Goal: Task Accomplishment & Management: Use online tool/utility

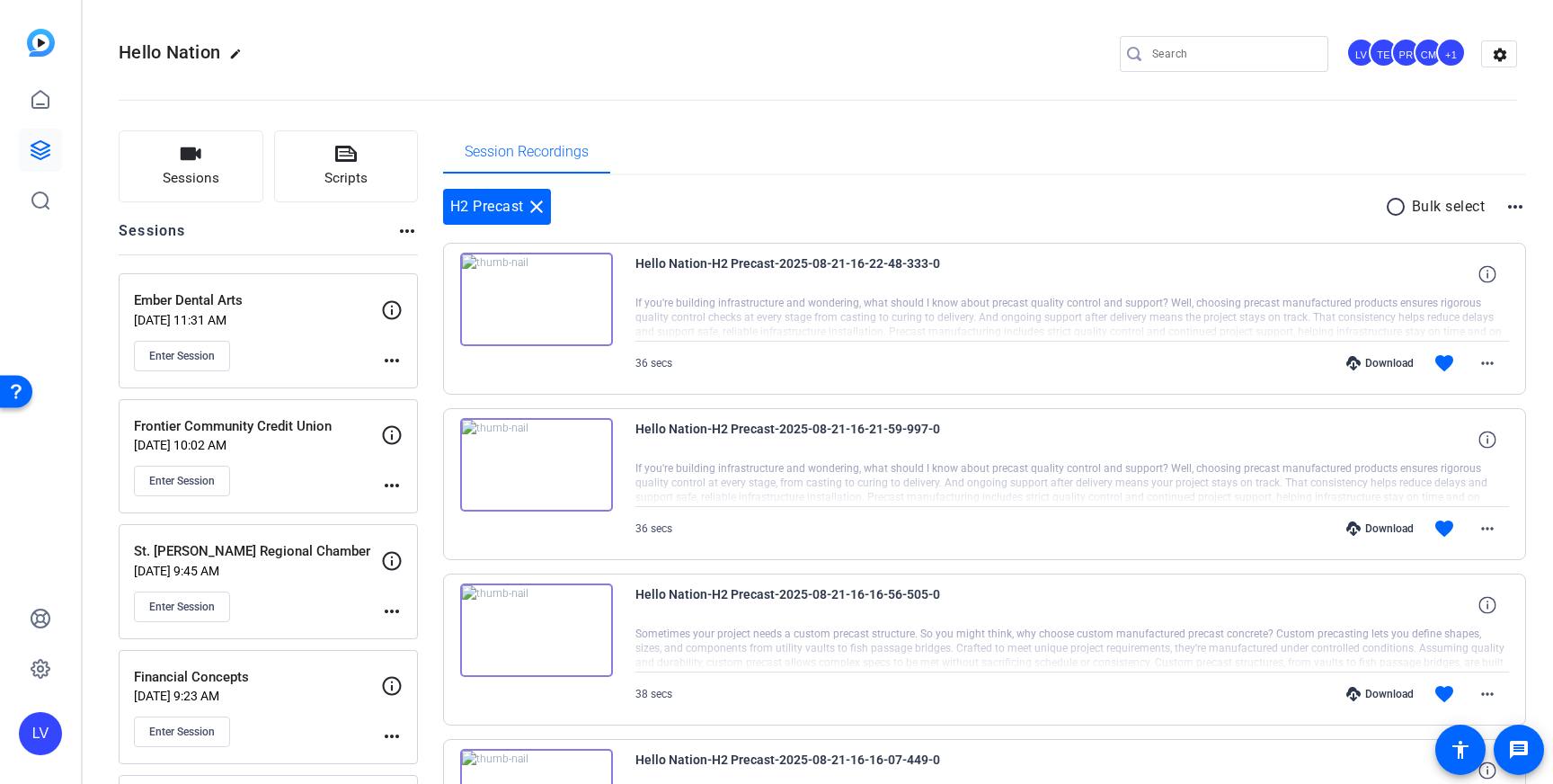
scroll to position [165, 0]
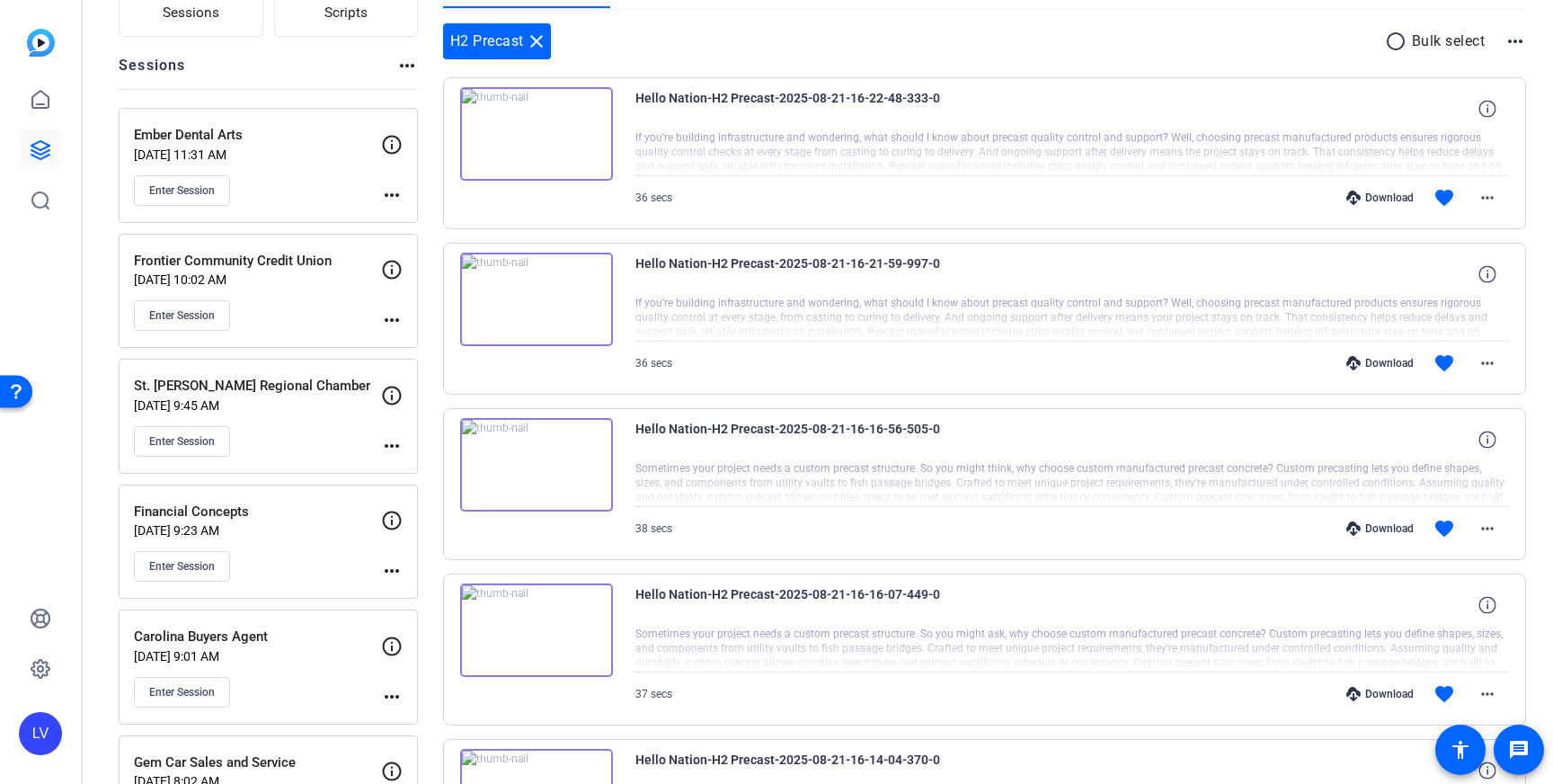
click at [289, 316] on div "Enter Session" at bounding box center [258, 316] width 247 height 30
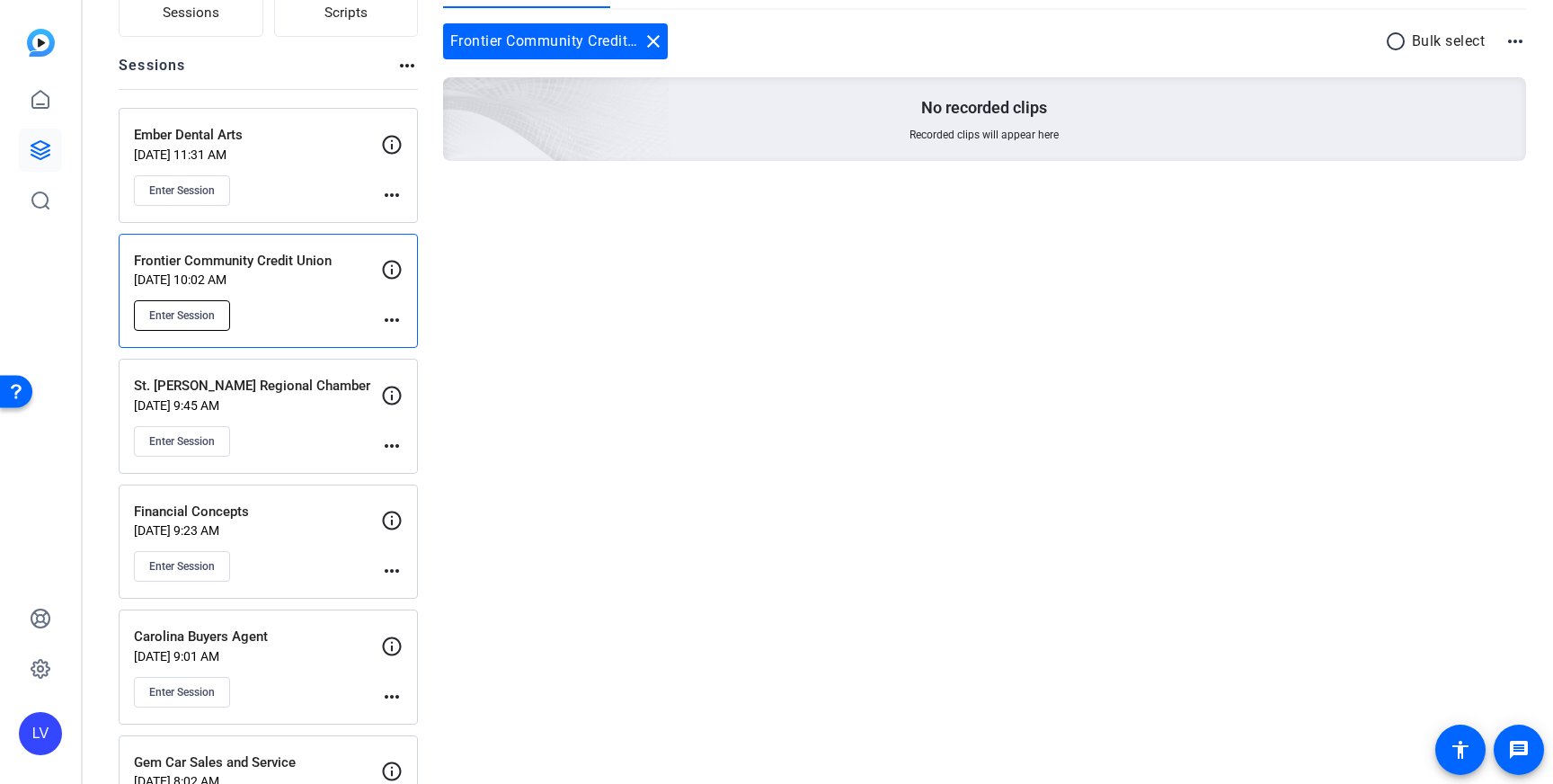
click at [186, 315] on span "Enter Session" at bounding box center [182, 315] width 66 height 14
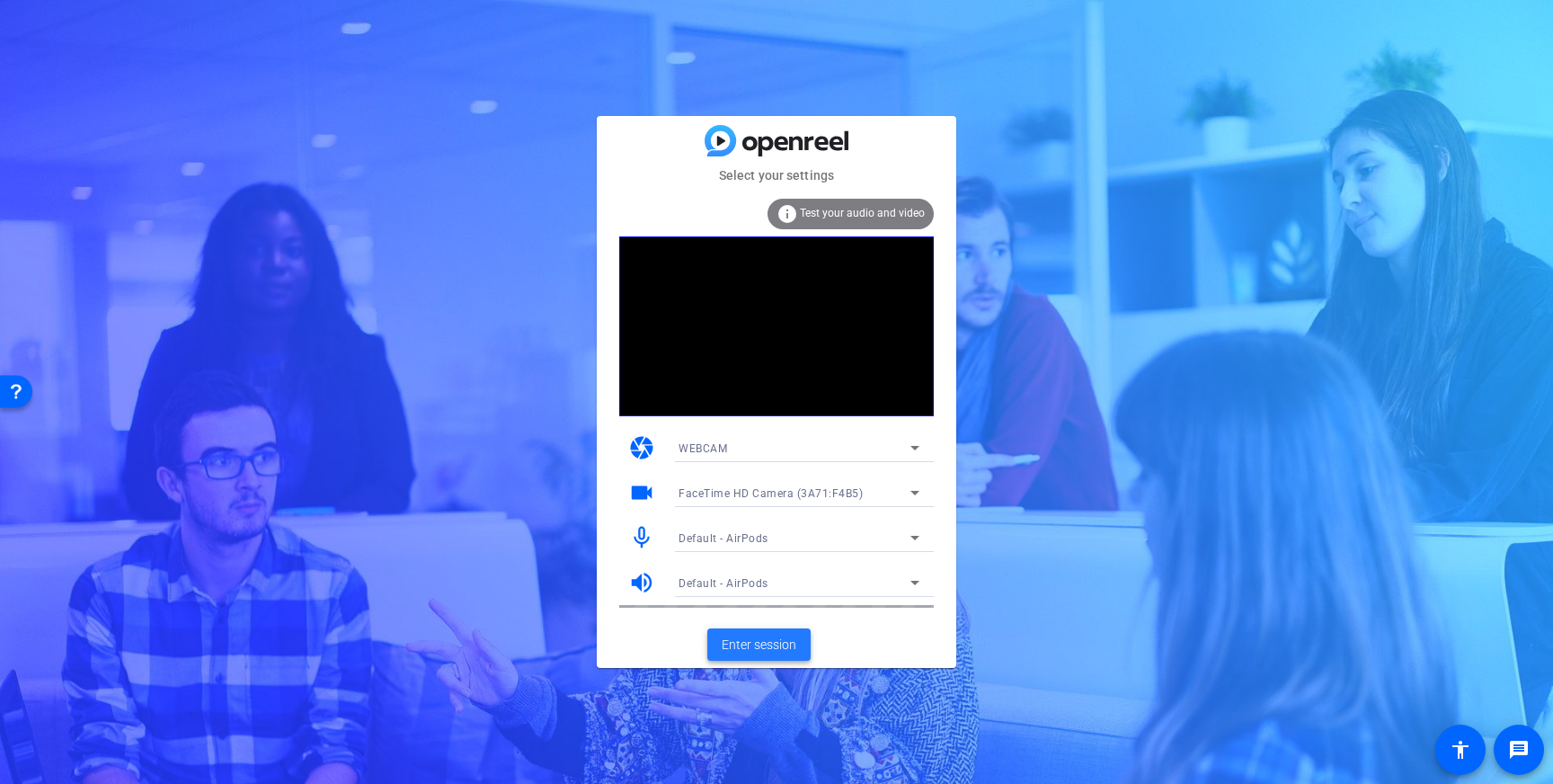
click at [747, 646] on span "Enter session" at bounding box center [758, 644] width 74 height 19
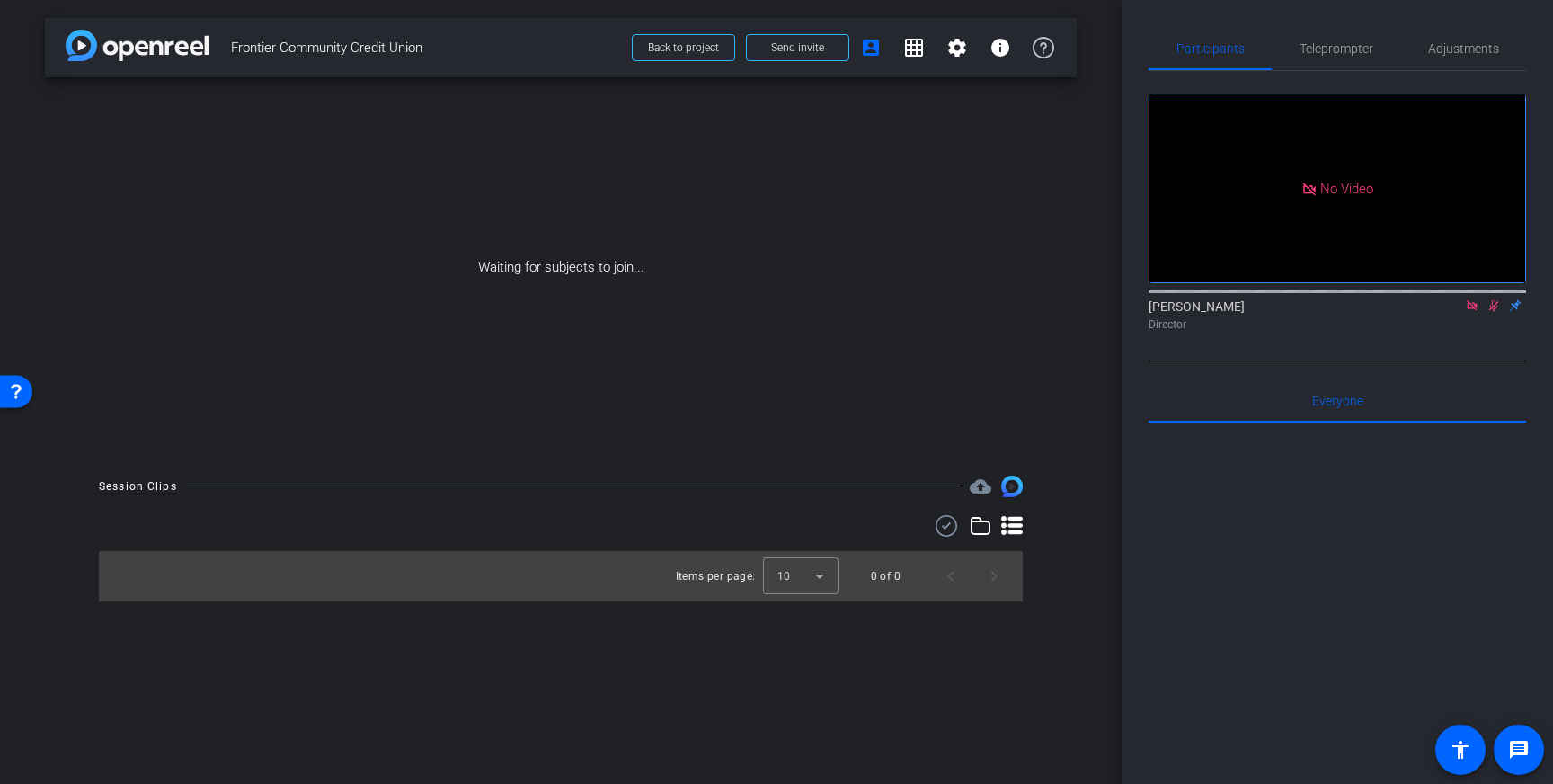
click at [1476, 312] on icon at bounding box center [1471, 305] width 14 height 12
click at [1471, 312] on icon at bounding box center [1472, 306] width 10 height 11
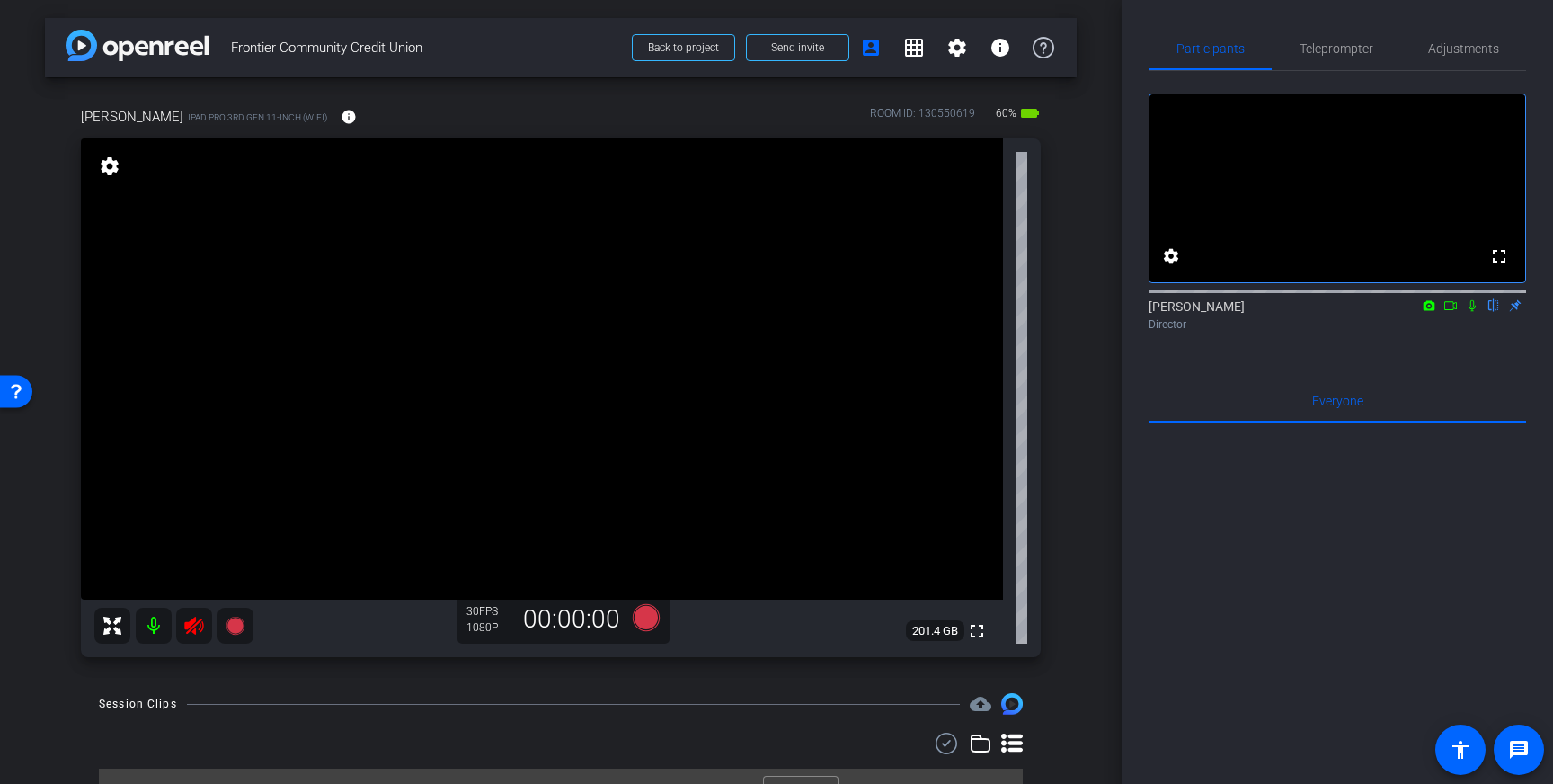
drag, startPoint x: 193, startPoint y: 621, endPoint x: 405, endPoint y: 570, distance: 218.0
click at [193, 621] on icon at bounding box center [194, 625] width 19 height 18
click at [1487, 45] on span "Adjustments" at bounding box center [1463, 48] width 71 height 12
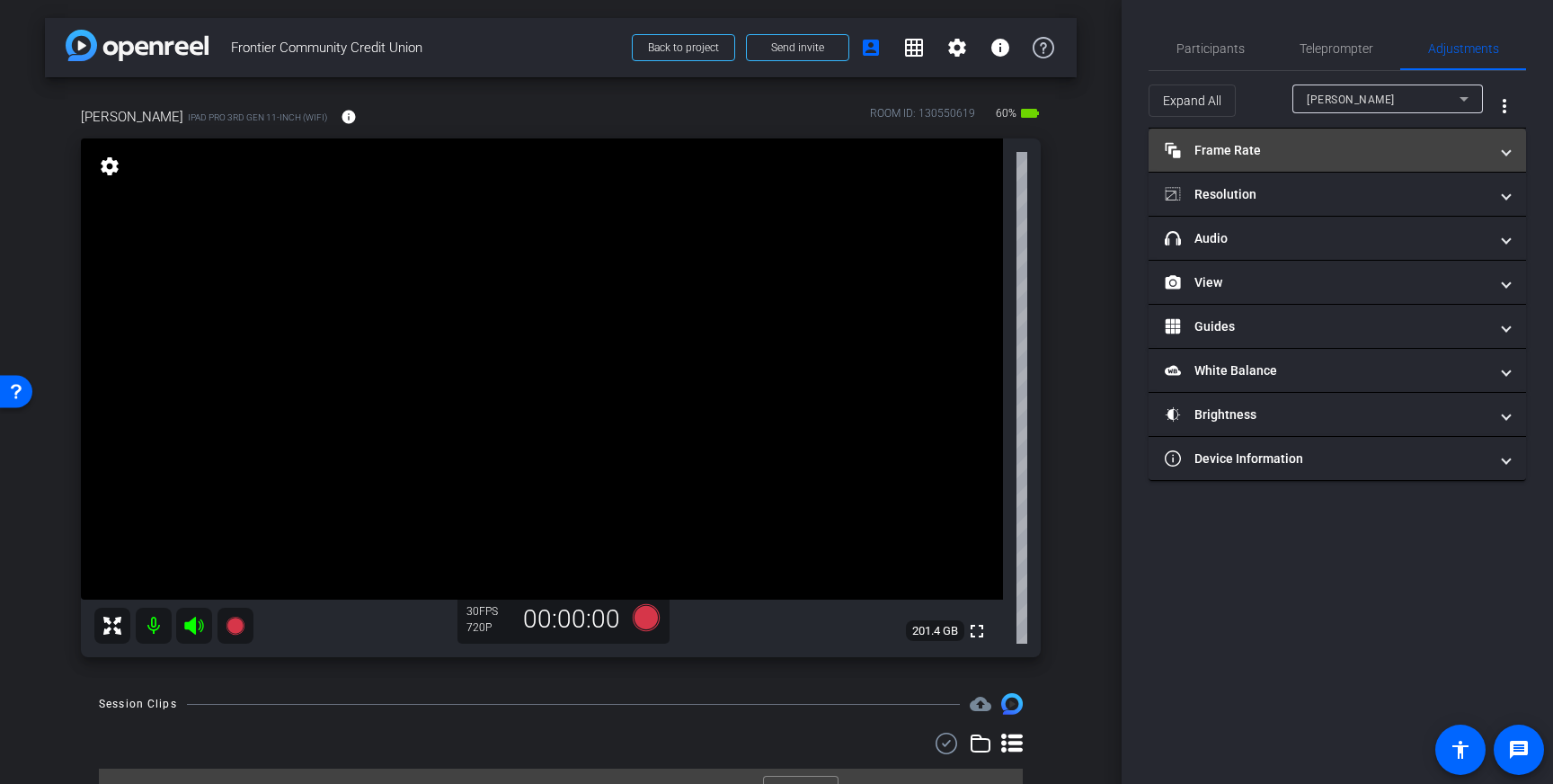
click at [1341, 157] on mat-panel-title "Frame Rate Frame Rate" at bounding box center [1326, 150] width 323 height 19
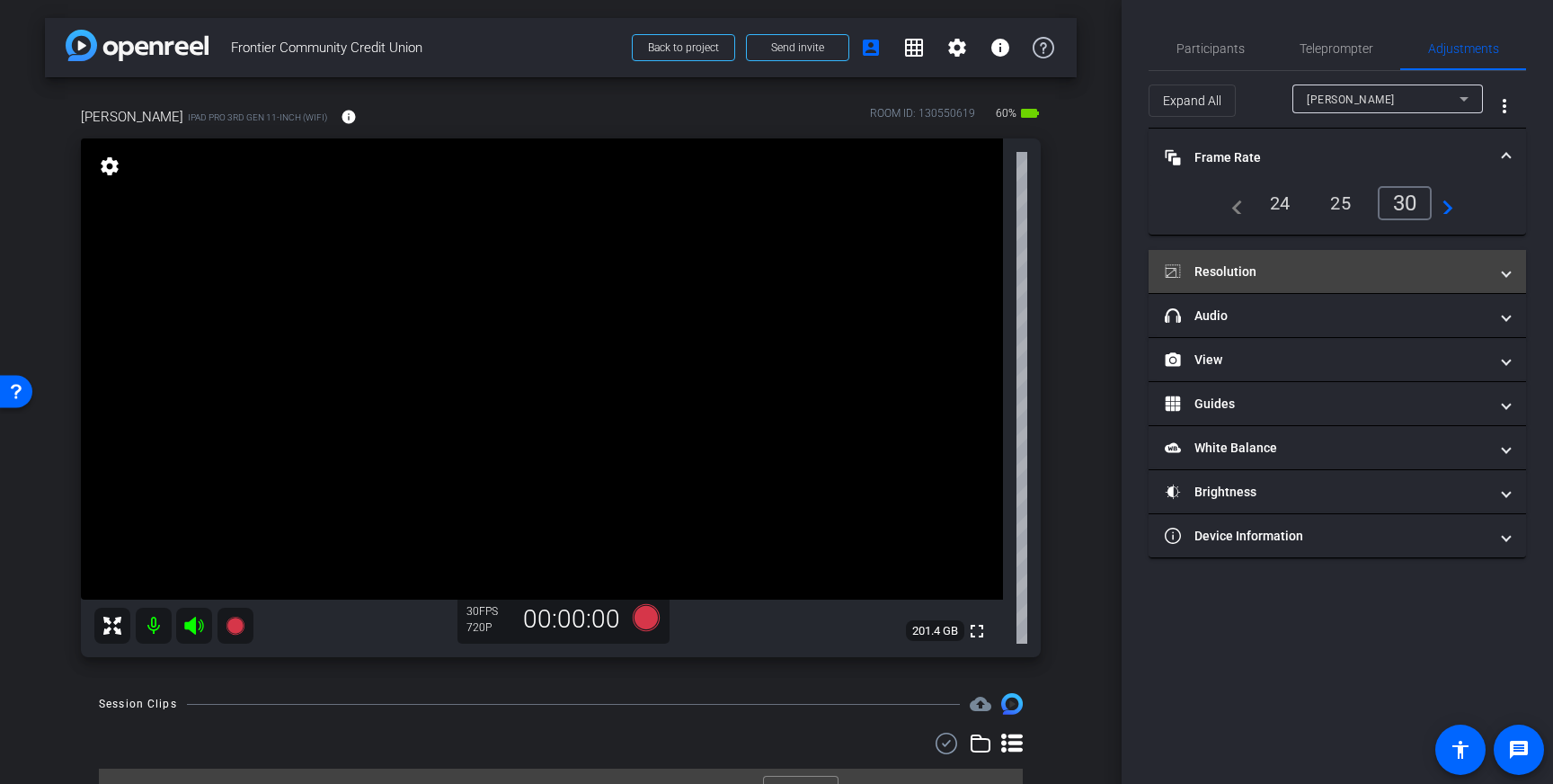
click at [1362, 258] on mat-expansion-panel-header "Resolution" at bounding box center [1336, 271] width 377 height 43
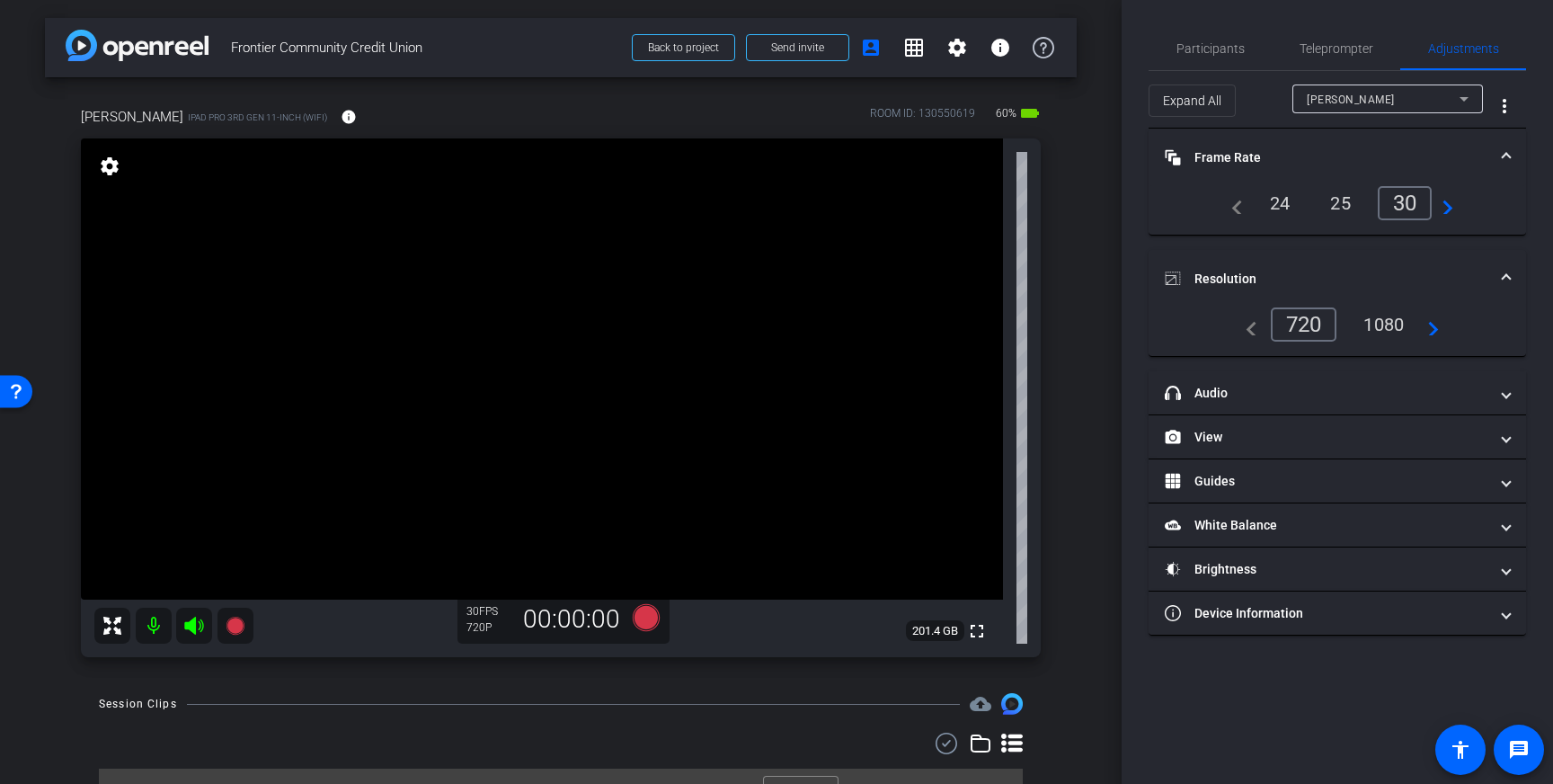
click at [1378, 314] on div "1080" at bounding box center [1383, 324] width 67 height 30
click at [1505, 157] on span at bounding box center [1506, 158] width 8 height 19
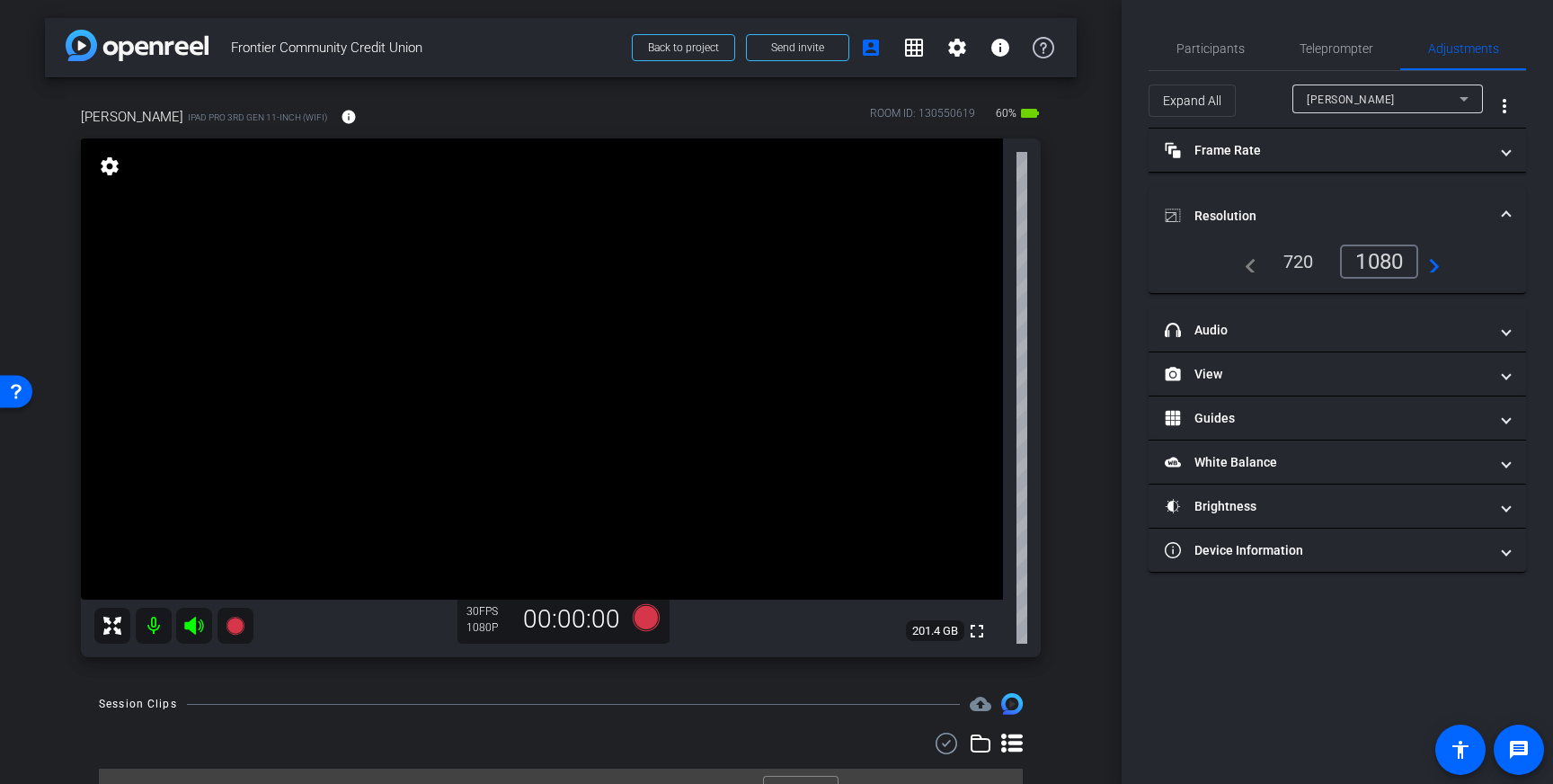
click at [1501, 212] on mat-expansion-panel-header "Resolution" at bounding box center [1336, 216] width 377 height 58
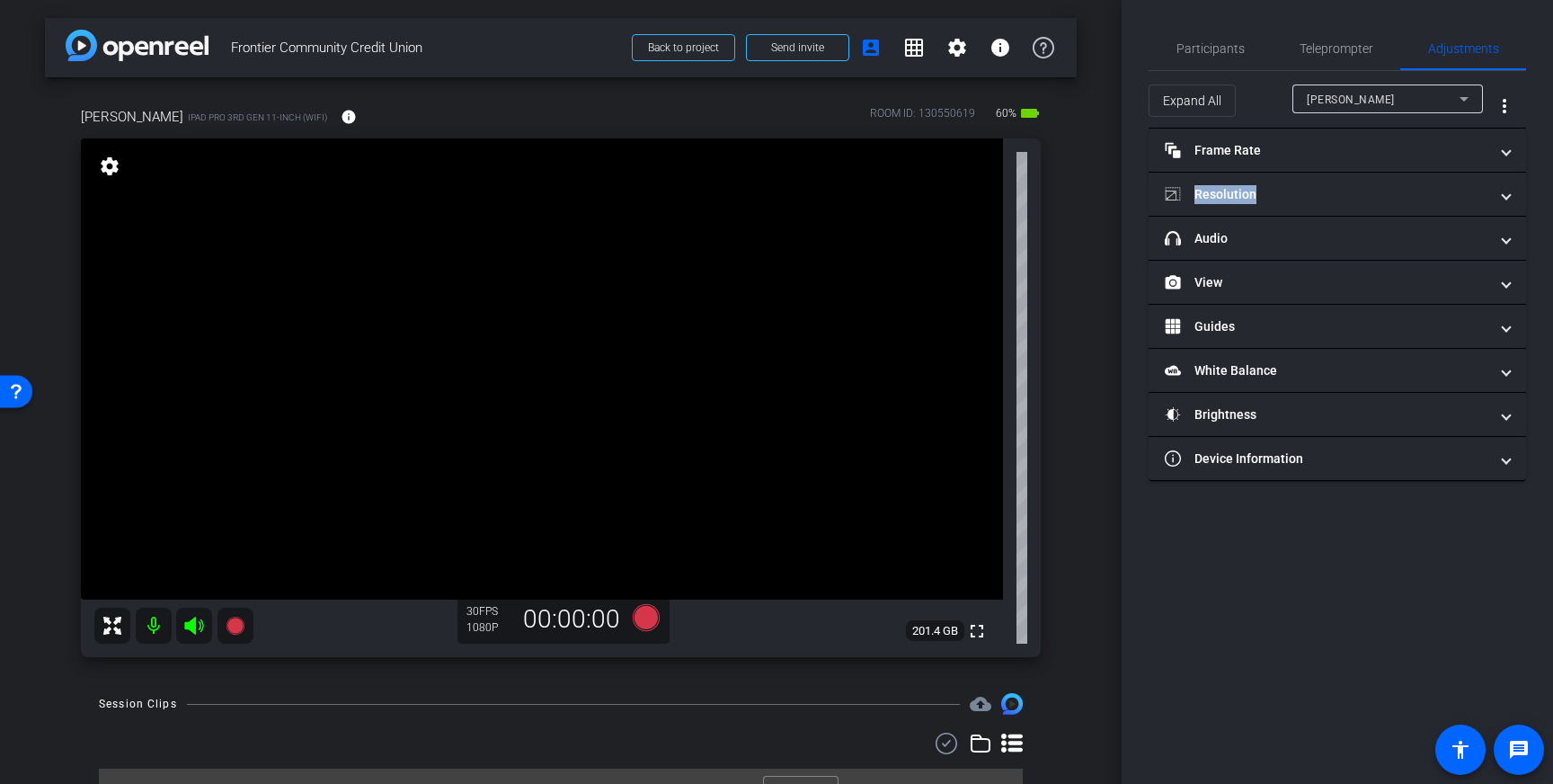
drag, startPoint x: 461, startPoint y: 246, endPoint x: 475, endPoint y: 272, distance: 29.5
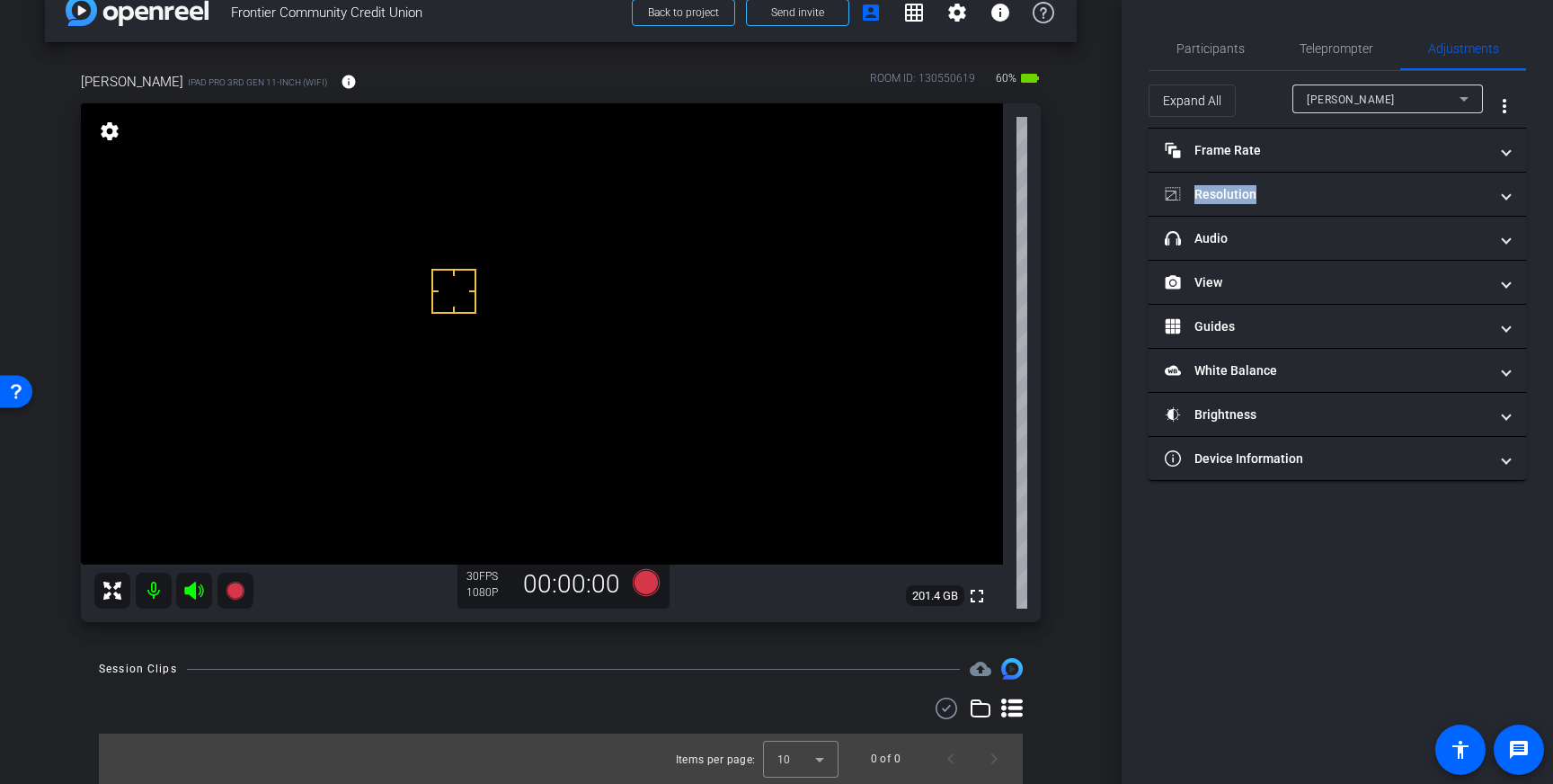
scroll to position [32, 0]
click at [656, 585] on icon at bounding box center [646, 584] width 27 height 27
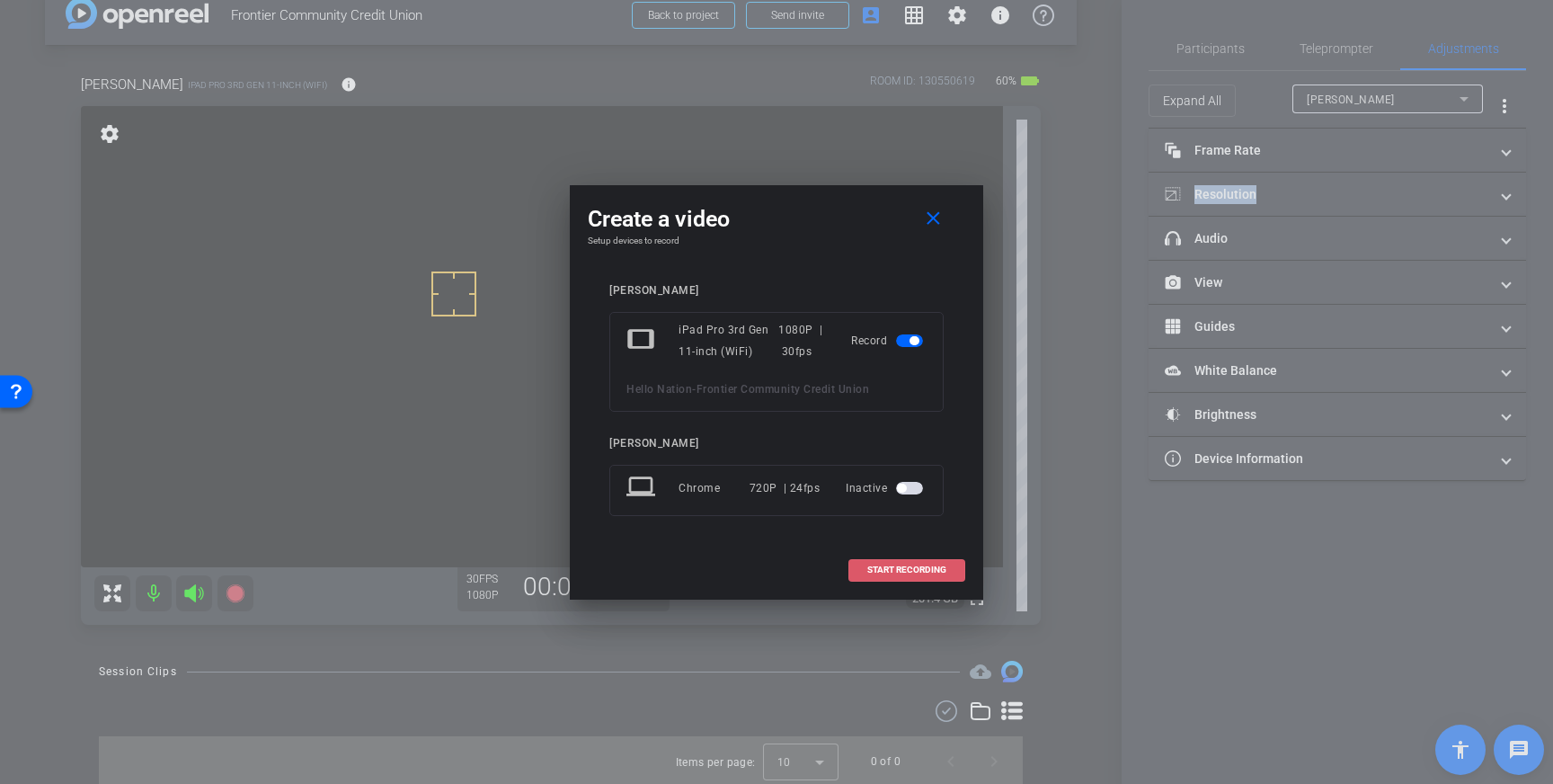
click at [910, 569] on span "START RECORDING" at bounding box center [906, 569] width 79 height 9
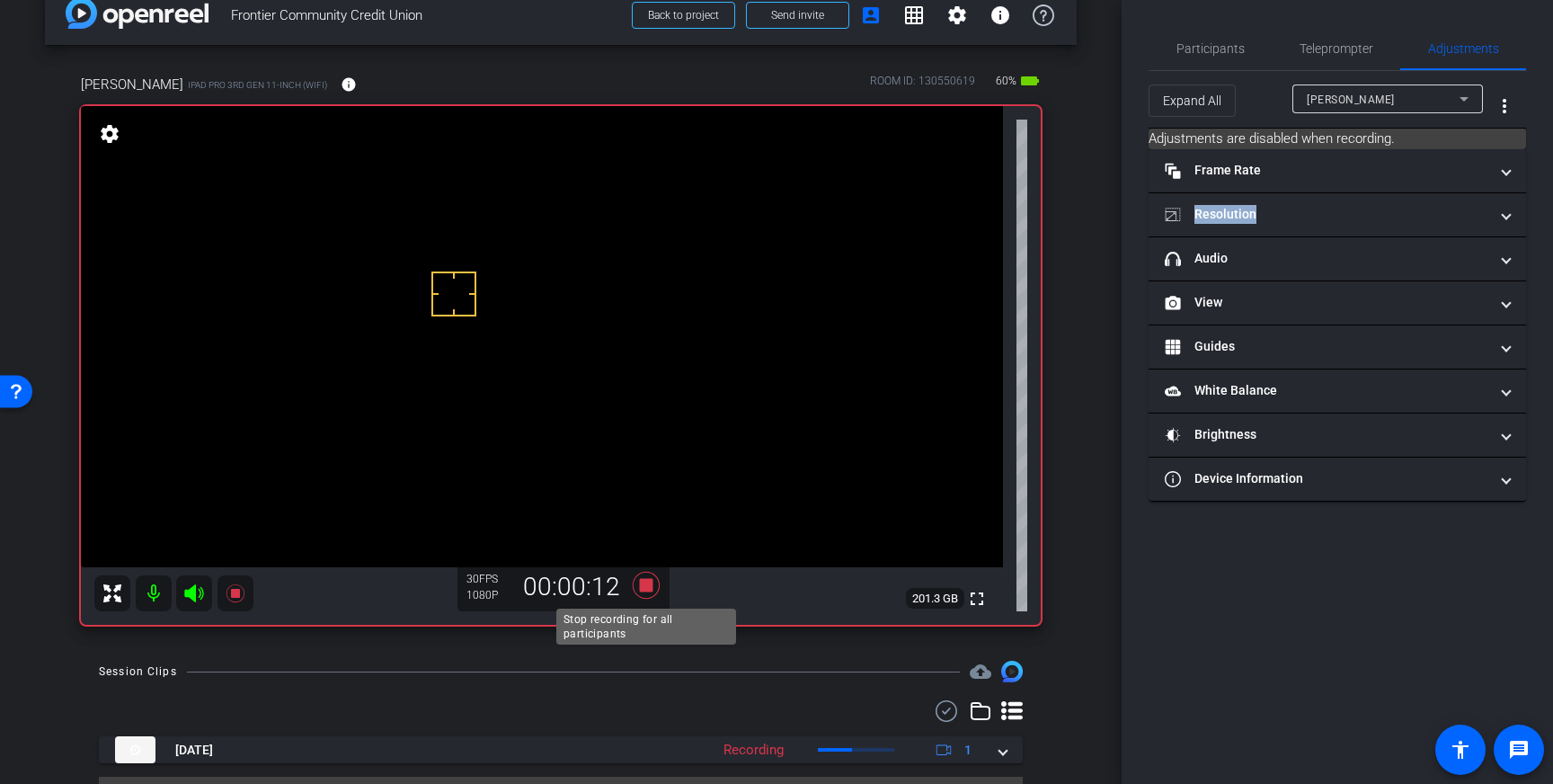
click at [642, 585] on icon at bounding box center [646, 584] width 27 height 27
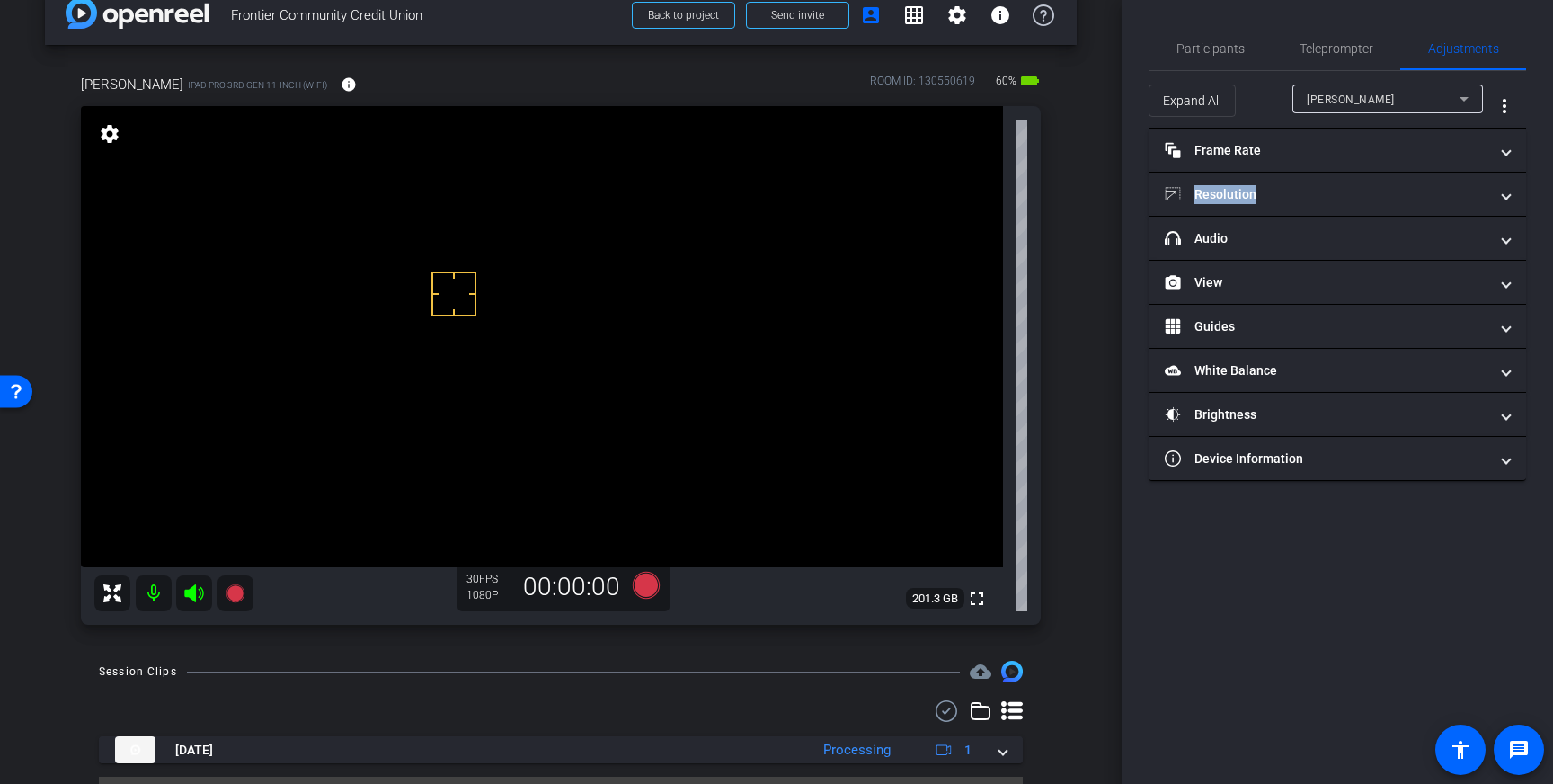
scroll to position [31, 0]
click at [647, 586] on icon at bounding box center [646, 585] width 27 height 27
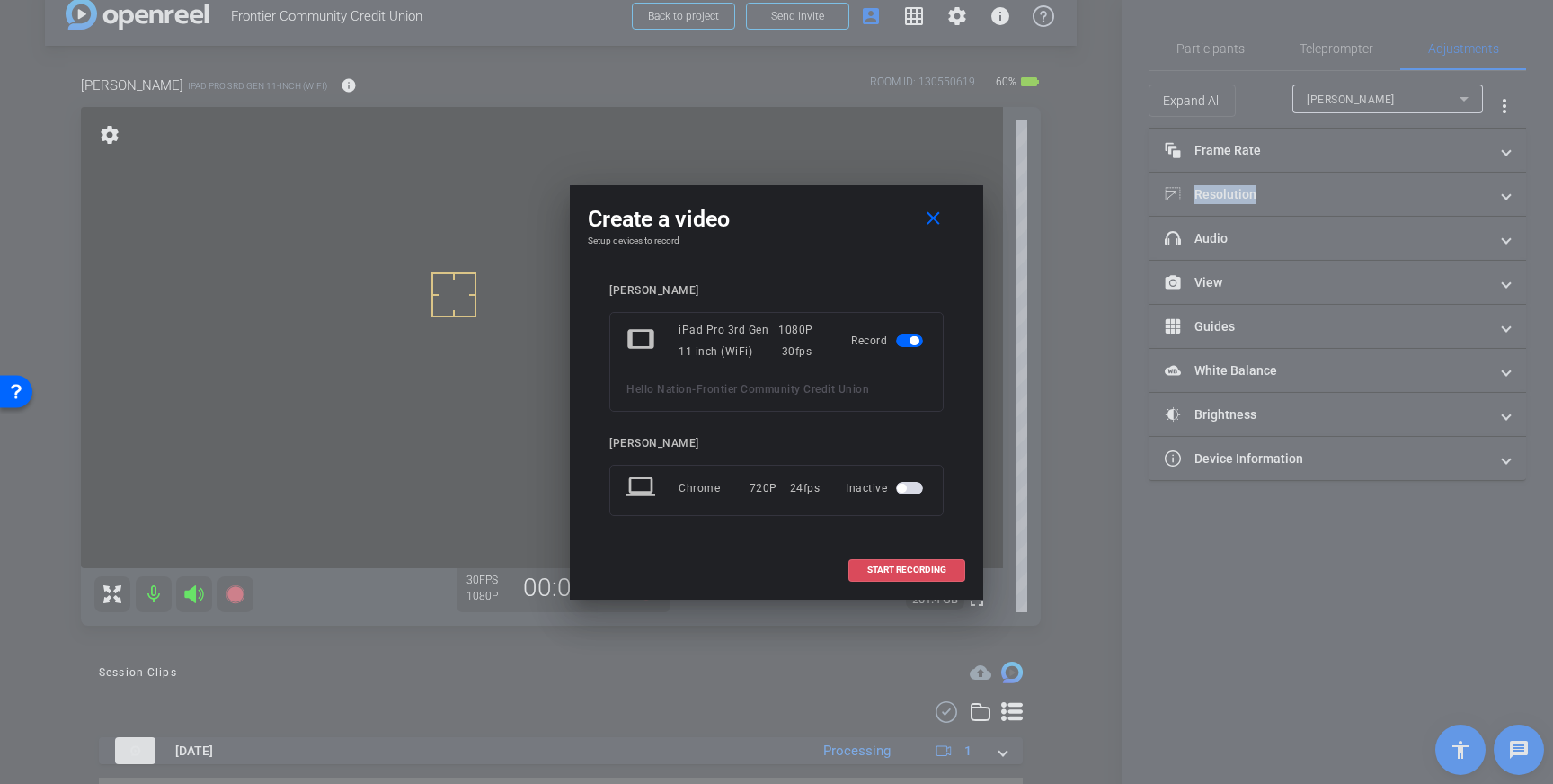
drag, startPoint x: 892, startPoint y: 565, endPoint x: 950, endPoint y: 545, distance: 61.4
click at [892, 565] on span "START RECORDING" at bounding box center [906, 569] width 79 height 9
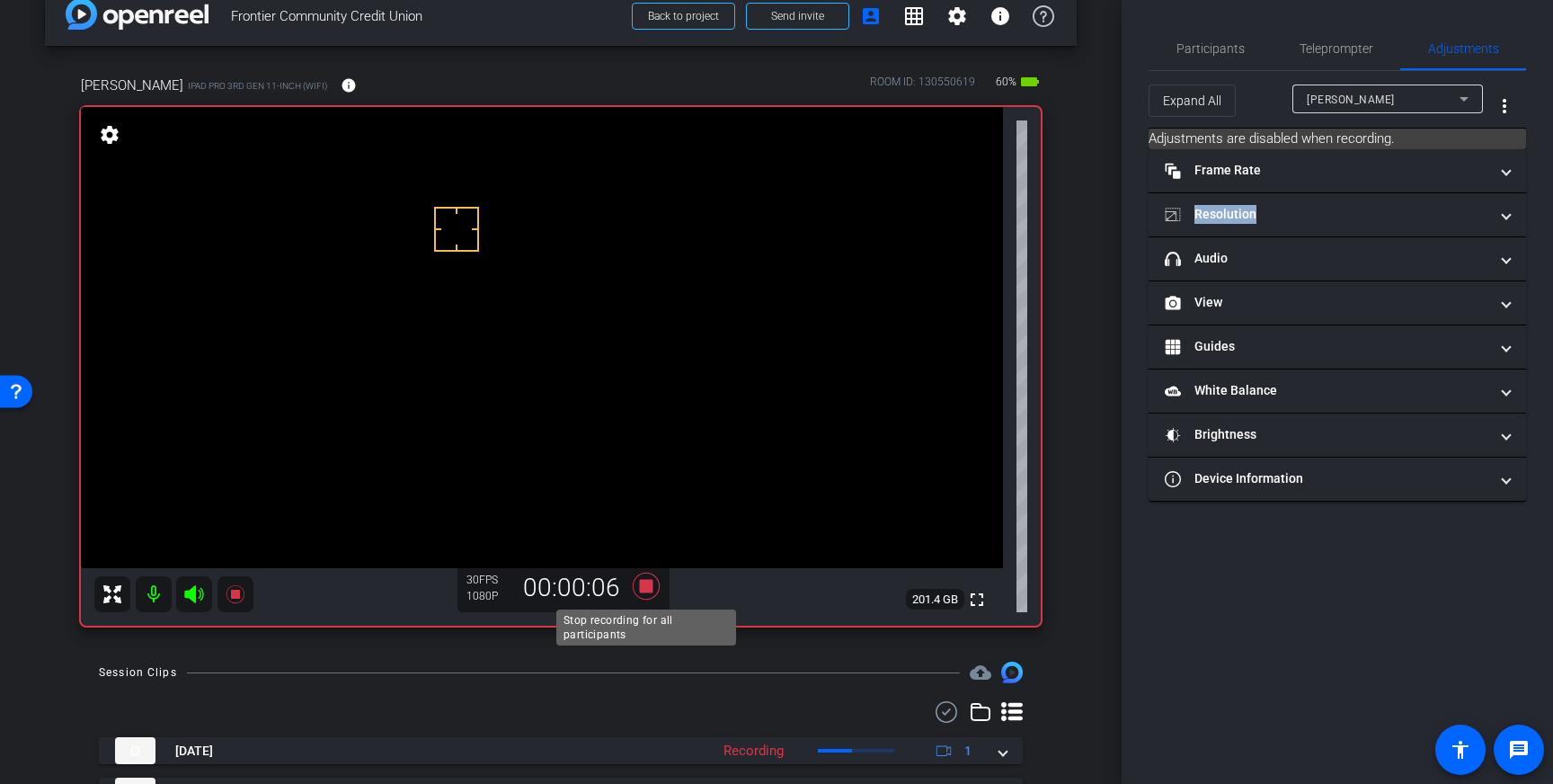
click at [641, 589] on icon at bounding box center [646, 585] width 27 height 27
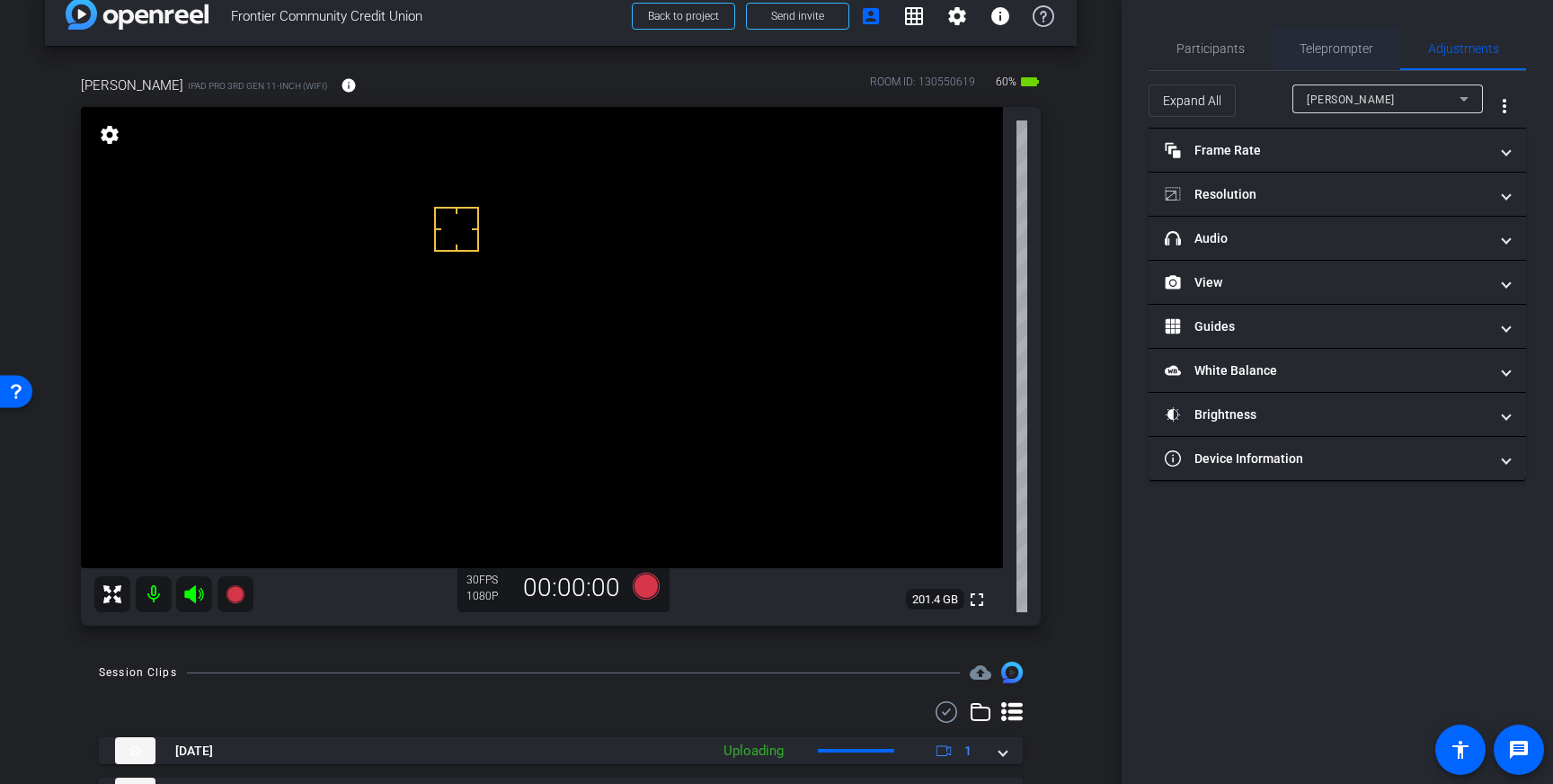
click at [1322, 45] on span "Teleprompter" at bounding box center [1336, 48] width 74 height 12
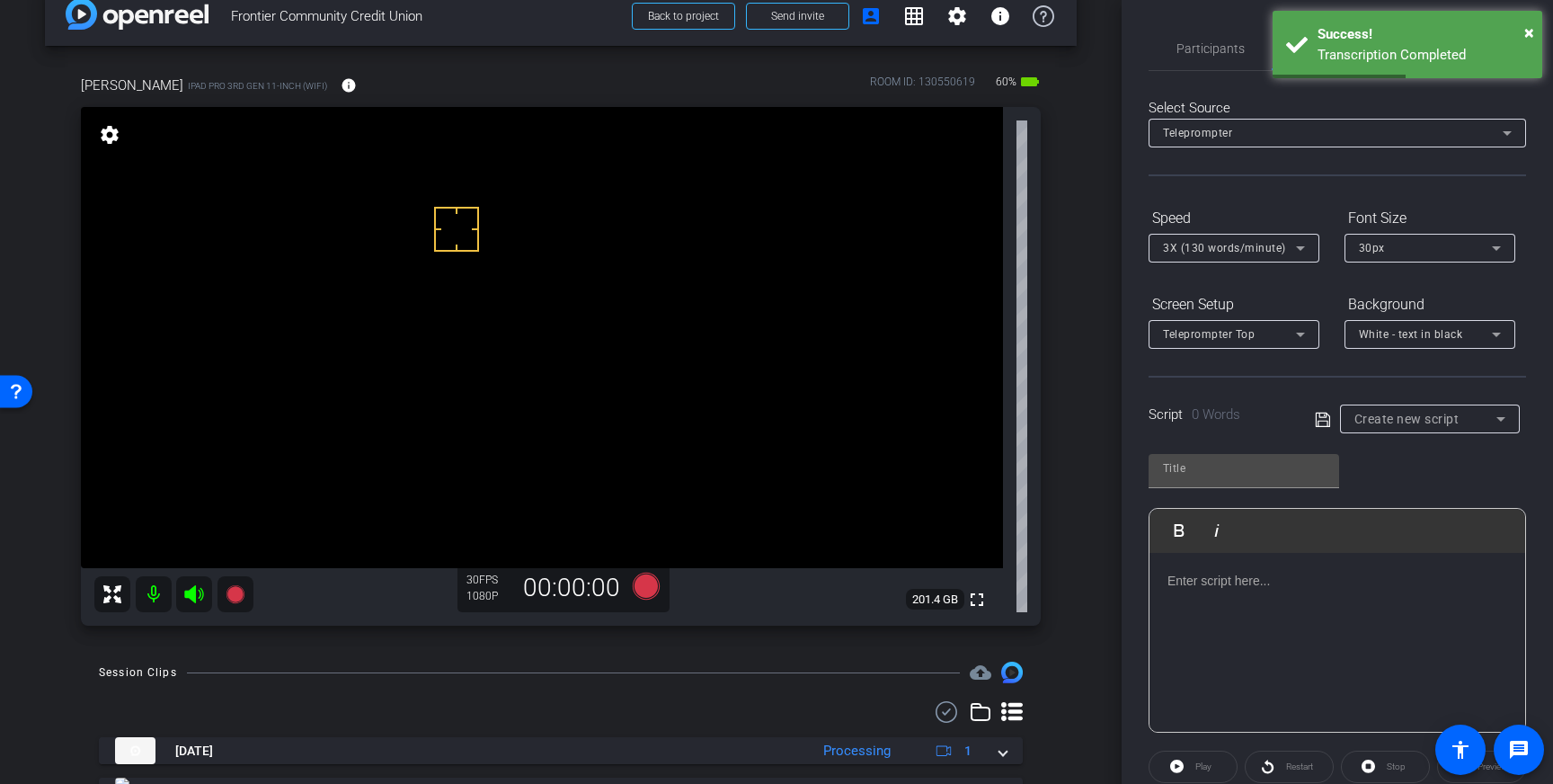
click at [1311, 590] on div at bounding box center [1336, 642] width 375 height 180
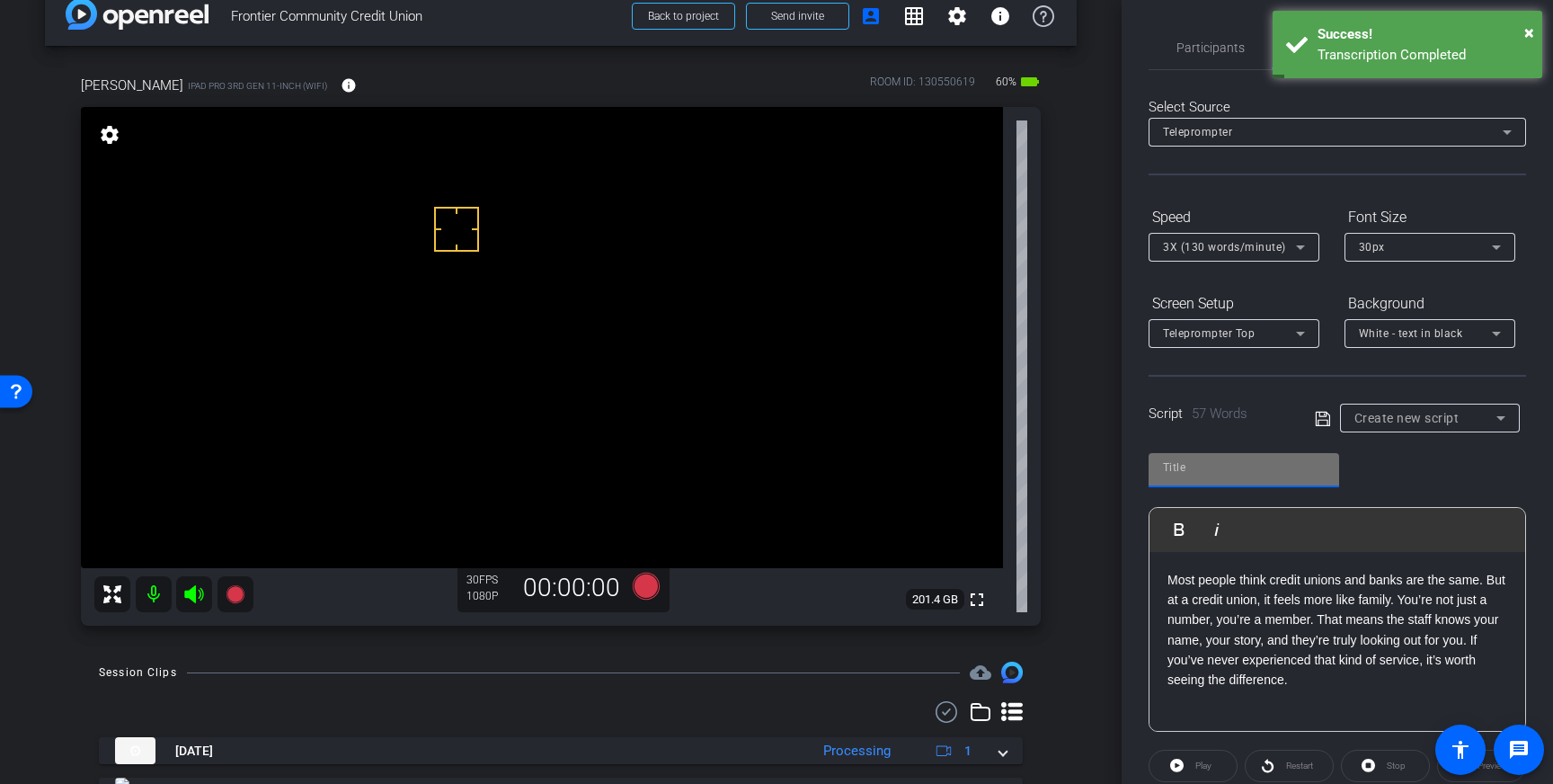
click at [1258, 467] on input "text" at bounding box center [1244, 467] width 162 height 22
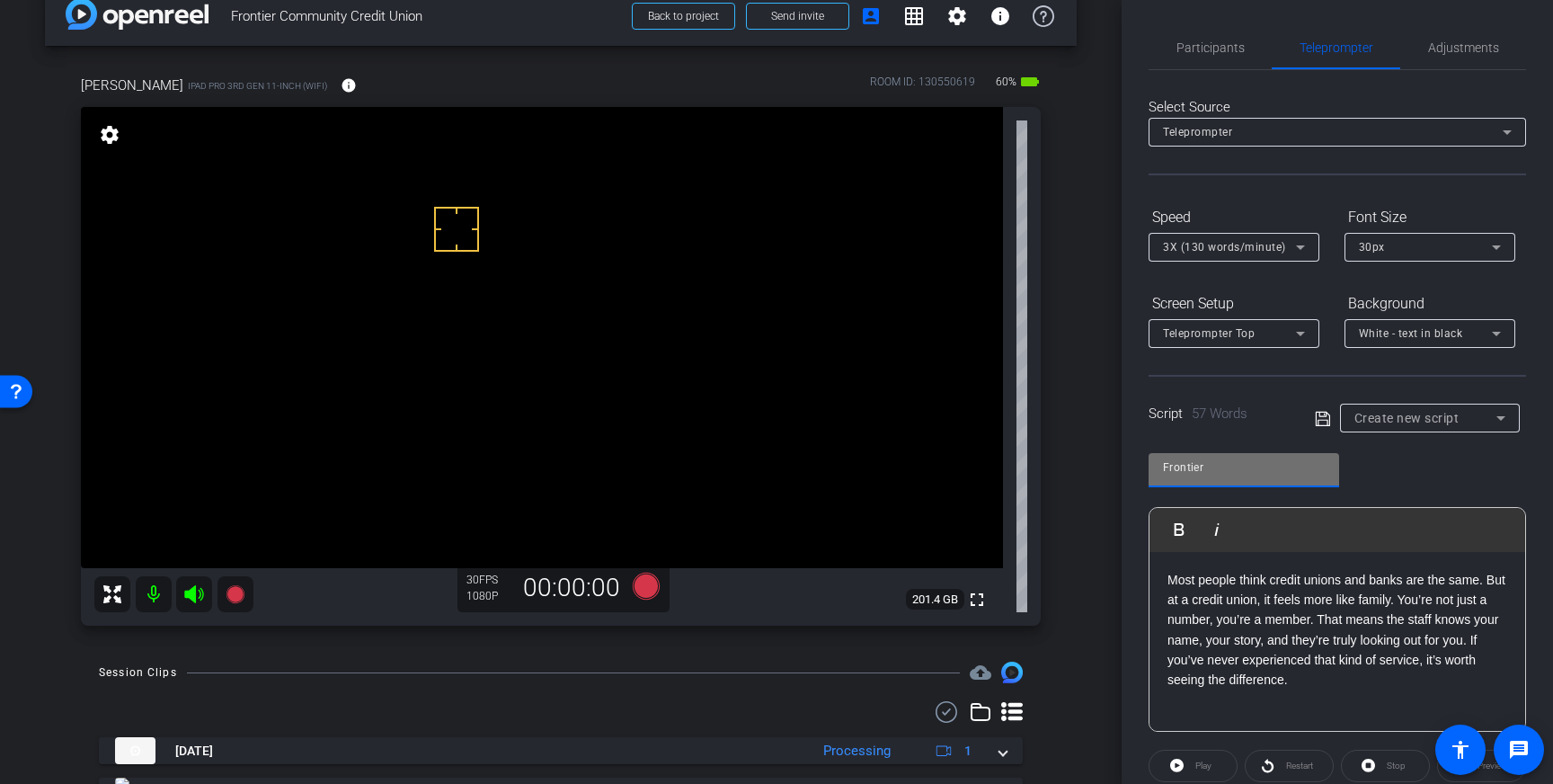
type input "Frontier"
click at [1324, 421] on icon at bounding box center [1322, 418] width 16 height 22
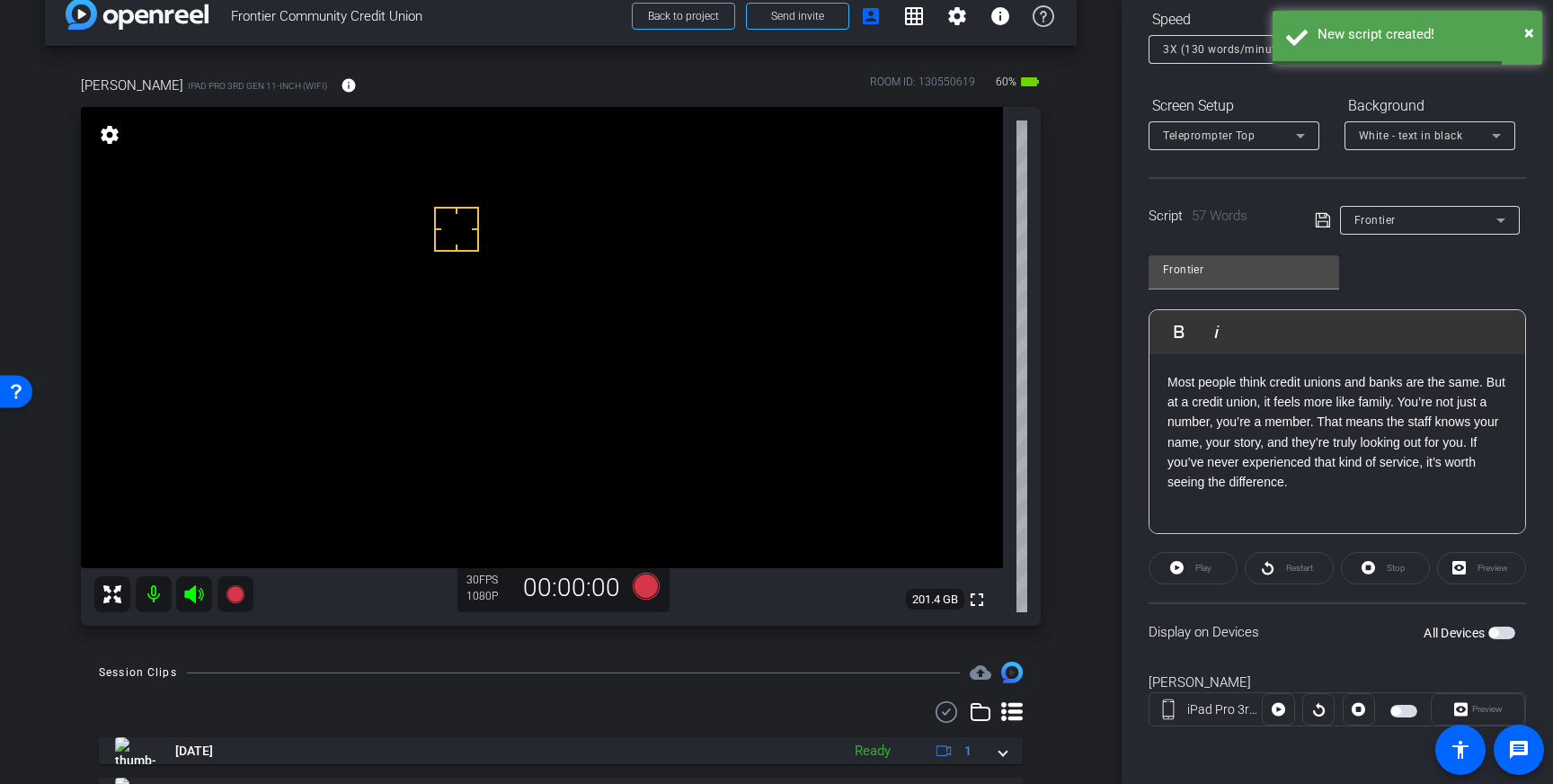
scroll to position [0, 0]
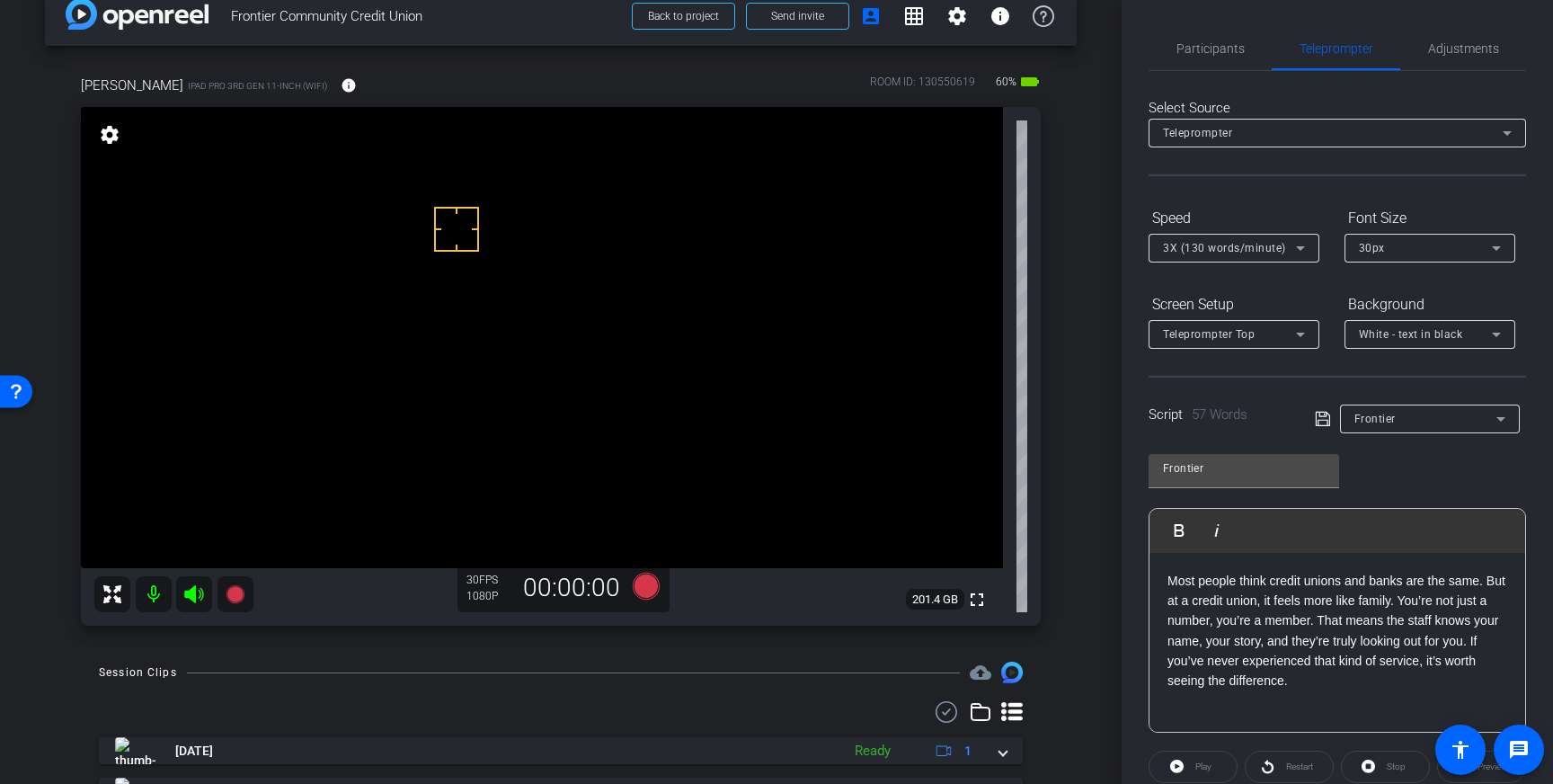
click at [1326, 418] on icon at bounding box center [1322, 418] width 16 height 22
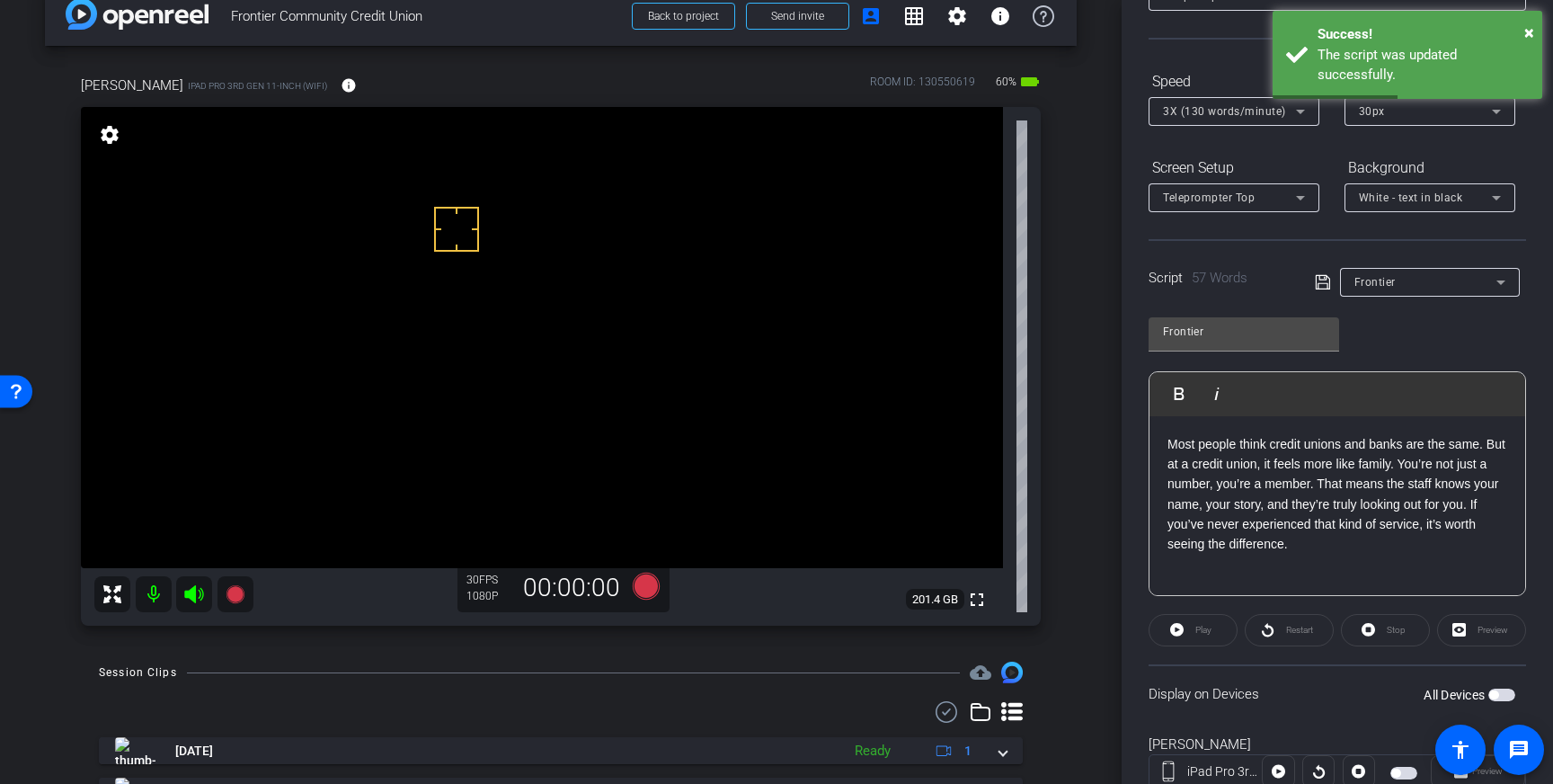
scroll to position [199, 0]
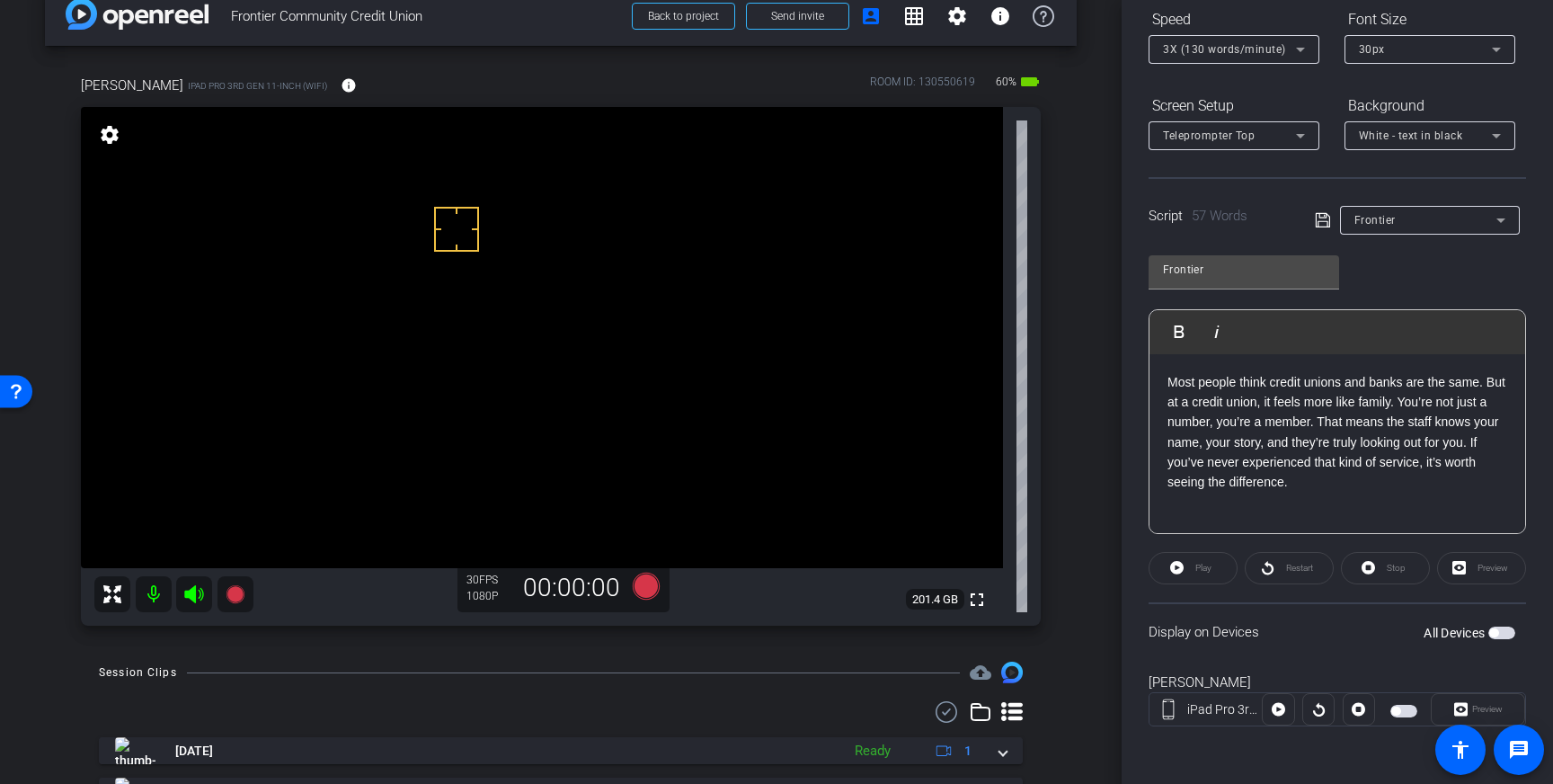
click at [1505, 628] on span "button" at bounding box center [1502, 632] width 27 height 12
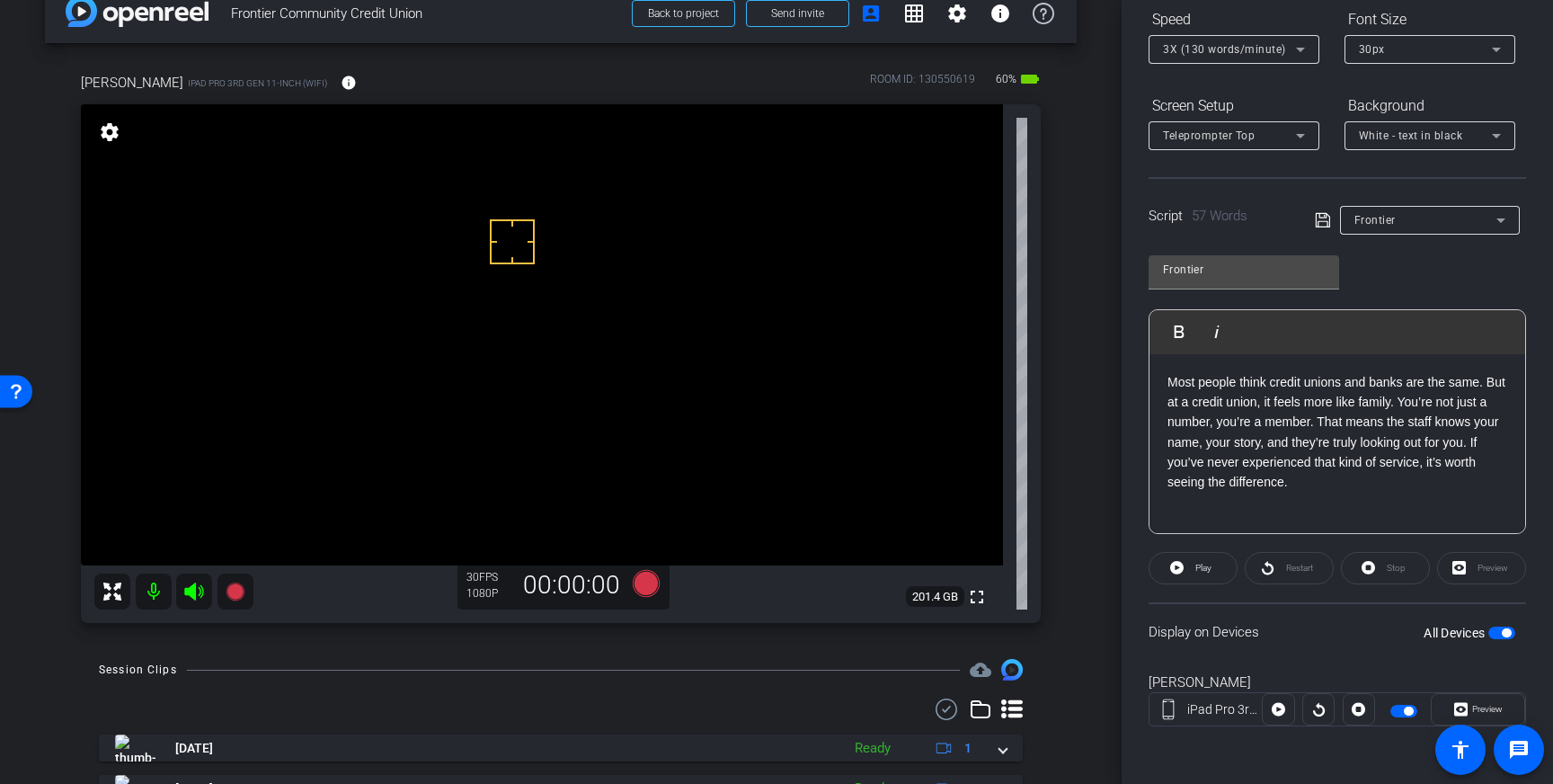
drag, startPoint x: 512, startPoint y: 239, endPoint x: 500, endPoint y: 239, distance: 12.0
click at [644, 589] on icon at bounding box center [646, 583] width 27 height 27
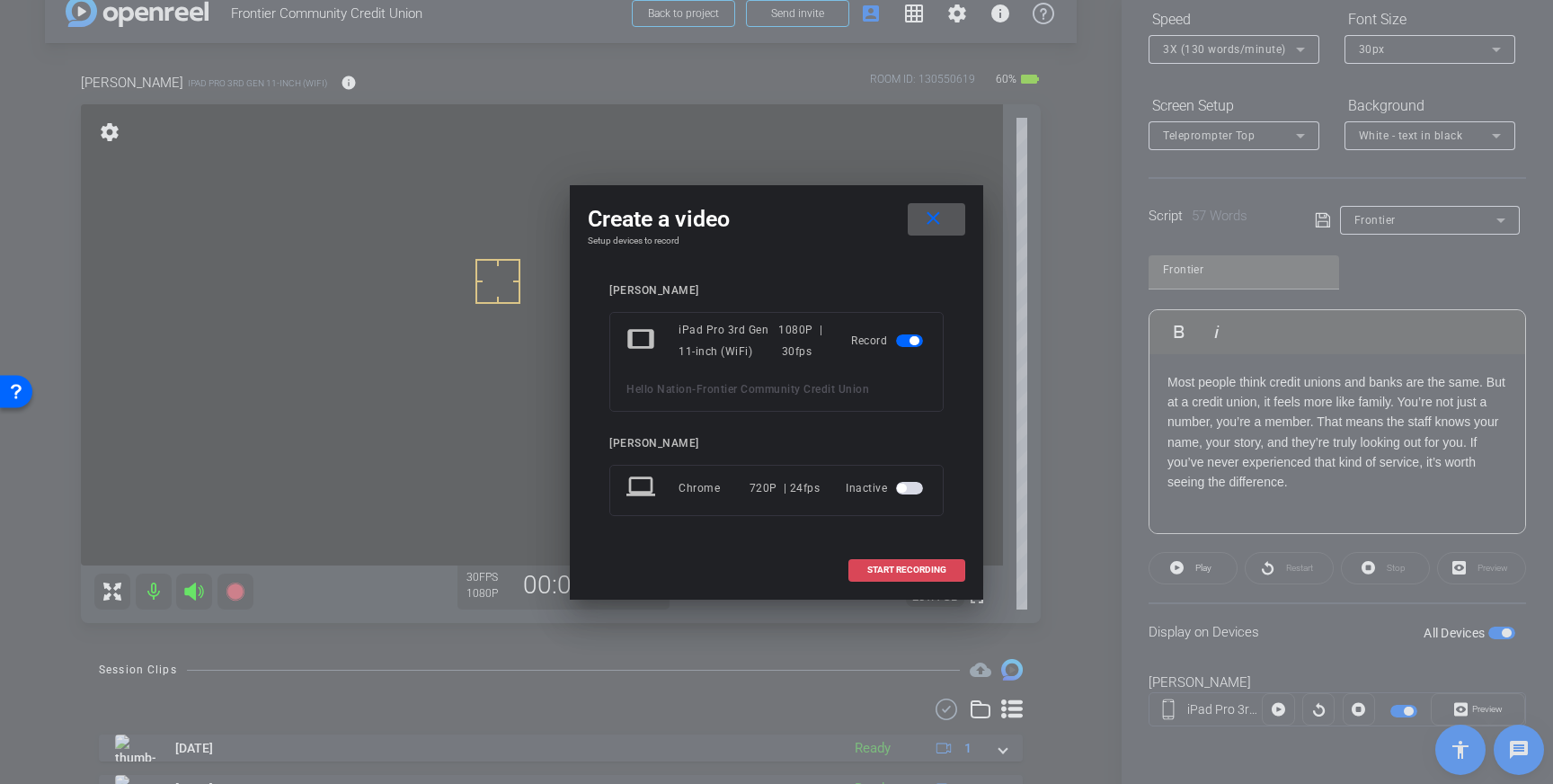
click at [899, 571] on span "START RECORDING" at bounding box center [906, 569] width 79 height 9
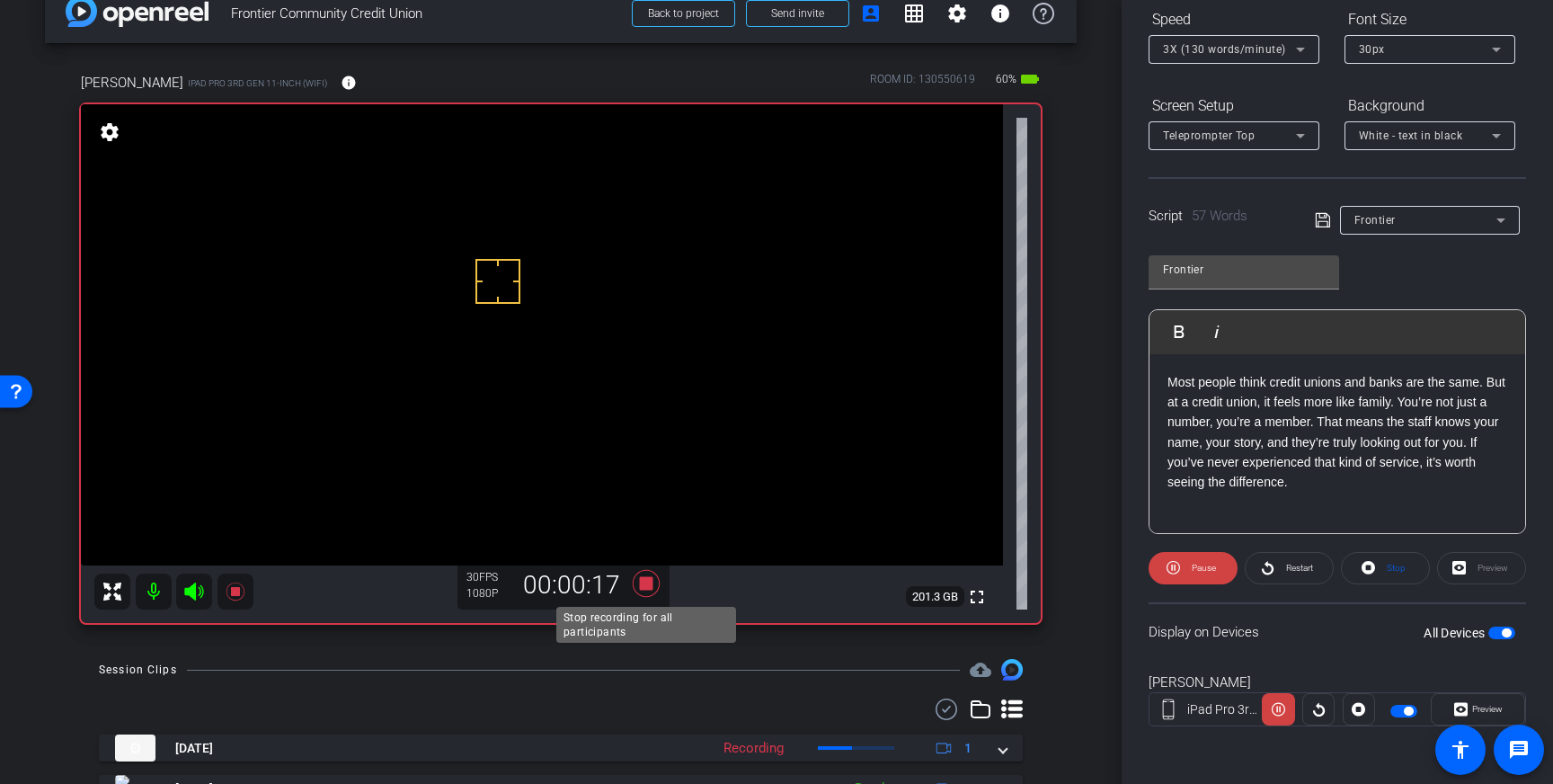
click at [637, 583] on icon at bounding box center [645, 583] width 43 height 32
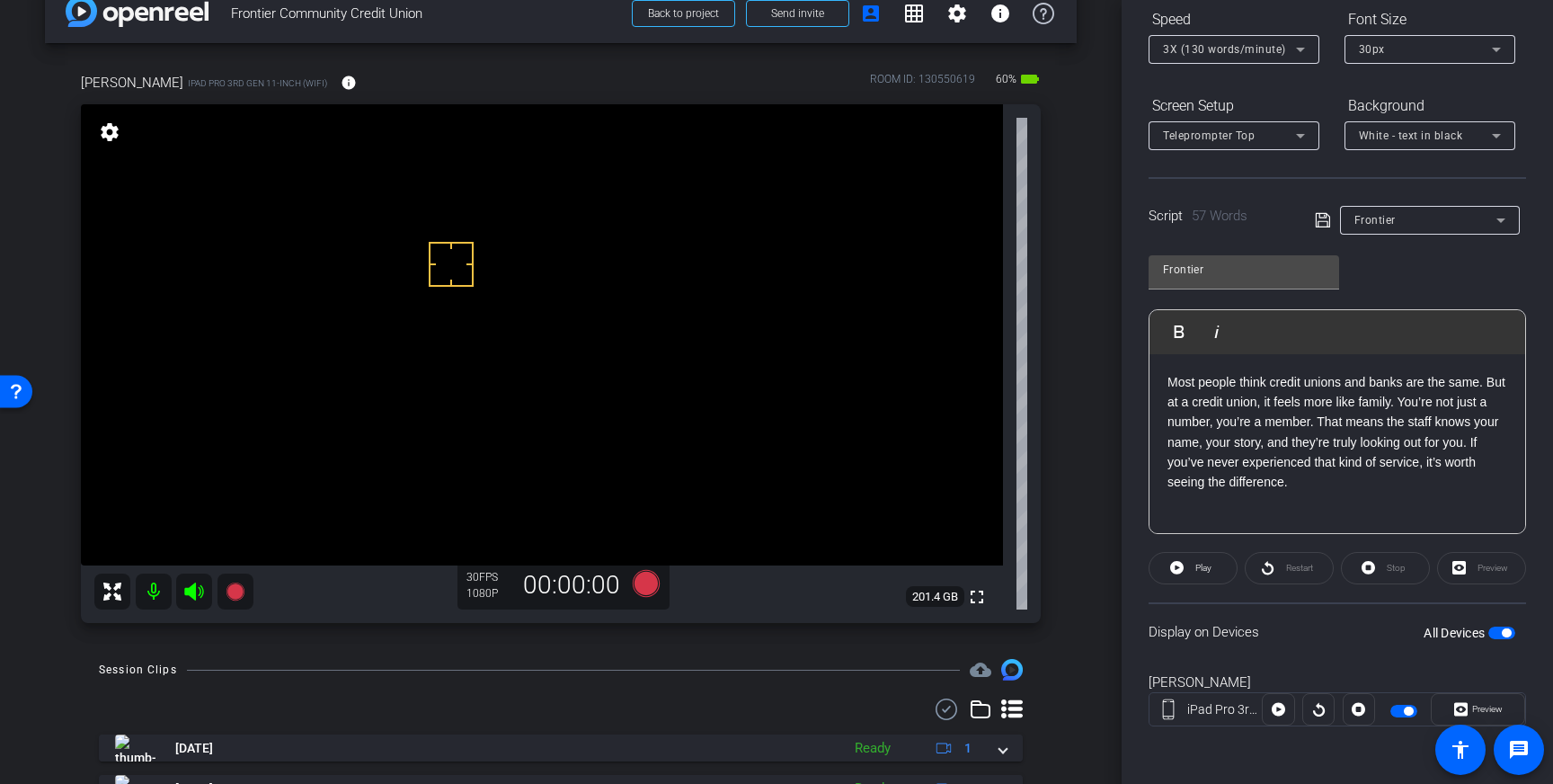
click at [1304, 53] on icon at bounding box center [1300, 49] width 22 height 22
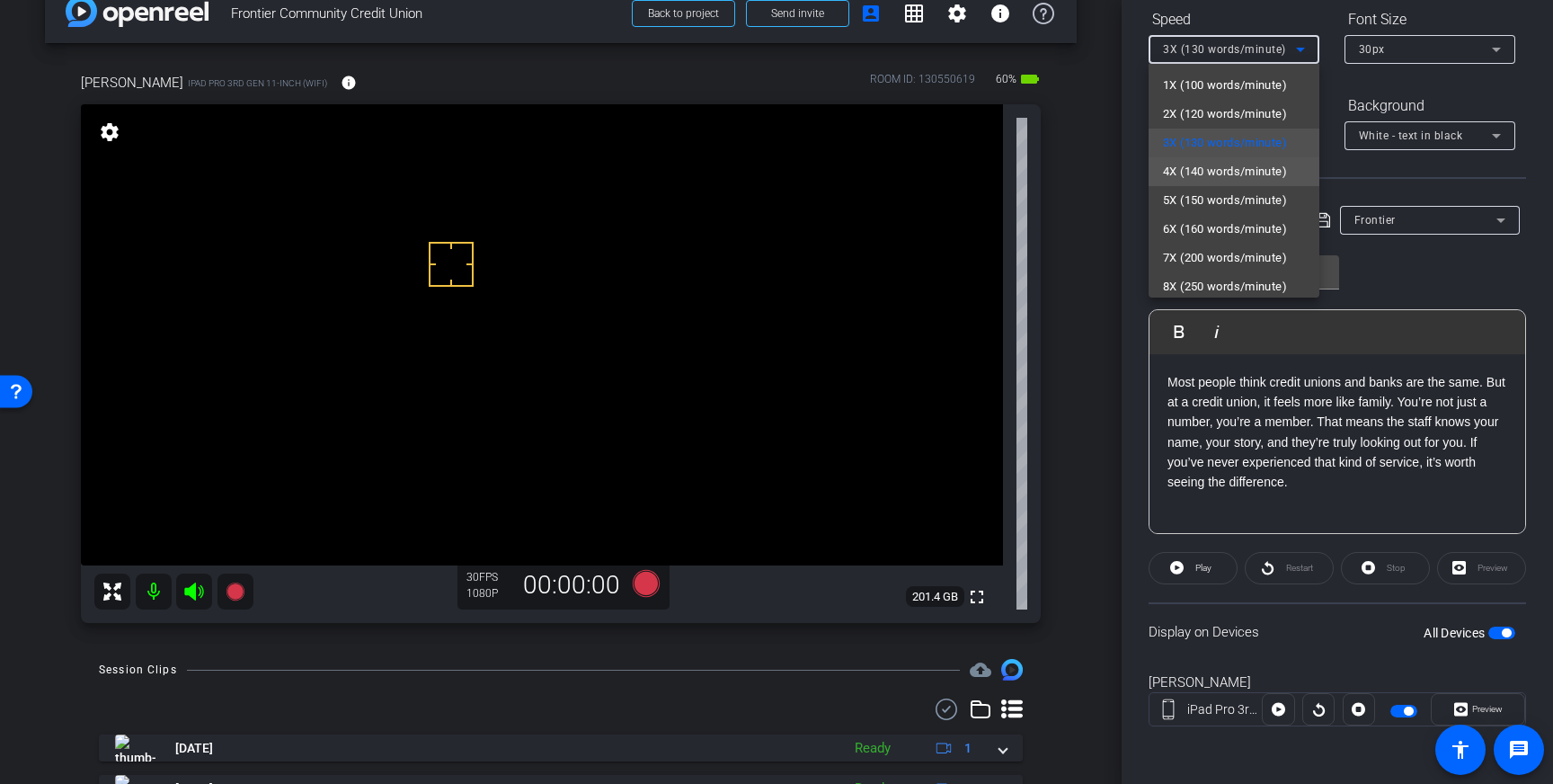
click at [1242, 168] on span "4X (140 words/minute)" at bounding box center [1225, 171] width 124 height 22
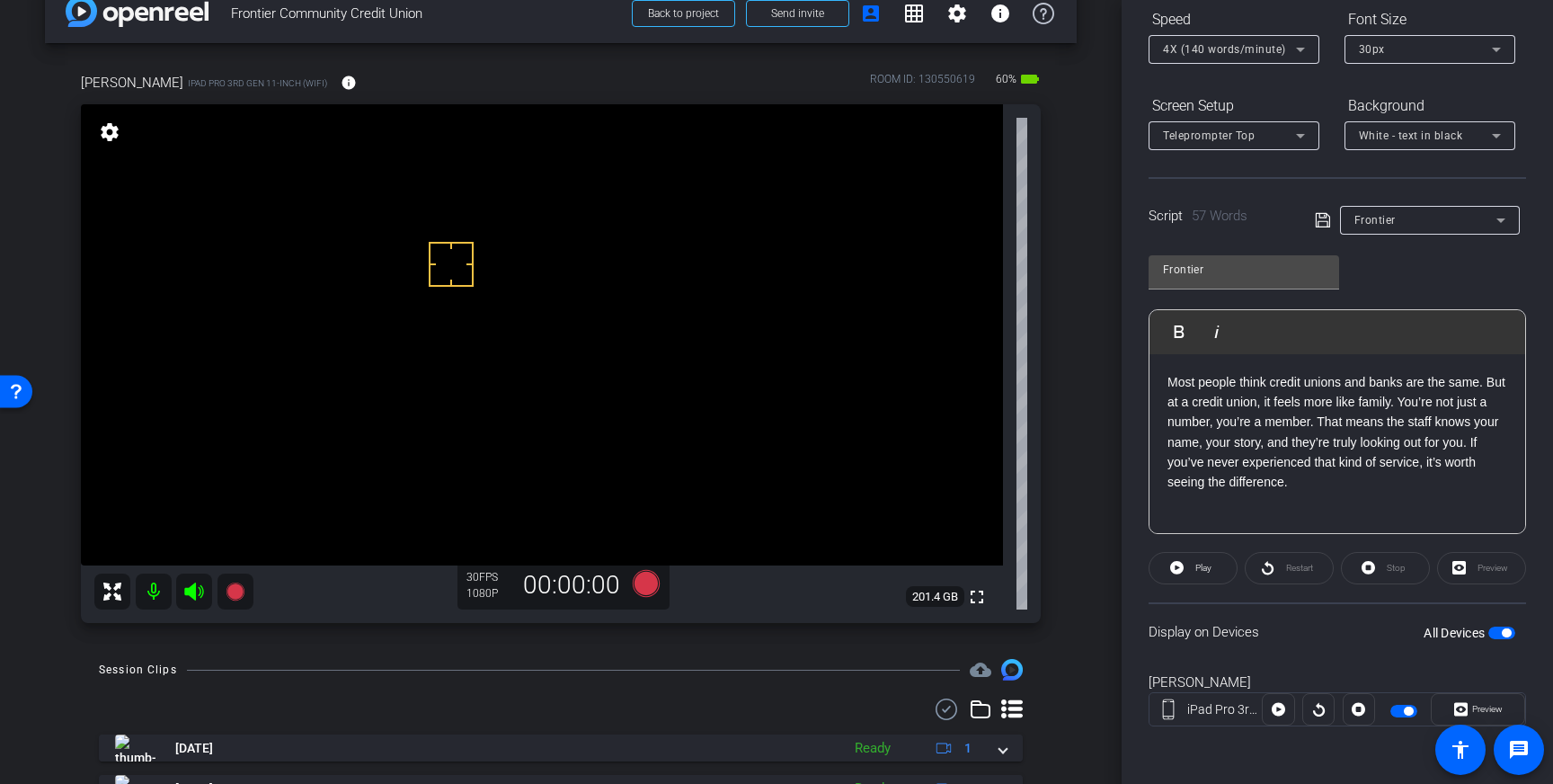
click at [1323, 222] on icon at bounding box center [1322, 220] width 16 height 22
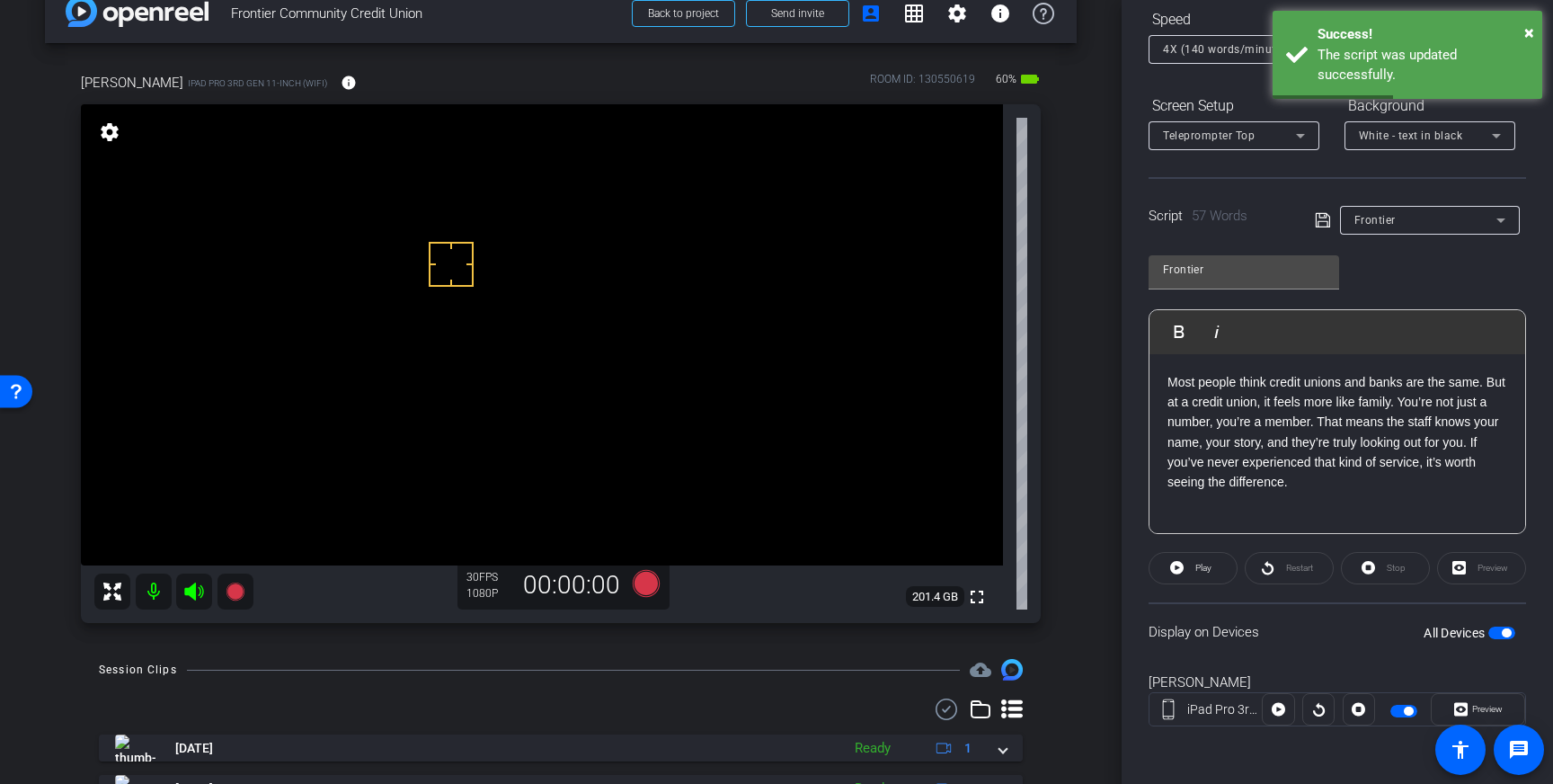
drag, startPoint x: 464, startPoint y: 217, endPoint x: 456, endPoint y: 222, distance: 9.4
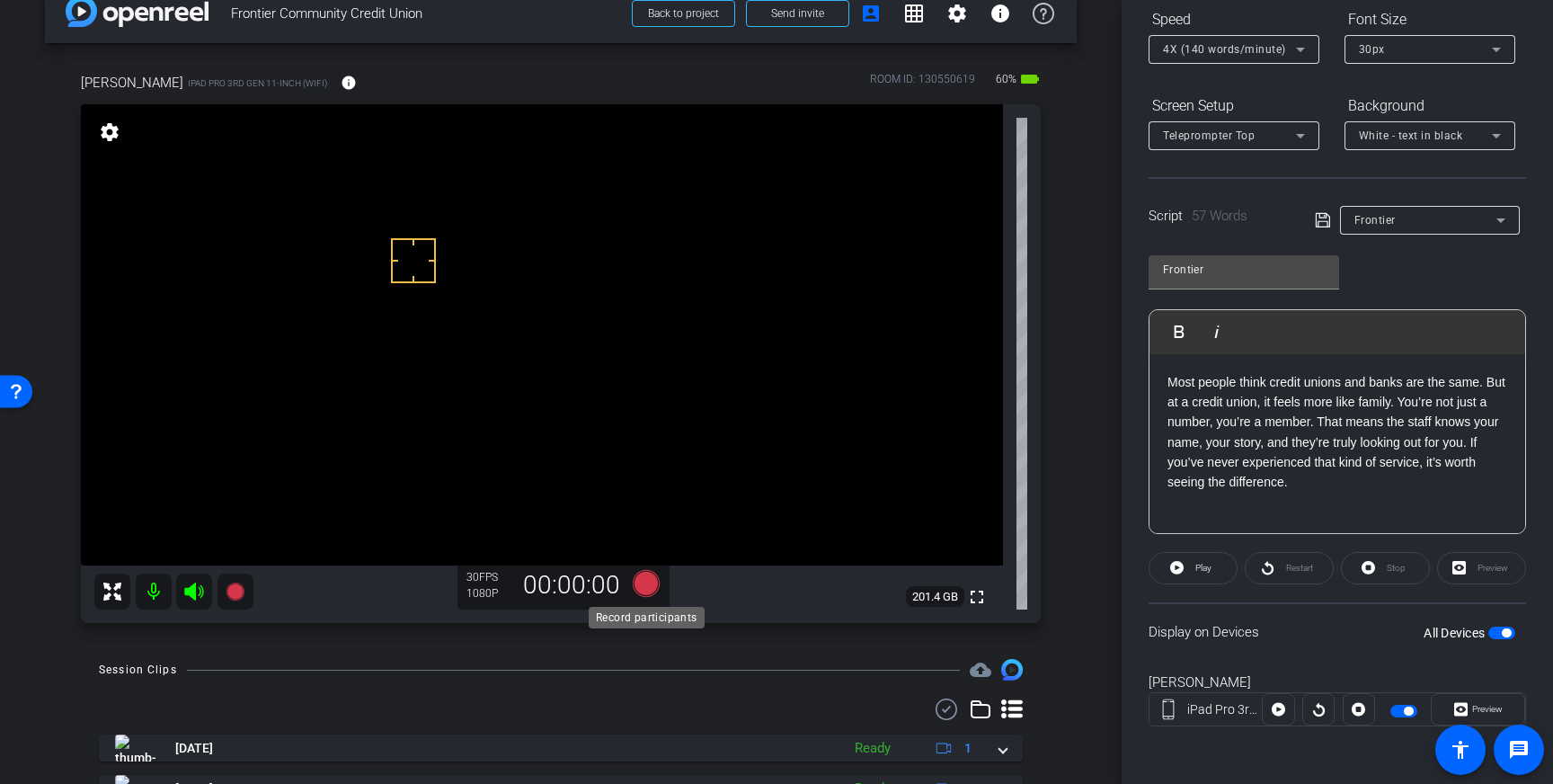
click at [642, 586] on icon at bounding box center [646, 583] width 27 height 27
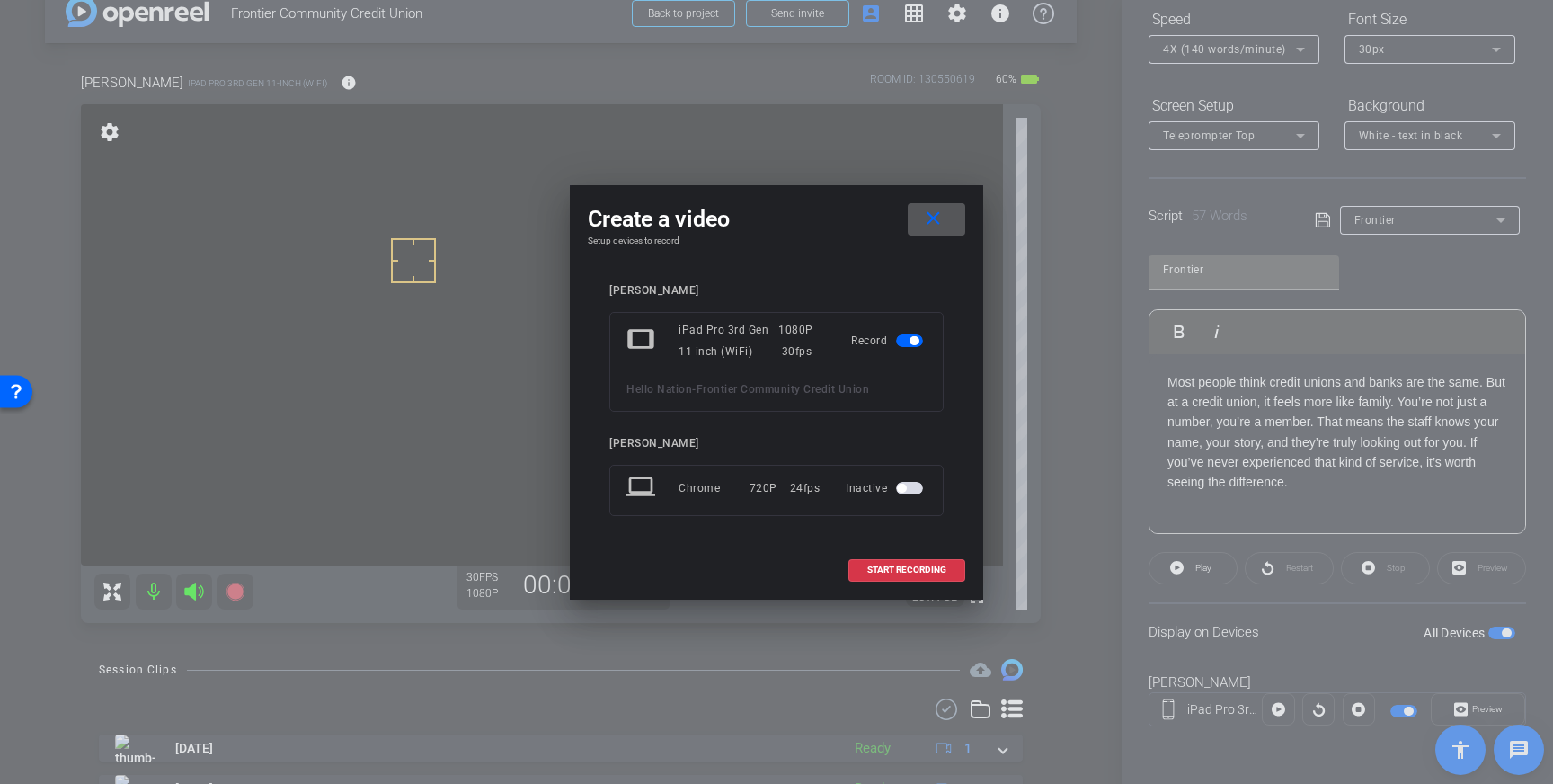
drag, startPoint x: 870, startPoint y: 572, endPoint x: 1028, endPoint y: 536, distance: 162.0
click at [870, 572] on span "START RECORDING" at bounding box center [906, 569] width 79 height 9
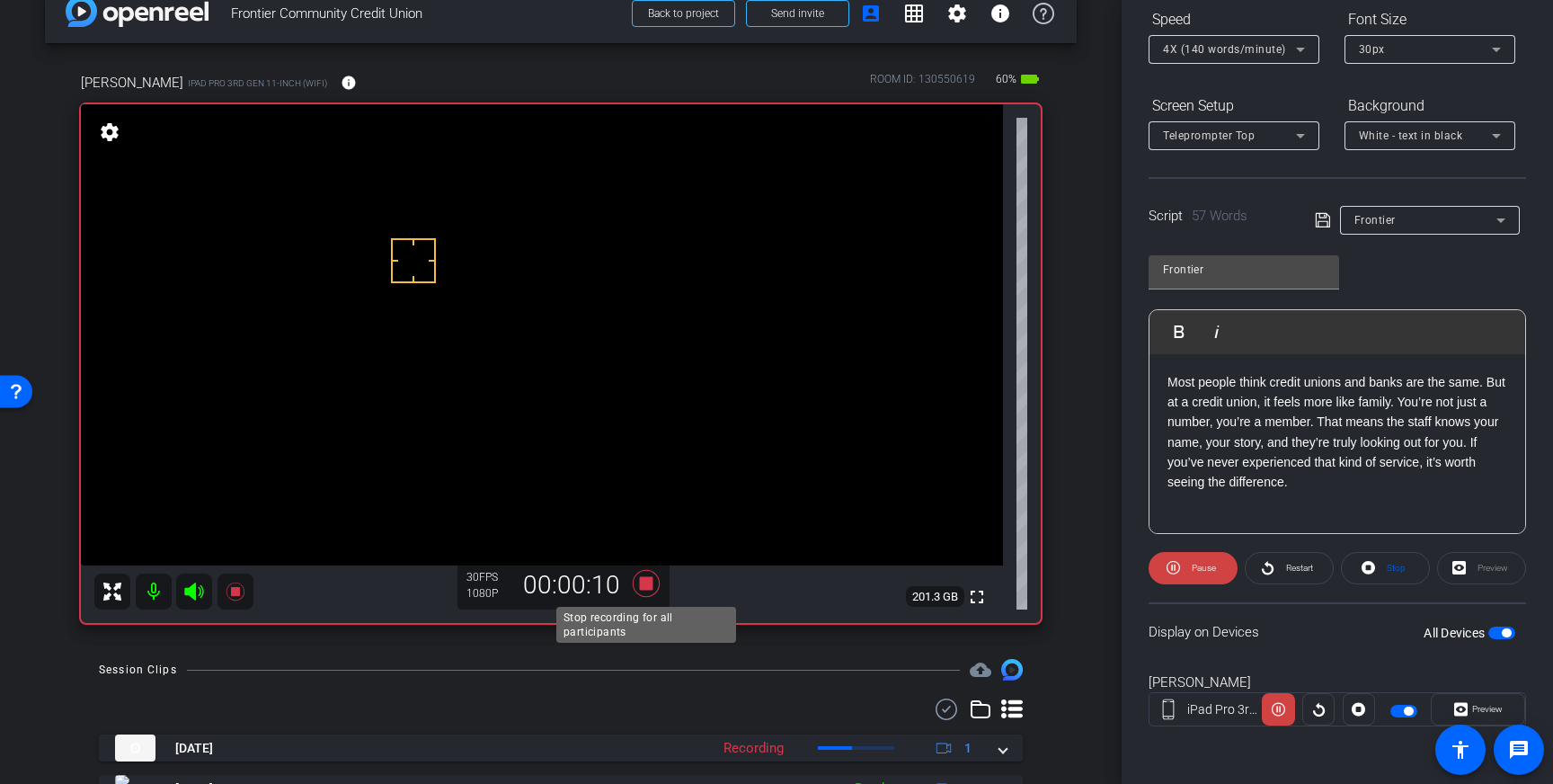
click at [648, 589] on icon at bounding box center [646, 583] width 27 height 27
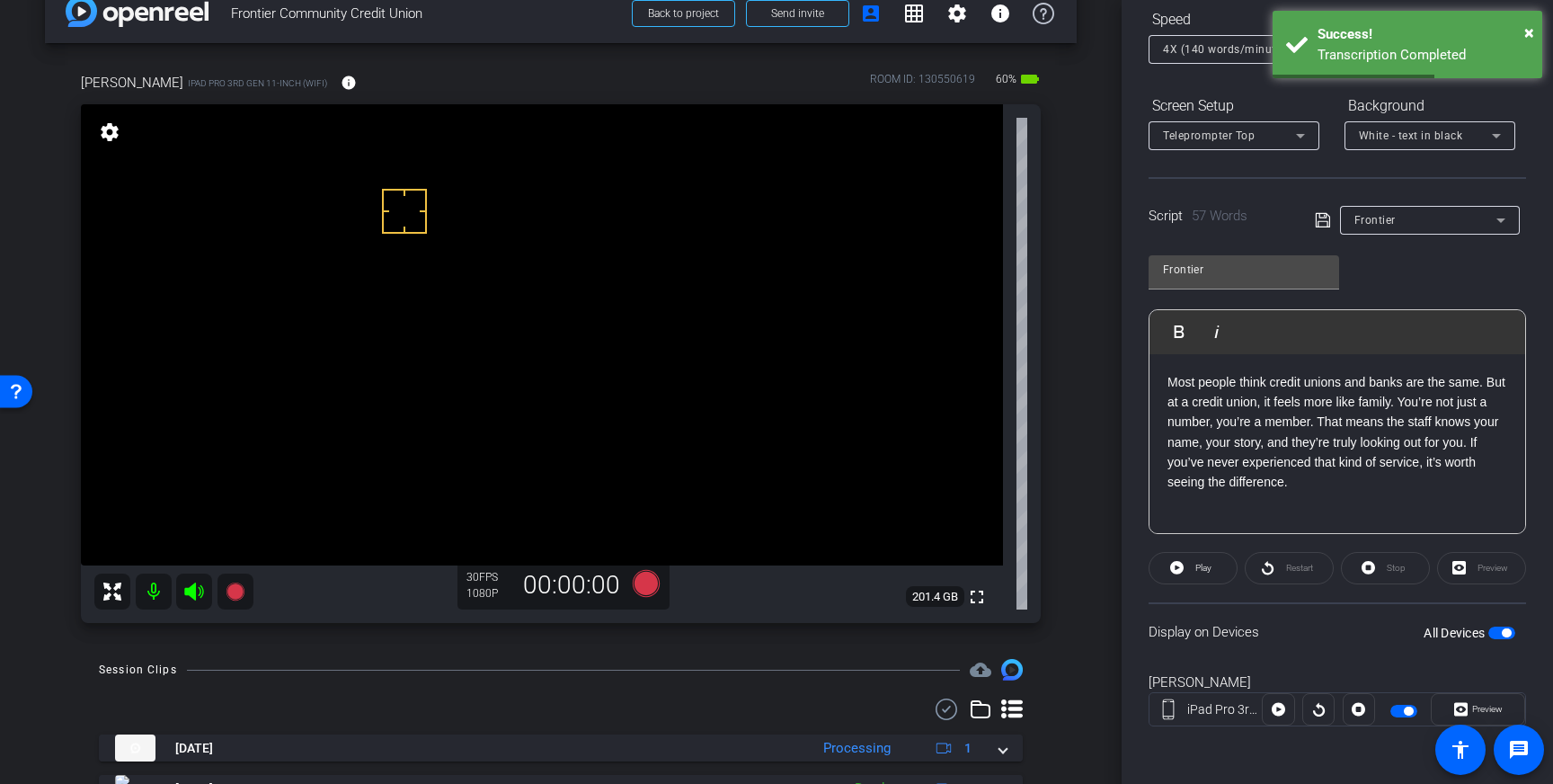
drag, startPoint x: 404, startPoint y: 210, endPoint x: 419, endPoint y: 258, distance: 50.3
click at [649, 583] on icon at bounding box center [646, 583] width 27 height 27
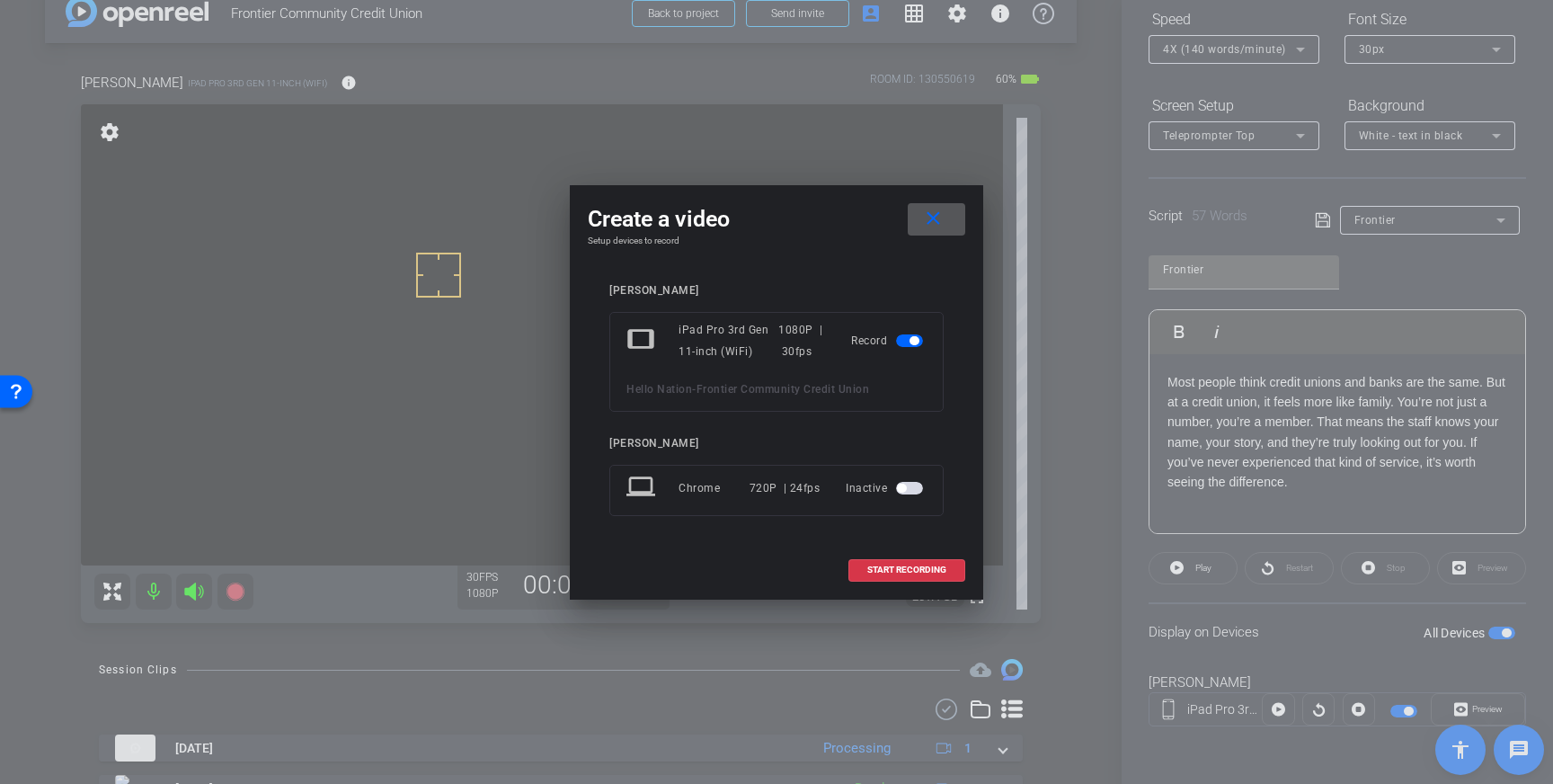
drag, startPoint x: 899, startPoint y: 575, endPoint x: 1098, endPoint y: 413, distance: 256.6
click at [899, 575] on span at bounding box center [907, 569] width 115 height 43
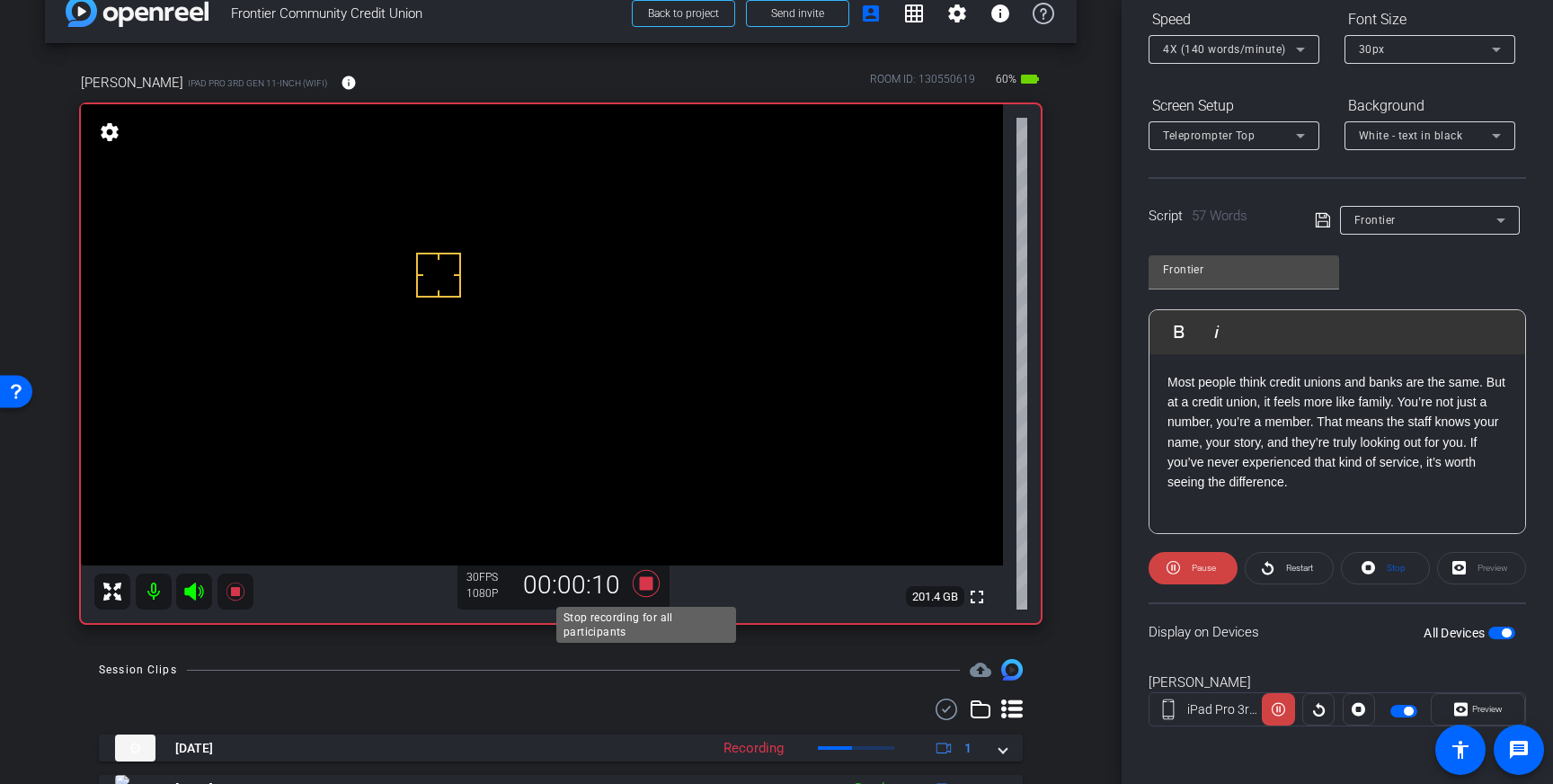
click at [644, 582] on icon at bounding box center [646, 583] width 27 height 27
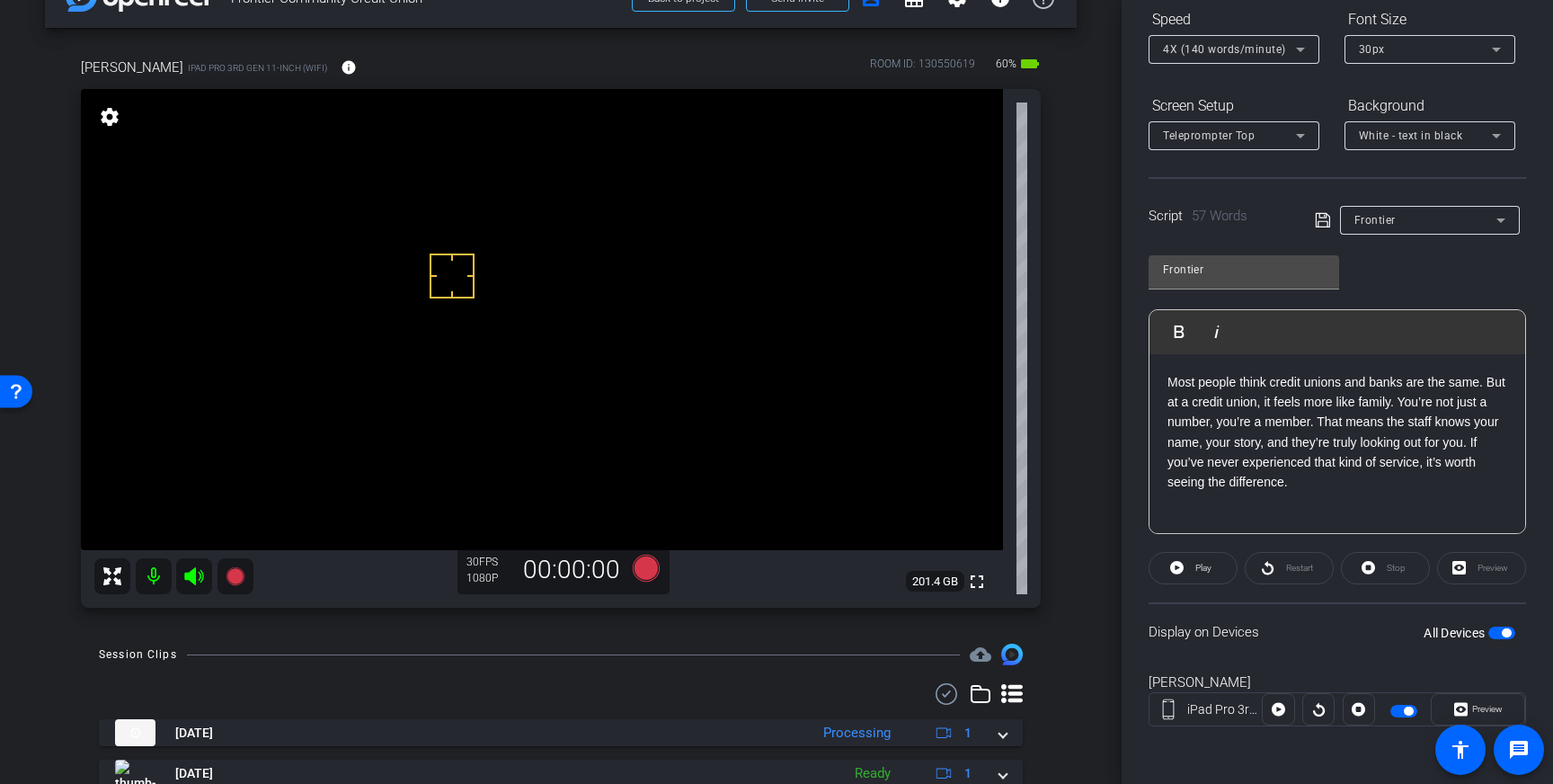
scroll to position [50, 0]
click at [642, 572] on icon at bounding box center [646, 566] width 27 height 27
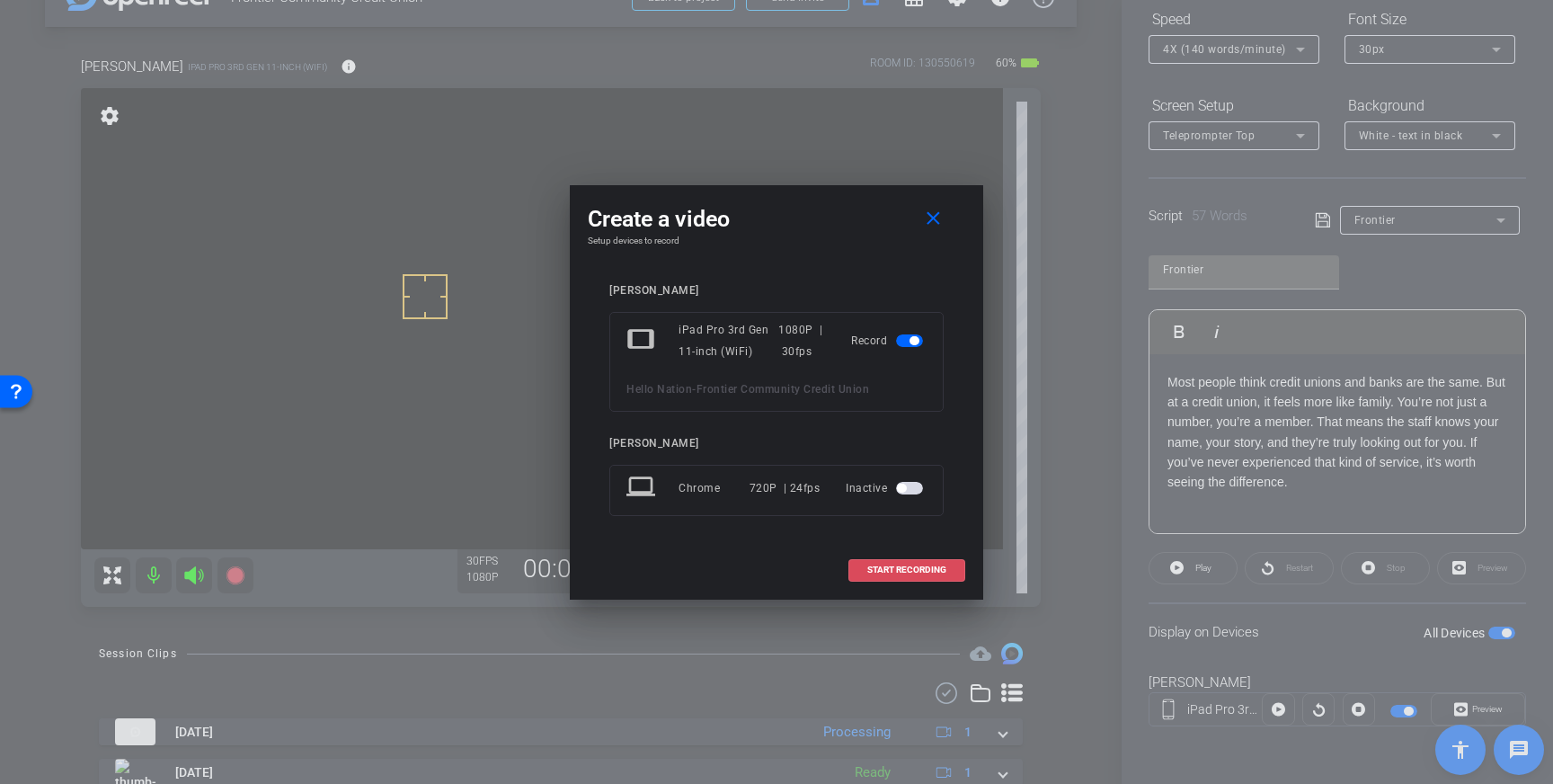
drag, startPoint x: 863, startPoint y: 565, endPoint x: 998, endPoint y: 552, distance: 135.6
click at [863, 565] on span at bounding box center [907, 569] width 115 height 43
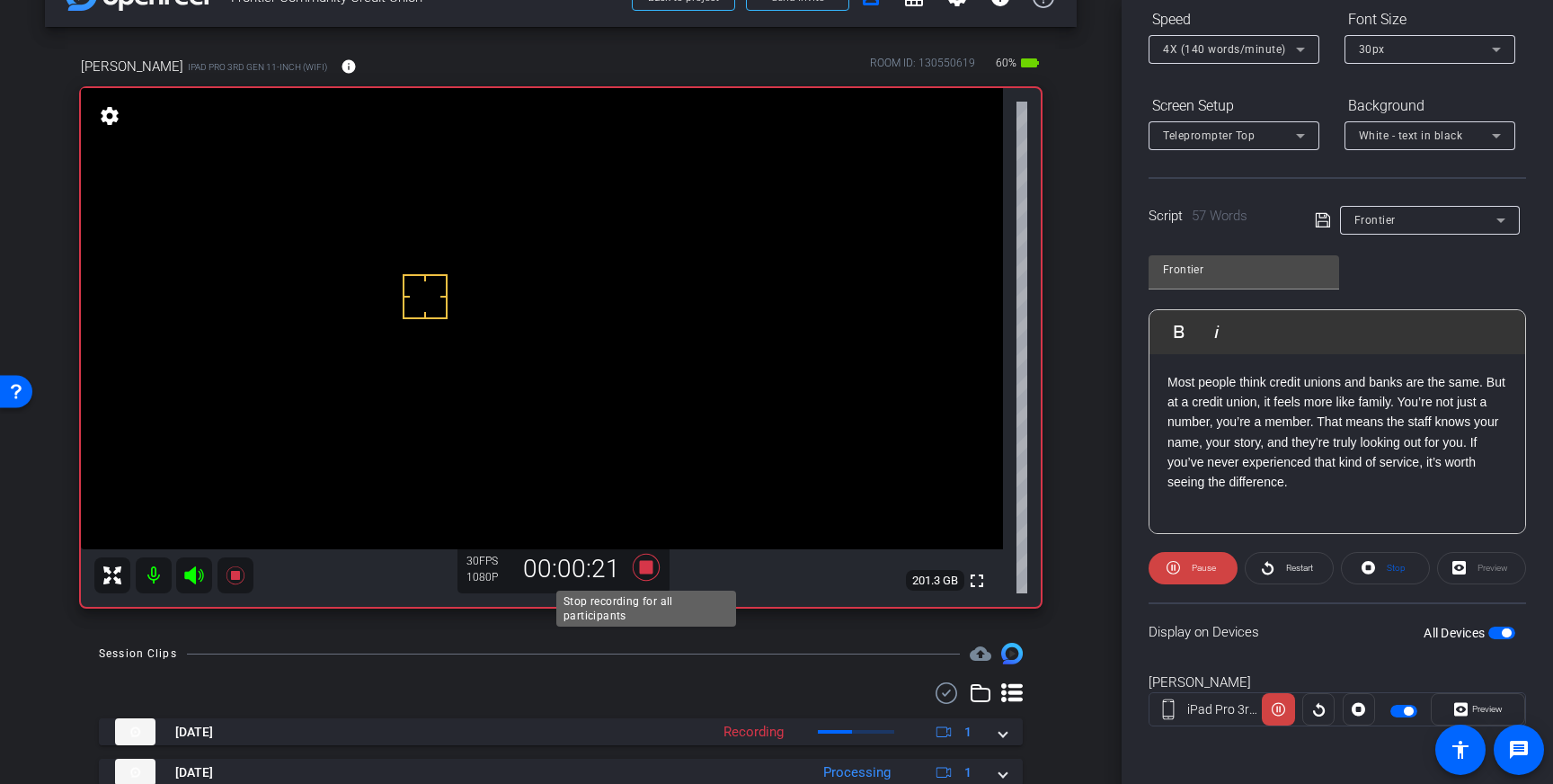
click at [649, 570] on icon at bounding box center [646, 566] width 27 height 27
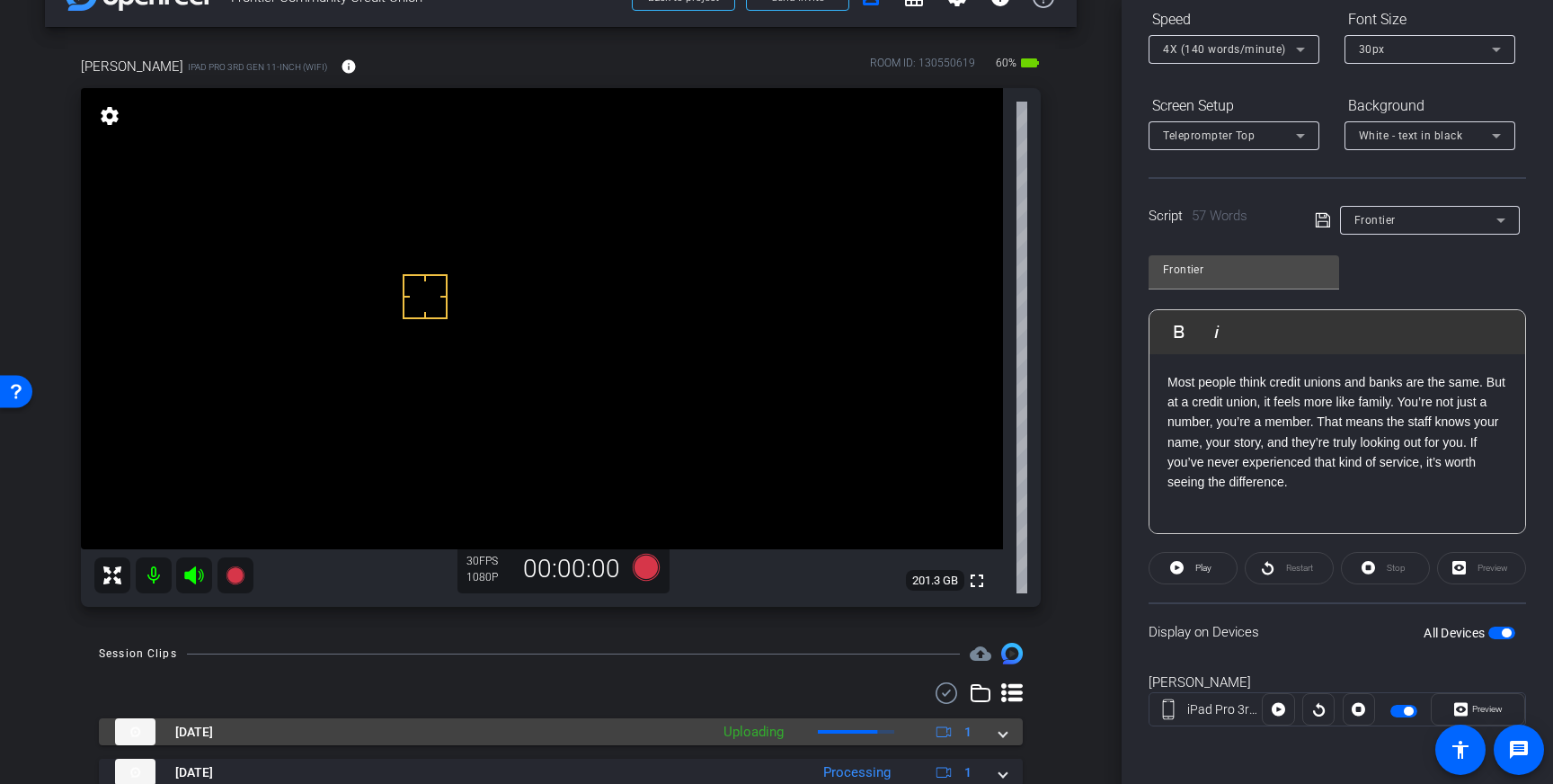
drag, startPoint x: 1003, startPoint y: 735, endPoint x: 994, endPoint y: 737, distance: 9.2
click at [1003, 735] on span at bounding box center [1003, 732] width 8 height 19
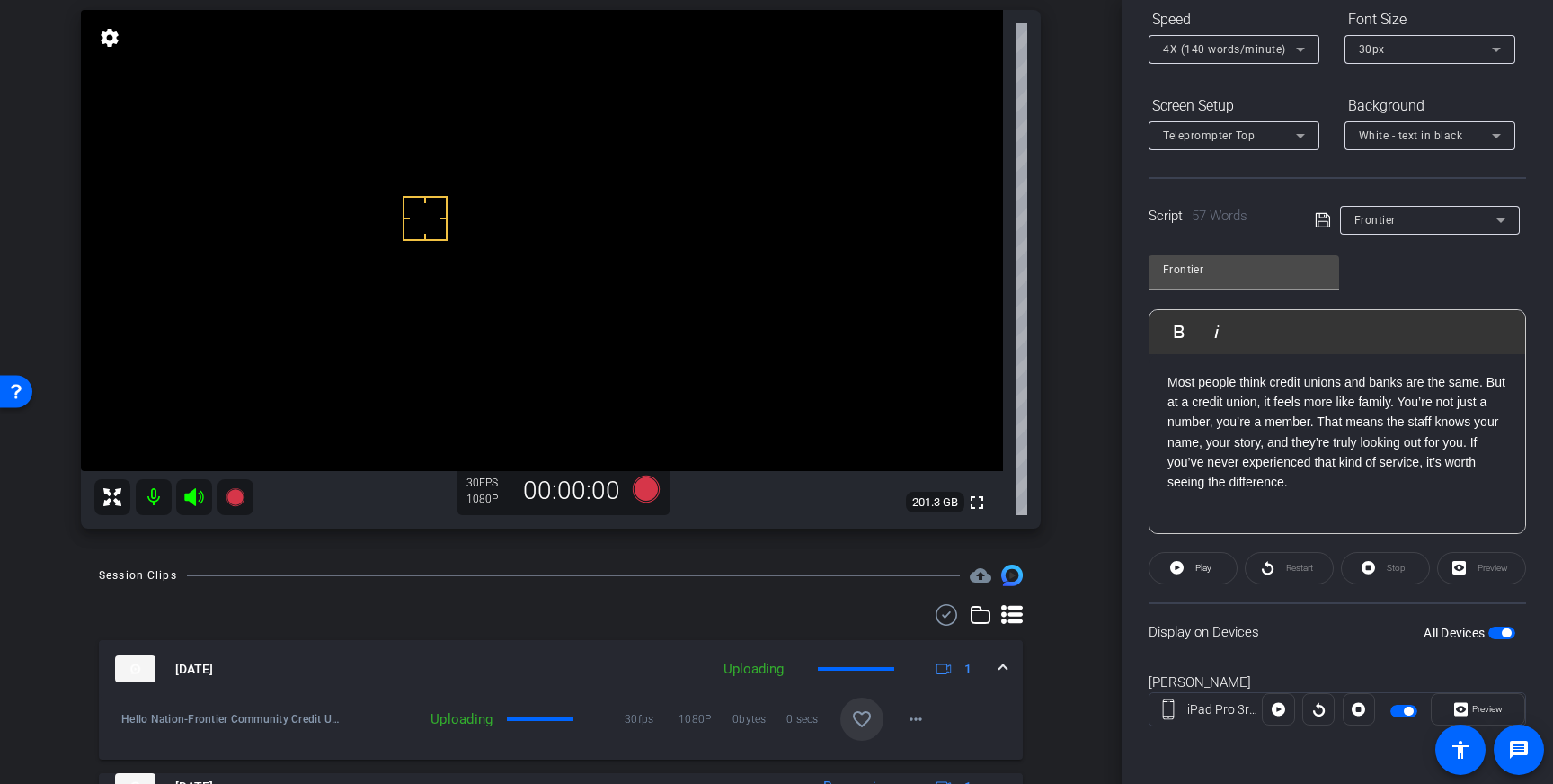
scroll to position [131, 0]
click at [855, 718] on mat-icon "favorite_border" at bounding box center [861, 716] width 22 height 22
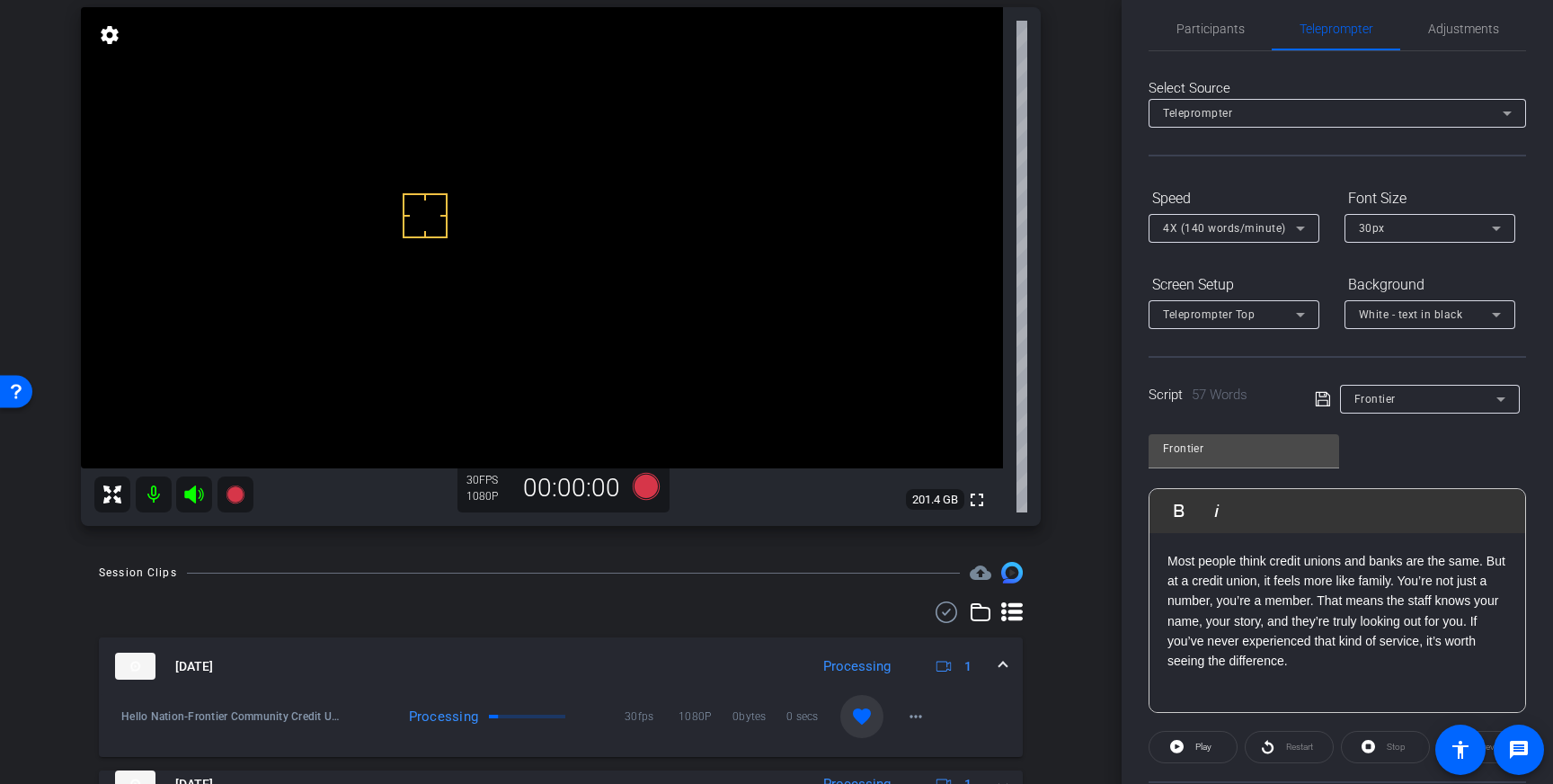
scroll to position [0, 0]
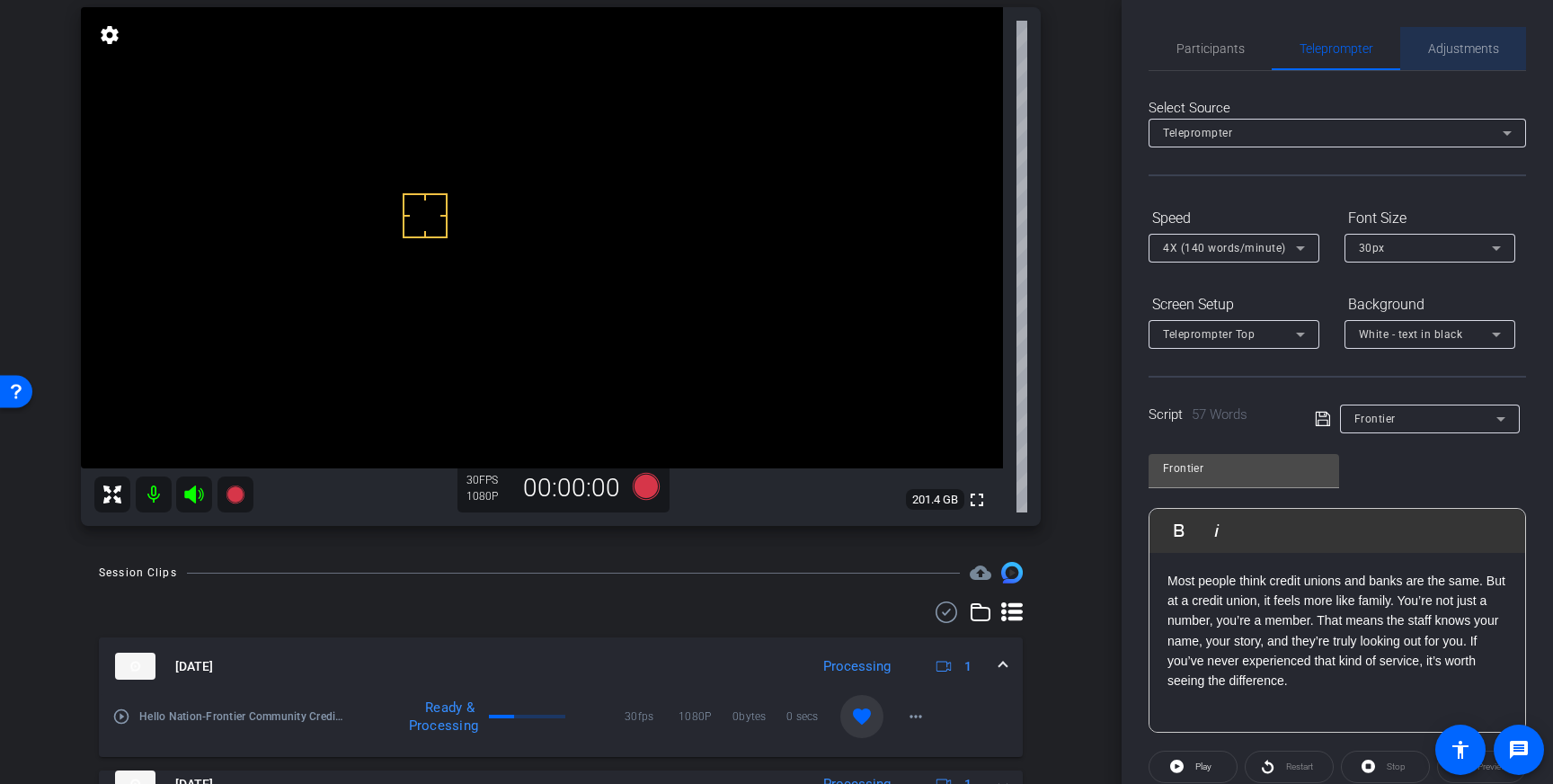
click at [1458, 47] on span "Adjustments" at bounding box center [1463, 48] width 71 height 12
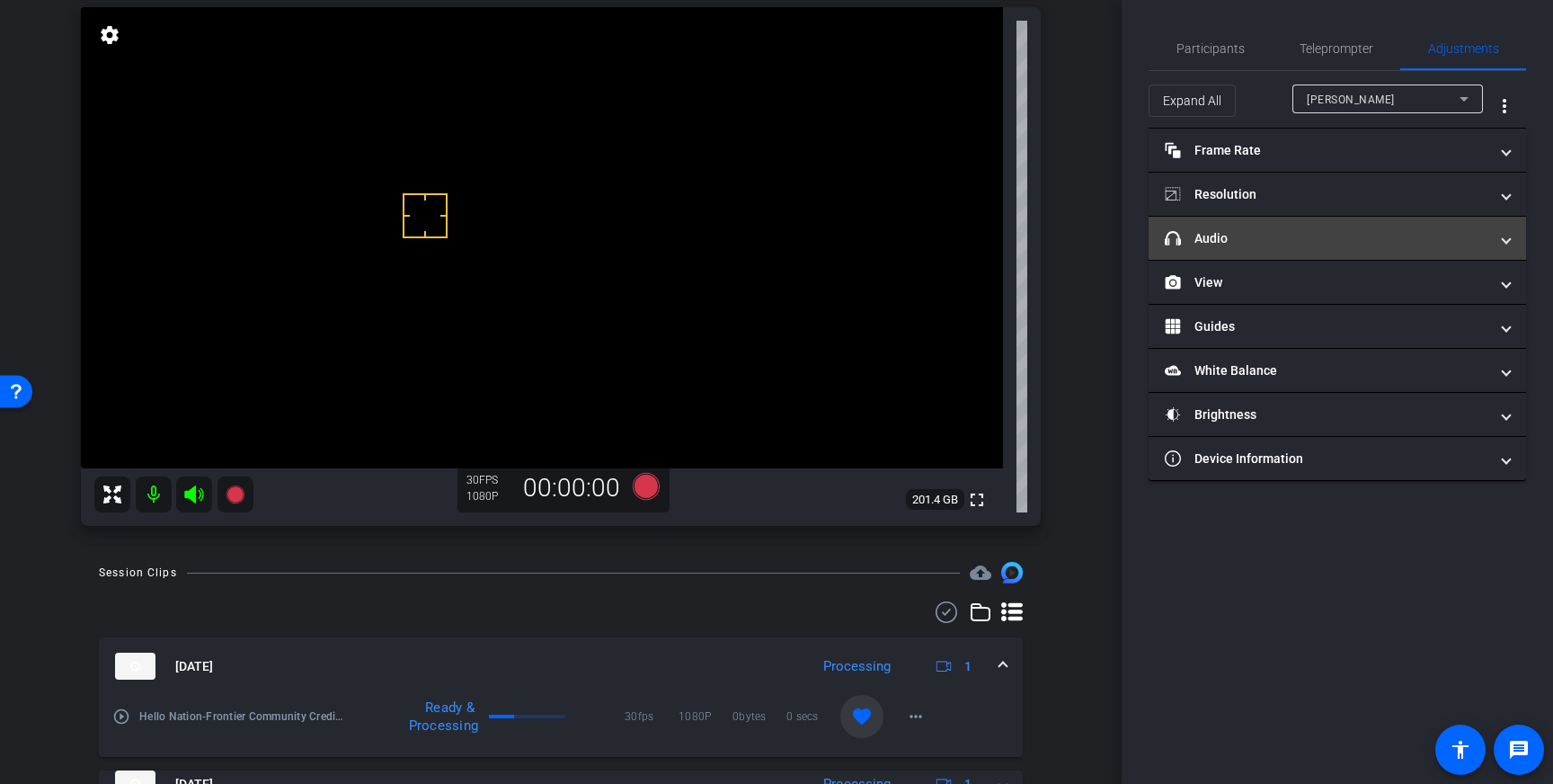
click at [1403, 222] on mat-expansion-panel-header "headphone icon Audio" at bounding box center [1336, 238] width 377 height 43
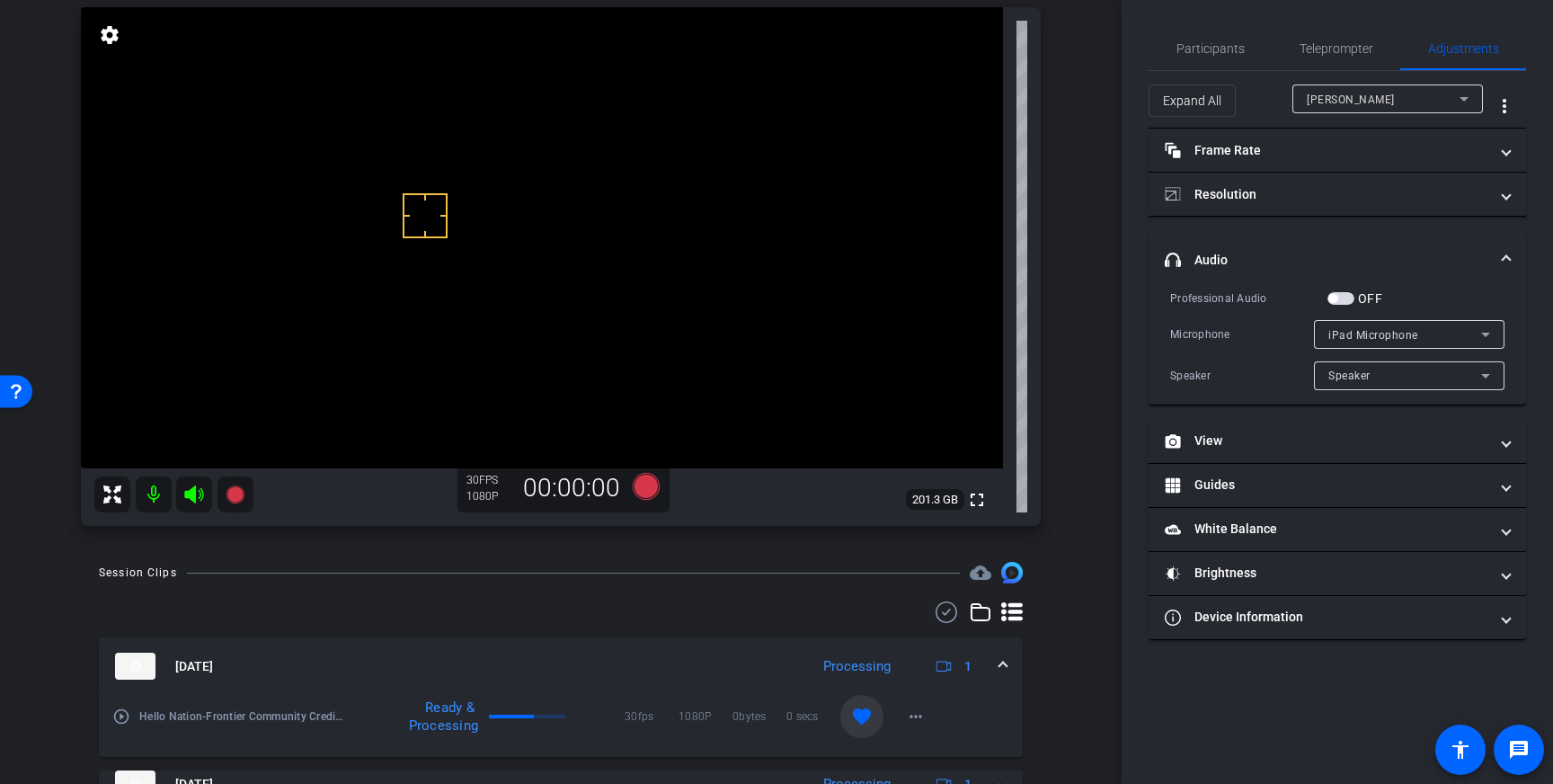
click at [1341, 300] on span "button" at bounding box center [1341, 297] width 27 height 12
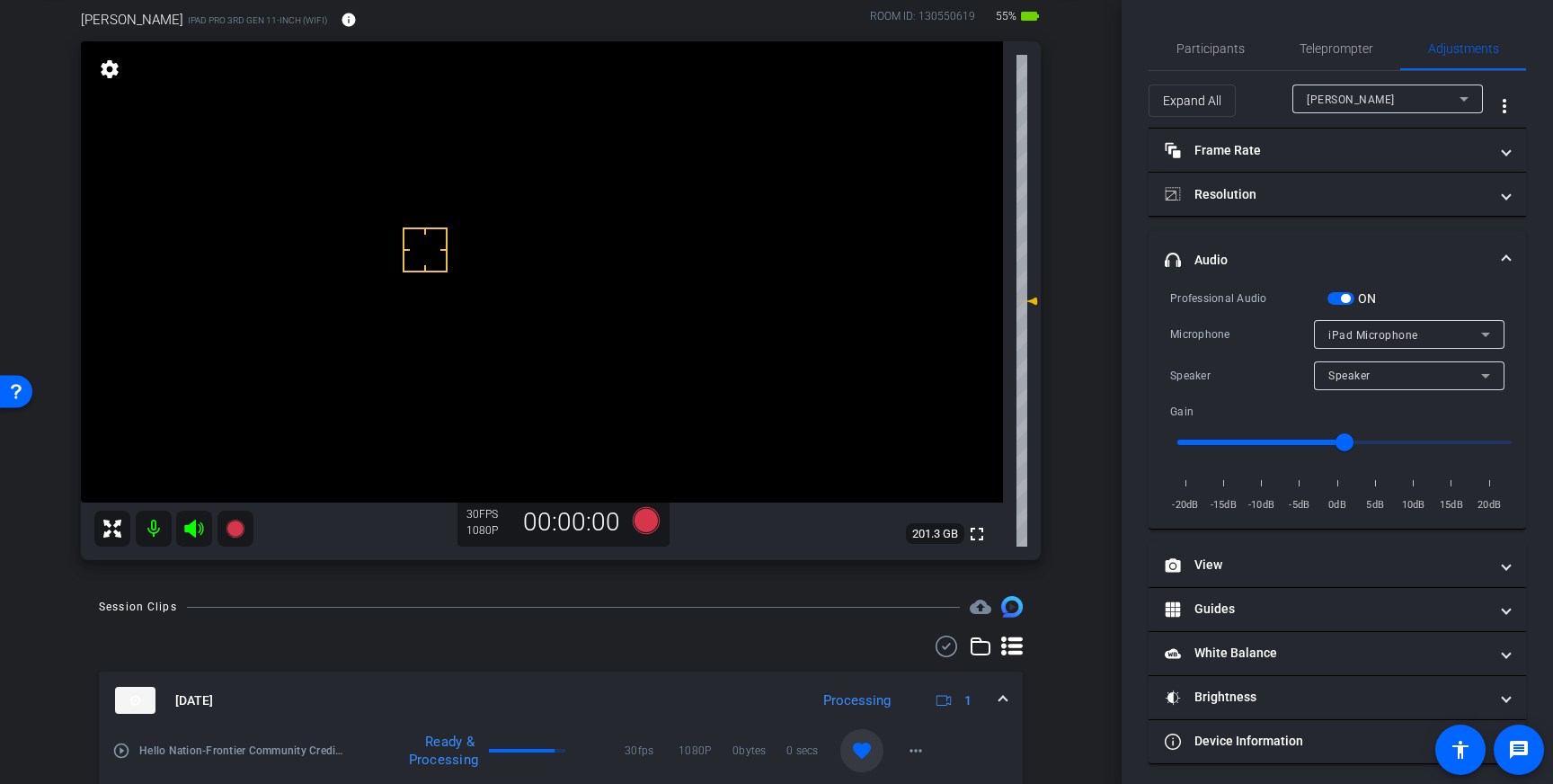
scroll to position [105, 0]
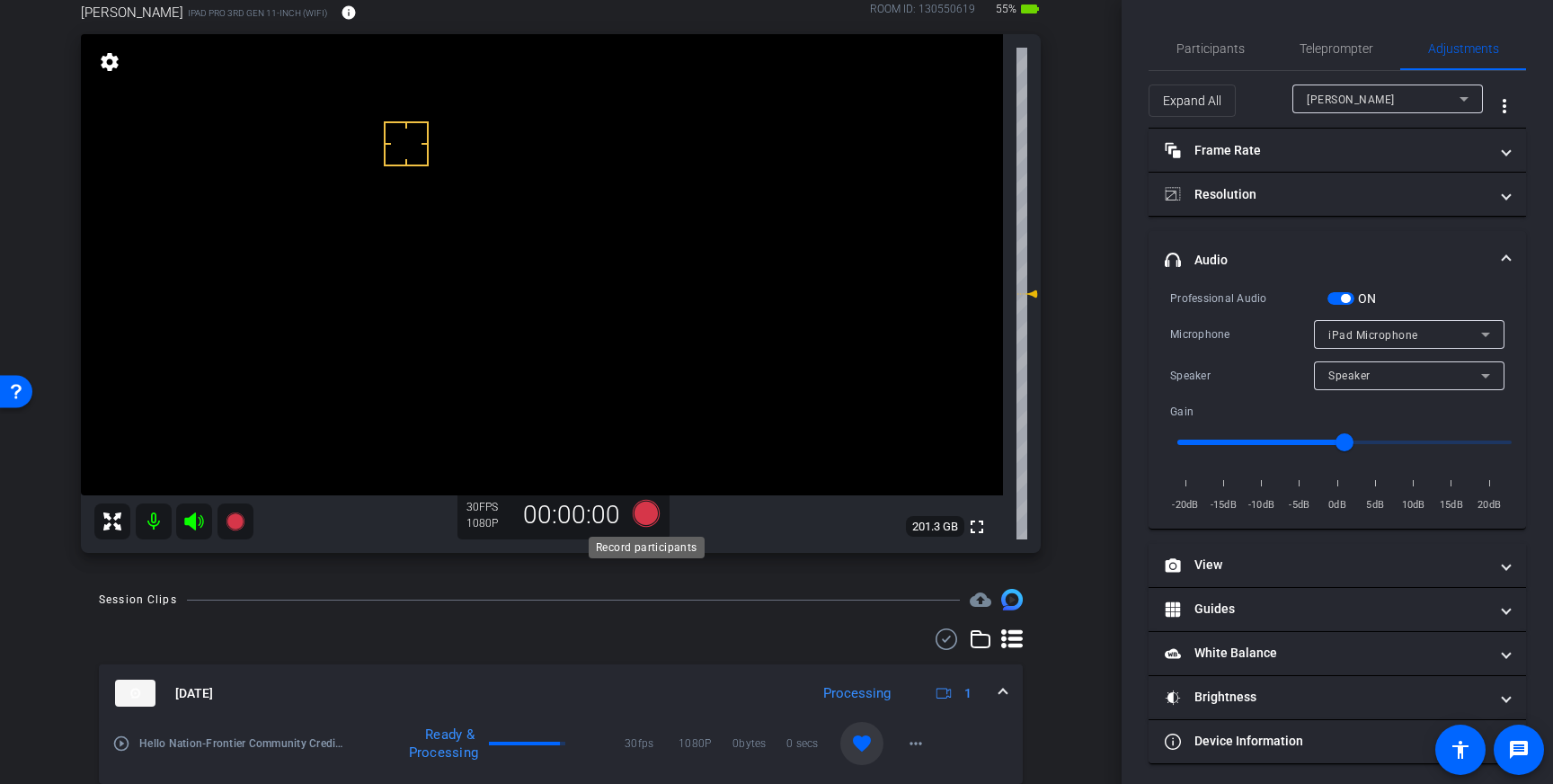
click at [642, 514] on icon at bounding box center [646, 513] width 27 height 27
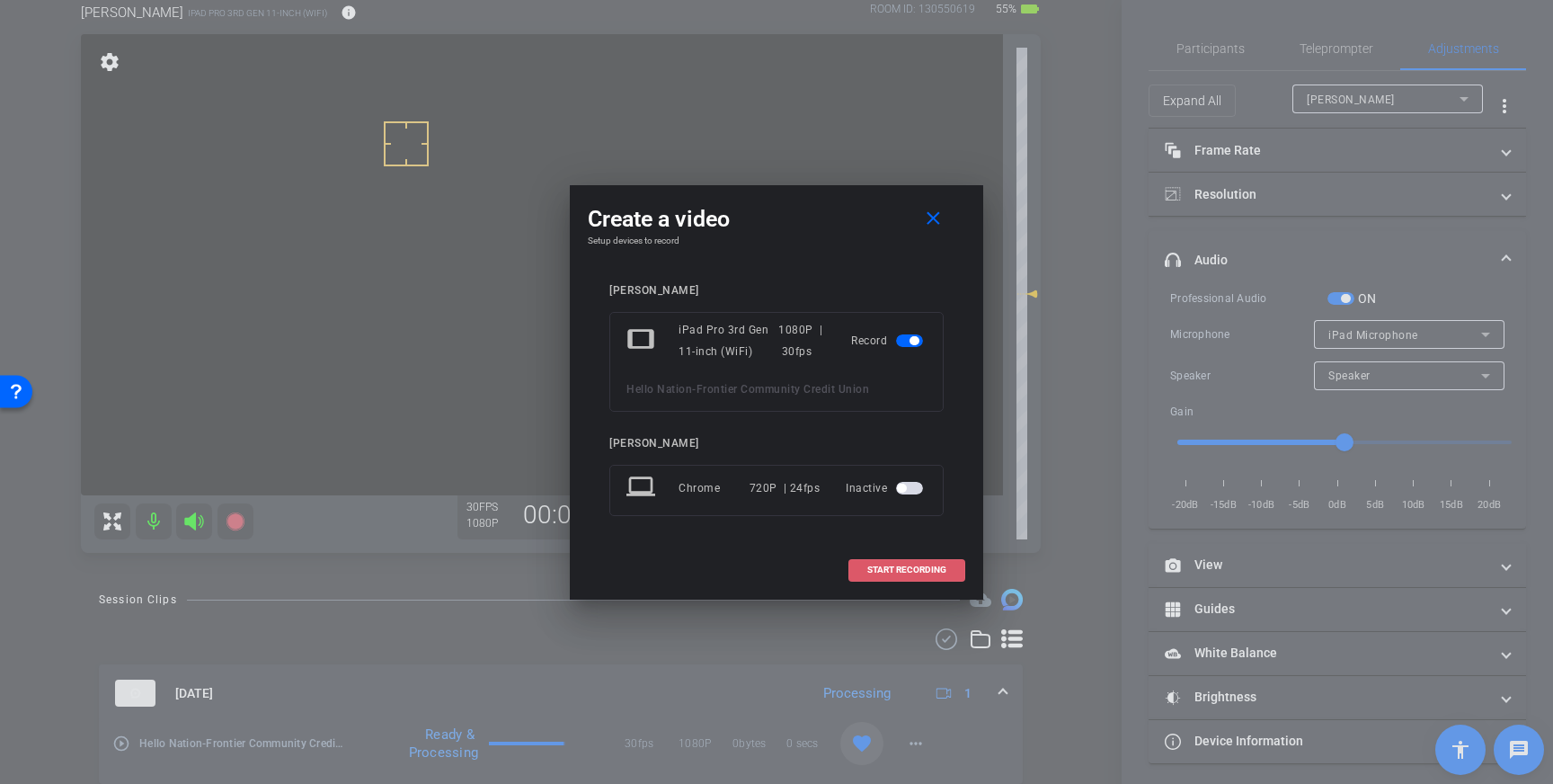
click at [890, 566] on span "START RECORDING" at bounding box center [906, 569] width 79 height 9
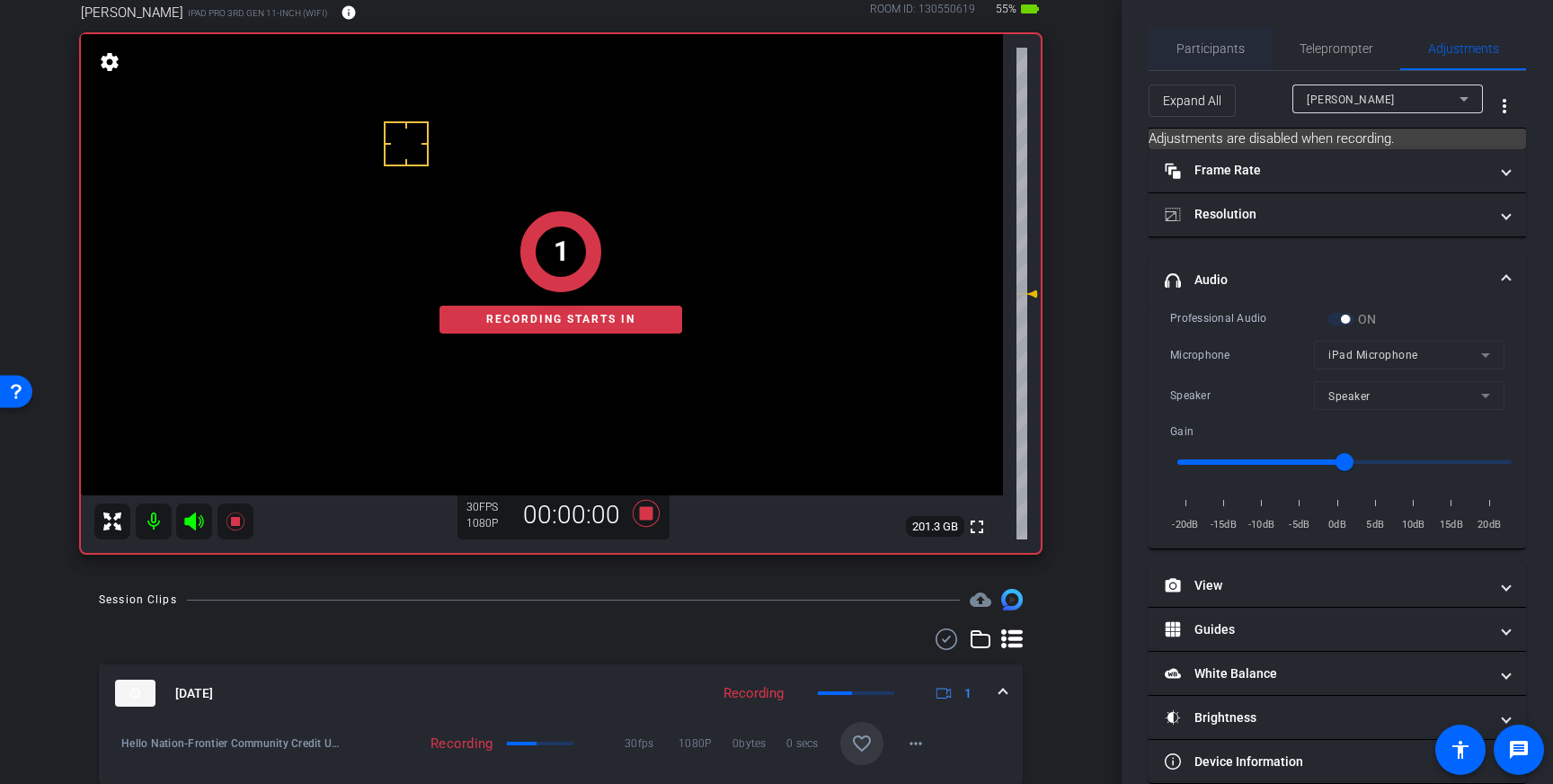
click at [1224, 55] on span "Participants" at bounding box center [1211, 48] width 68 height 12
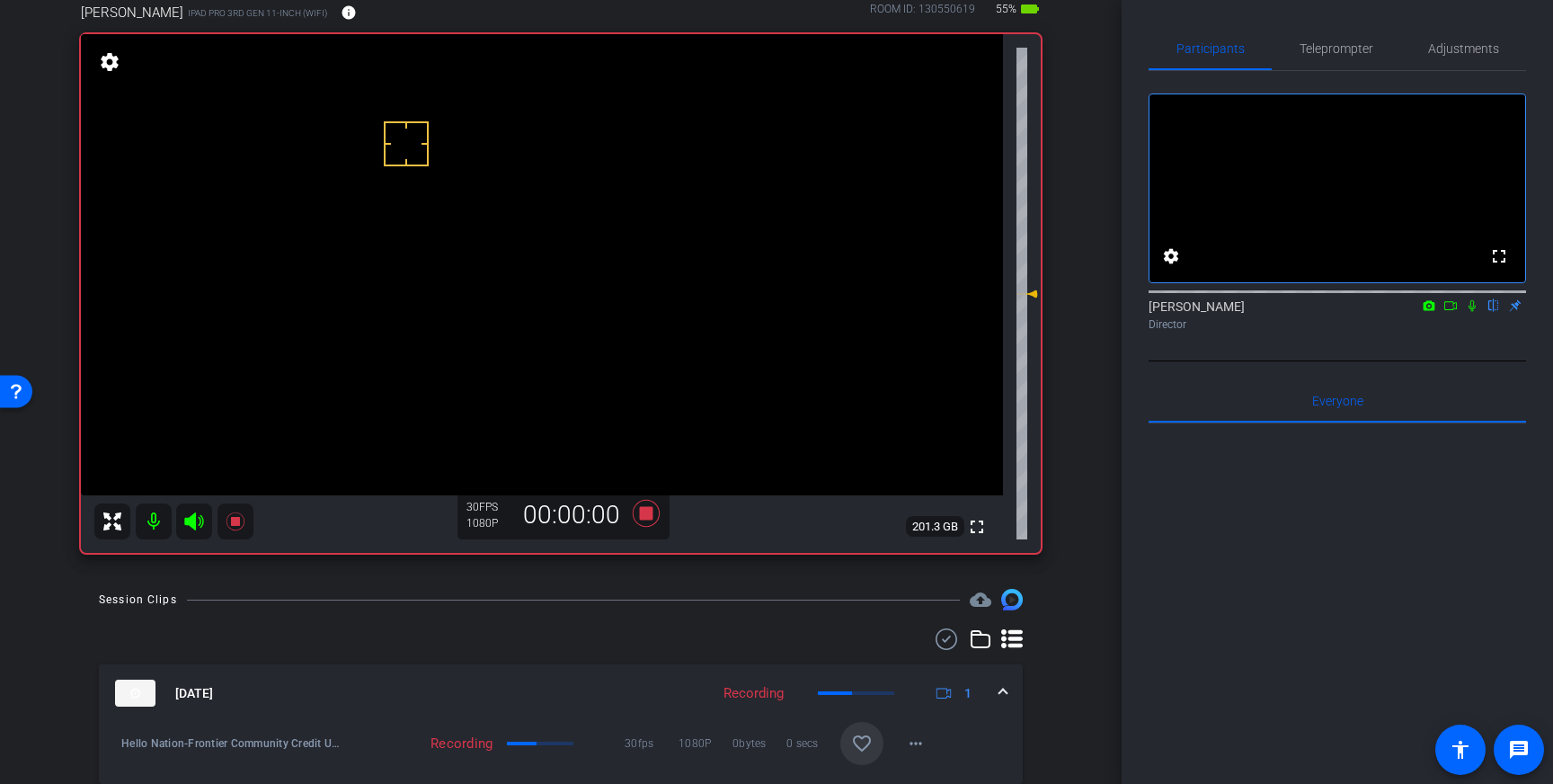
click at [1471, 312] on icon at bounding box center [1471, 305] width 14 height 12
click at [644, 506] on icon at bounding box center [645, 513] width 43 height 32
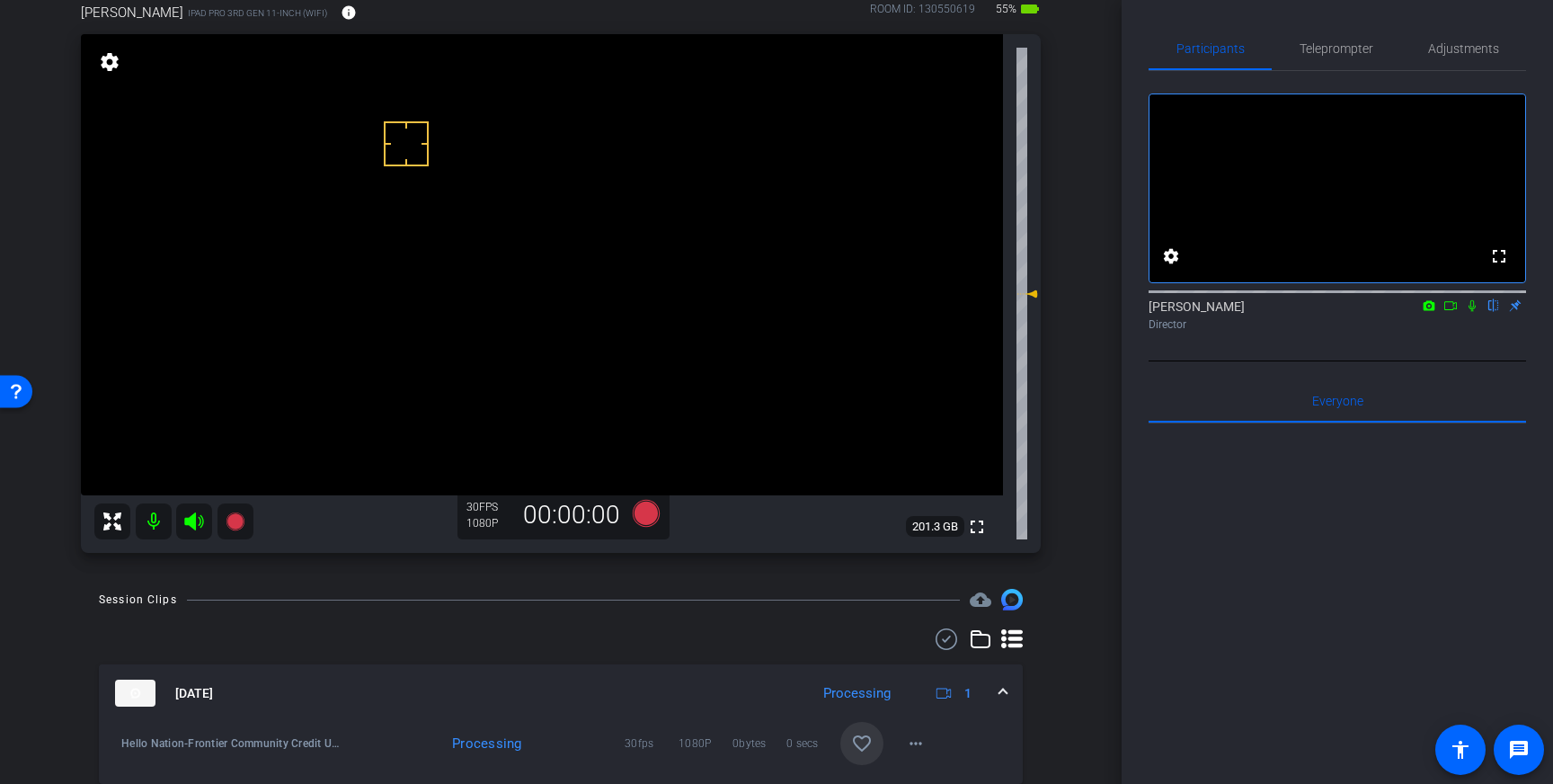
click at [850, 746] on span at bounding box center [861, 742] width 43 height 43
drag, startPoint x: 1325, startPoint y: 42, endPoint x: 1336, endPoint y: 63, distance: 23.7
click at [1325, 43] on span "Teleprompter" at bounding box center [1336, 48] width 74 height 12
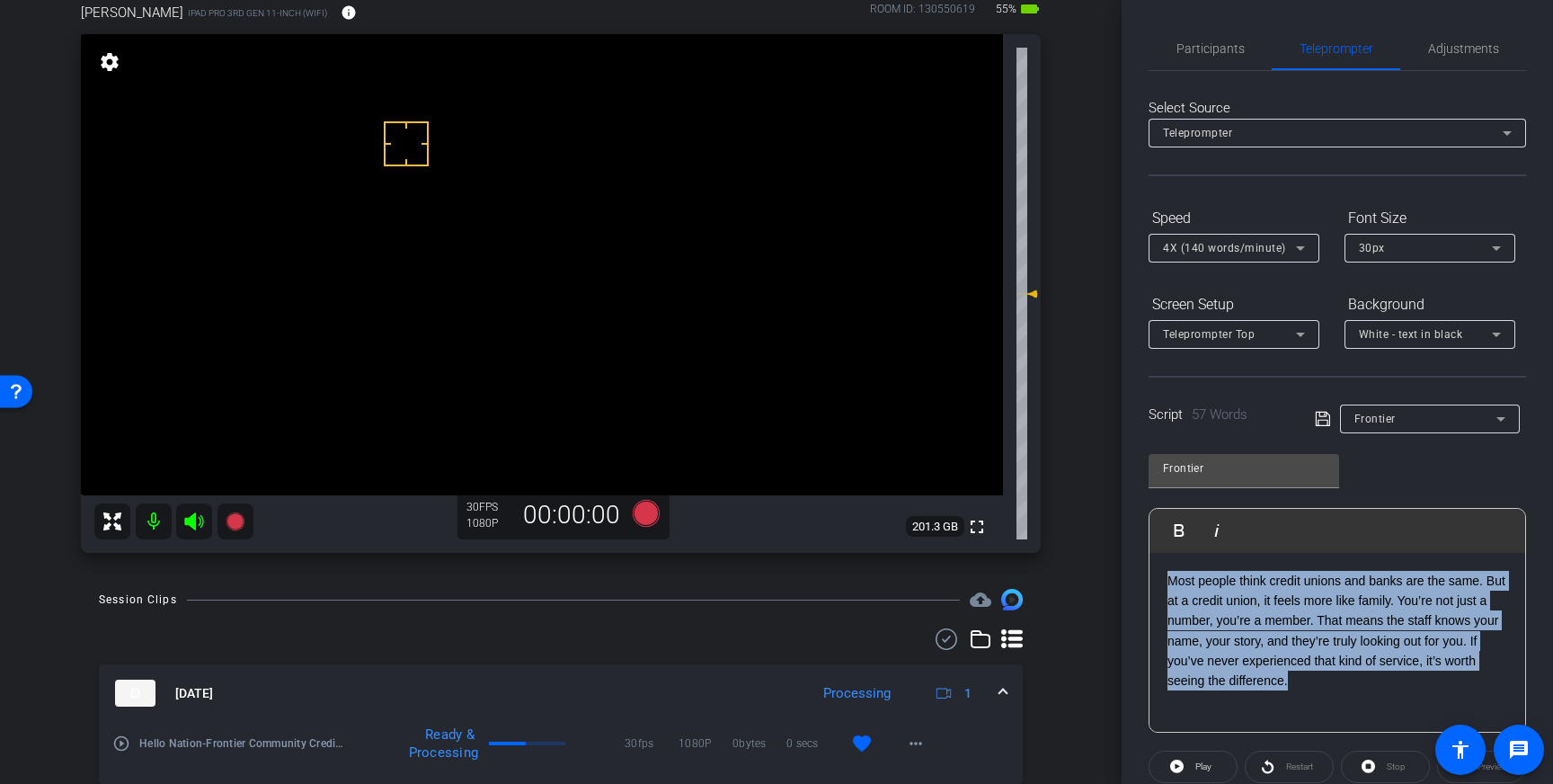
drag, startPoint x: 1198, startPoint y: 620, endPoint x: 1144, endPoint y: 583, distance: 65.5
click at [1144, 583] on div "Participants Teleprompter Adjustments settings [PERSON_NAME] flip Director Ever…" at bounding box center [1337, 392] width 431 height 784
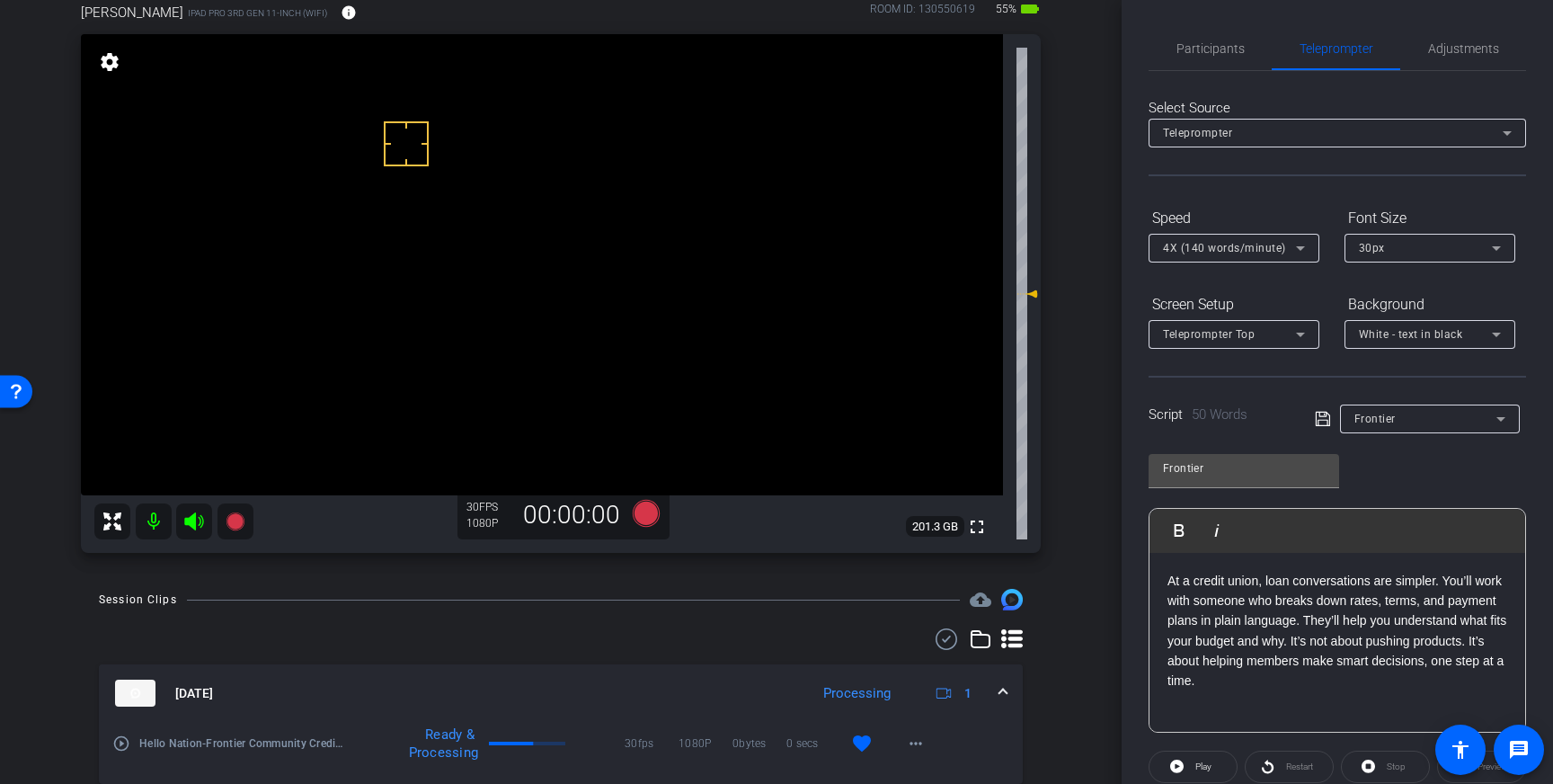
drag, startPoint x: 1319, startPoint y: 421, endPoint x: 1329, endPoint y: 437, distance: 18.9
click at [1319, 421] on icon at bounding box center [1322, 418] width 16 height 22
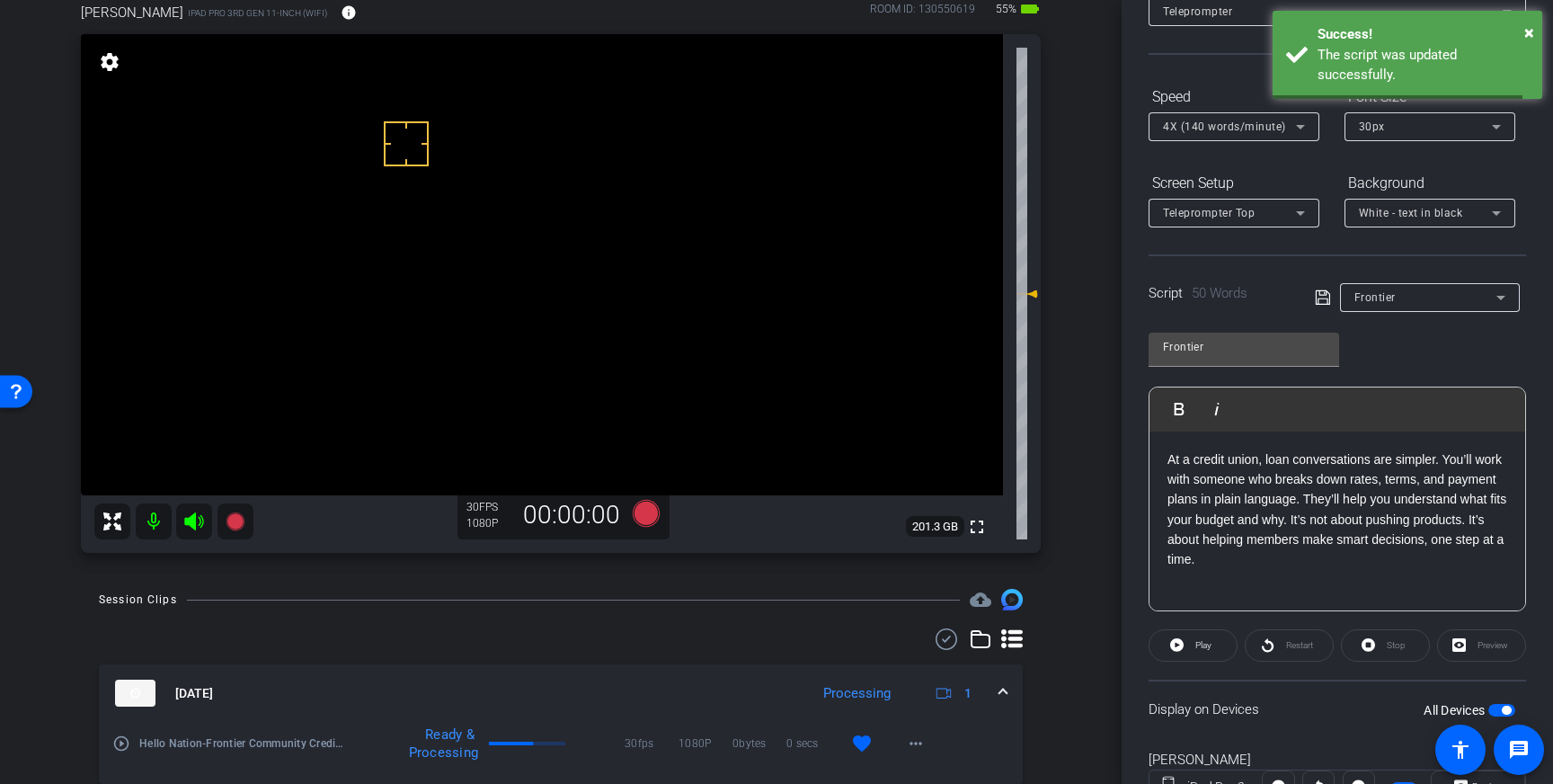
scroll to position [199, 0]
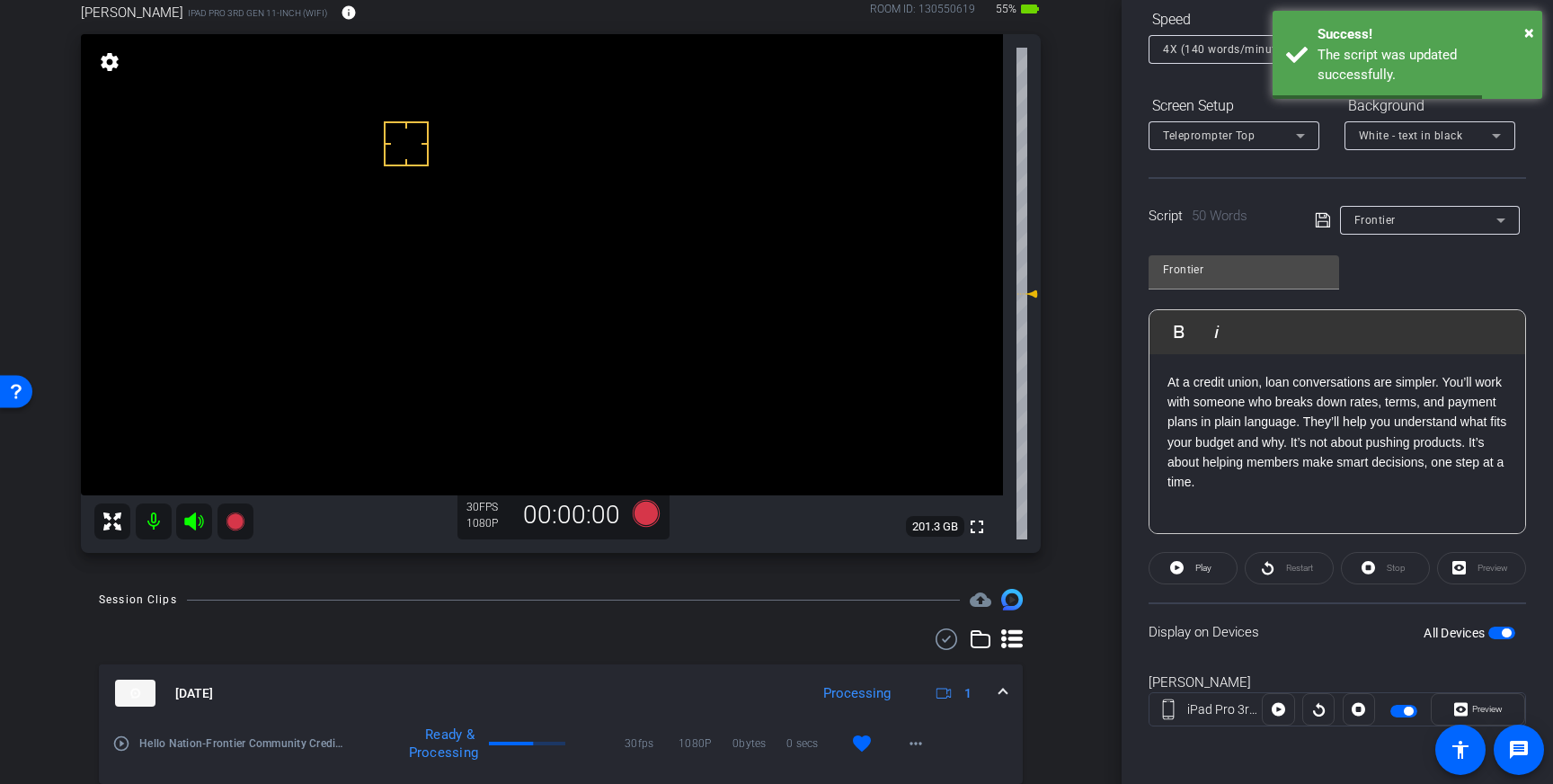
click at [1501, 629] on span "button" at bounding box center [1502, 632] width 27 height 12
drag, startPoint x: 1500, startPoint y: 633, endPoint x: 1506, endPoint y: 620, distance: 14.3
click at [1500, 633] on span "button" at bounding box center [1502, 632] width 27 height 12
click at [1317, 220] on icon at bounding box center [1322, 220] width 16 height 22
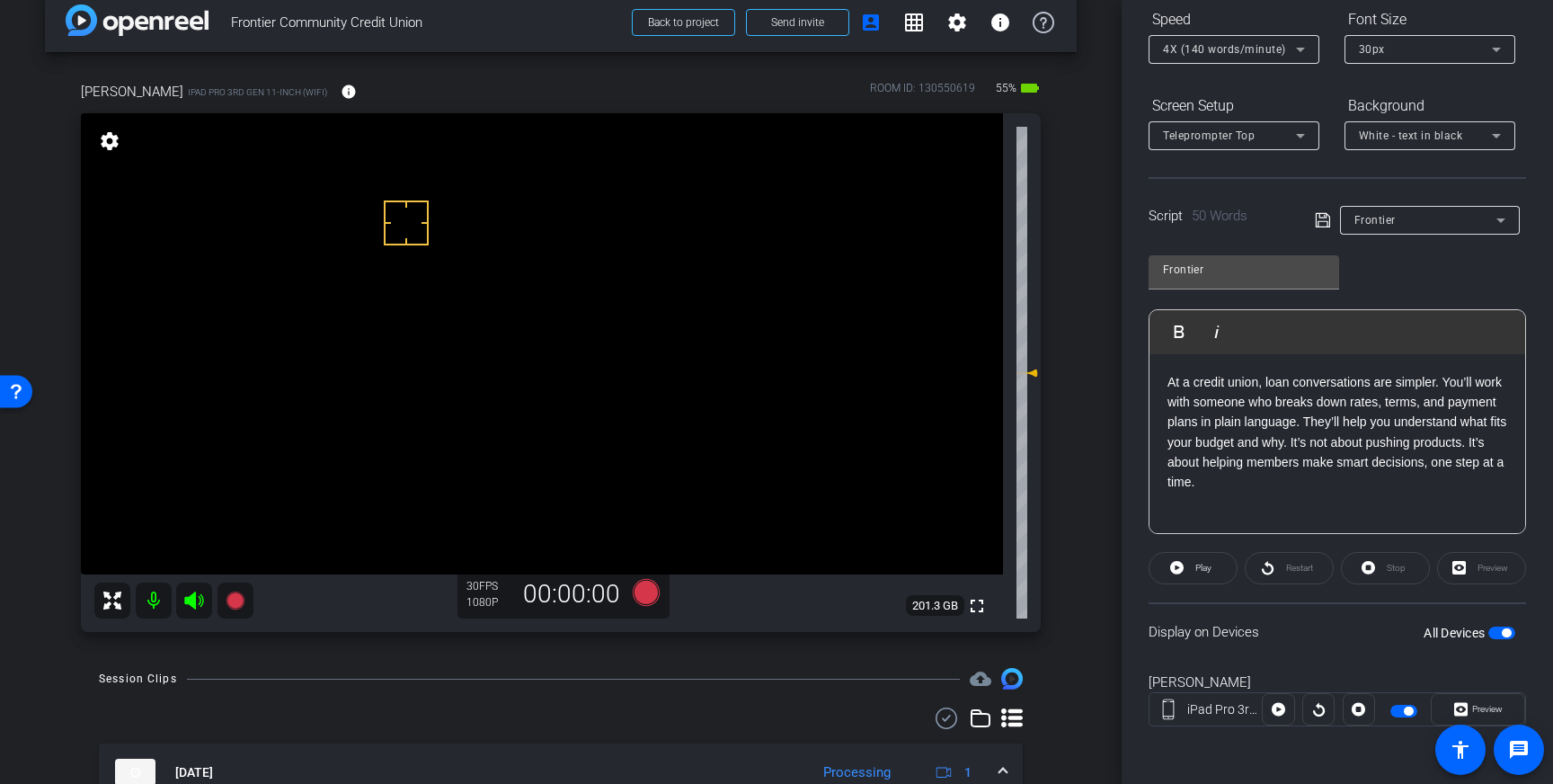
scroll to position [13, 0]
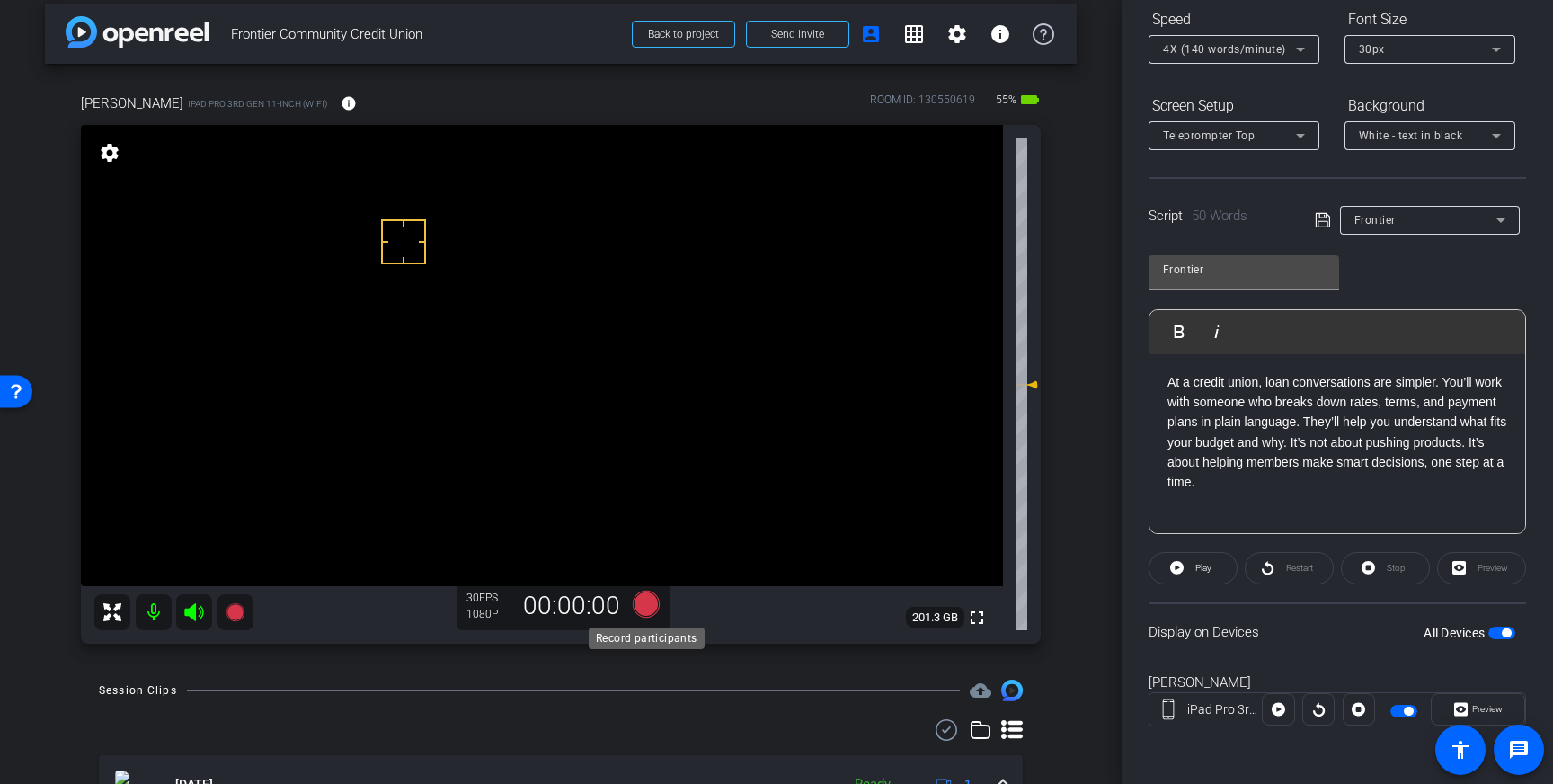
click at [646, 607] on icon at bounding box center [646, 603] width 27 height 27
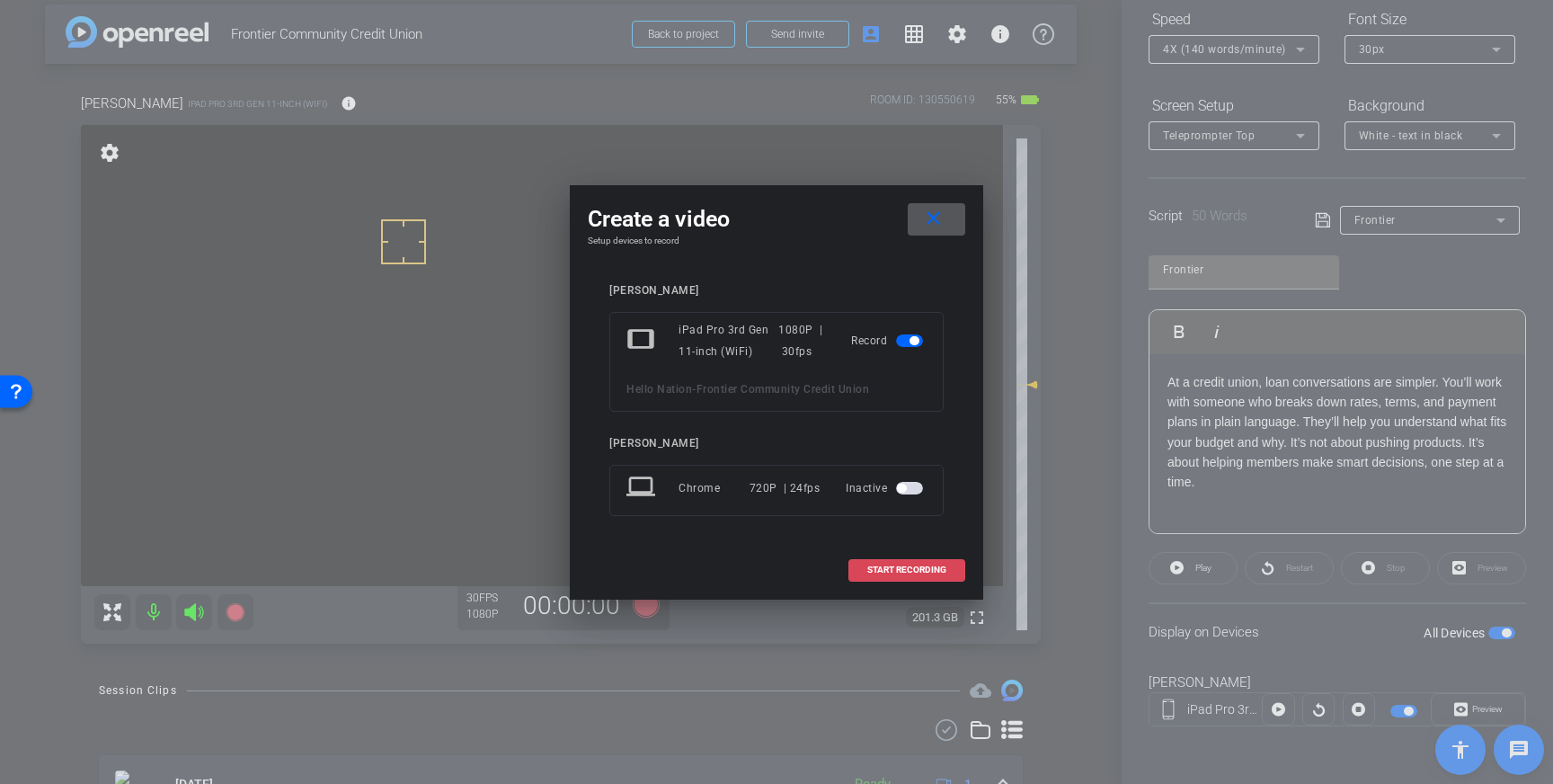
click at [895, 567] on span "START RECORDING" at bounding box center [906, 569] width 79 height 9
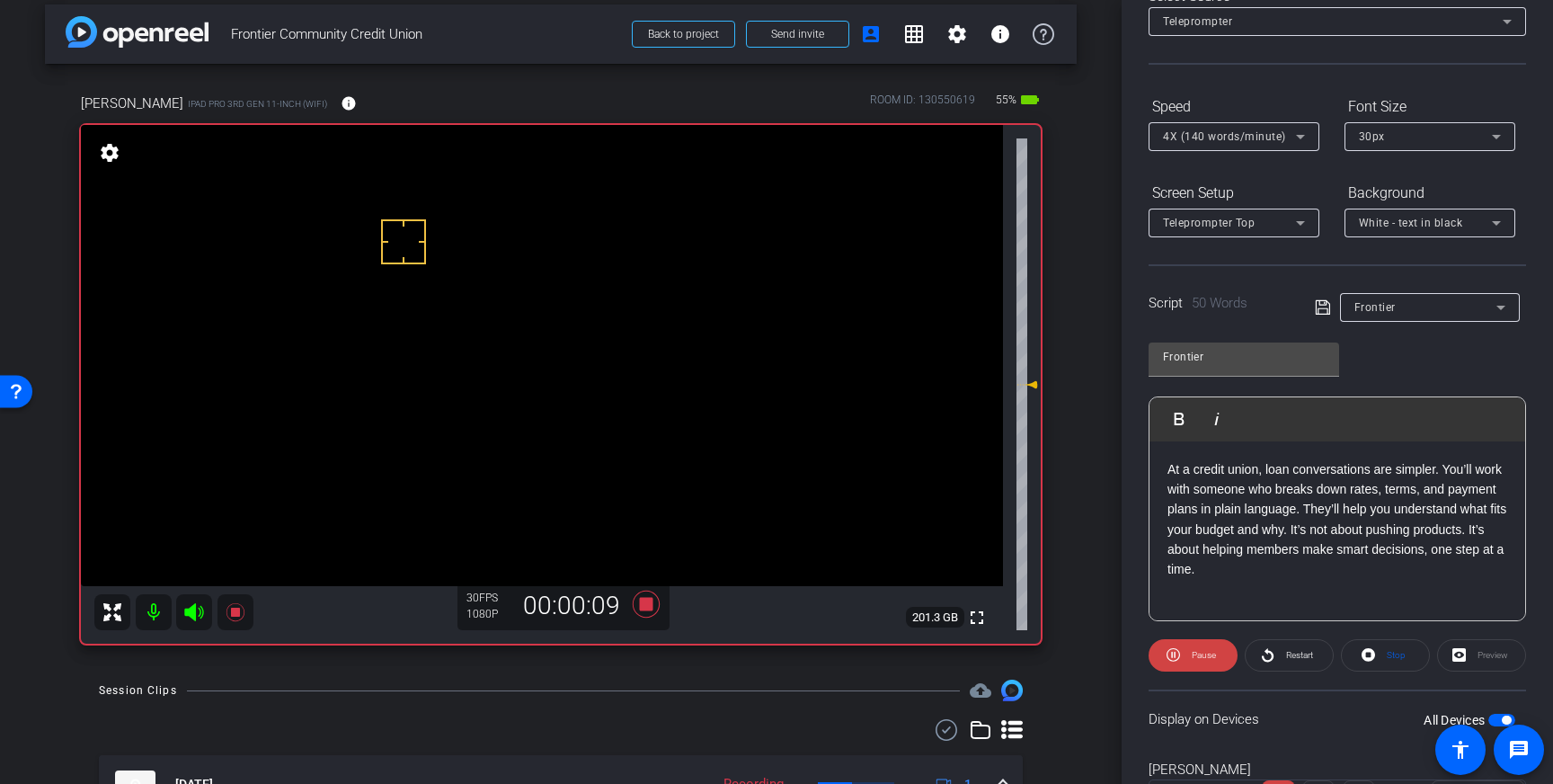
scroll to position [0, 0]
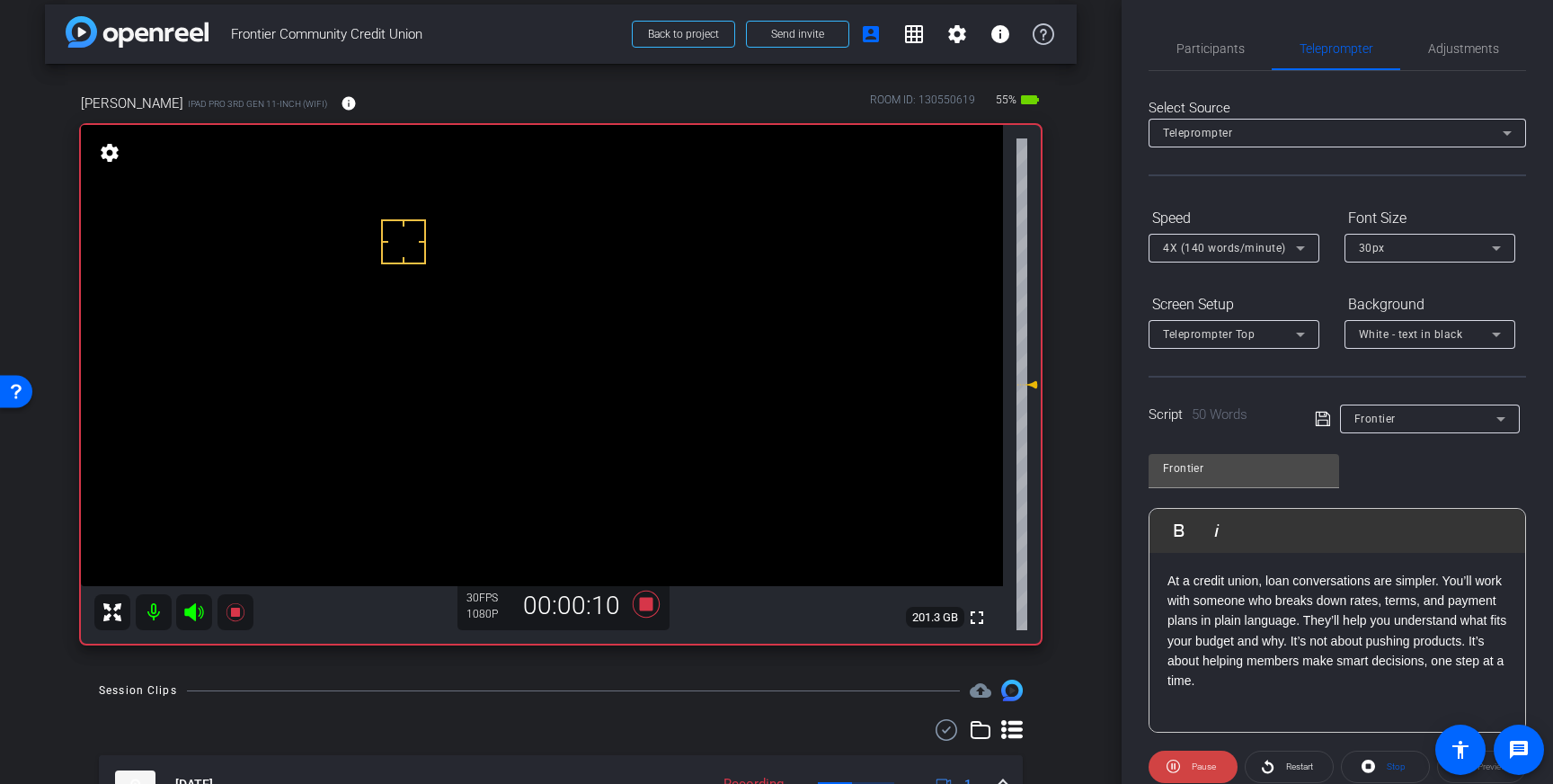
drag, startPoint x: 1226, startPoint y: 55, endPoint x: 1244, endPoint y: 78, distance: 29.2
click at [1226, 55] on span "Participants" at bounding box center [1211, 48] width 68 height 12
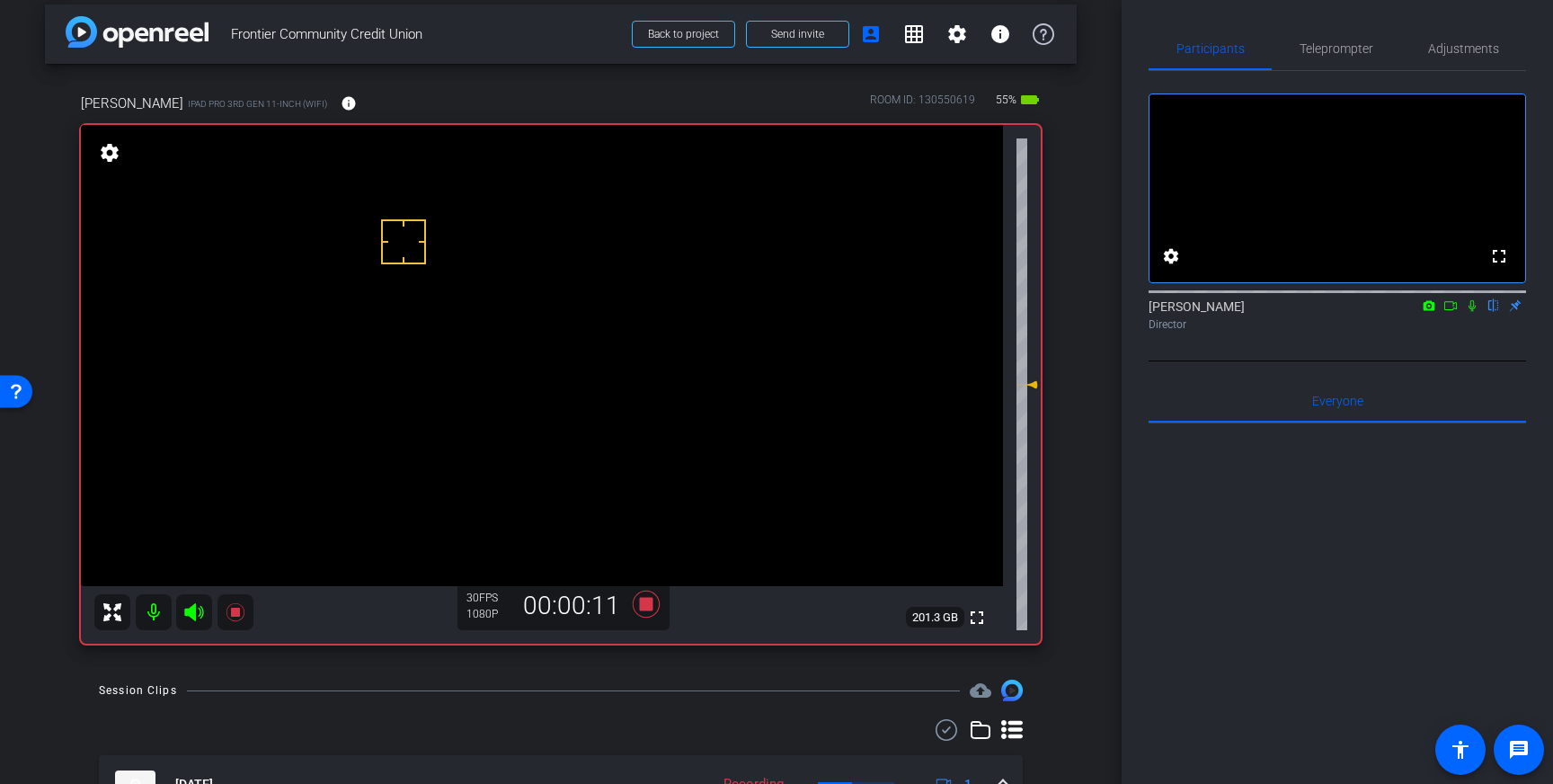
drag, startPoint x: 1468, startPoint y: 324, endPoint x: 1474, endPoint y: 361, distance: 37.5
click at [1467, 312] on icon at bounding box center [1471, 305] width 14 height 12
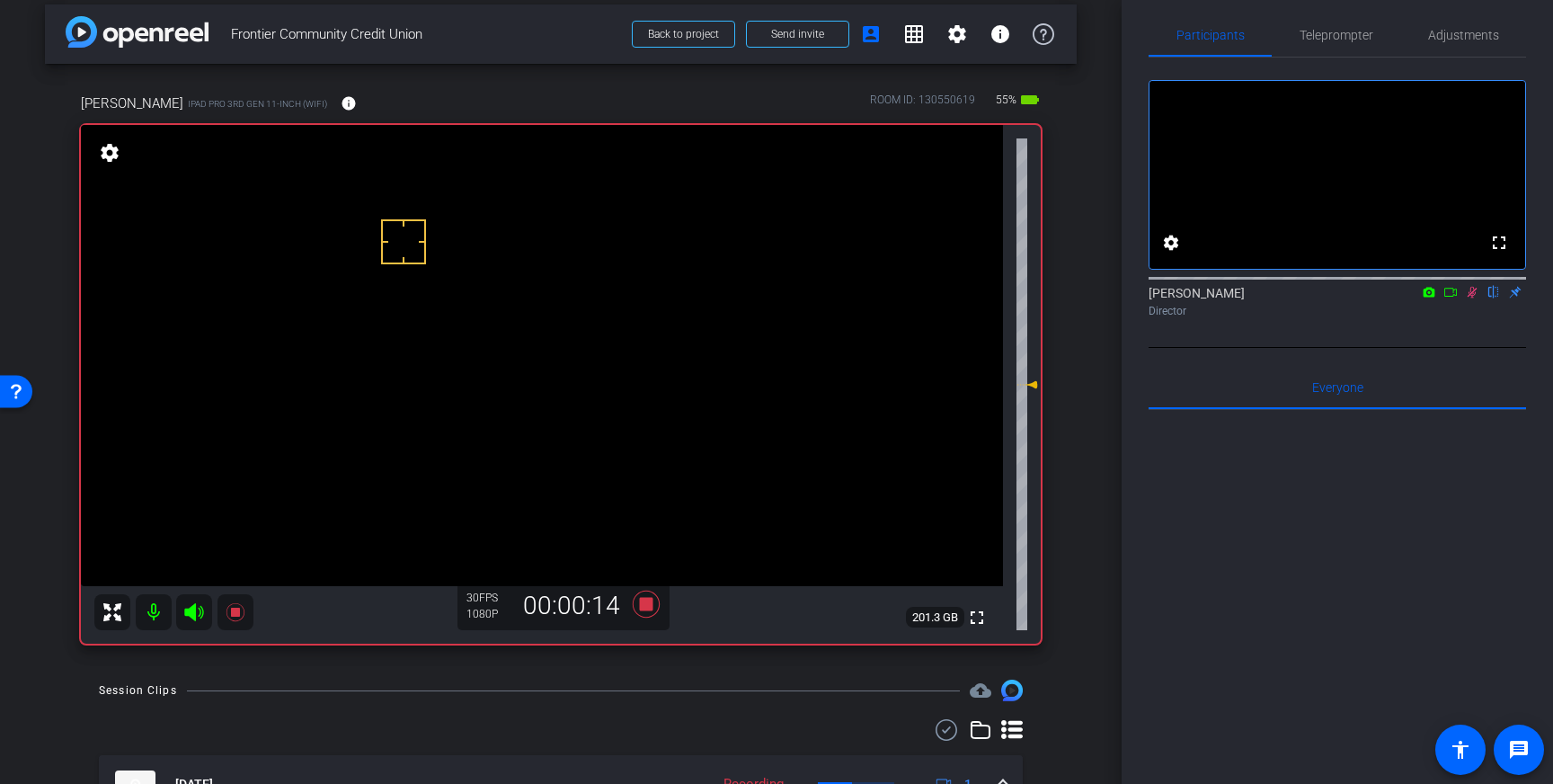
scroll to position [21, 0]
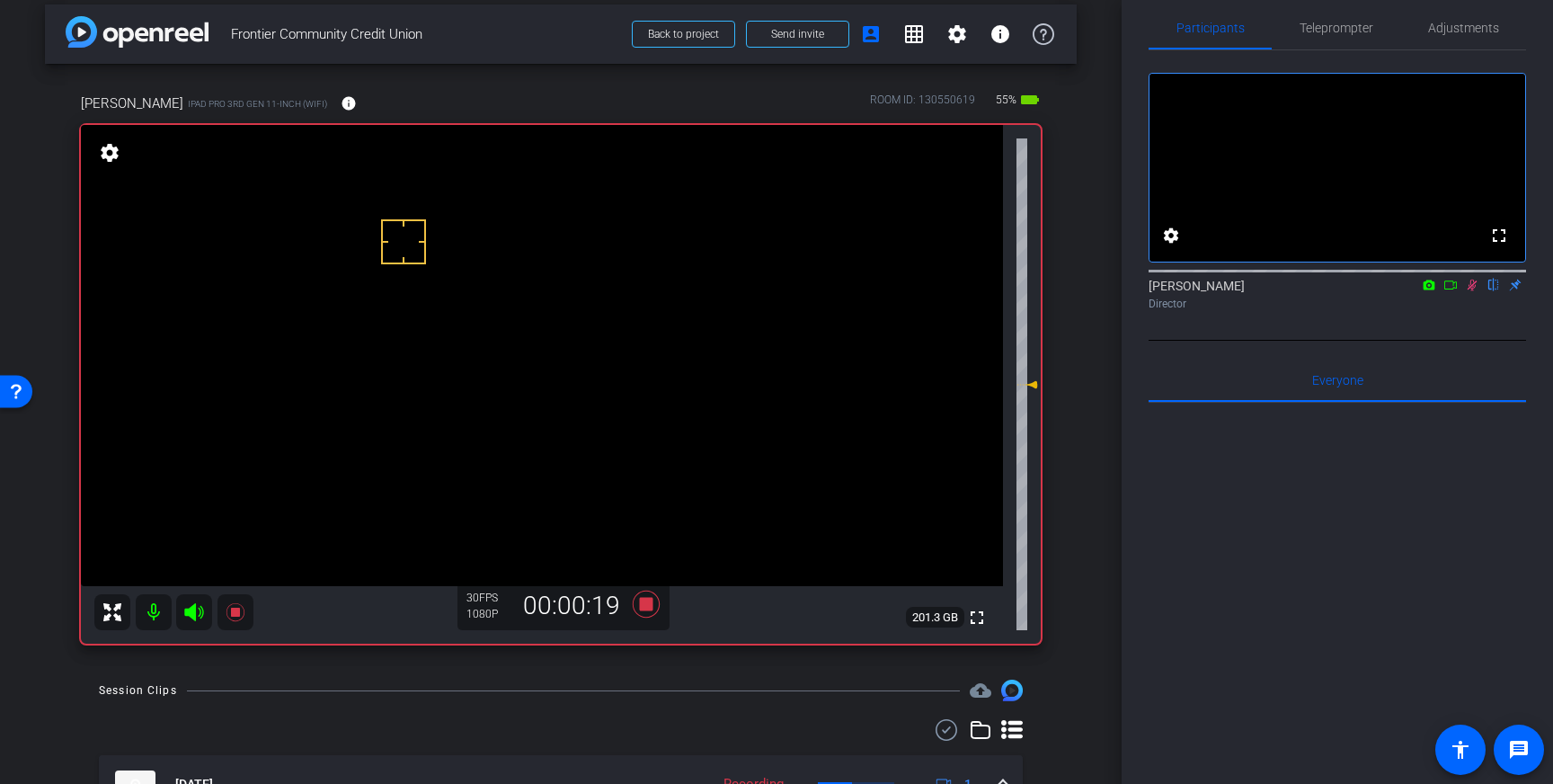
click at [1474, 291] on icon at bounding box center [1471, 284] width 14 height 12
click at [640, 614] on icon at bounding box center [645, 603] width 43 height 32
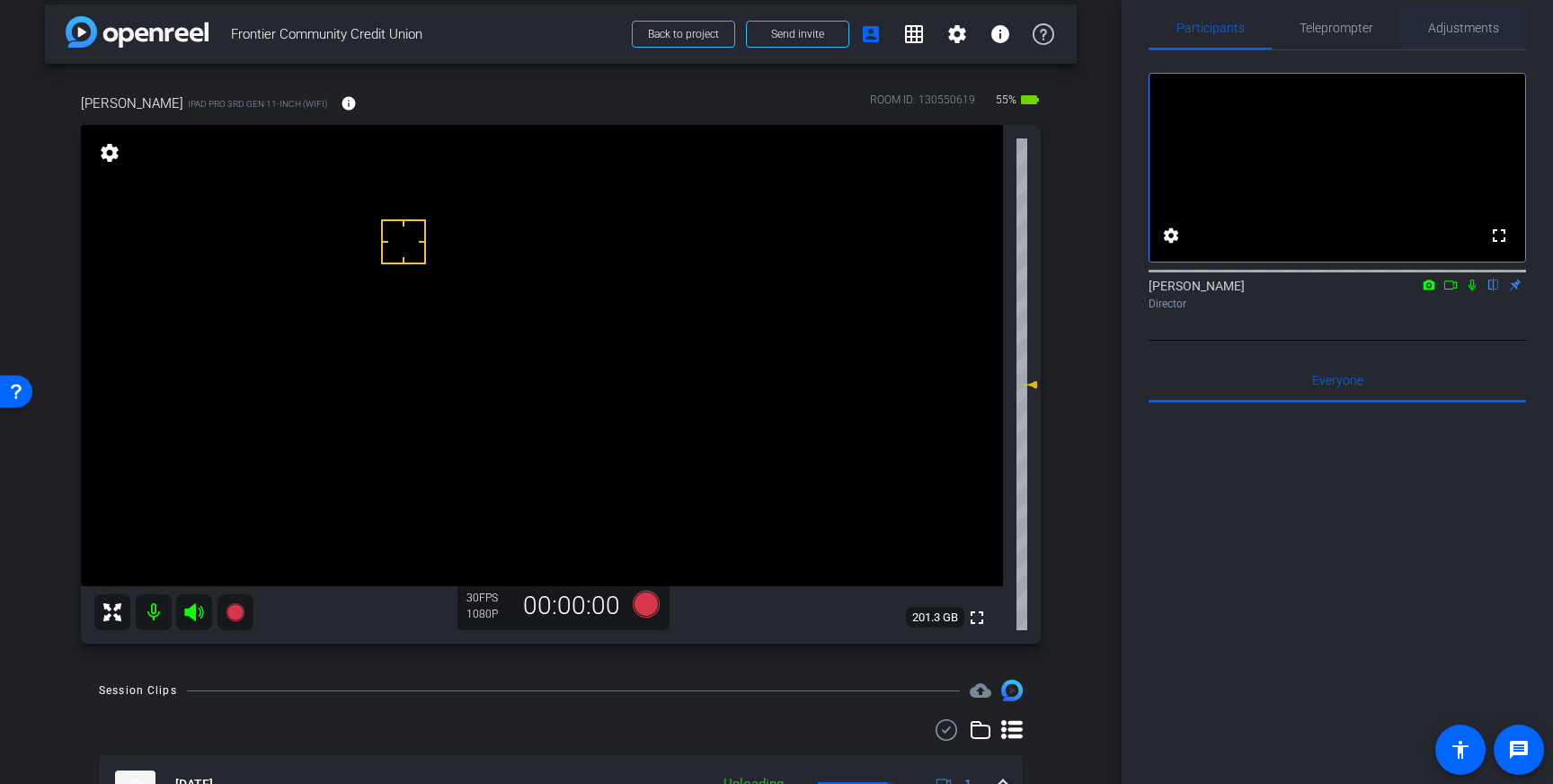
click at [1453, 27] on span "Adjustments" at bounding box center [1463, 28] width 71 height 12
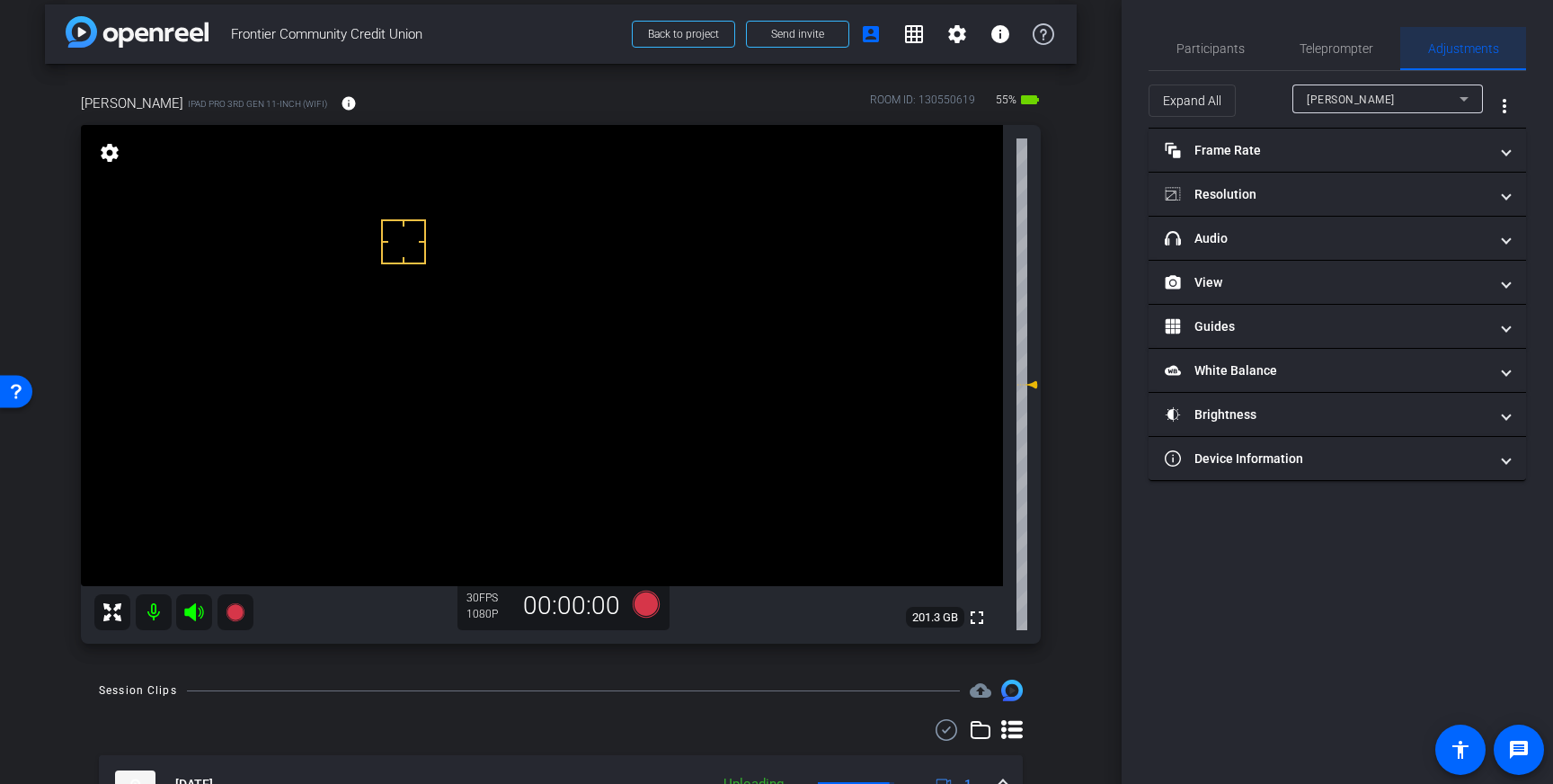
scroll to position [0, 0]
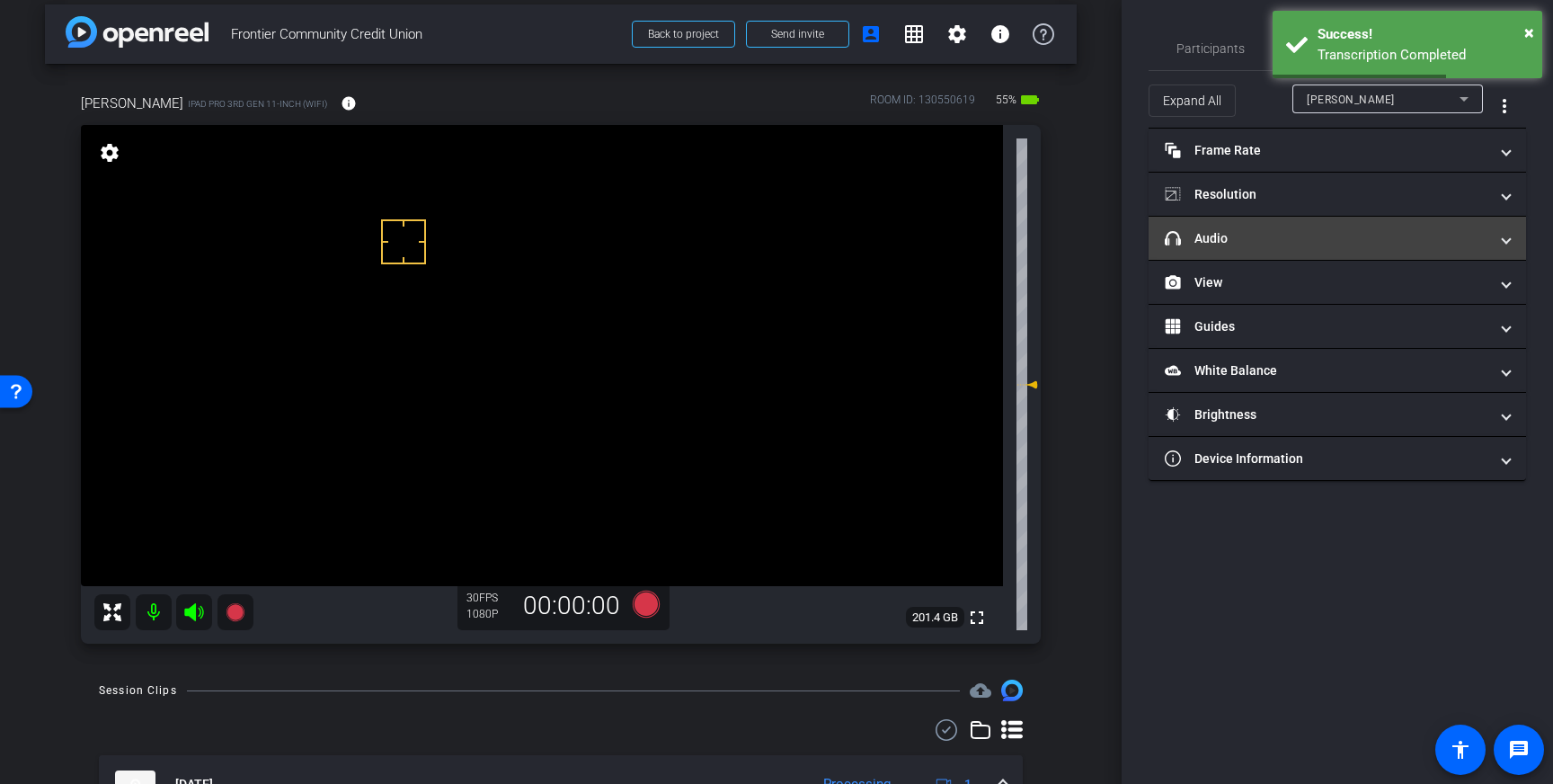
drag, startPoint x: 1467, startPoint y: 240, endPoint x: 1472, endPoint y: 272, distance: 32.4
click at [1467, 240] on mat-panel-title "headphone icon Audio" at bounding box center [1326, 239] width 323 height 19
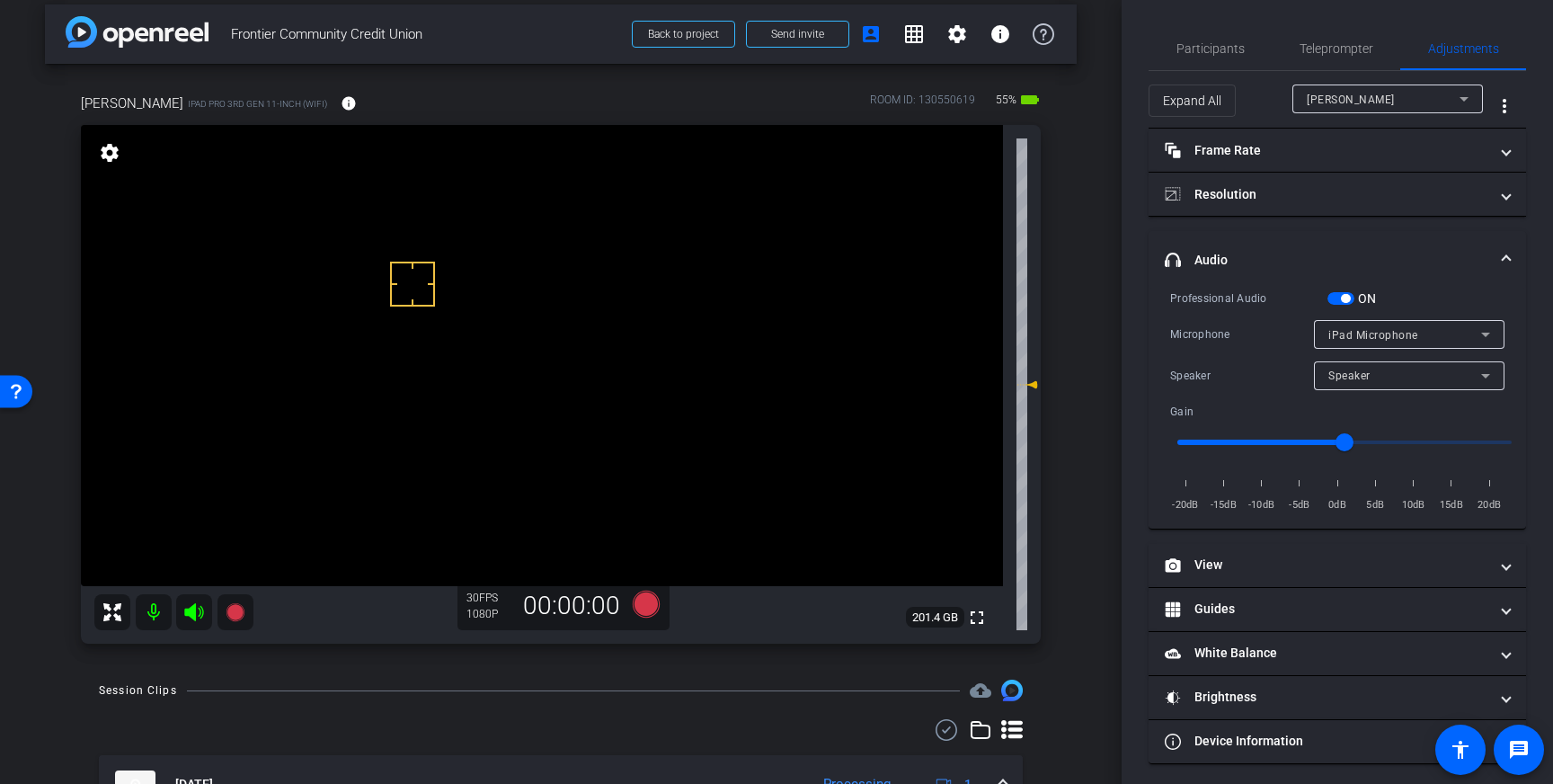
drag, startPoint x: 412, startPoint y: 283, endPoint x: 567, endPoint y: 270, distance: 155.5
drag, startPoint x: 1346, startPoint y: 297, endPoint x: 1023, endPoint y: 467, distance: 365.0
click at [1344, 298] on span "button" at bounding box center [1345, 297] width 9 height 9
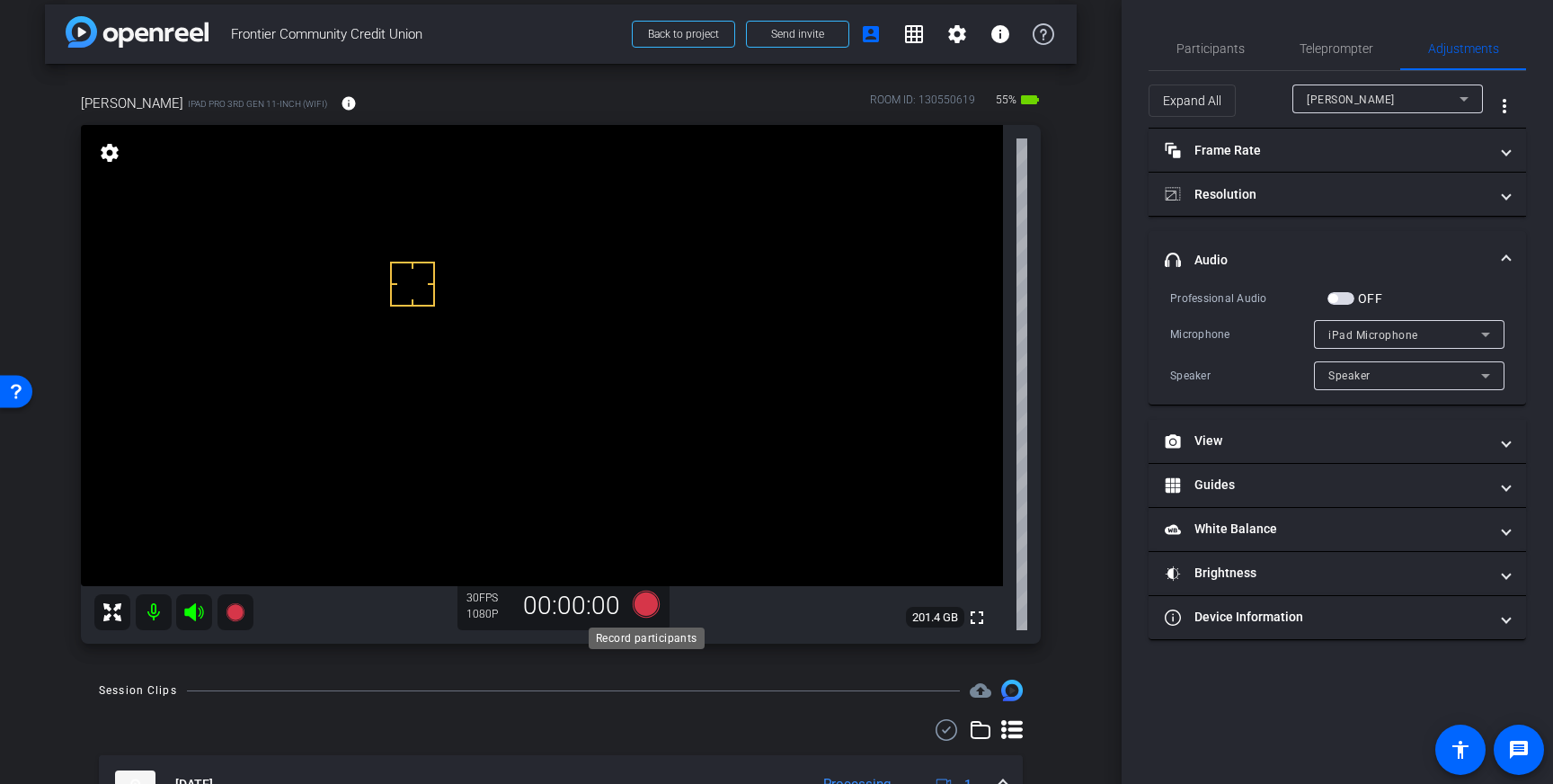
click at [647, 587] on icon at bounding box center [645, 603] width 43 height 32
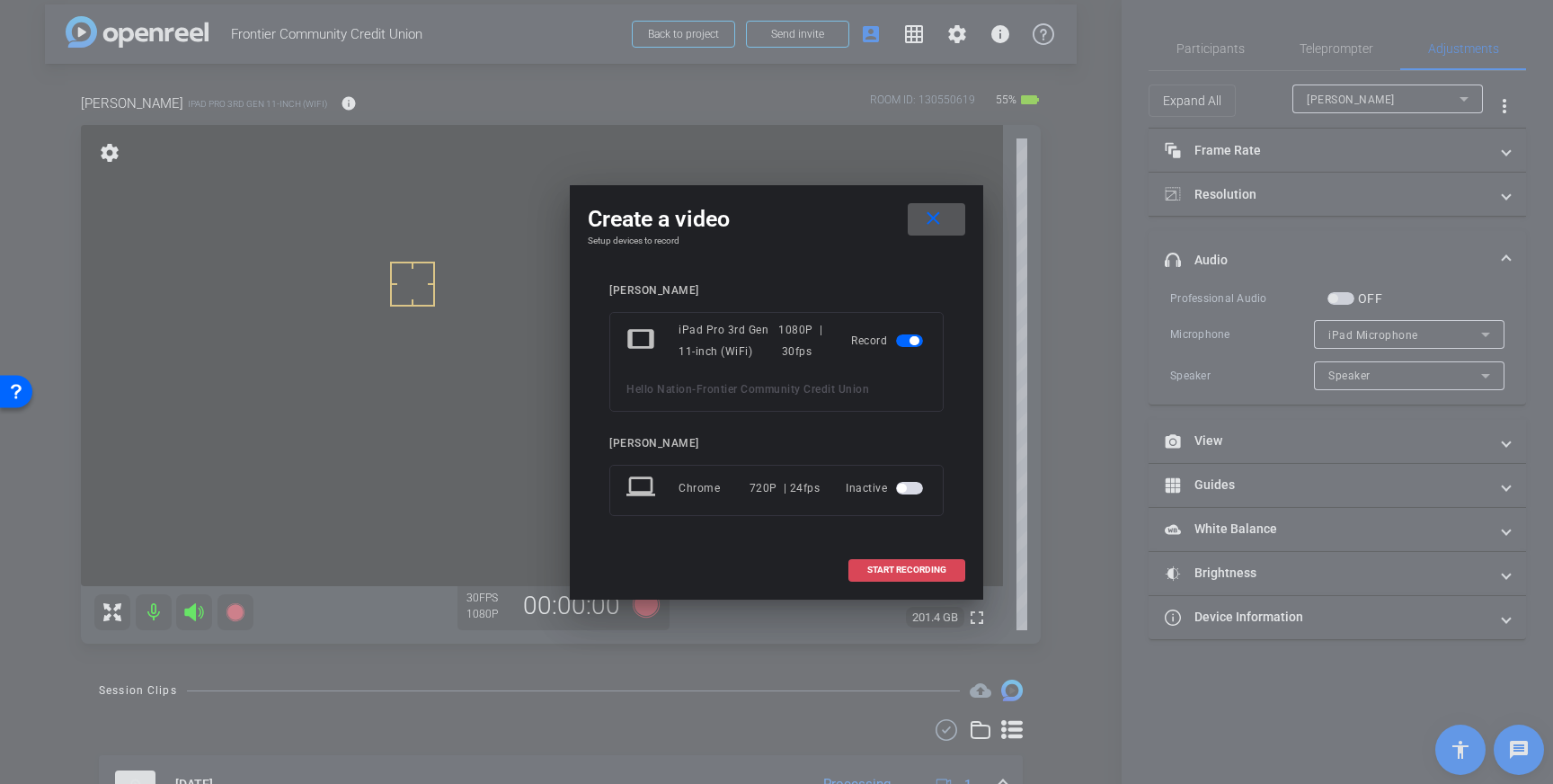
click at [890, 560] on span at bounding box center [907, 569] width 115 height 43
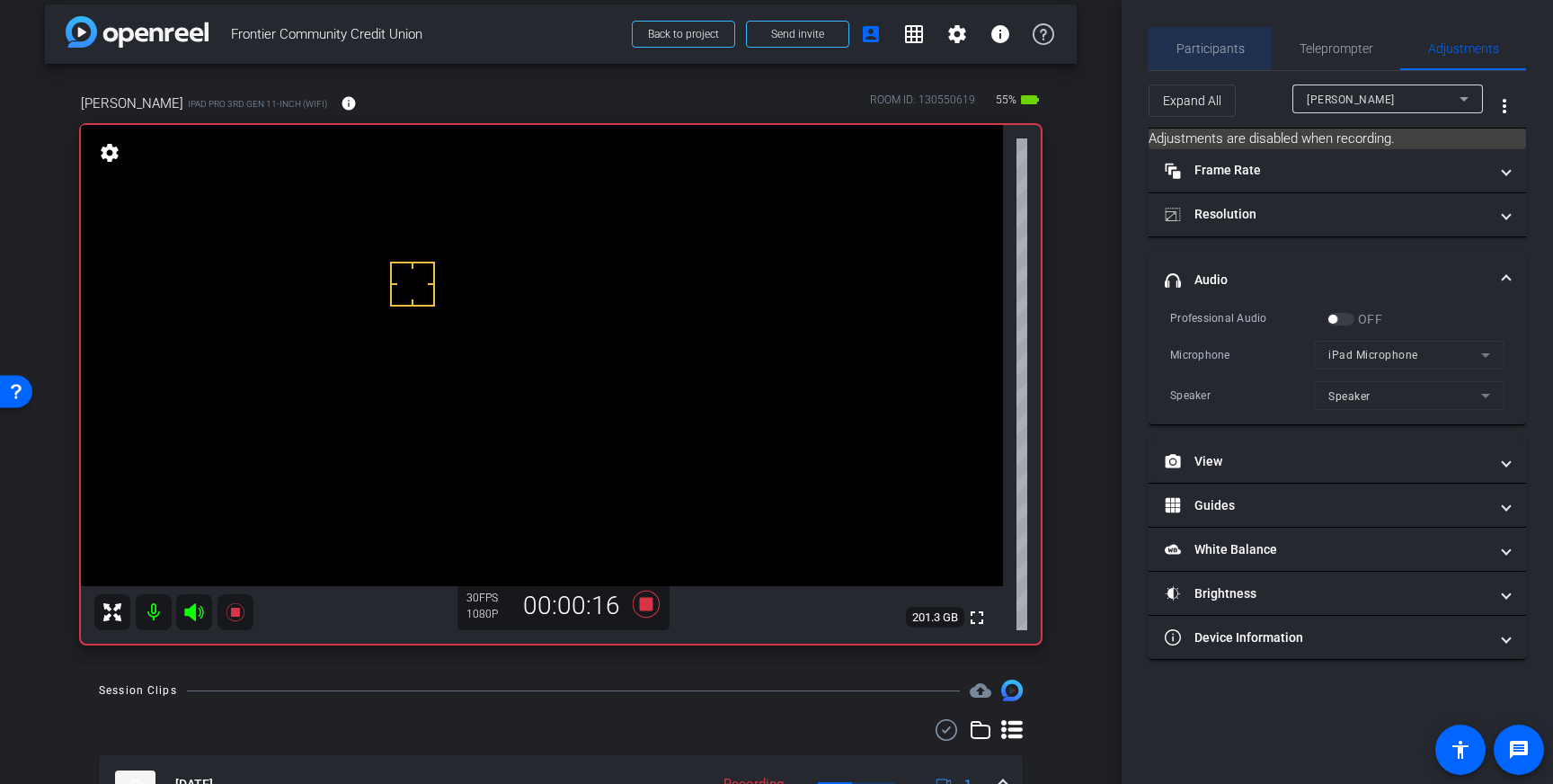
click at [1222, 50] on span "Participants" at bounding box center [1211, 48] width 68 height 12
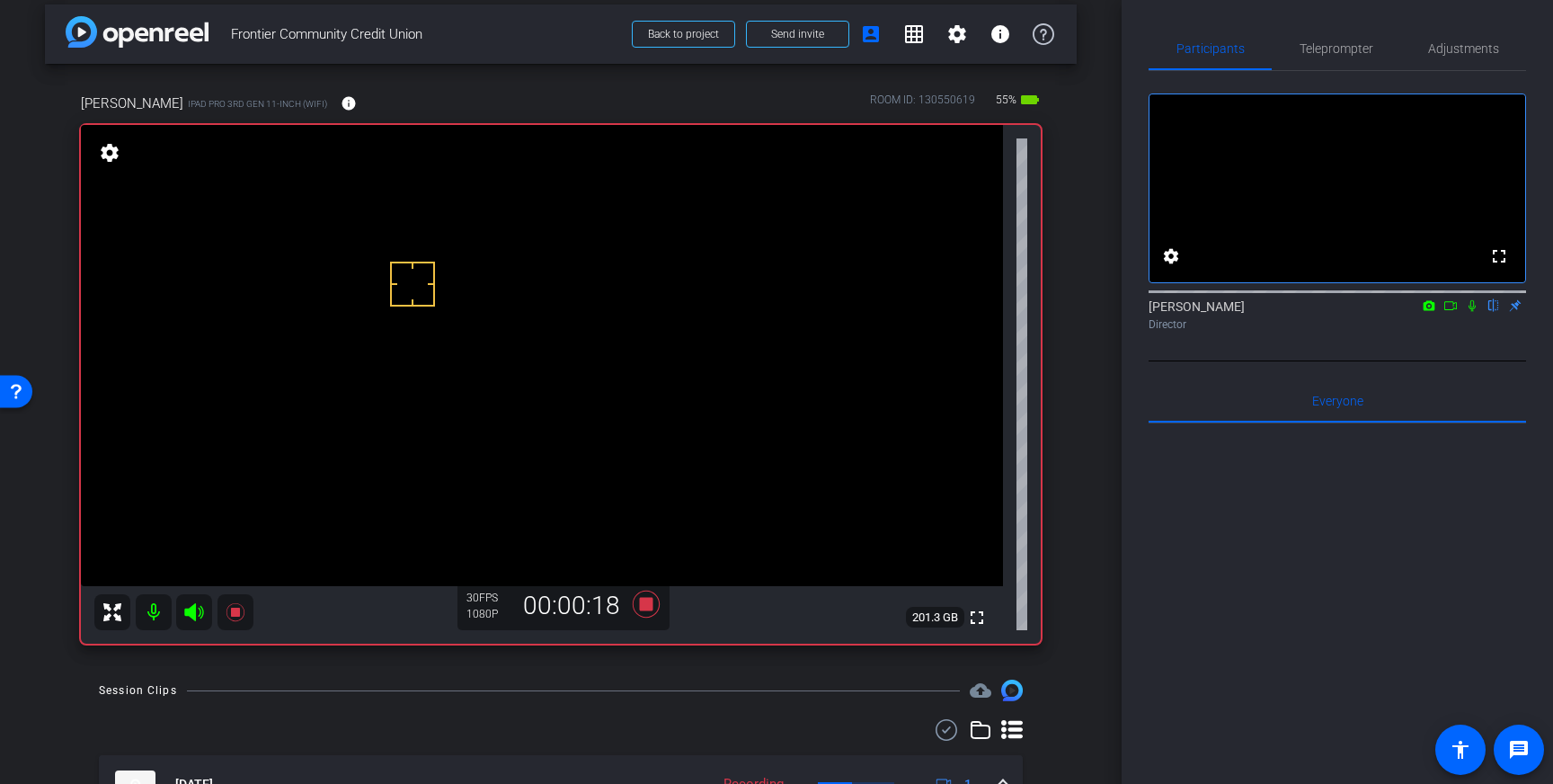
click at [1469, 314] on mat-icon at bounding box center [1471, 305] width 22 height 16
click at [1470, 312] on icon at bounding box center [1471, 305] width 14 height 12
click at [652, 602] on icon at bounding box center [646, 603] width 27 height 27
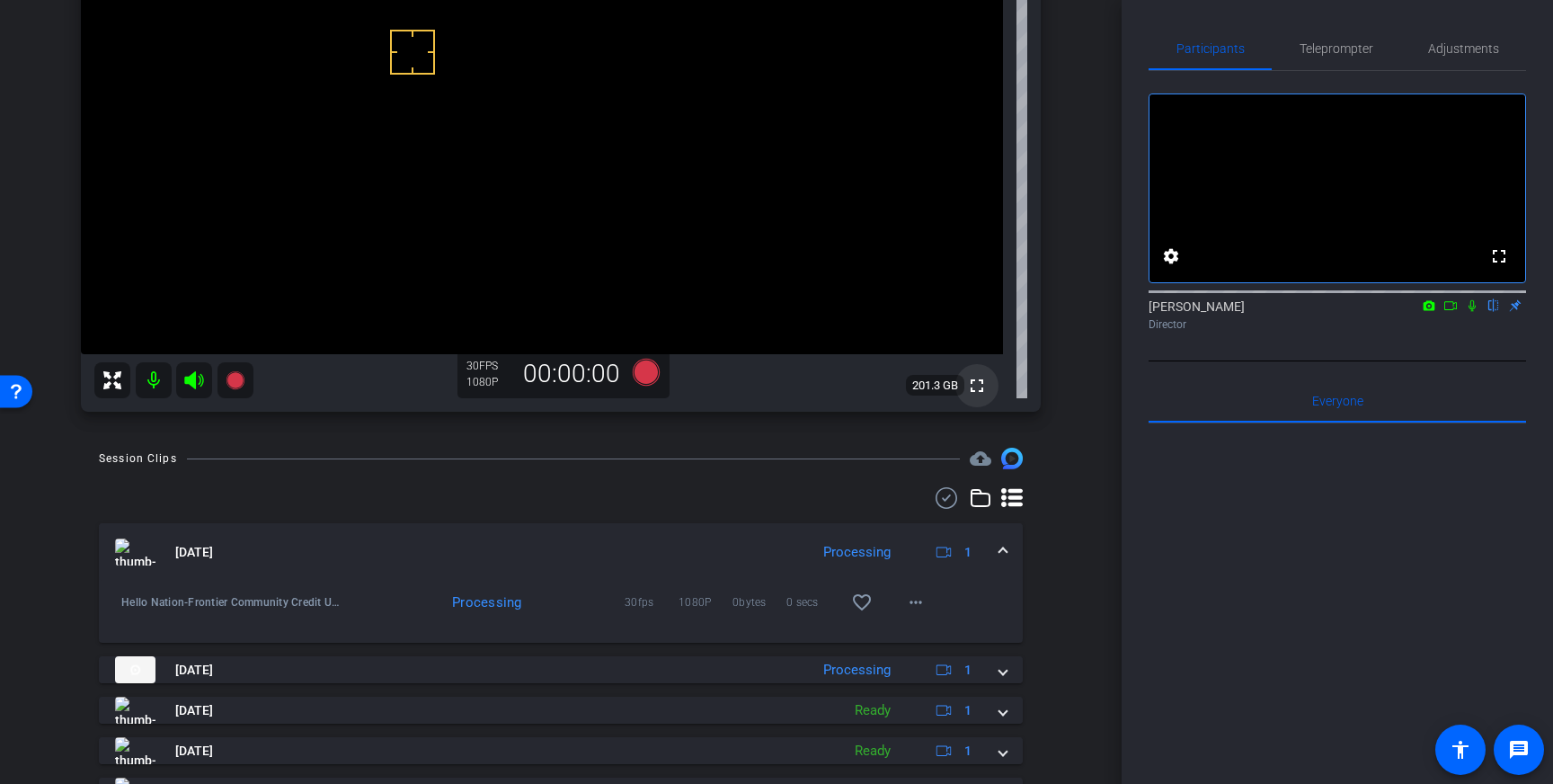
scroll to position [248, 0]
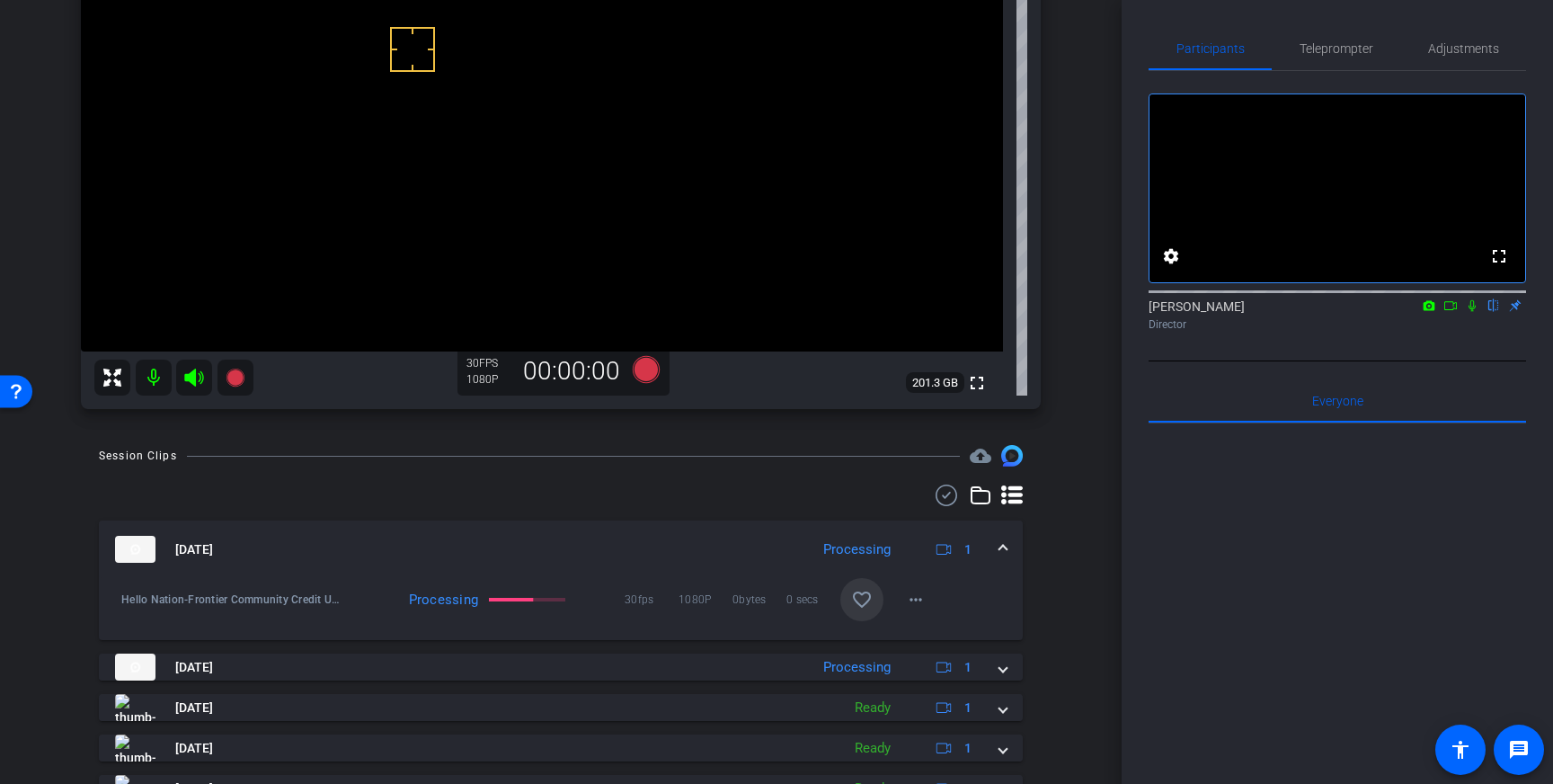
click at [863, 600] on mat-icon "favorite_border" at bounding box center [861, 599] width 22 height 22
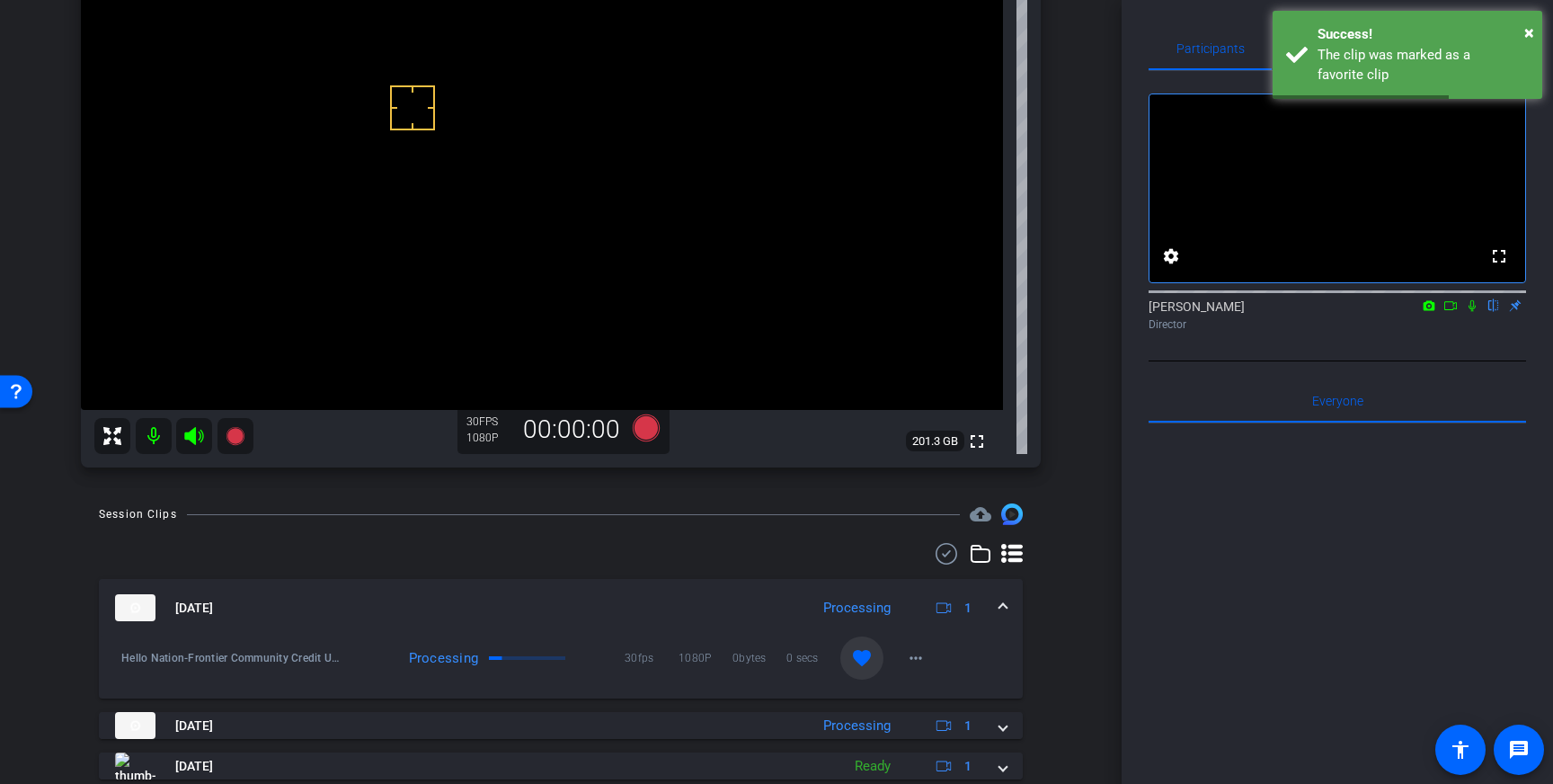
scroll to position [187, 0]
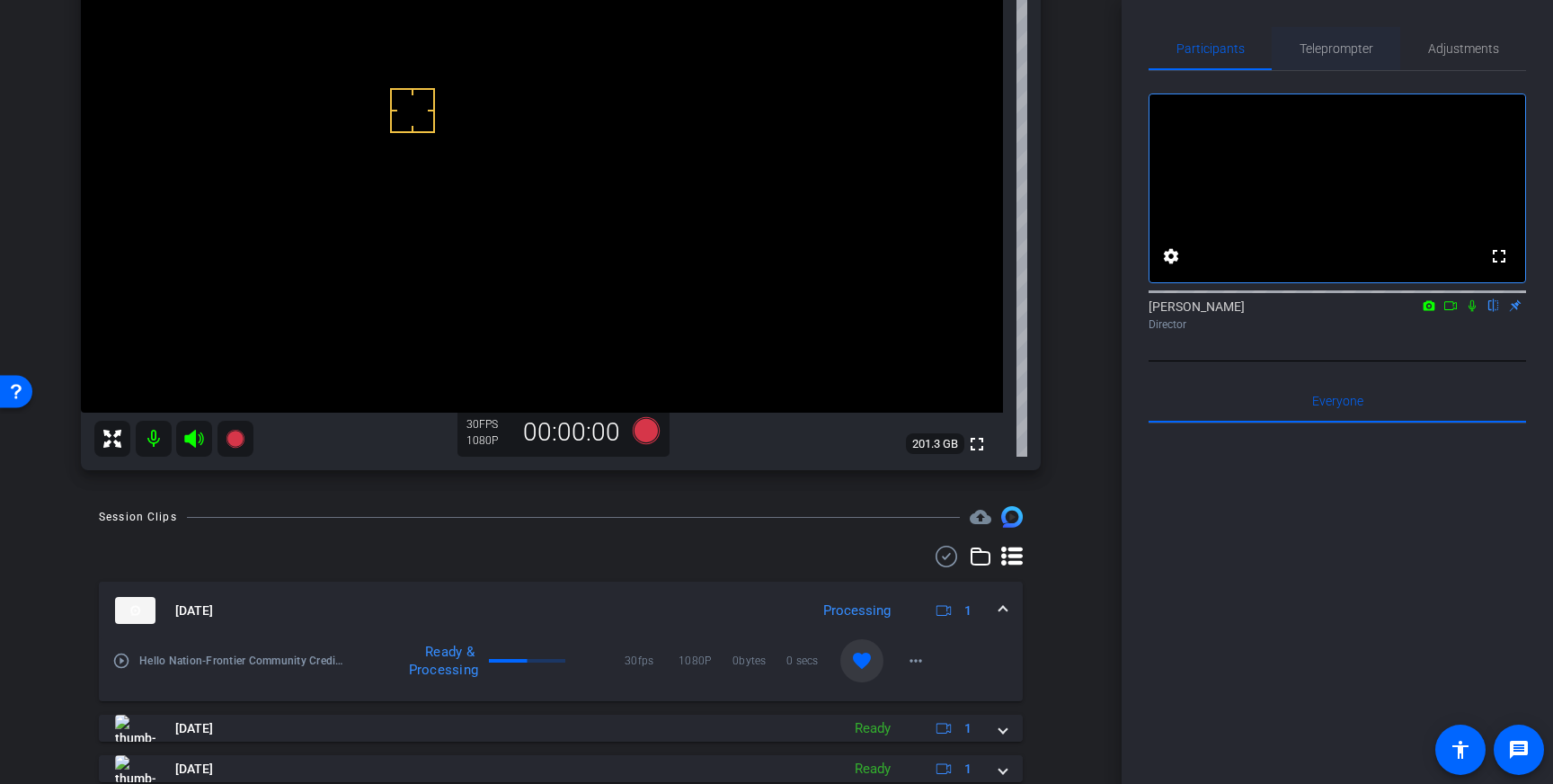
click at [1342, 50] on span "Teleprompter" at bounding box center [1336, 48] width 74 height 12
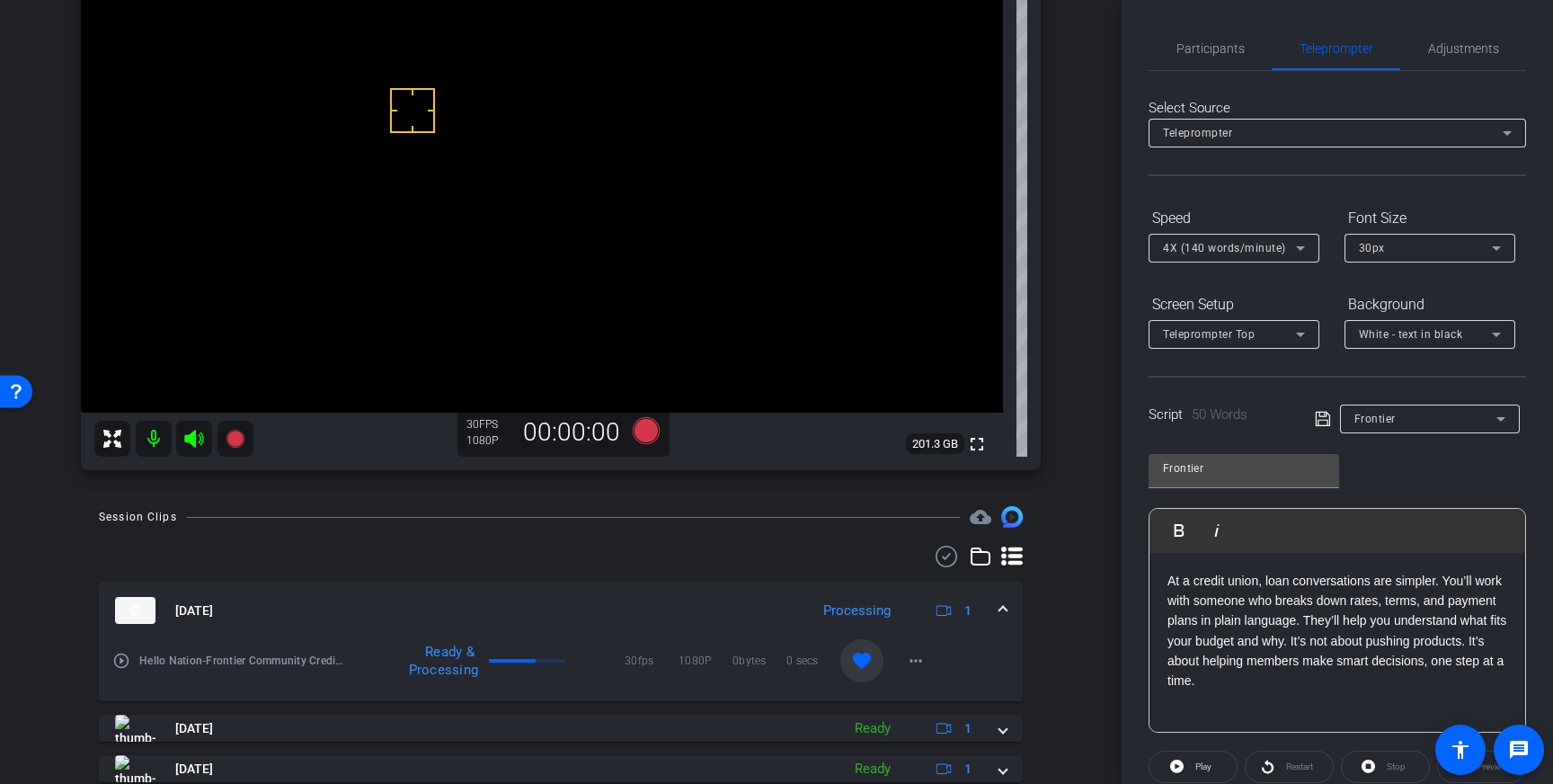
click at [1238, 680] on p "At a credit union, loan conversations are simpler. You’ll work with someone who…" at bounding box center [1336, 630] width 339 height 121
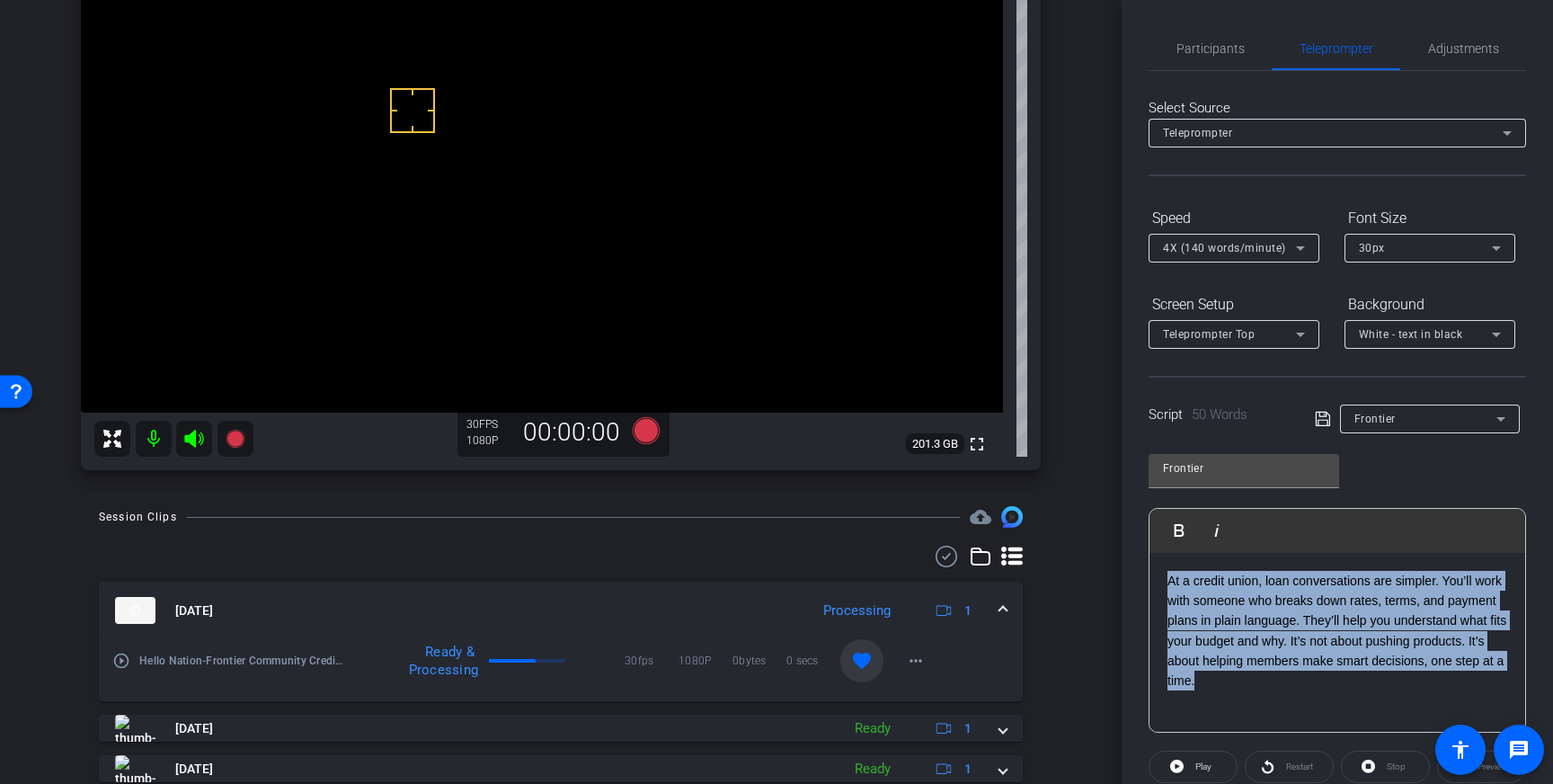
drag, startPoint x: 1234, startPoint y: 682, endPoint x: 1166, endPoint y: 580, distance: 122.6
click at [1166, 580] on div "At a credit union, loan conversations are simpler. You’ll work with someone who…" at bounding box center [1336, 642] width 375 height 180
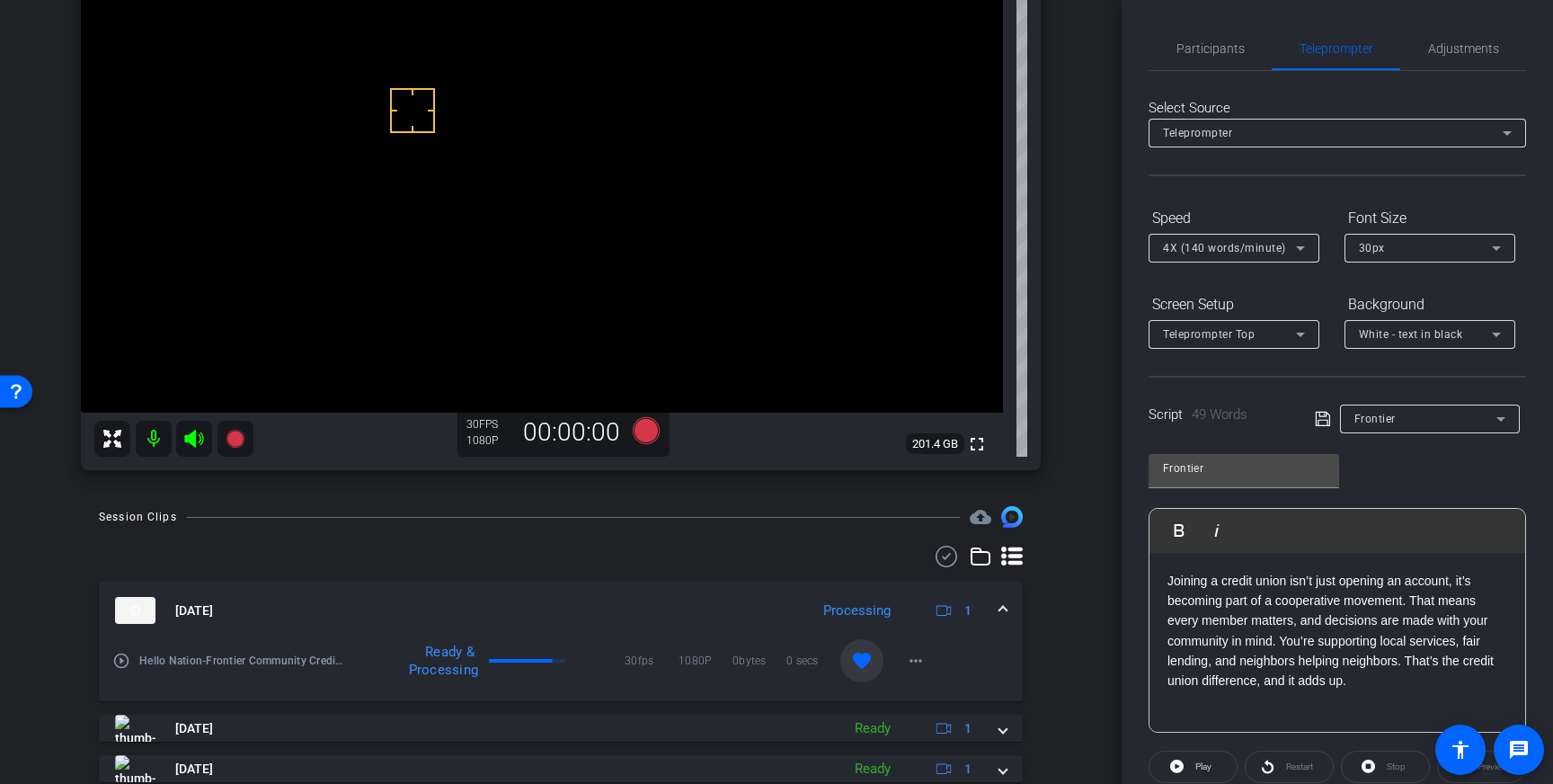
click at [1319, 417] on icon at bounding box center [1322, 418] width 16 height 22
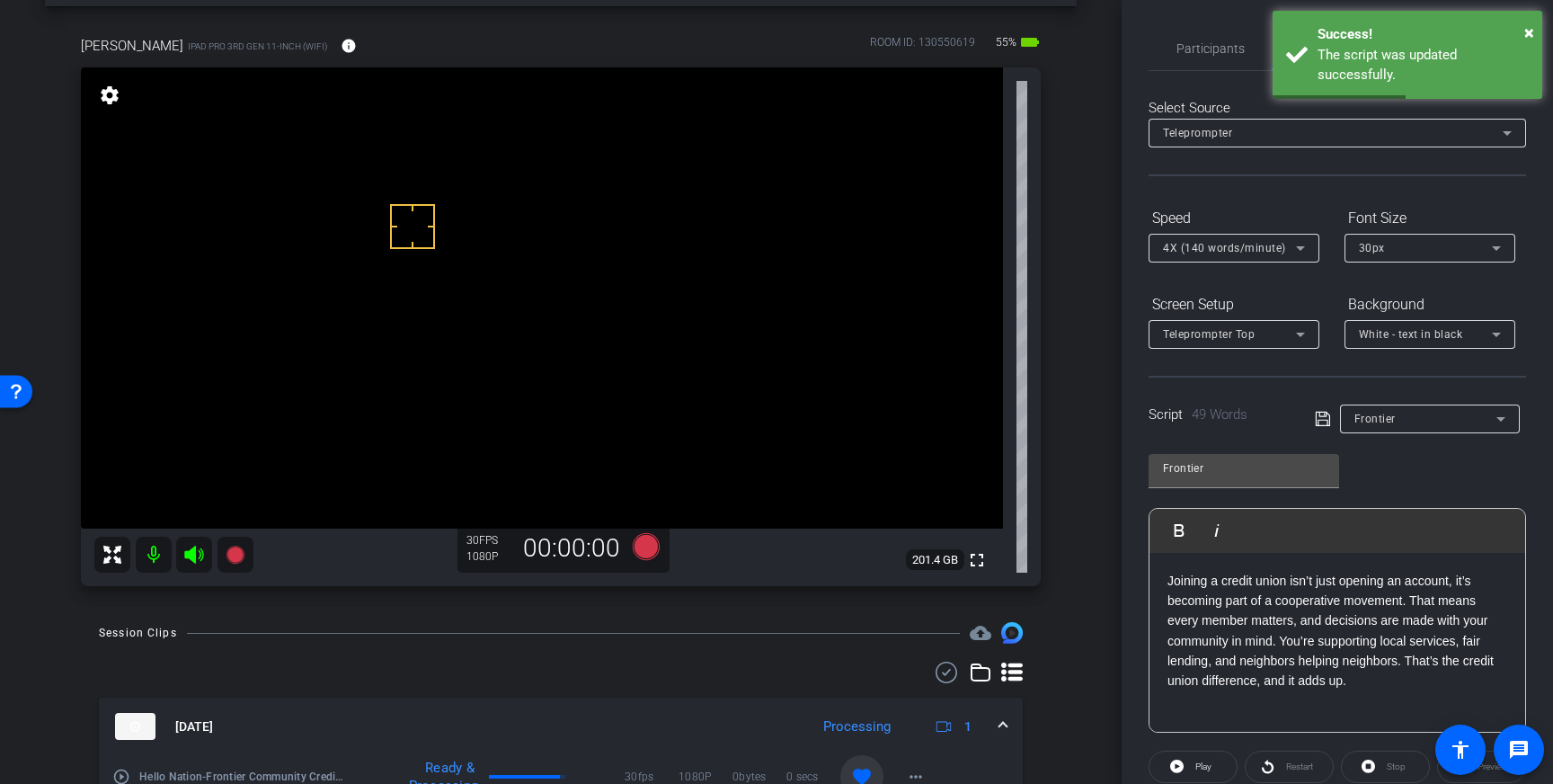
scroll to position [199, 0]
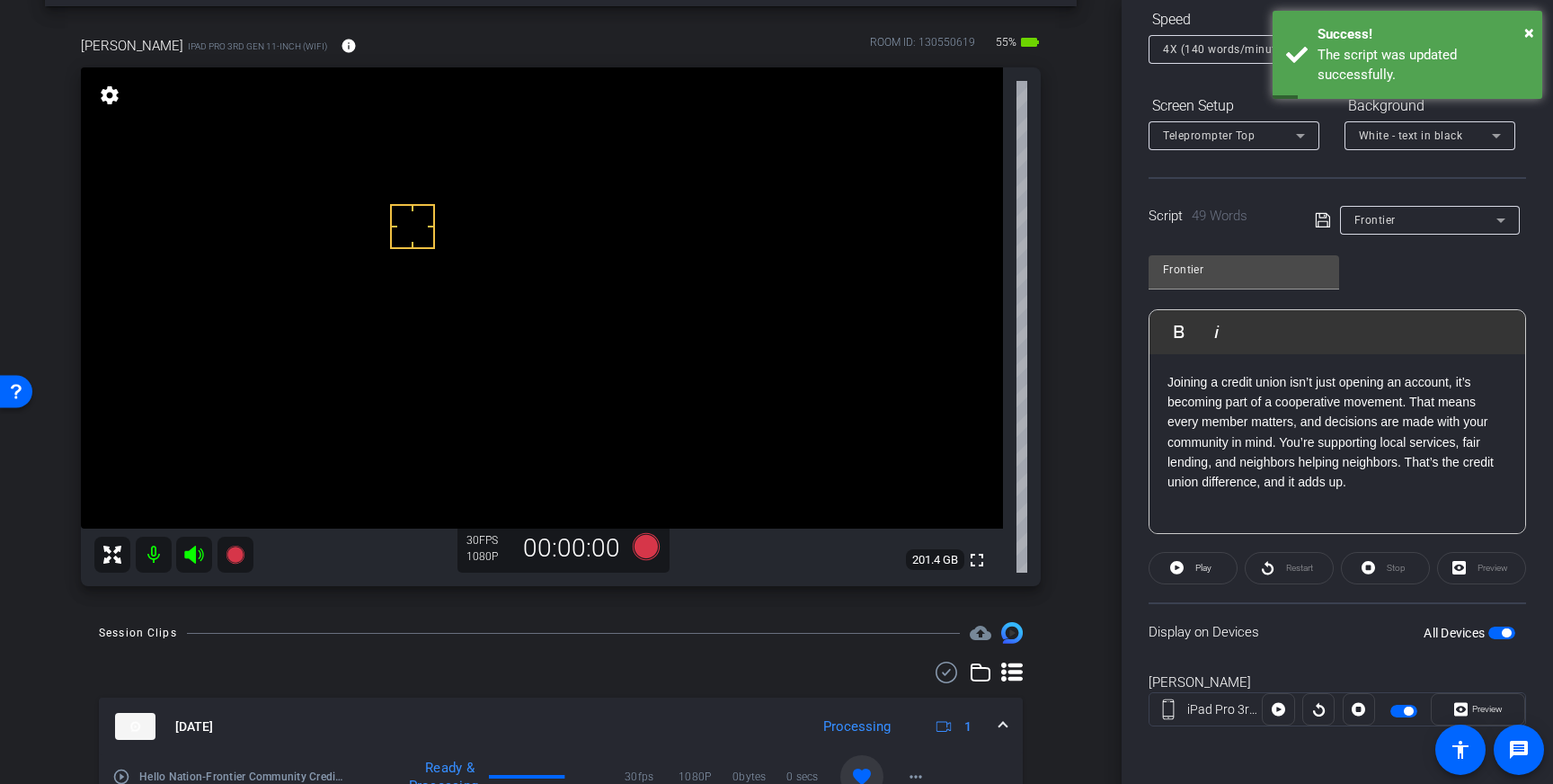
click at [1505, 629] on span "button" at bounding box center [1505, 632] width 9 height 9
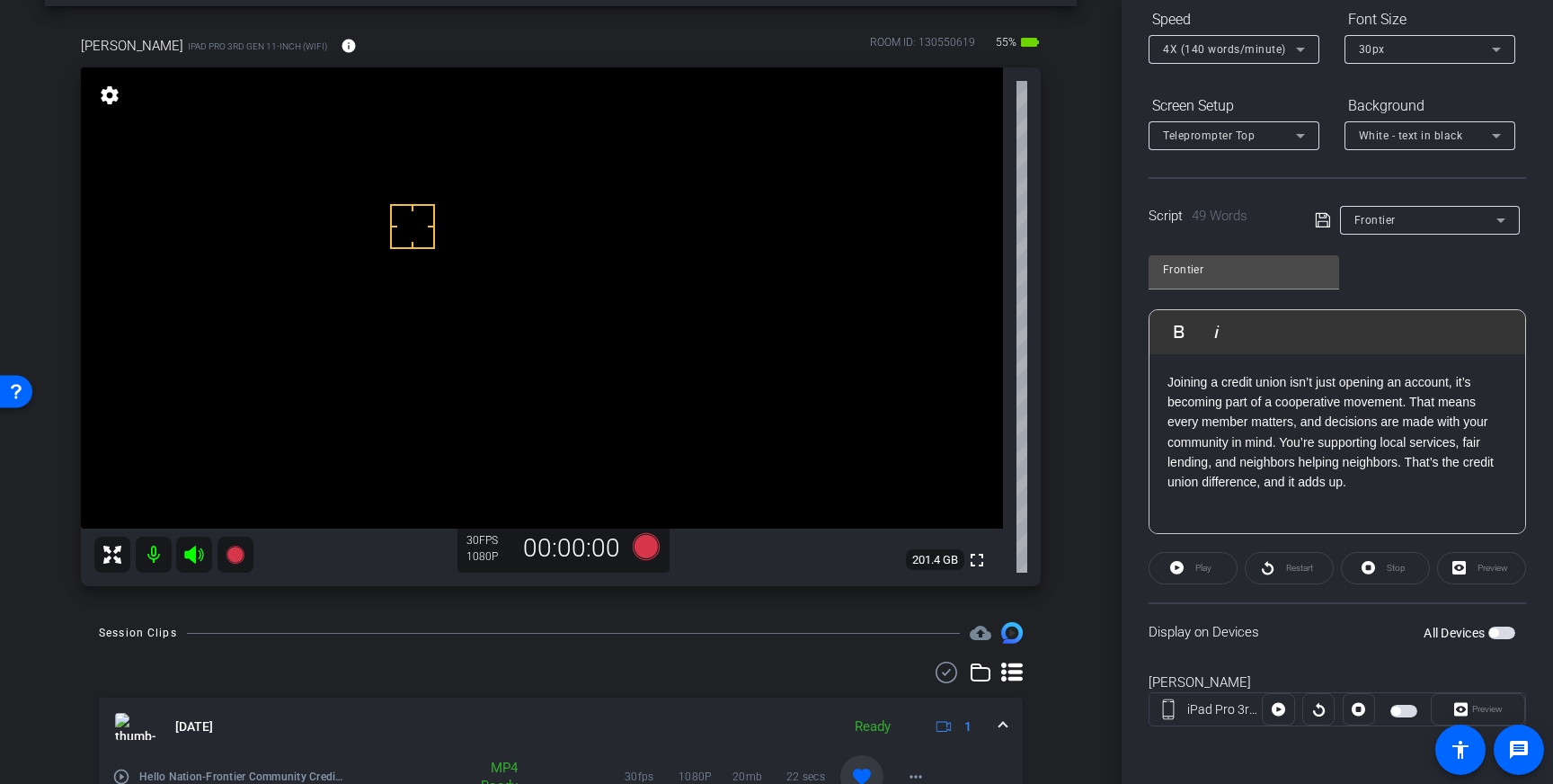
click at [1505, 629] on span "button" at bounding box center [1502, 632] width 27 height 12
click at [1318, 224] on icon at bounding box center [1322, 220] width 16 height 22
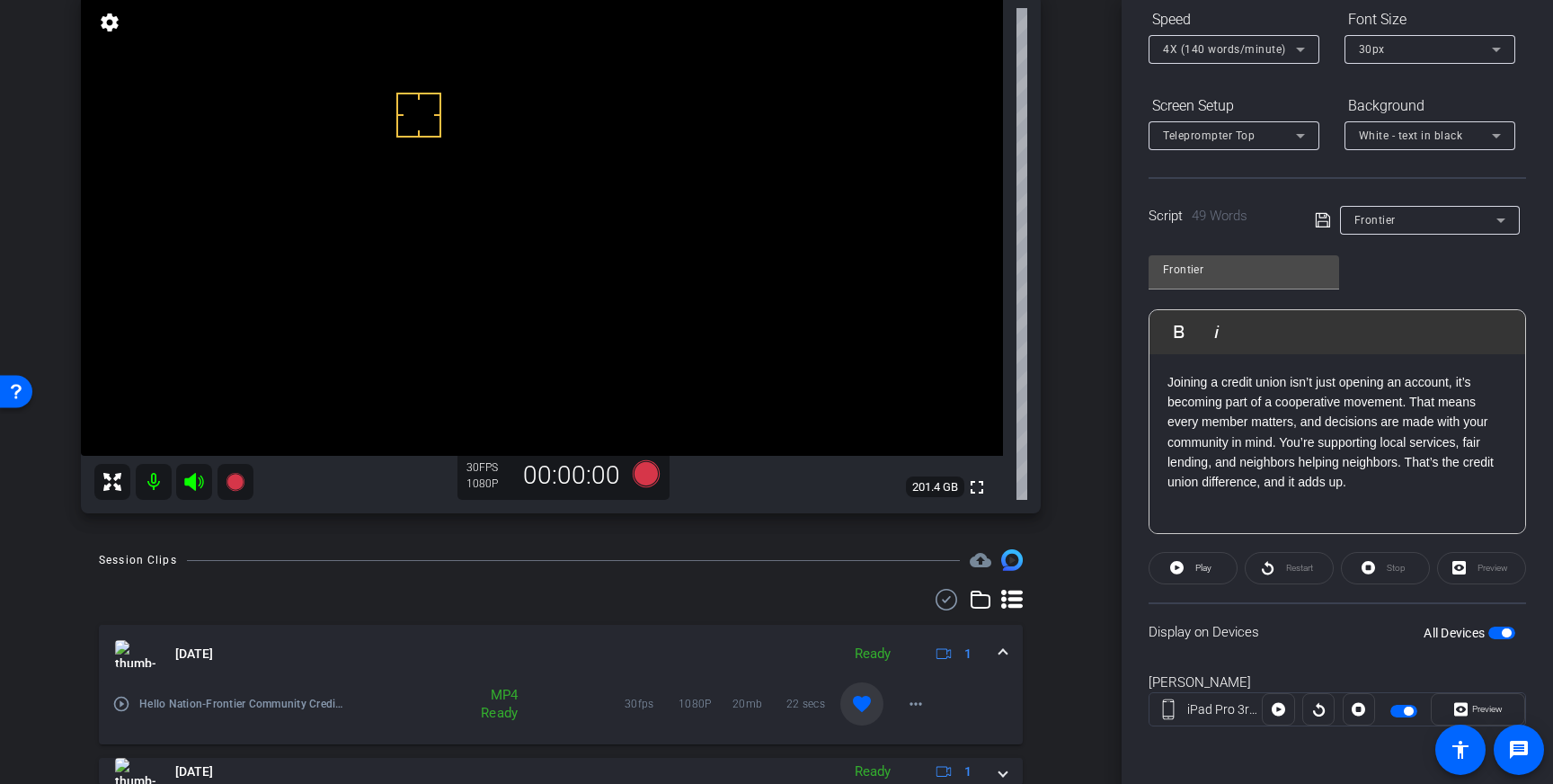
scroll to position [145, 0]
click at [639, 478] on icon at bounding box center [646, 471] width 27 height 27
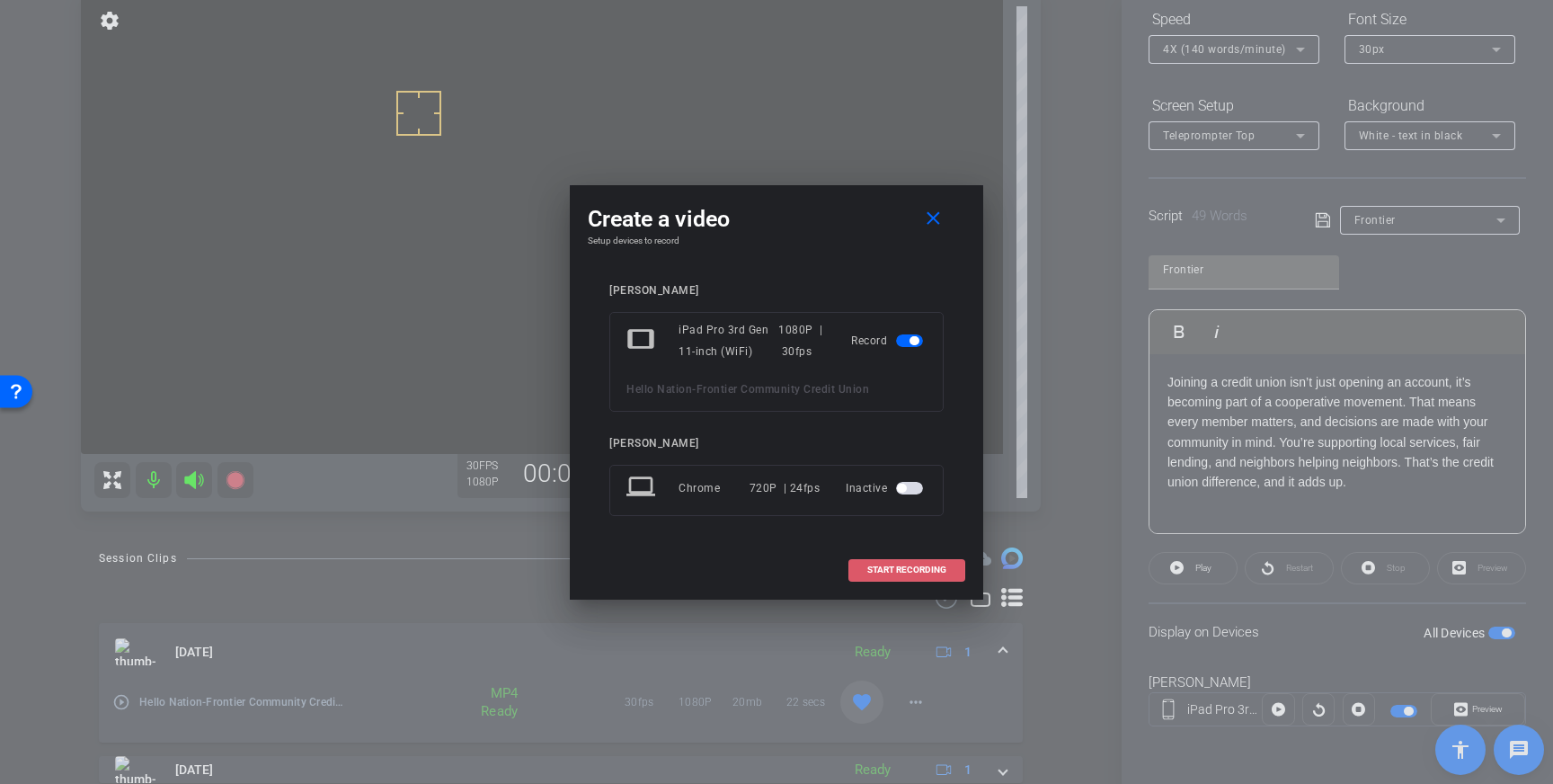
drag, startPoint x: 870, startPoint y: 556, endPoint x: 882, endPoint y: 567, distance: 16.3
click at [872, 559] on span at bounding box center [907, 569] width 115 height 43
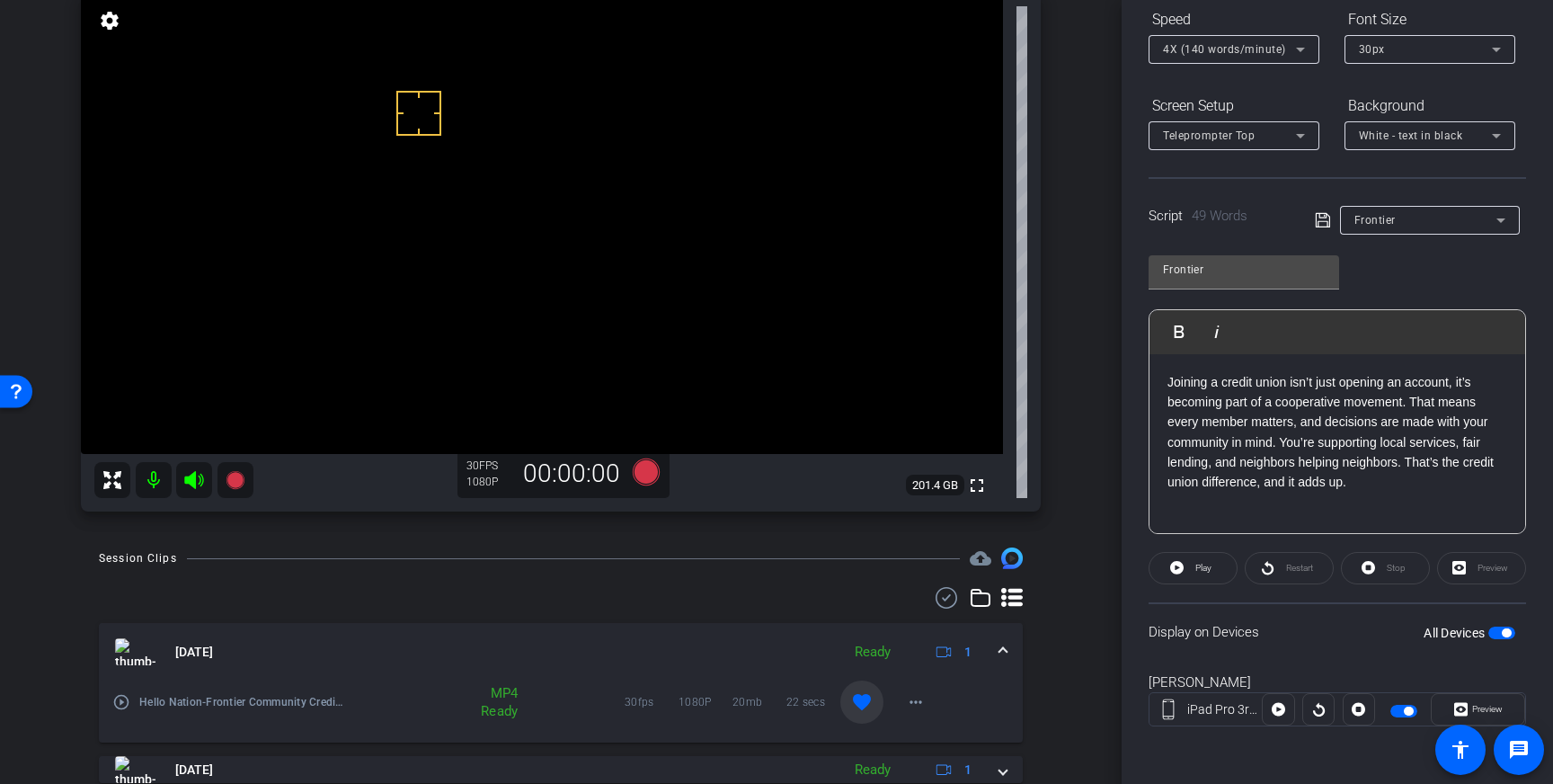
scroll to position [0, 0]
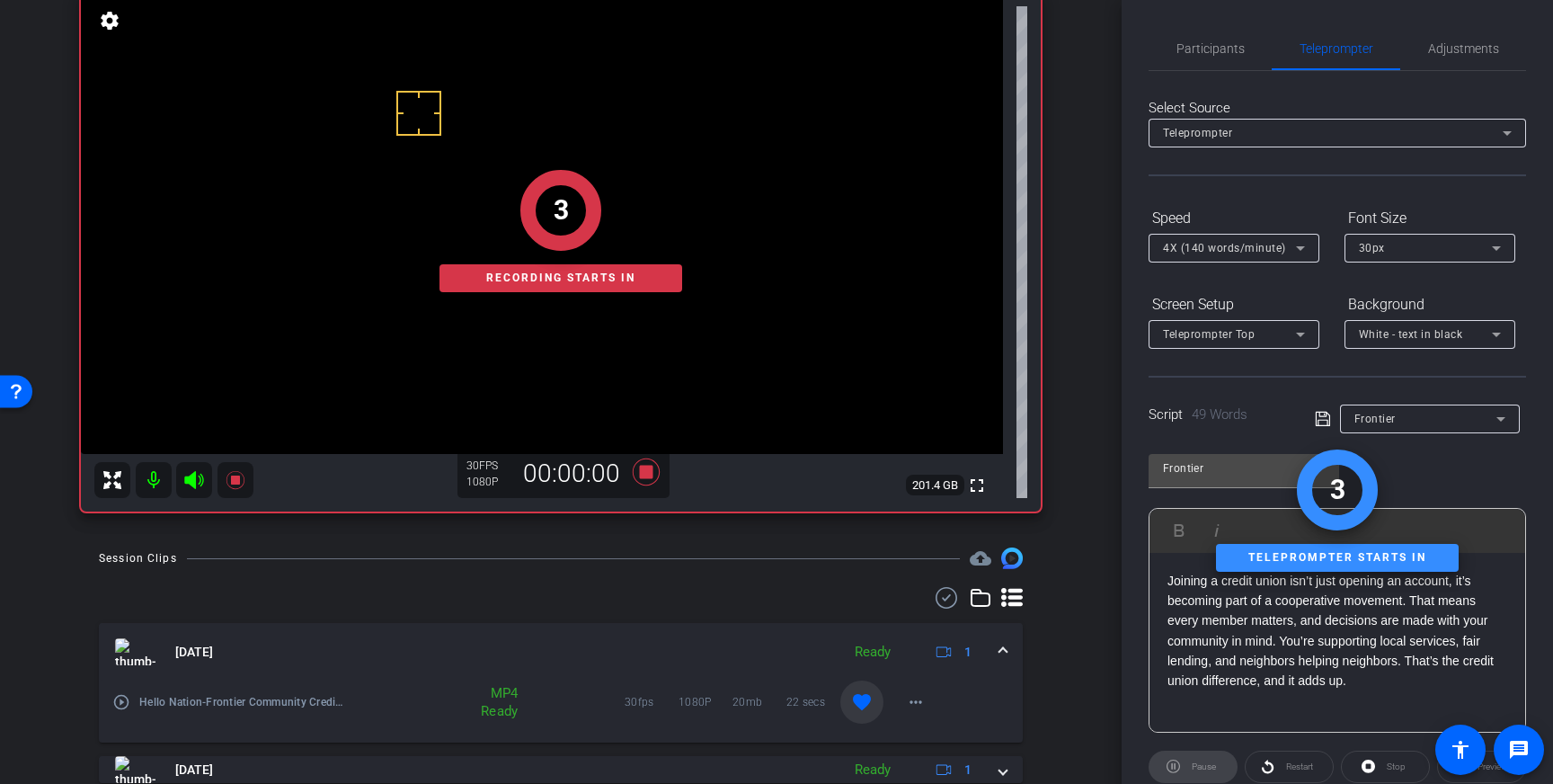
drag, startPoint x: 1230, startPoint y: 57, endPoint x: 1258, endPoint y: 90, distance: 43.3
click at [1230, 57] on span "Participants" at bounding box center [1211, 48] width 68 height 43
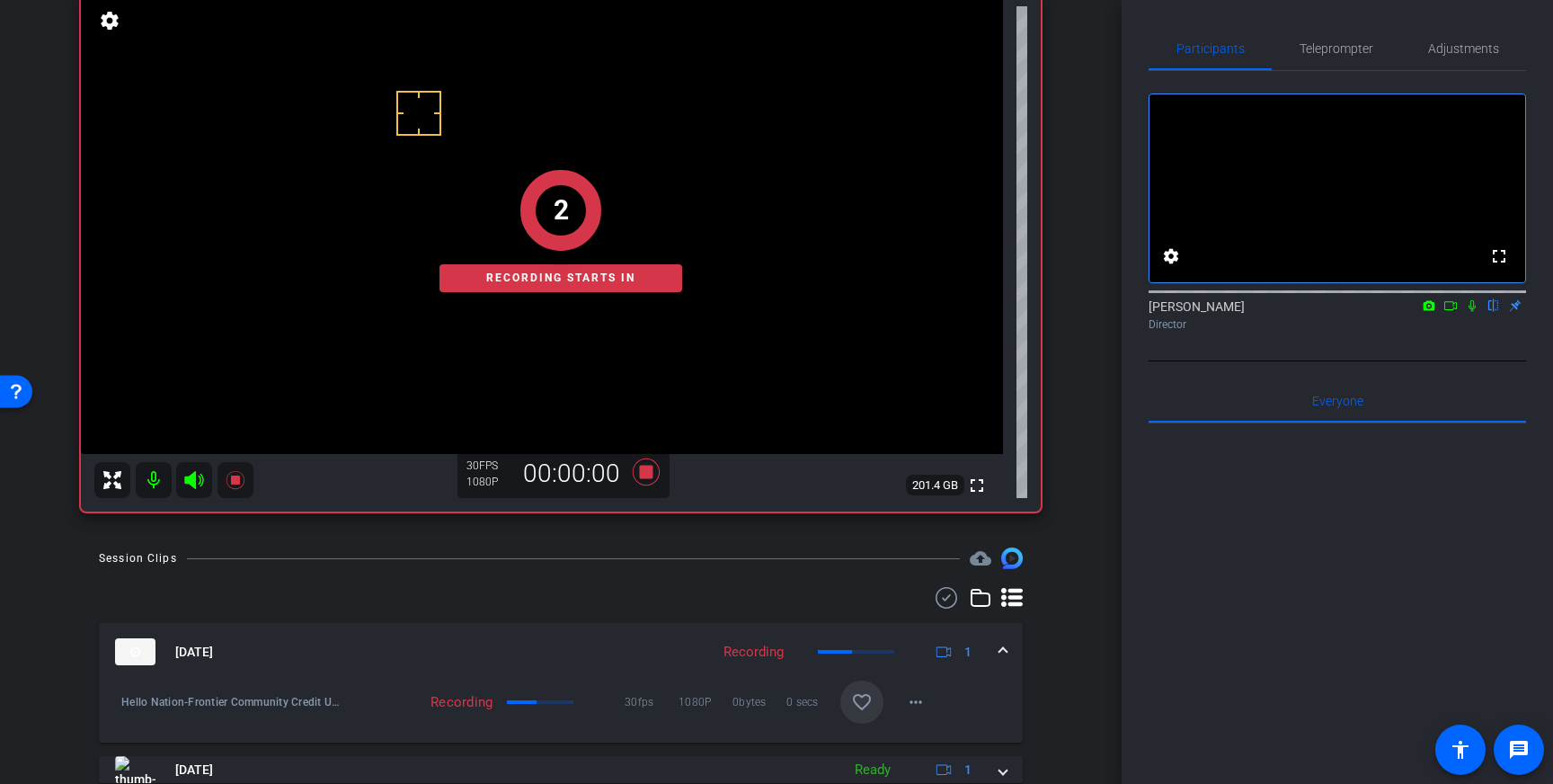
click at [1473, 312] on icon at bounding box center [1471, 305] width 14 height 12
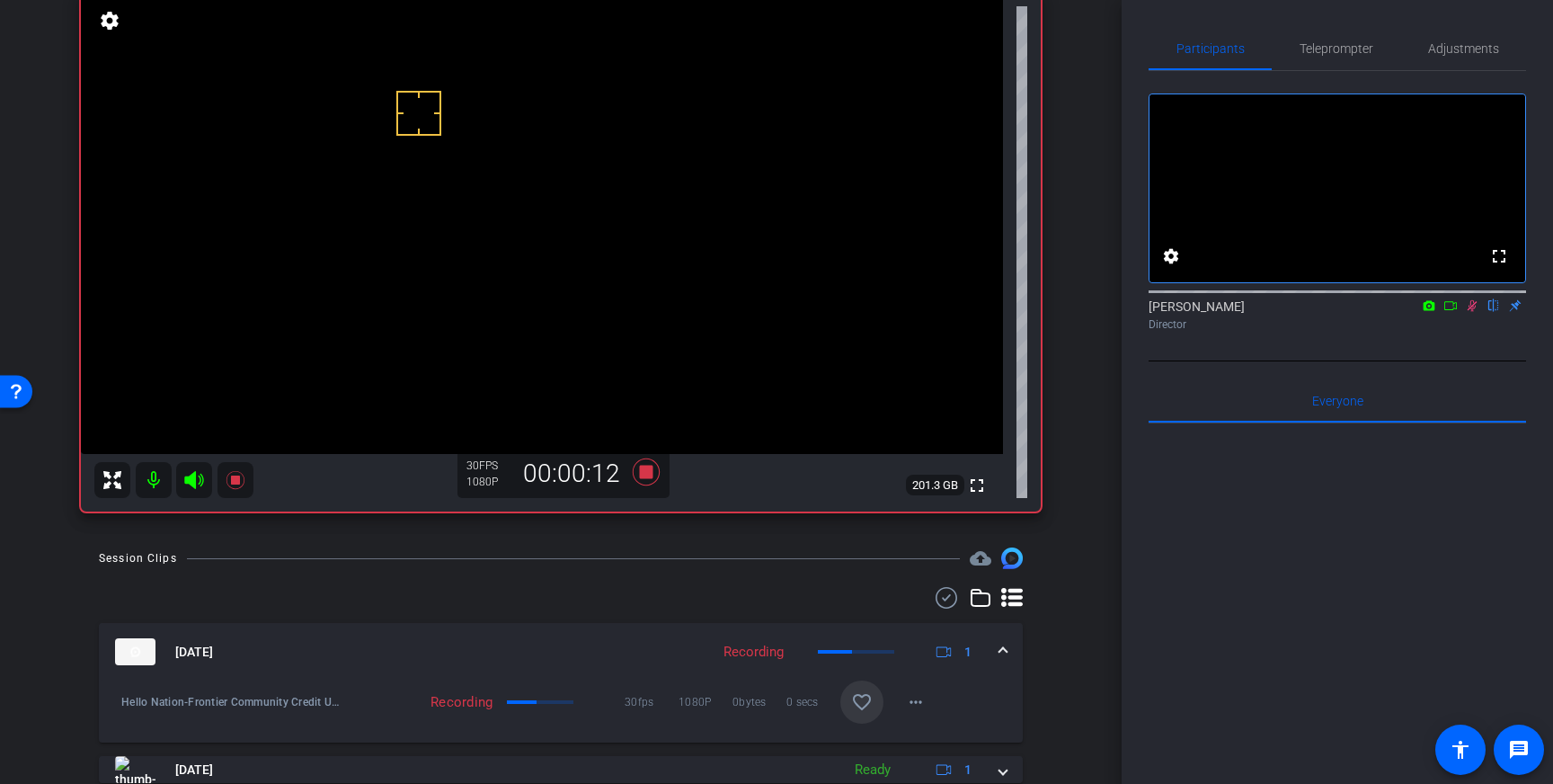
click at [1472, 312] on icon at bounding box center [1471, 305] width 14 height 12
click at [652, 482] on icon at bounding box center [645, 471] width 43 height 32
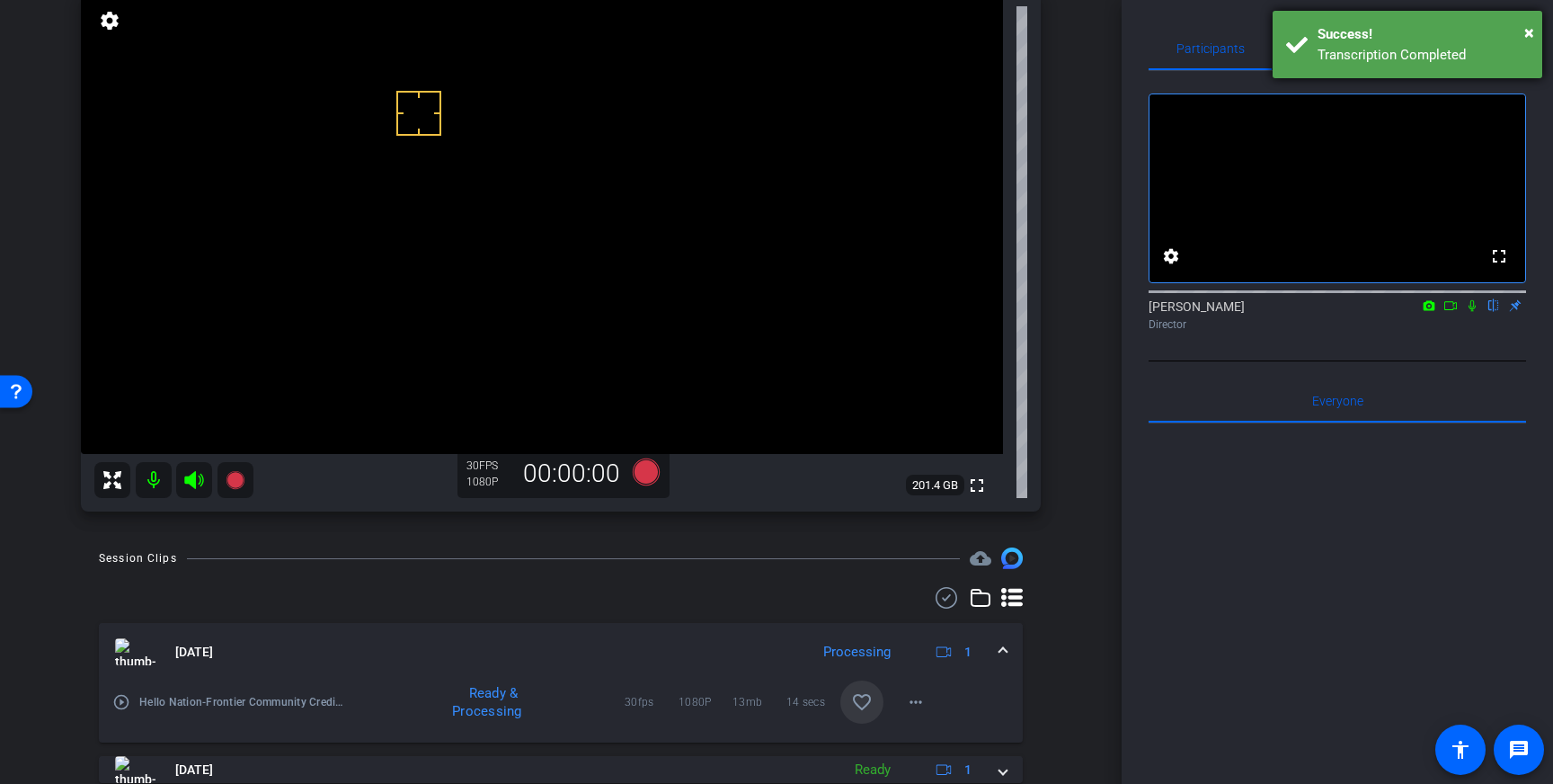
click at [1379, 54] on div "Transcription Completed" at bounding box center [1423, 55] width 211 height 21
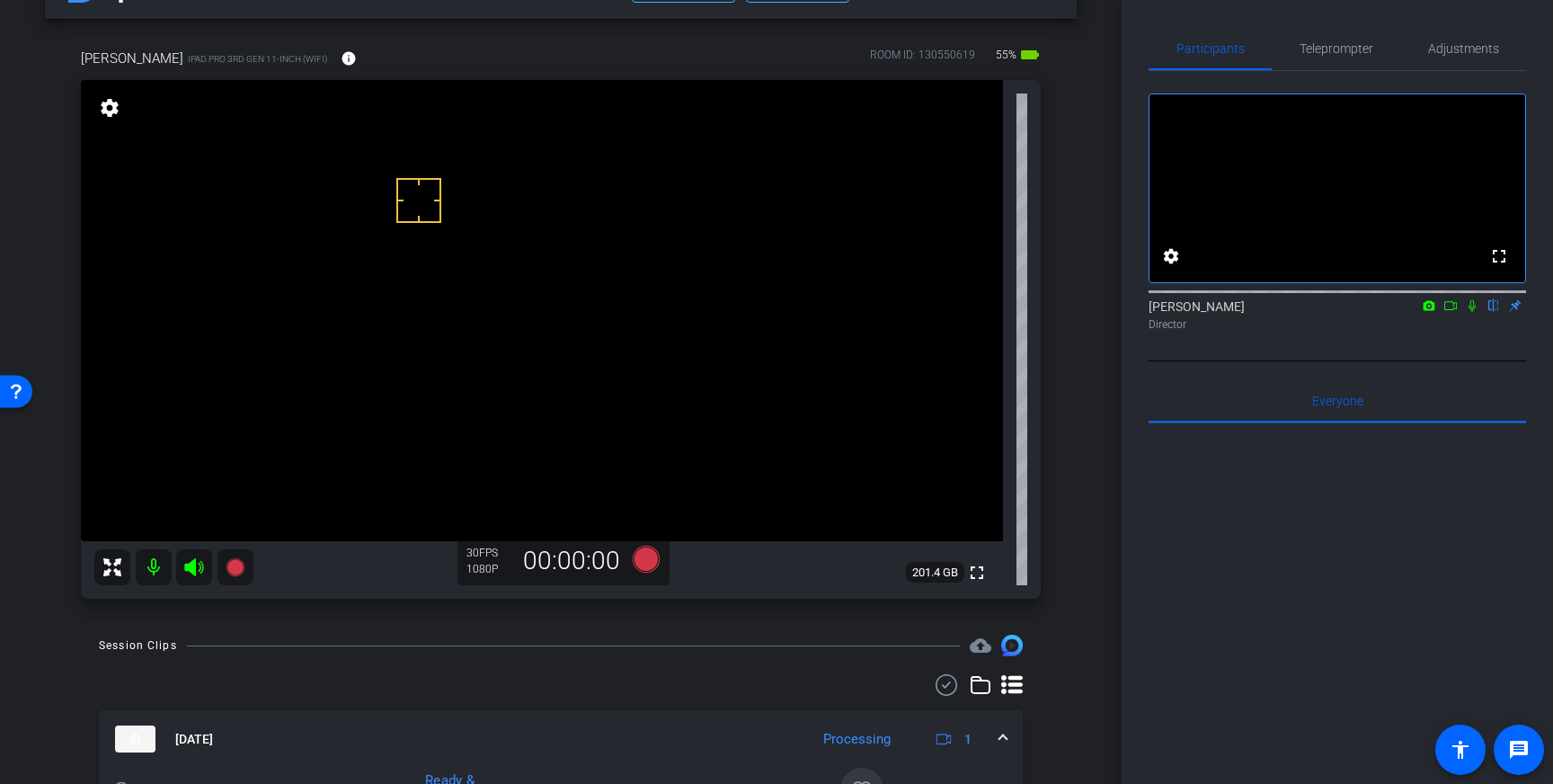
scroll to position [63, 0]
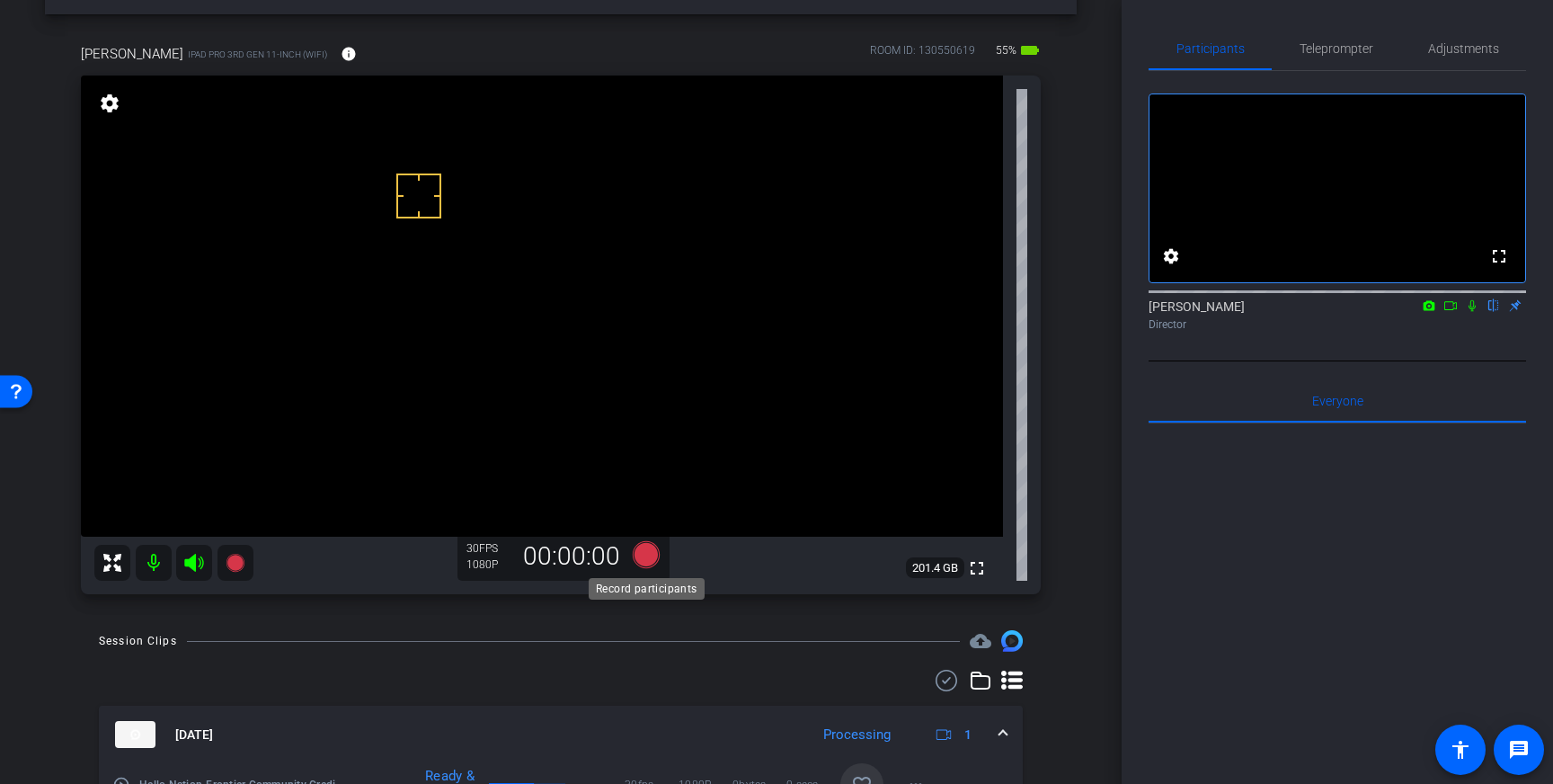
click at [647, 564] on icon at bounding box center [646, 554] width 27 height 27
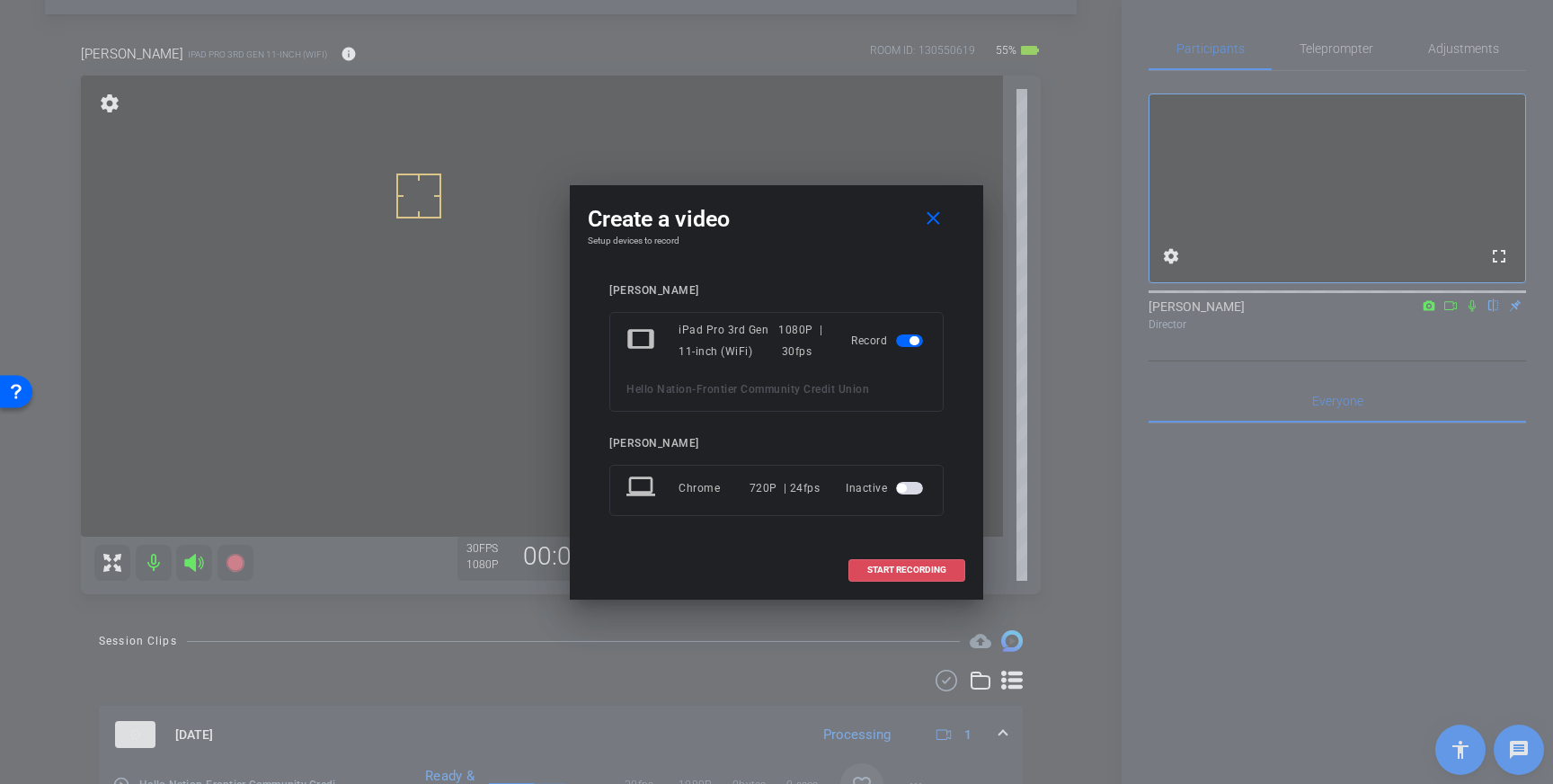
drag, startPoint x: 924, startPoint y: 564, endPoint x: 964, endPoint y: 543, distance: 45.2
click at [924, 565] on span "START RECORDING" at bounding box center [906, 569] width 79 height 9
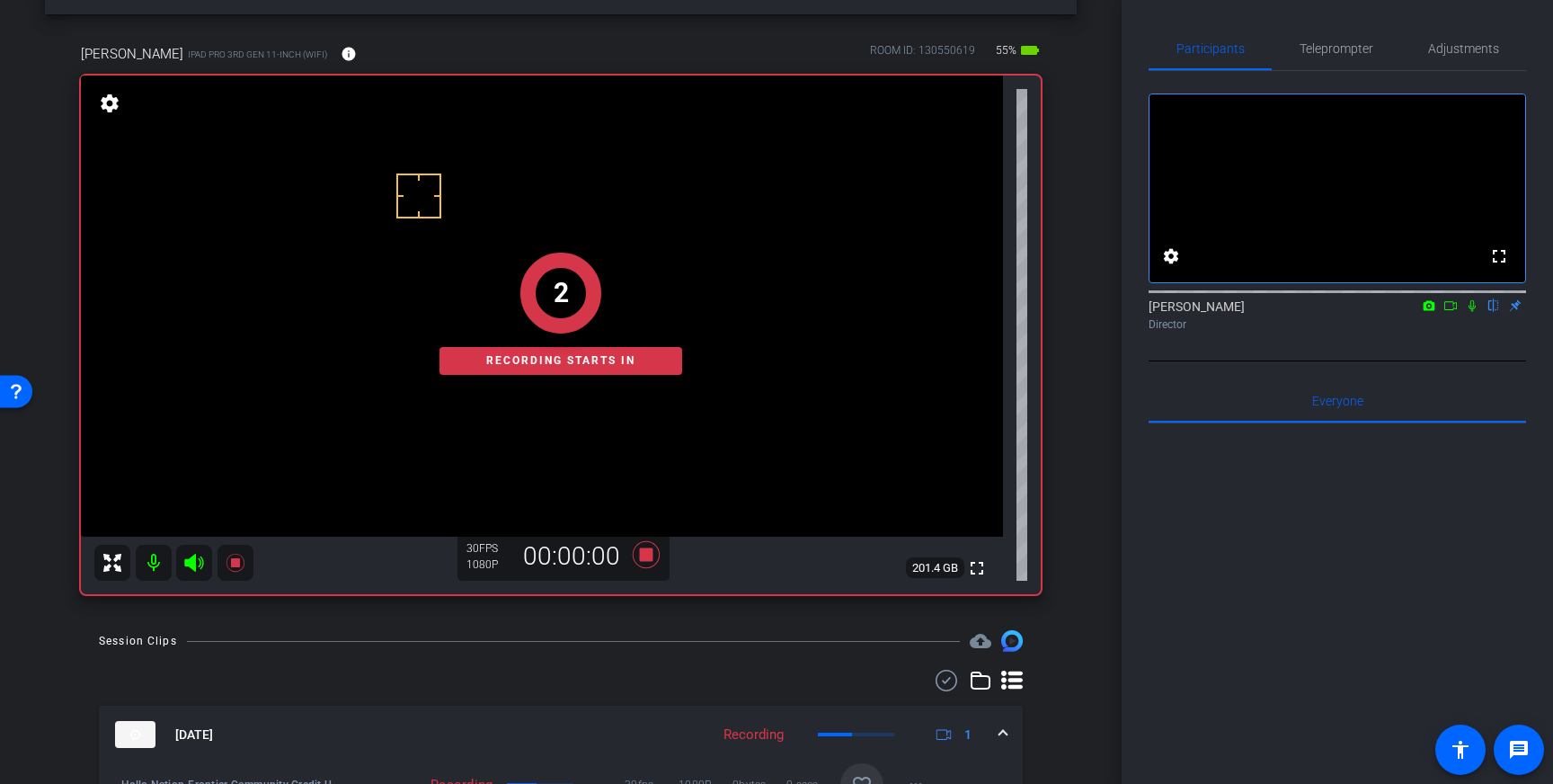
click at [1472, 312] on icon at bounding box center [1471, 305] width 14 height 12
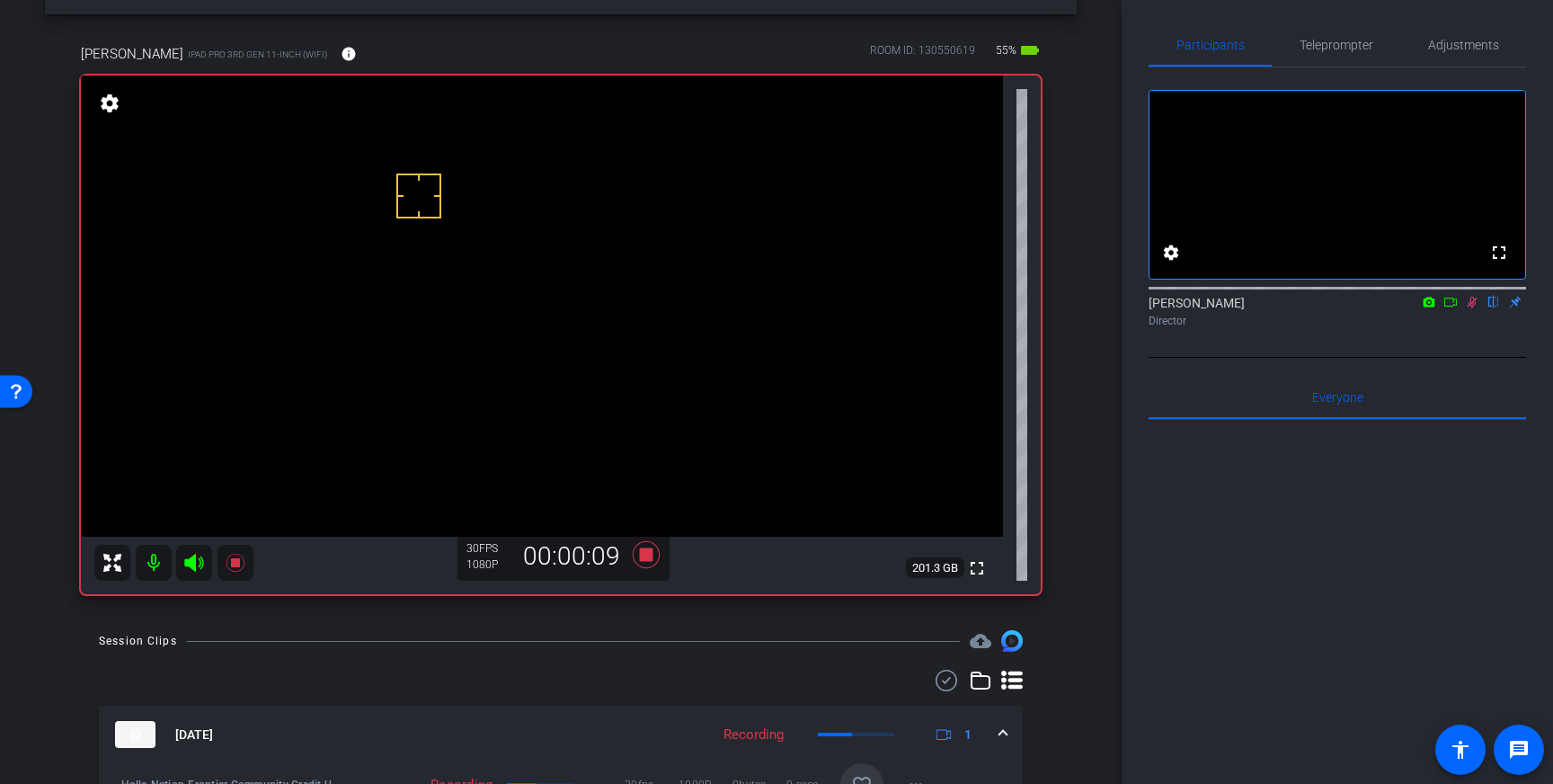
scroll to position [7, 0]
drag, startPoint x: 1472, startPoint y: 327, endPoint x: 1449, endPoint y: 335, distance: 24.4
click at [1471, 305] on icon at bounding box center [1472, 299] width 10 height 11
click at [648, 554] on icon at bounding box center [646, 554] width 27 height 27
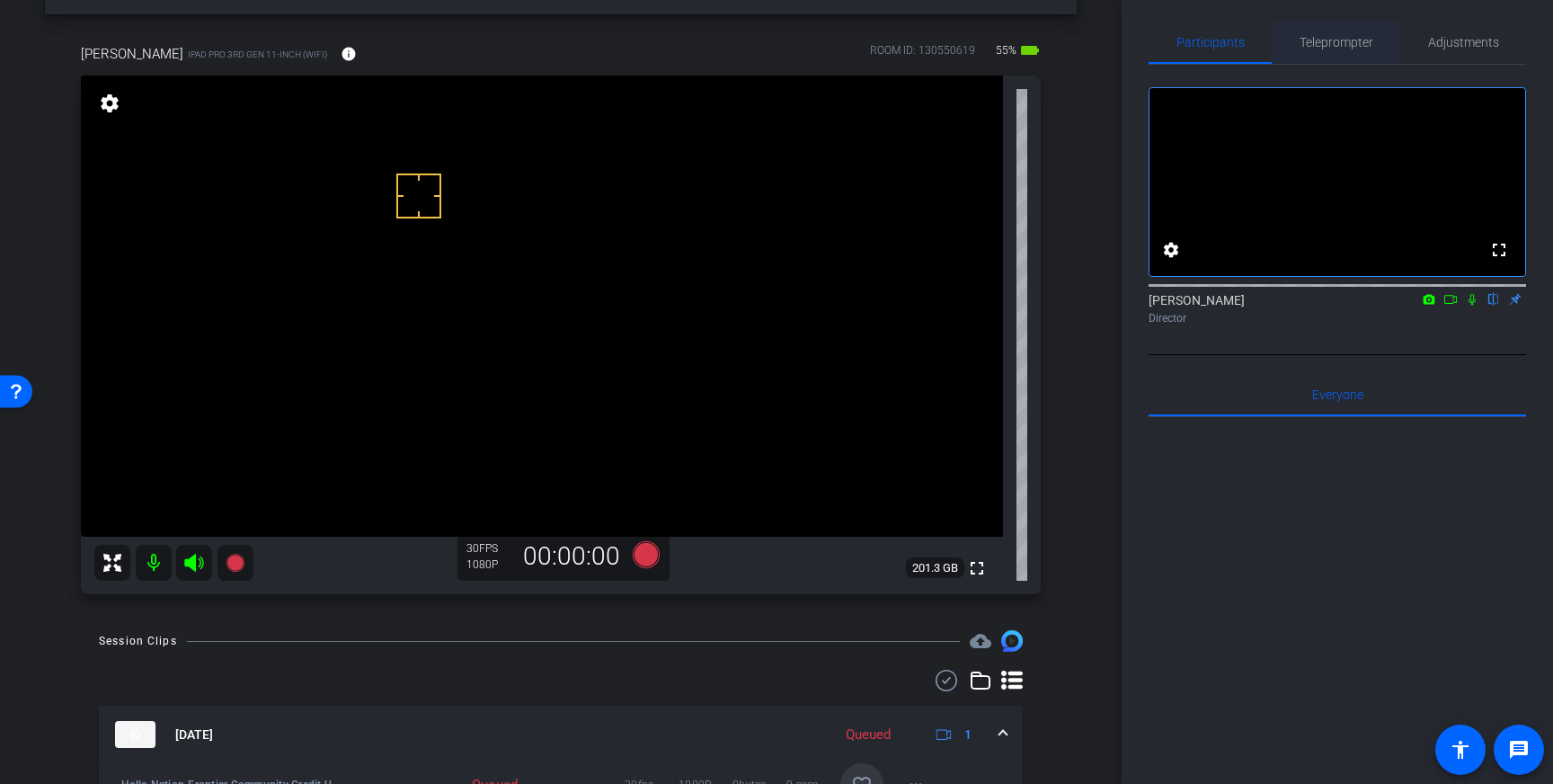
click at [1326, 54] on span "Teleprompter" at bounding box center [1336, 42] width 74 height 43
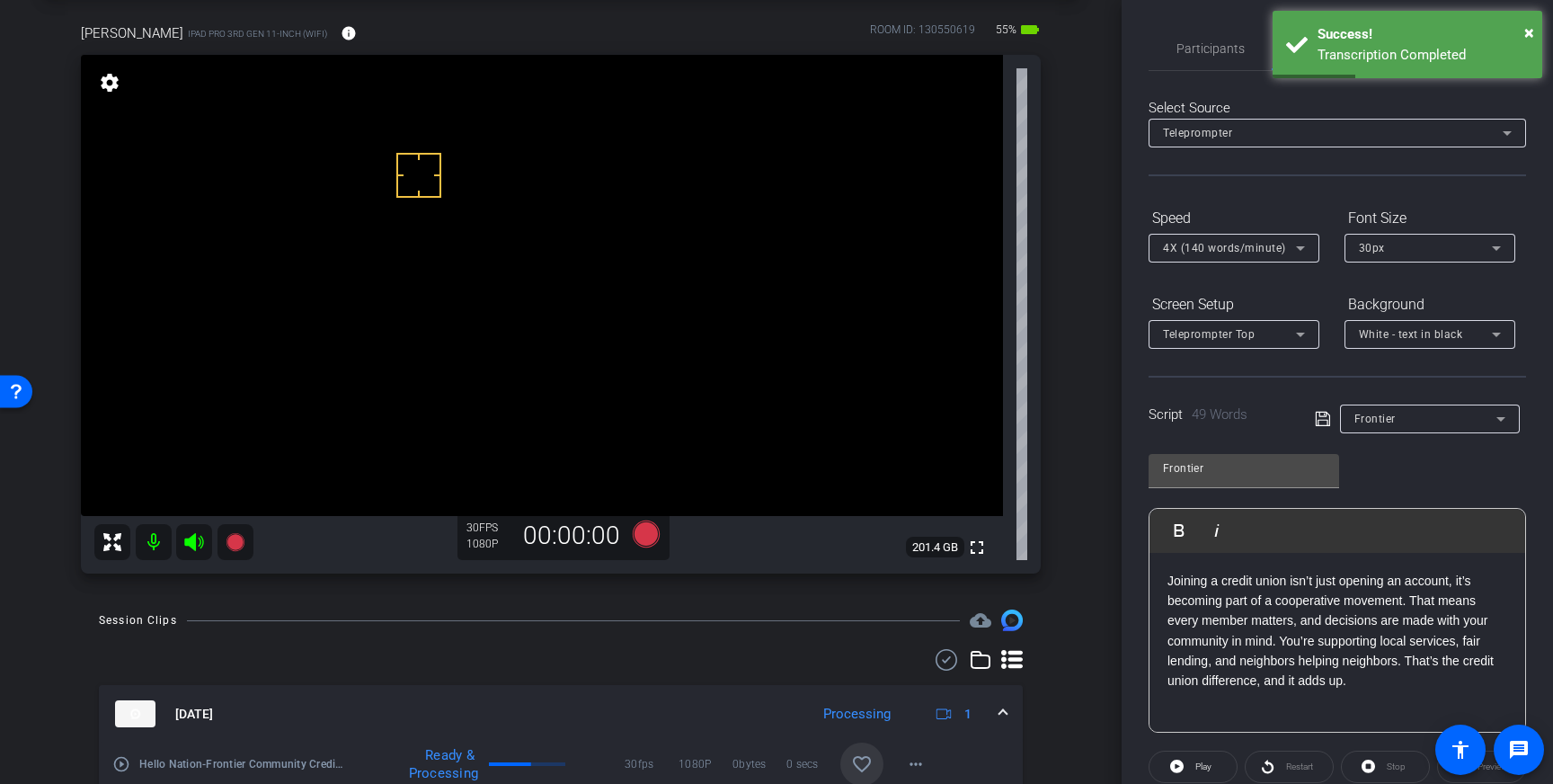
scroll to position [95, 0]
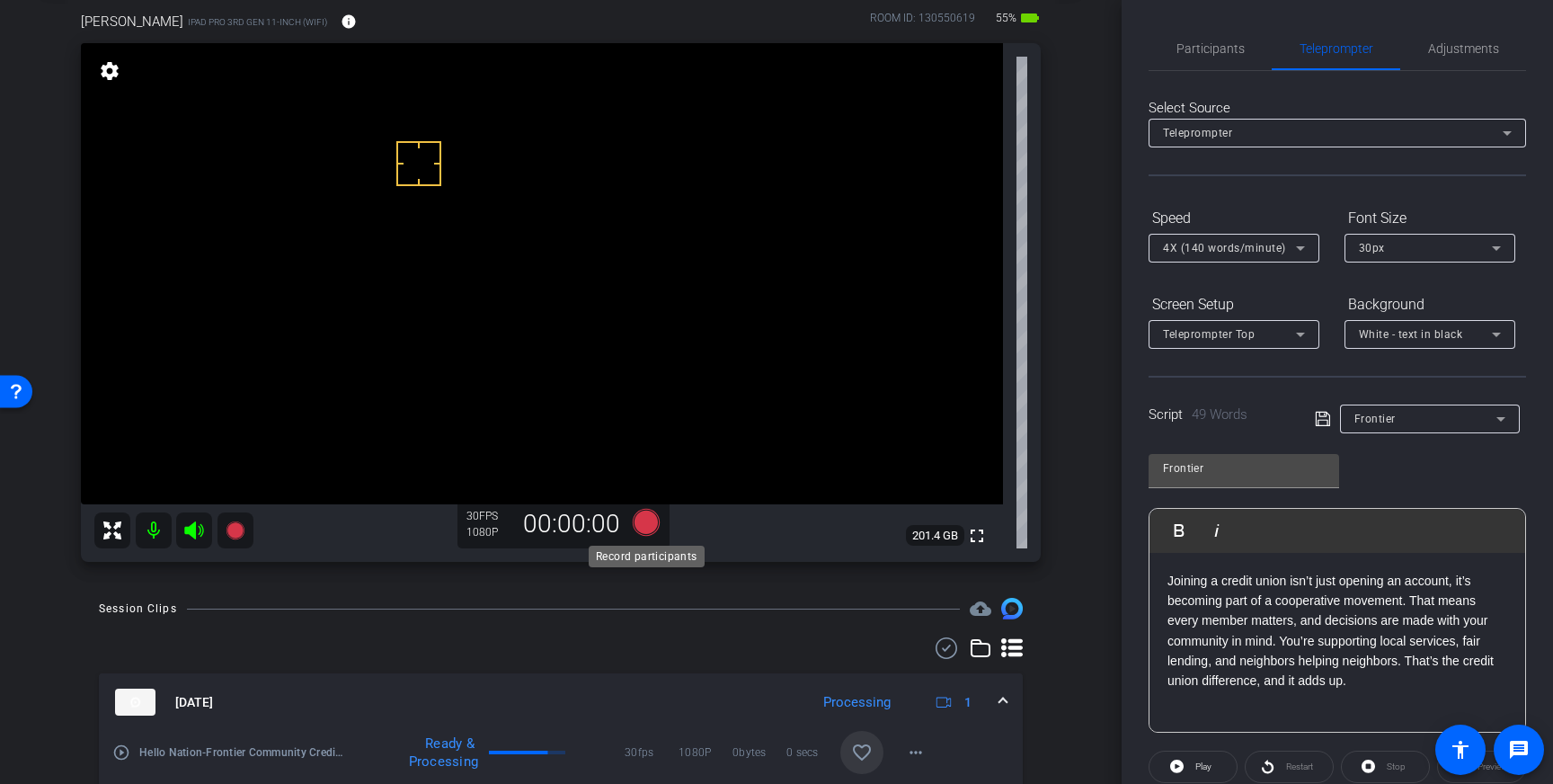
click at [640, 525] on icon at bounding box center [646, 522] width 27 height 27
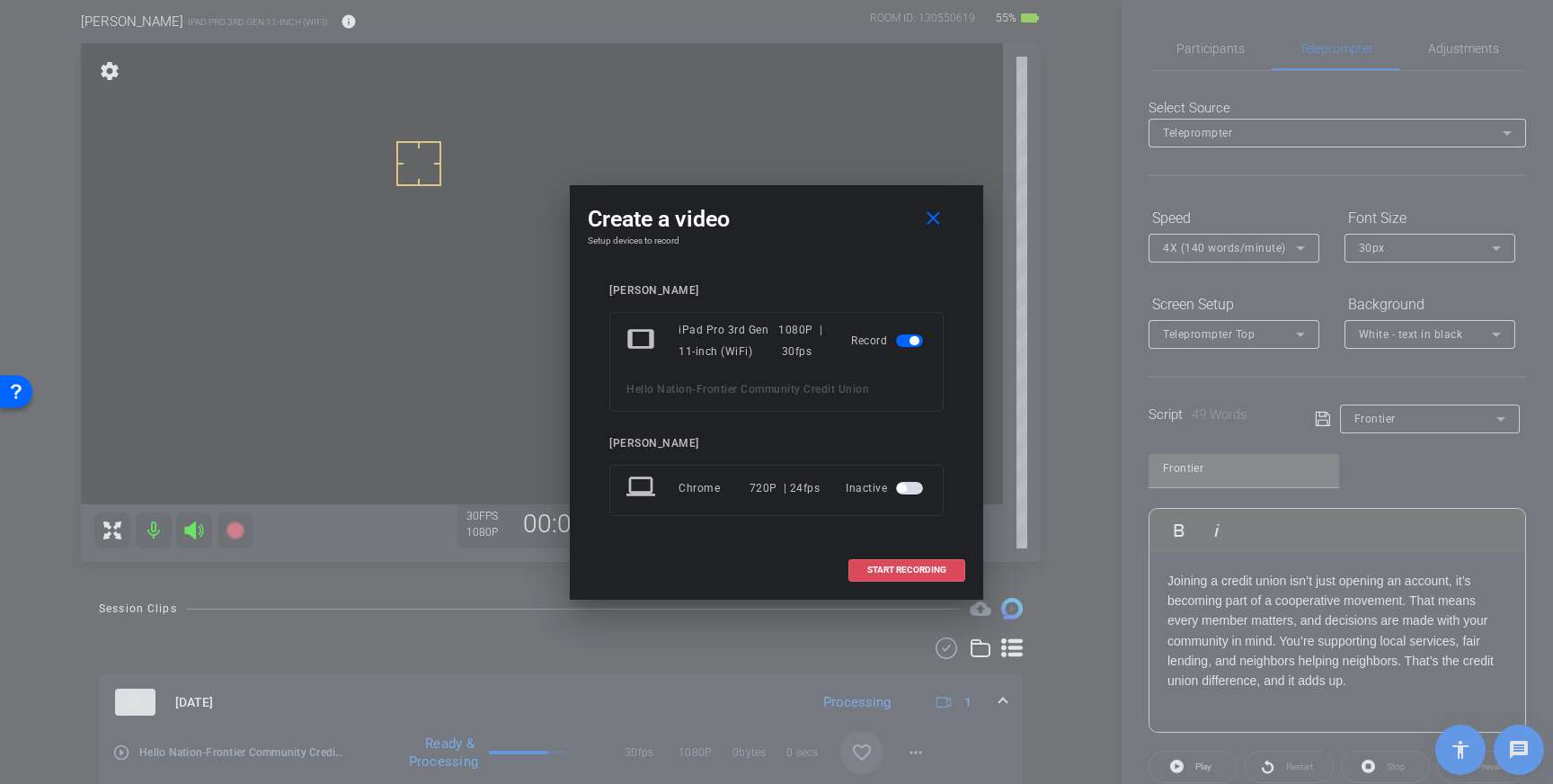
drag, startPoint x: 901, startPoint y: 567, endPoint x: 1096, endPoint y: 477, distance: 214.8
click at [901, 567] on span "START RECORDING" at bounding box center [906, 569] width 79 height 9
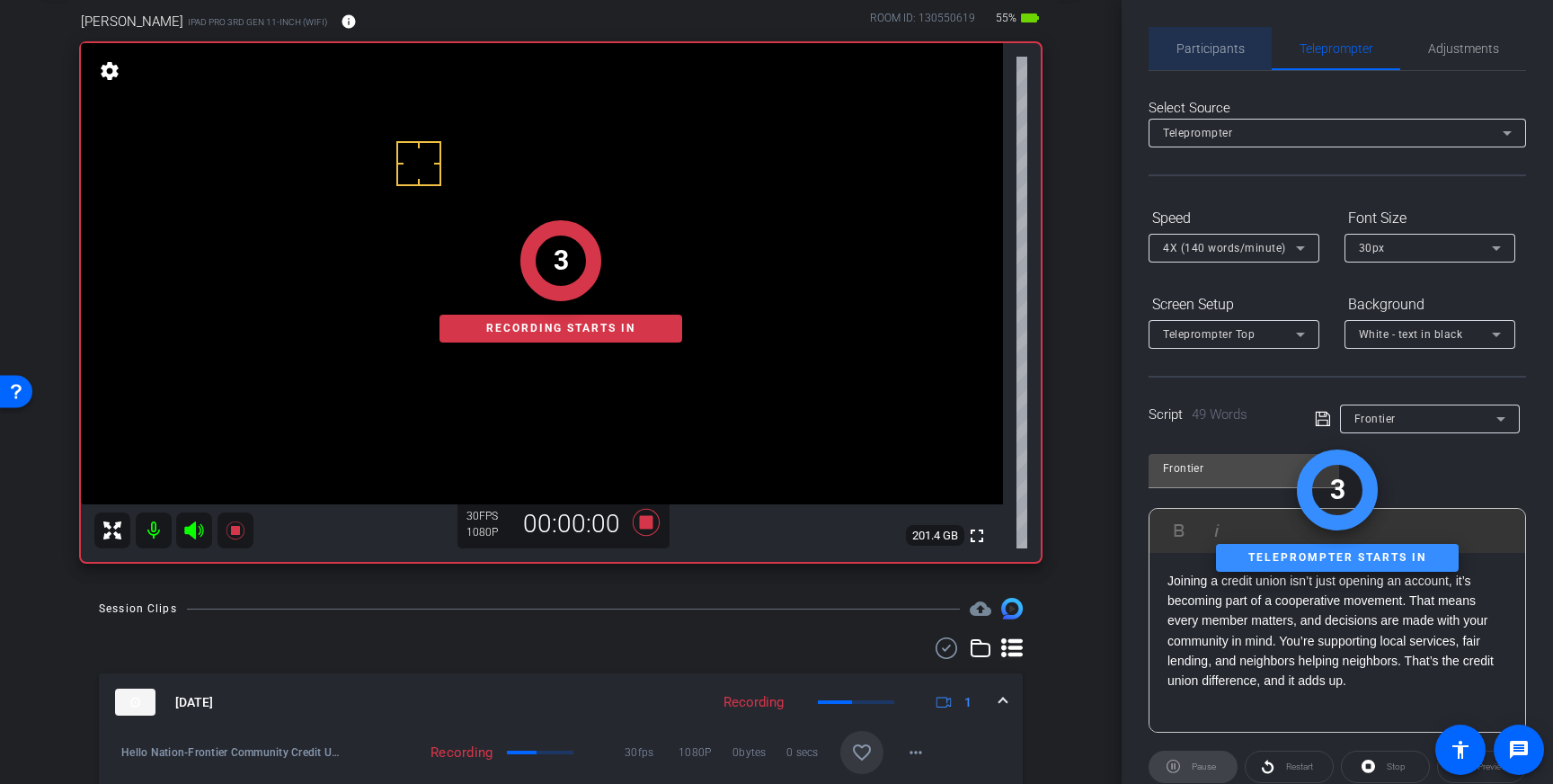
click at [1235, 54] on span "Participants" at bounding box center [1211, 48] width 68 height 12
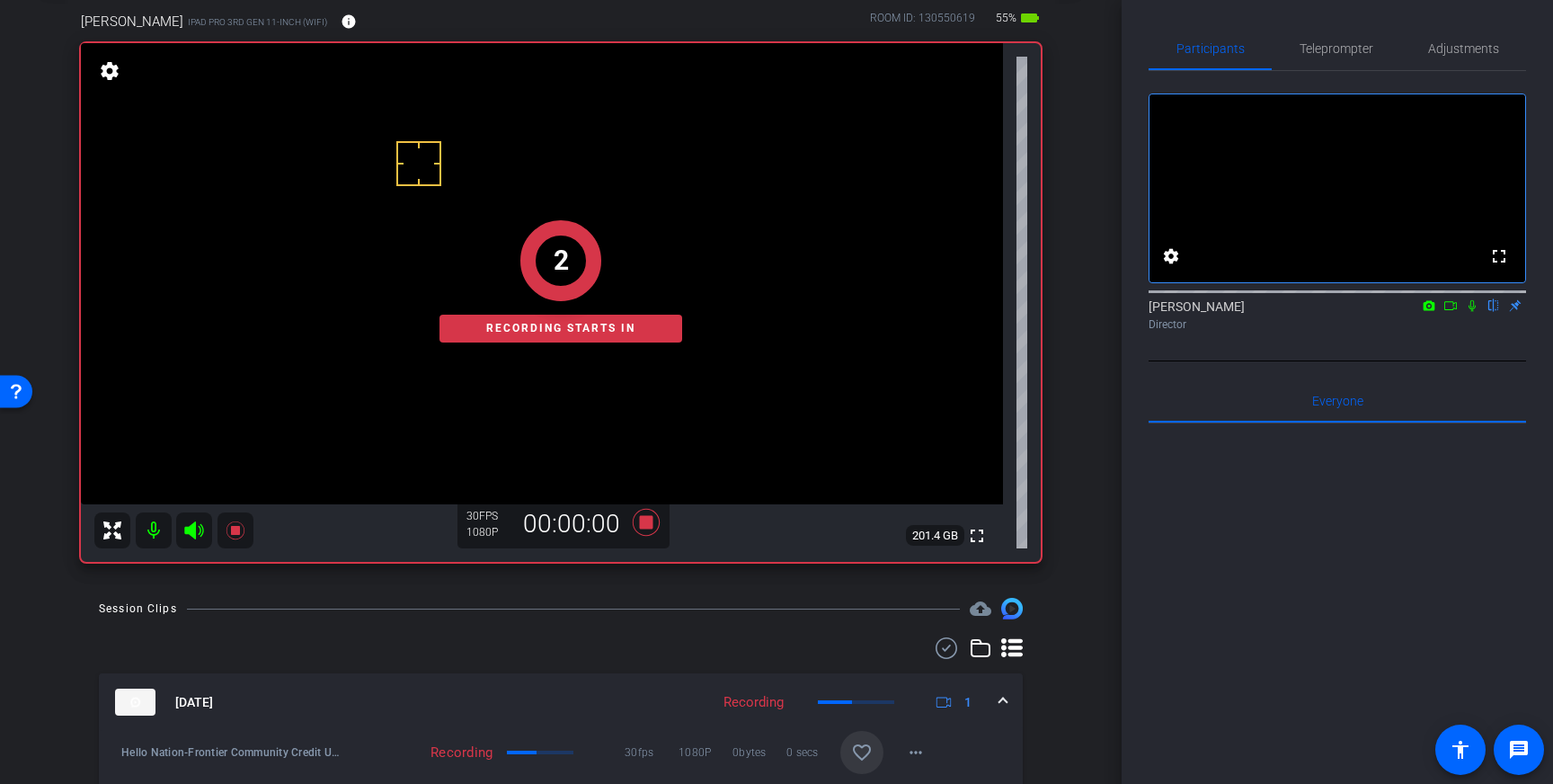
drag, startPoint x: 1468, startPoint y: 325, endPoint x: 1410, endPoint y: 591, distance: 272.2
click at [1469, 312] on icon at bounding box center [1471, 305] width 14 height 12
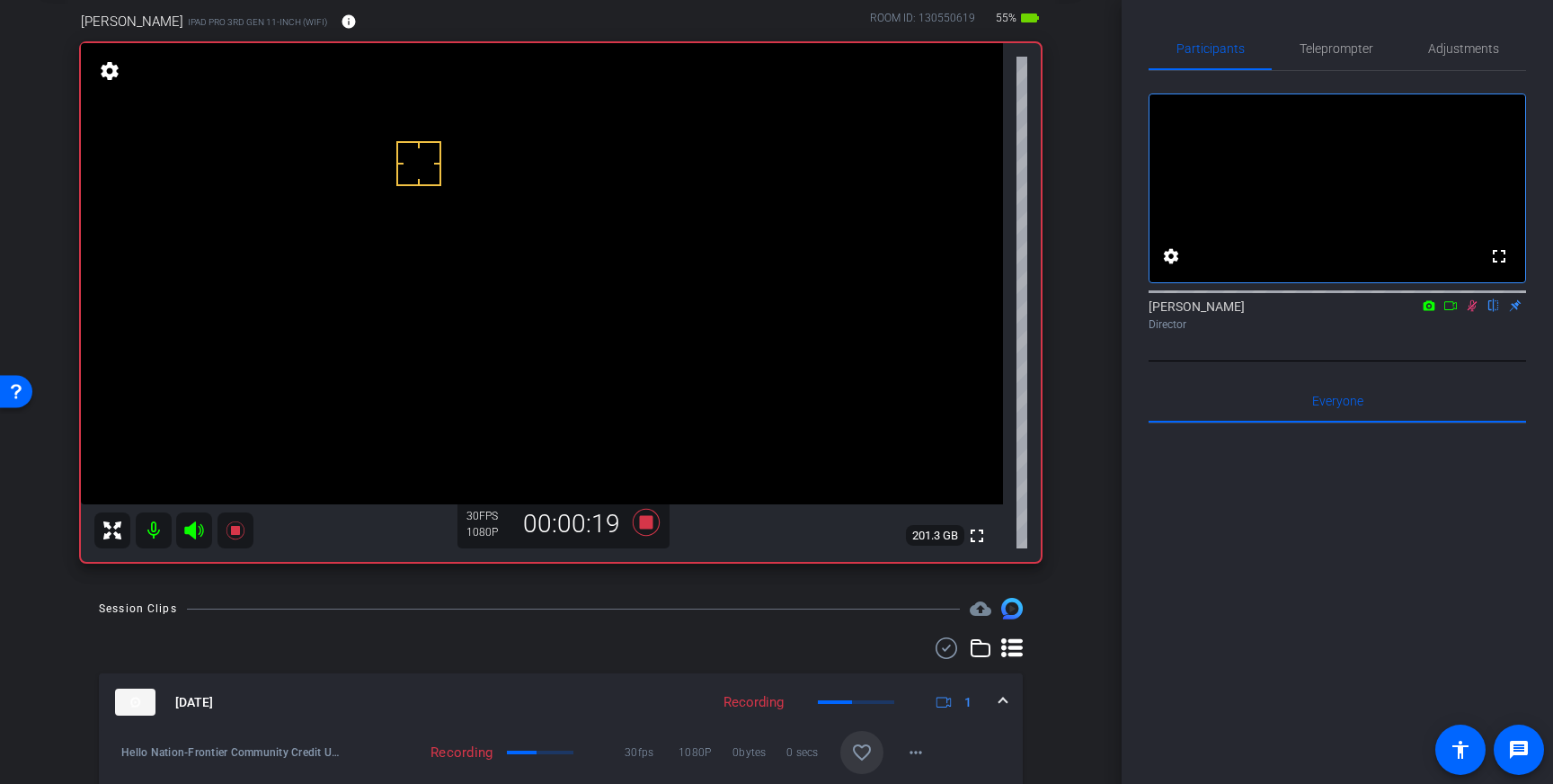
click at [1473, 312] on icon at bounding box center [1472, 306] width 10 height 11
click at [650, 528] on icon at bounding box center [645, 522] width 43 height 32
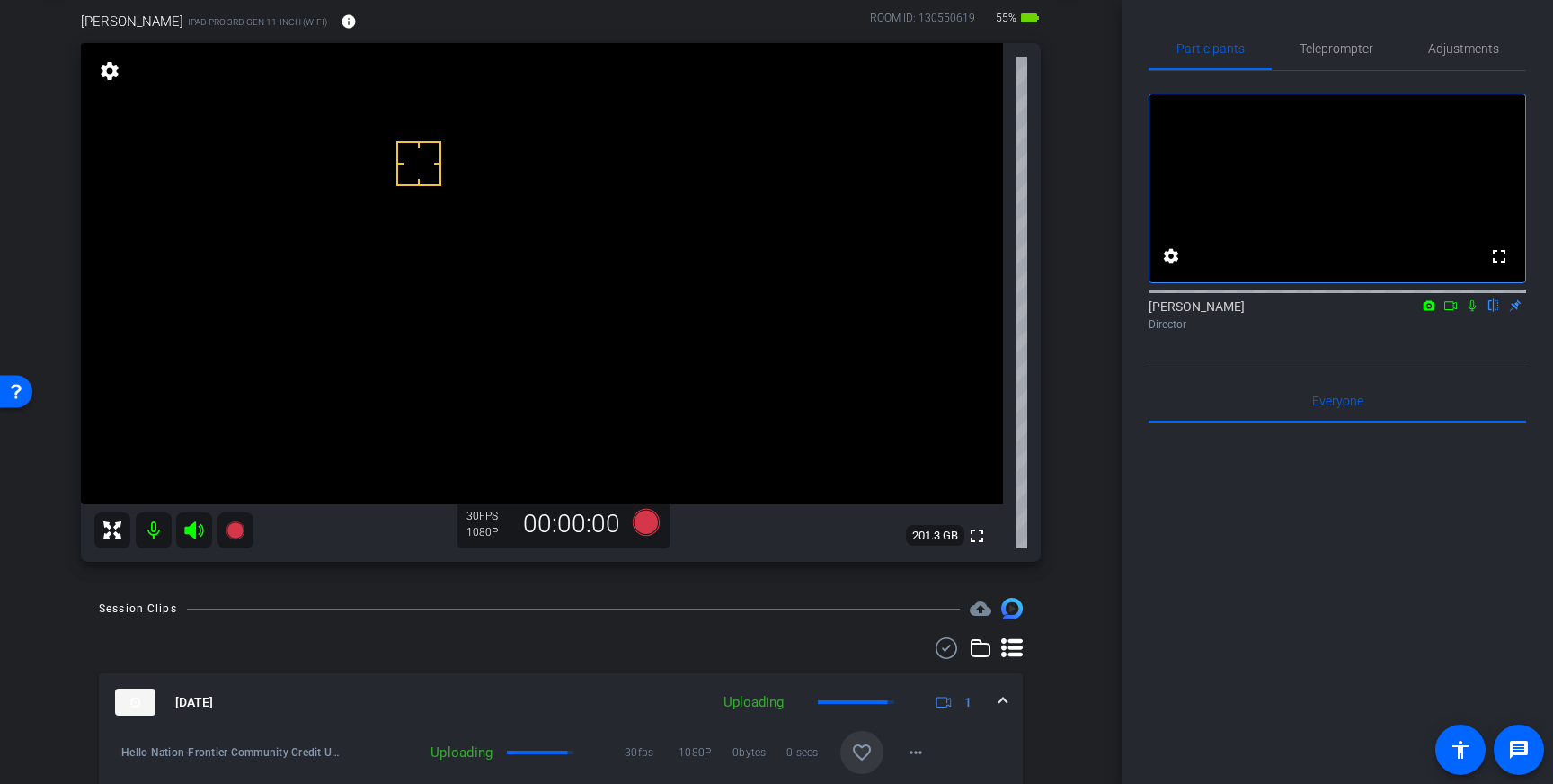
click at [867, 737] on span at bounding box center [861, 752] width 43 height 43
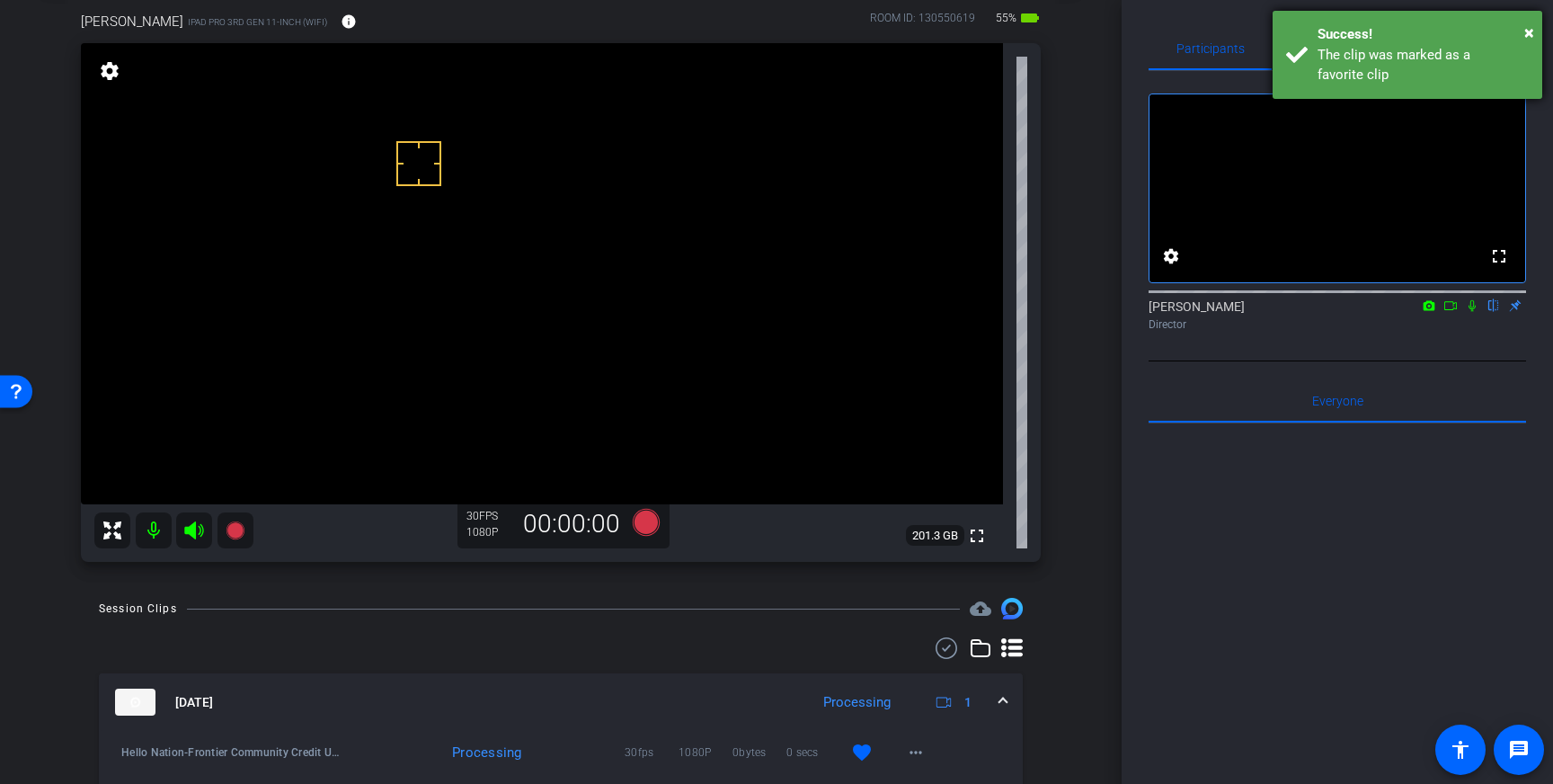
click at [1492, 47] on div "The clip was marked as a favorite clip" at bounding box center [1423, 65] width 211 height 41
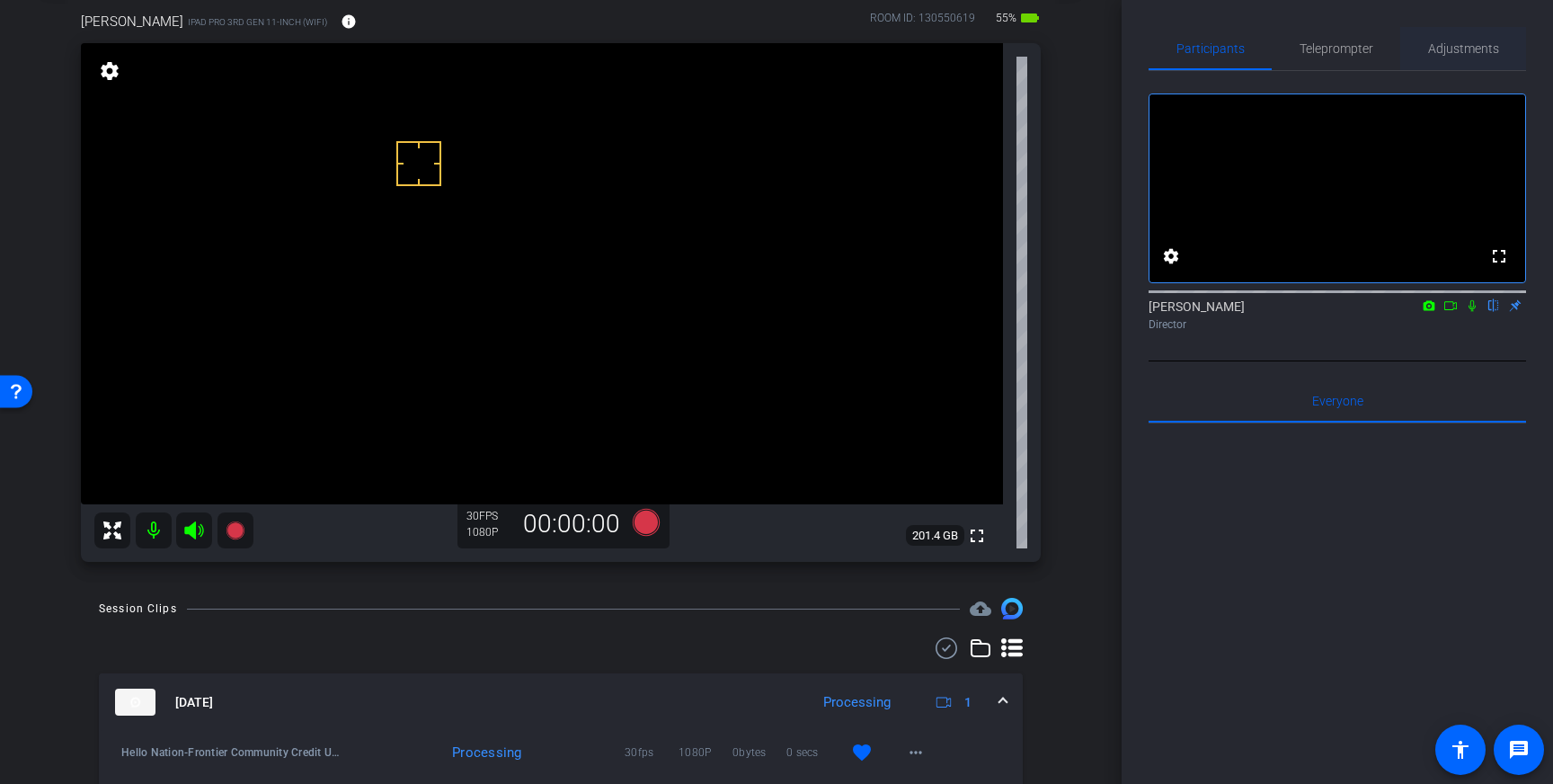
drag, startPoint x: 1493, startPoint y: 52, endPoint x: 1493, endPoint y: 68, distance: 16.0
click at [1493, 52] on span "Adjustments" at bounding box center [1463, 48] width 71 height 12
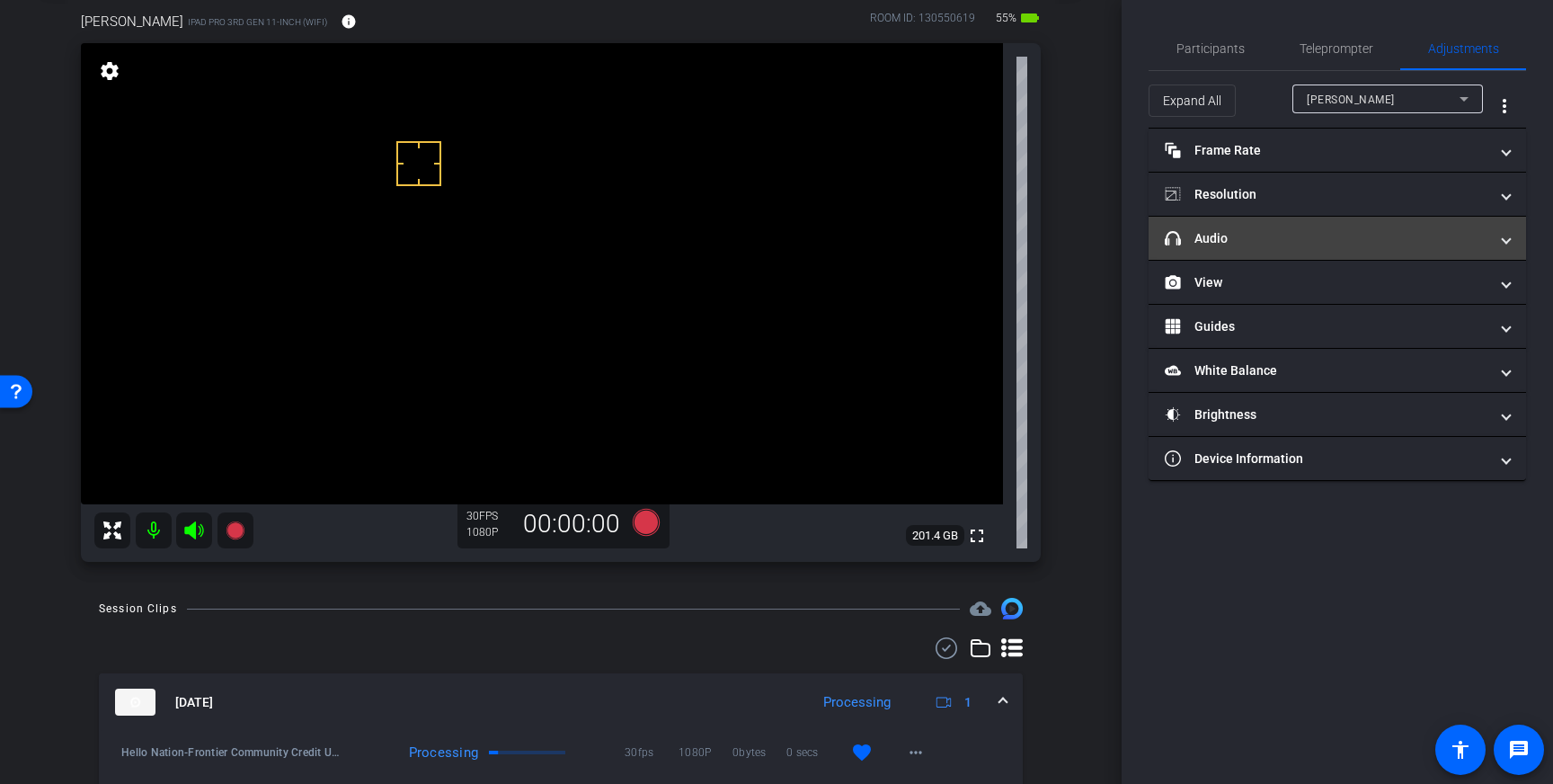
drag, startPoint x: 1472, startPoint y: 247, endPoint x: 1440, endPoint y: 253, distance: 32.6
click at [1471, 247] on mat-expansion-panel-header "headphone icon Audio" at bounding box center [1336, 238] width 377 height 43
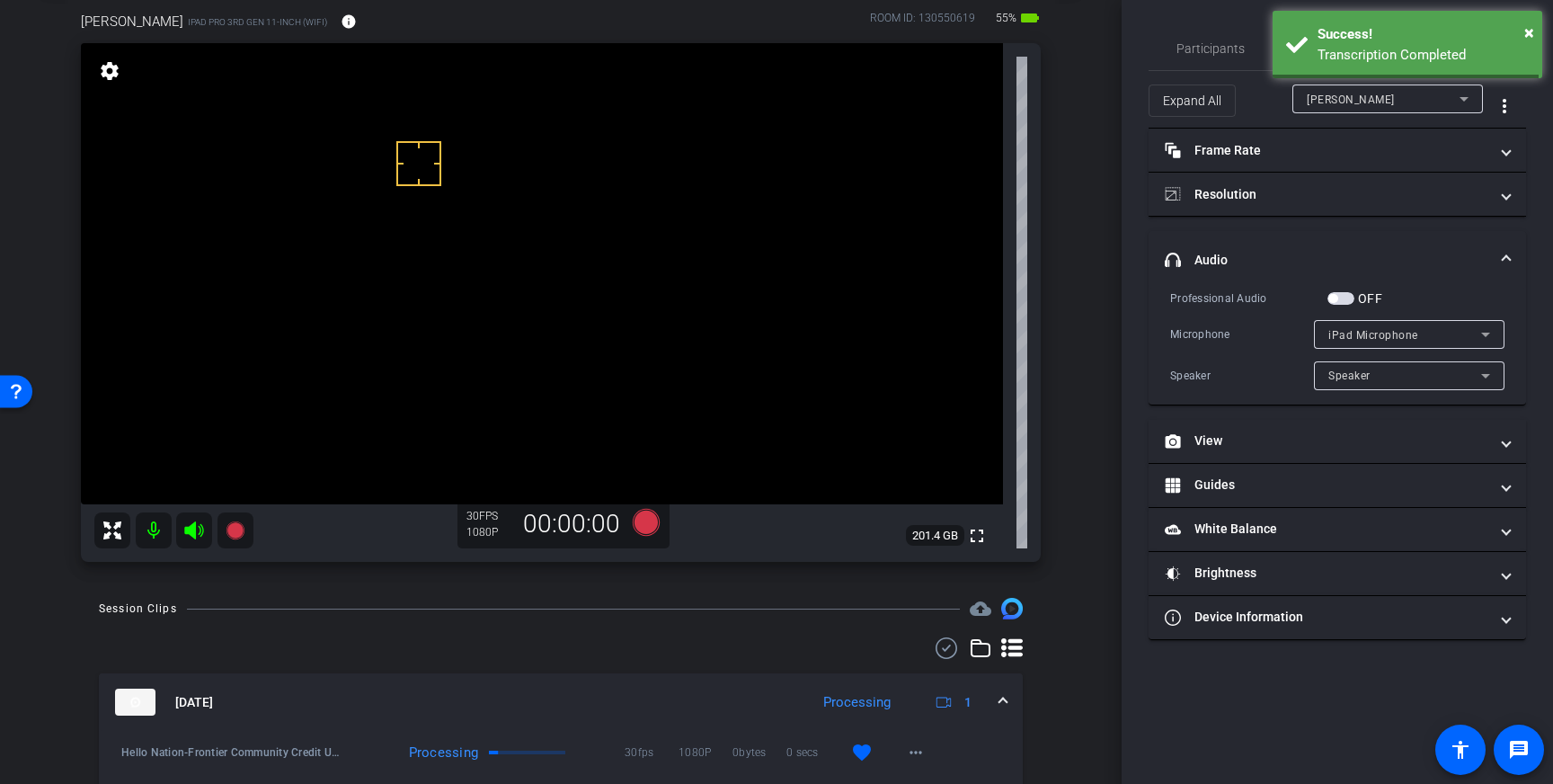
click at [1343, 297] on span "button" at bounding box center [1341, 297] width 27 height 12
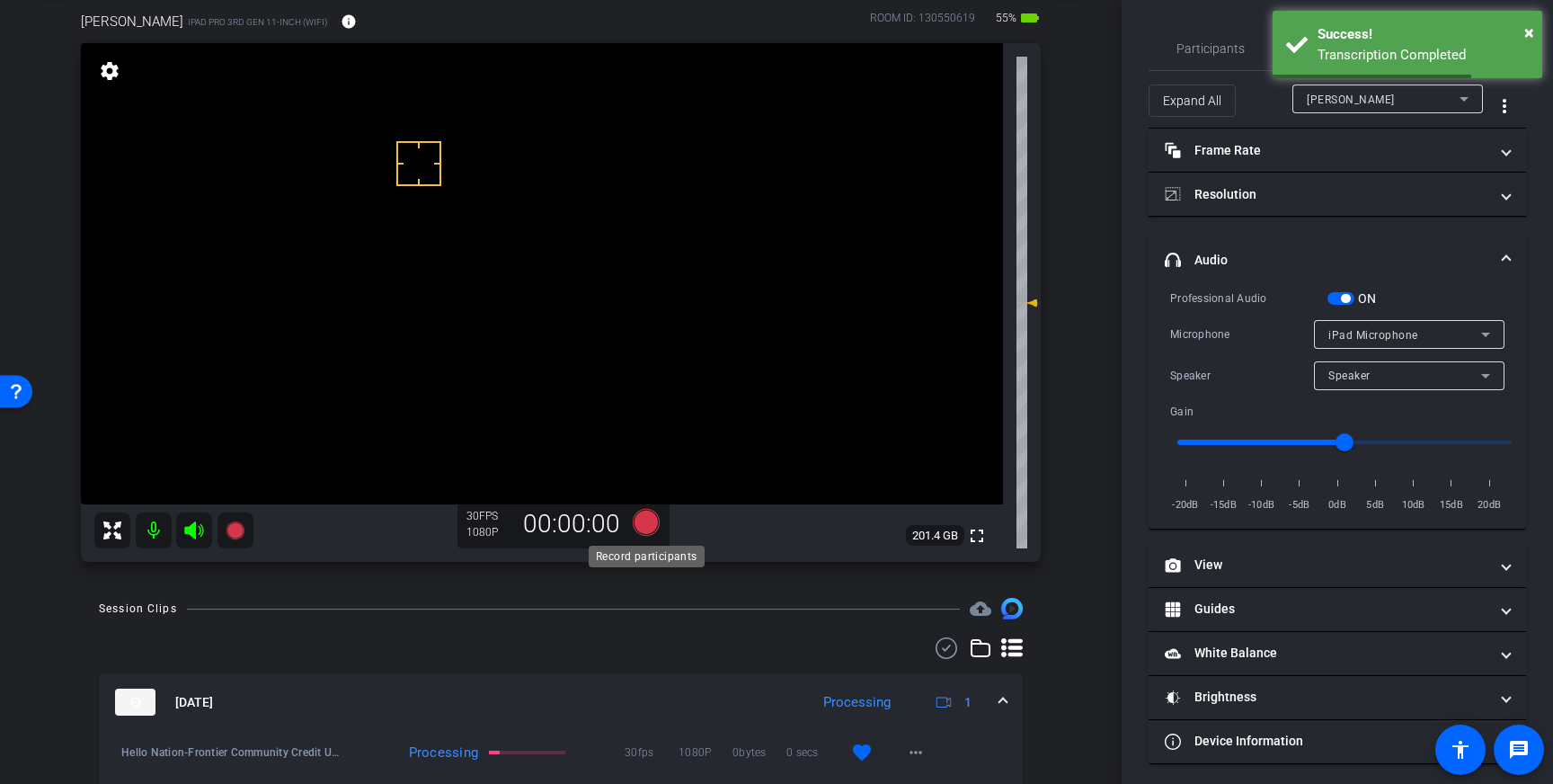
click at [650, 531] on icon at bounding box center [646, 522] width 27 height 27
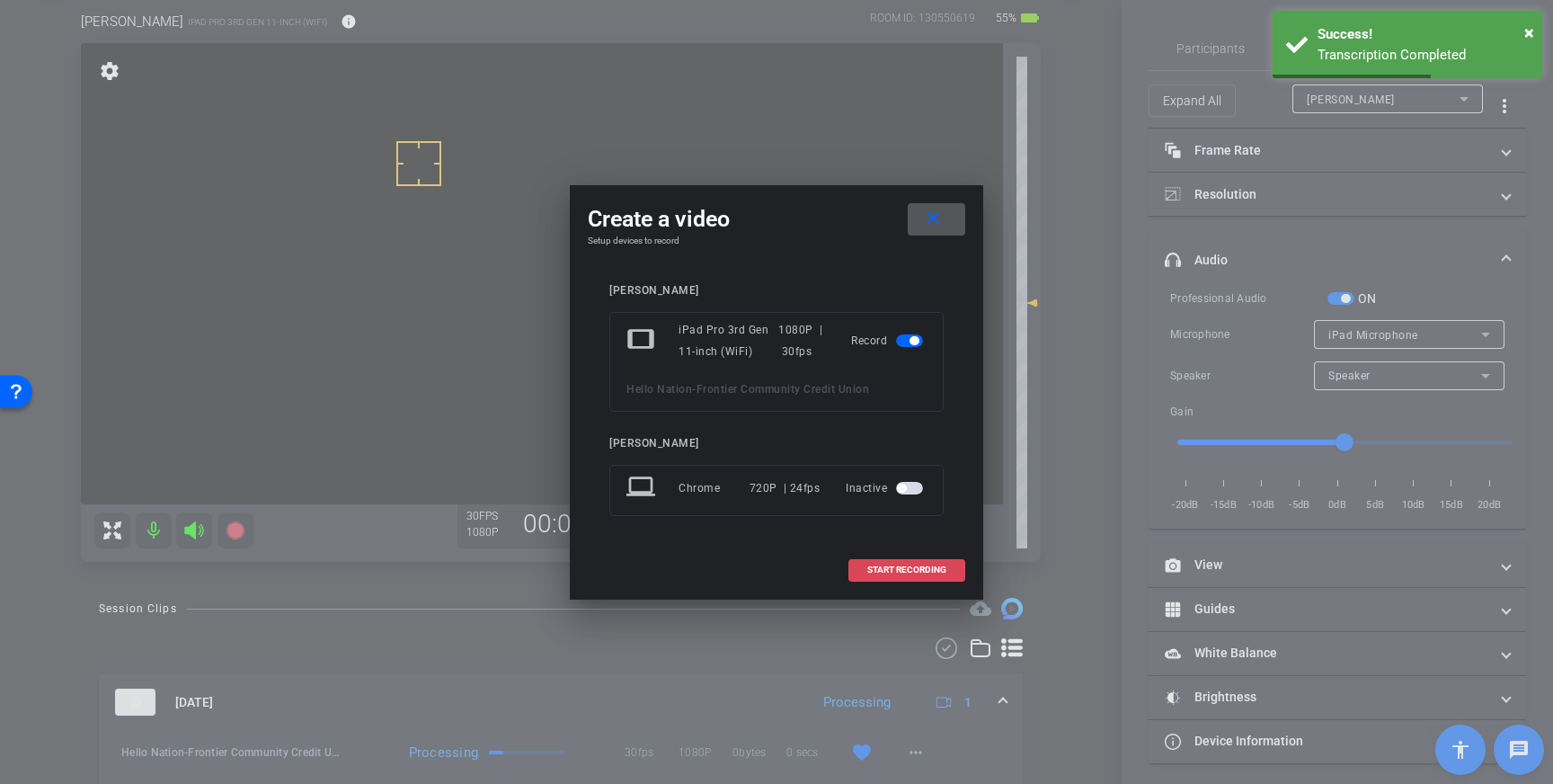
click at [909, 561] on span at bounding box center [907, 569] width 115 height 43
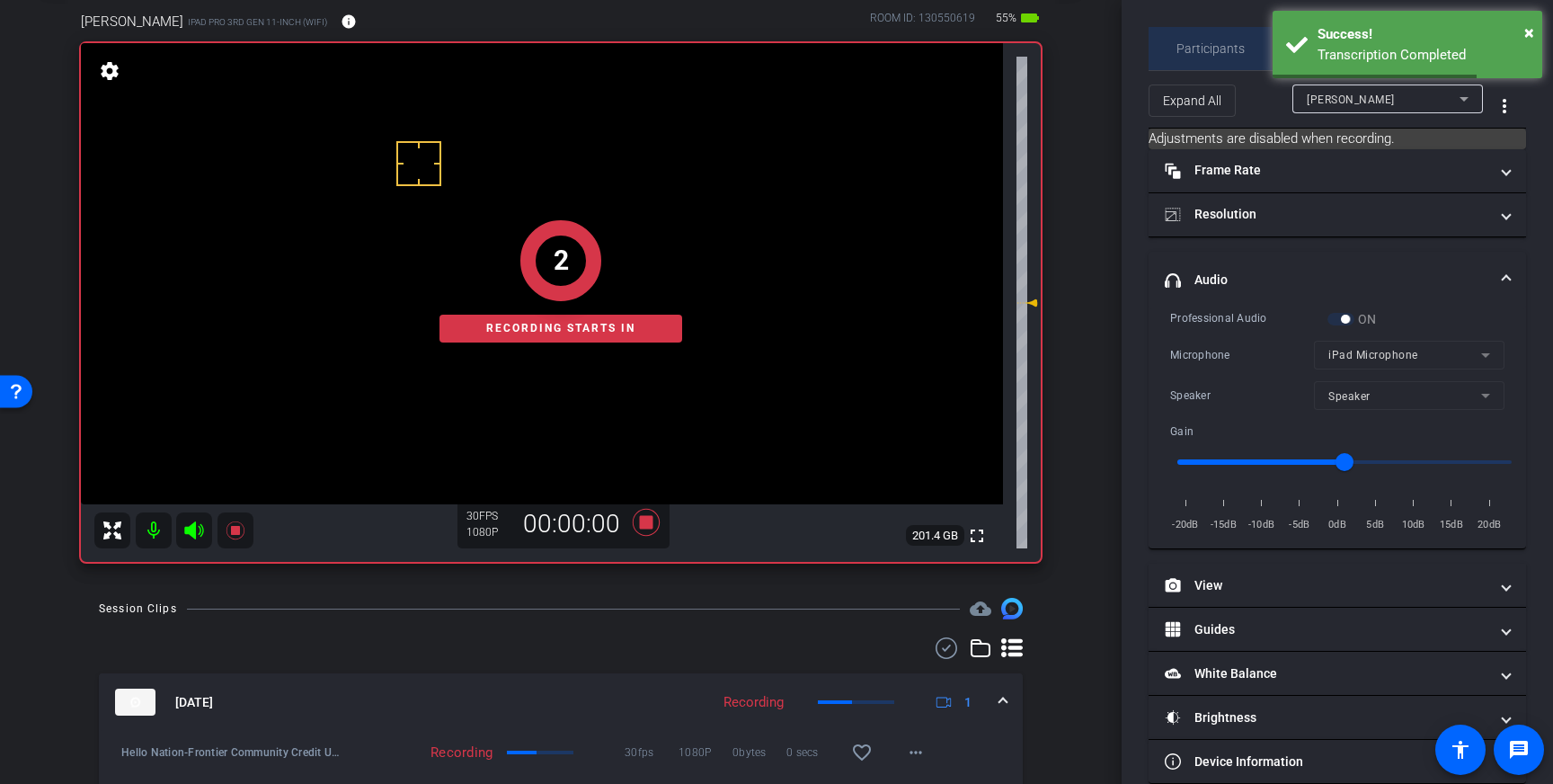
click at [1220, 64] on span "Participants" at bounding box center [1211, 48] width 68 height 43
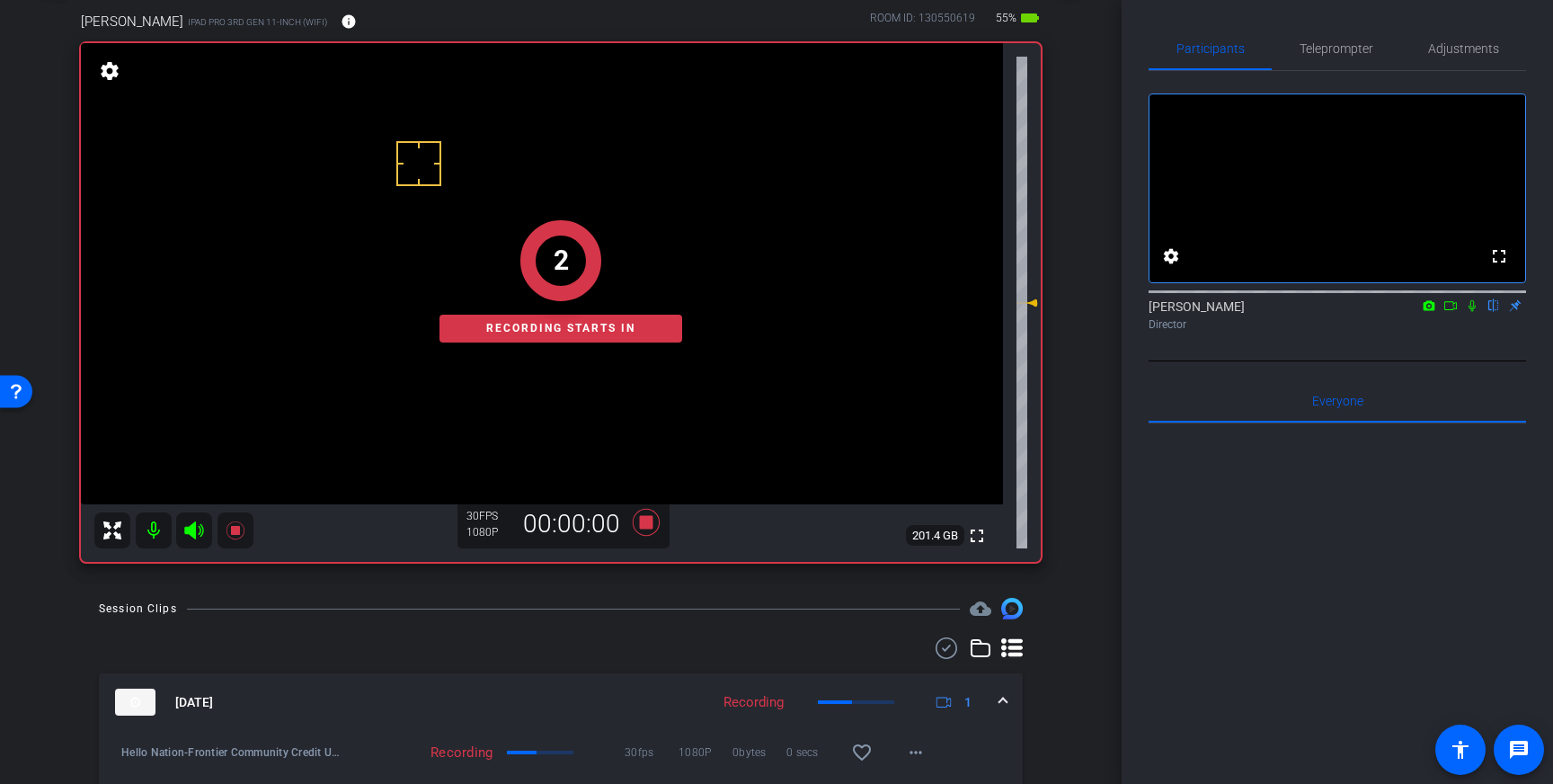
click at [1474, 312] on icon at bounding box center [1471, 305] width 14 height 12
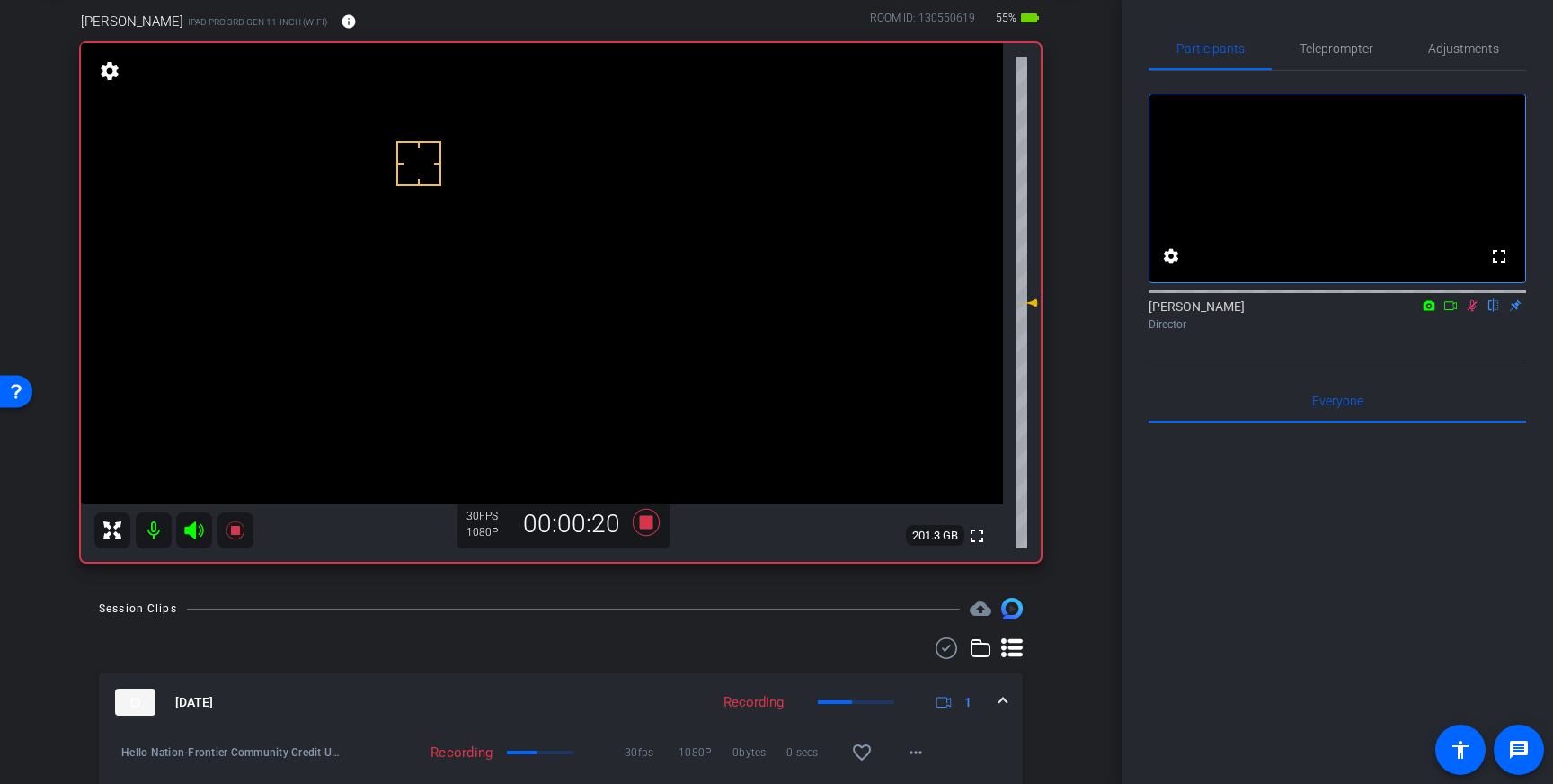
click at [1472, 312] on icon at bounding box center [1471, 305] width 14 height 12
click at [642, 517] on icon at bounding box center [646, 522] width 27 height 27
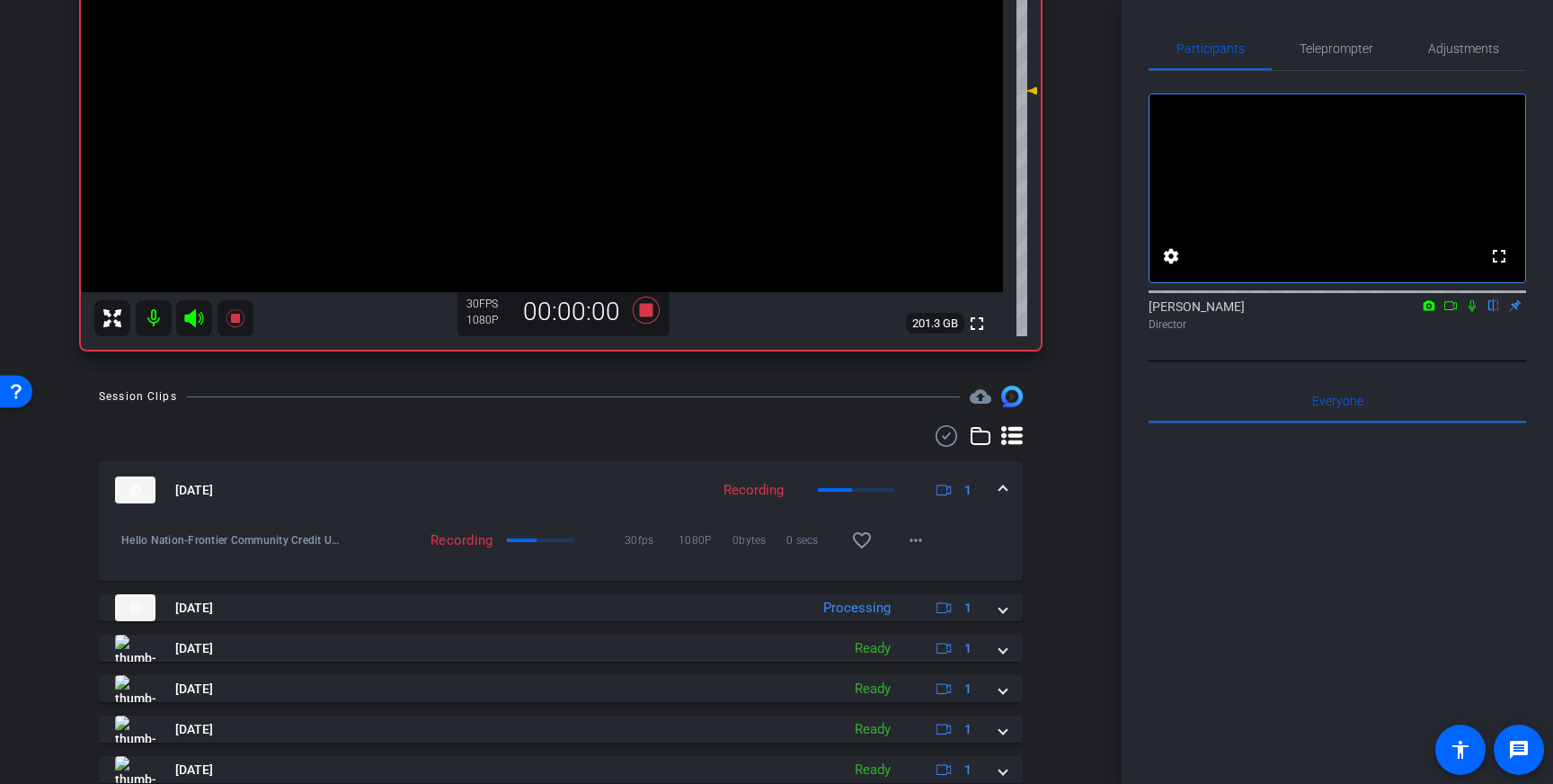
scroll to position [322, 0]
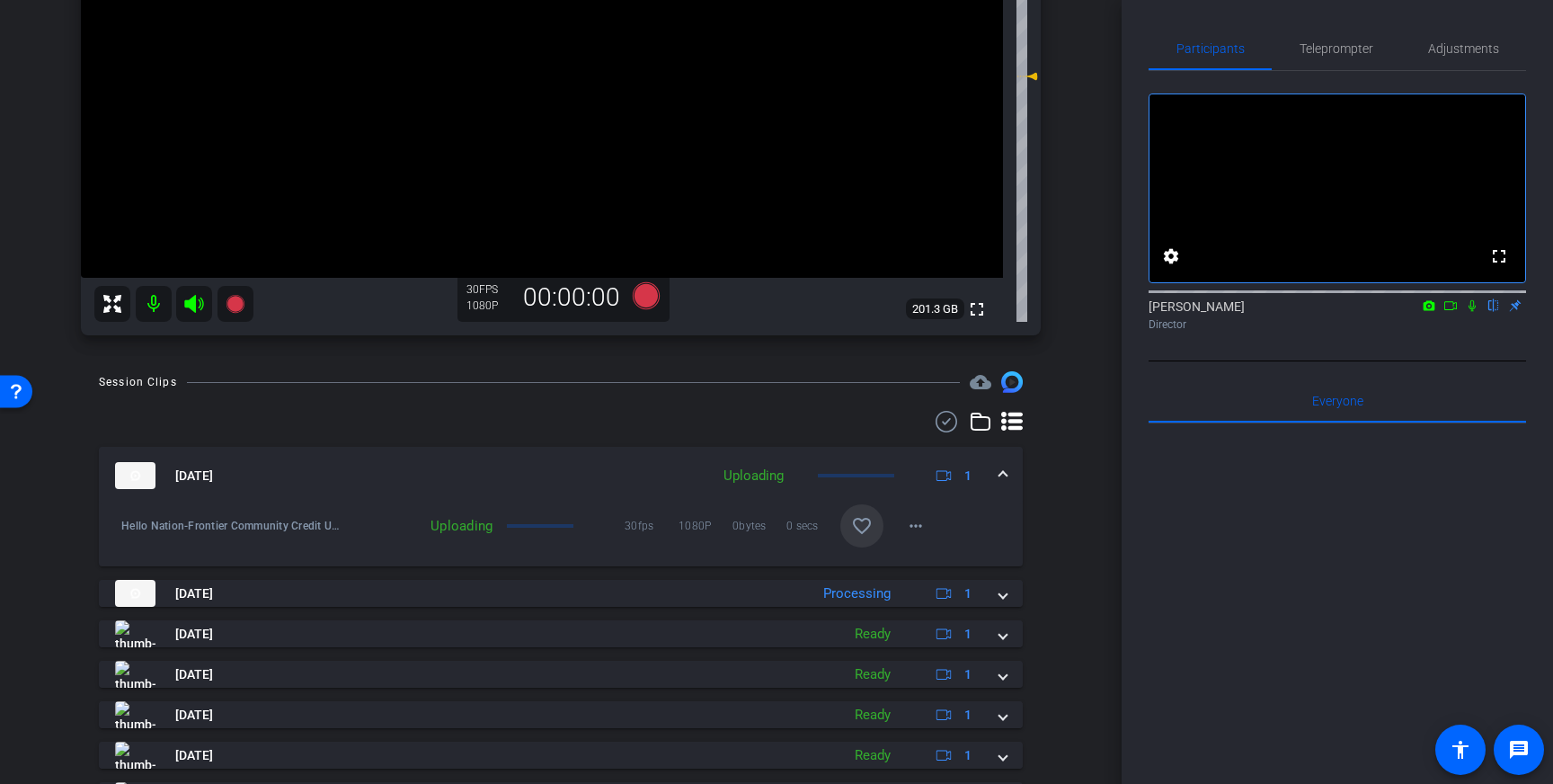
drag, startPoint x: 868, startPoint y: 522, endPoint x: 882, endPoint y: 517, distance: 14.9
click at [870, 522] on mat-icon "favorite_border" at bounding box center [861, 526] width 22 height 22
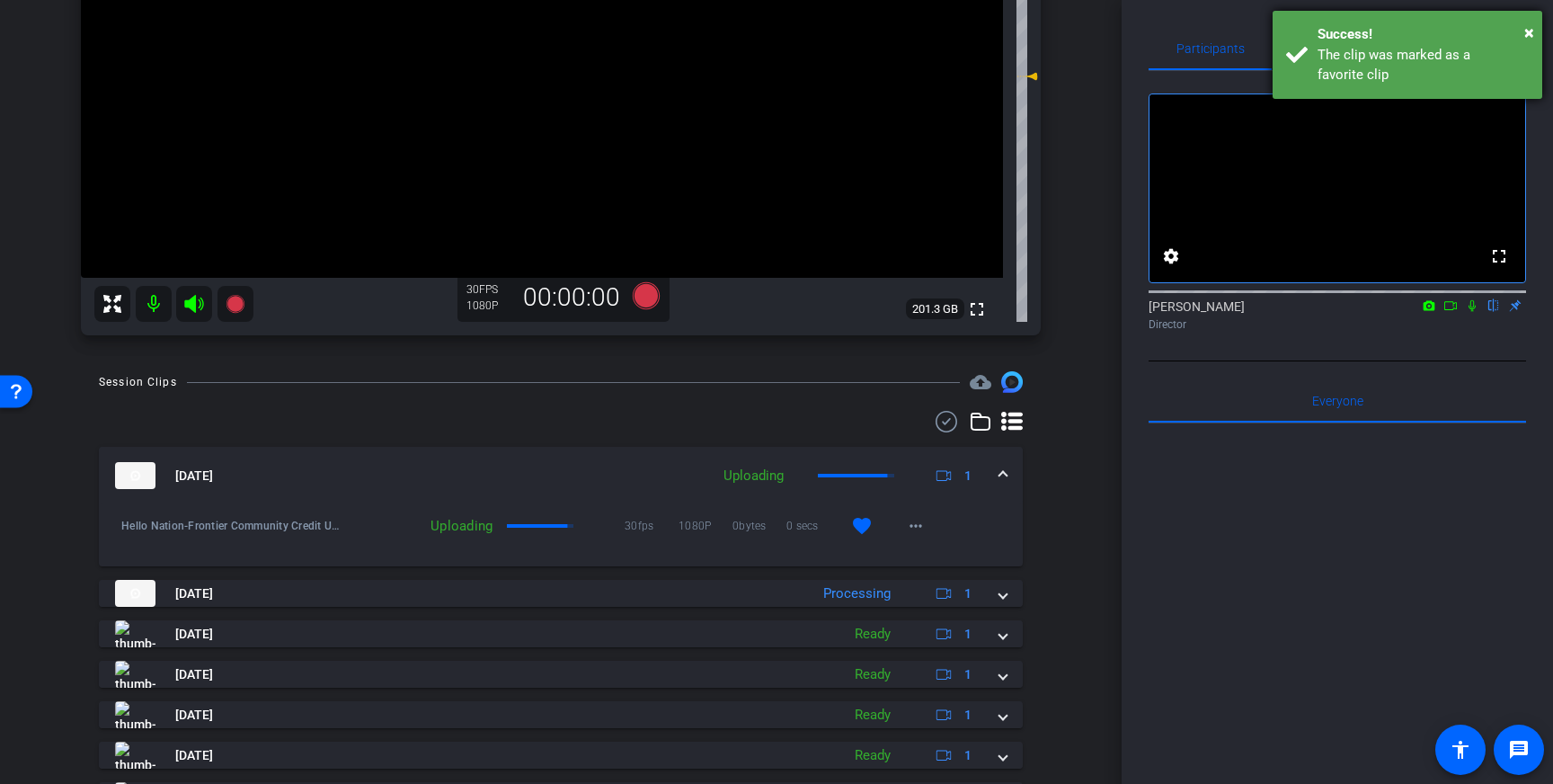
click at [1476, 41] on div "Success!" at bounding box center [1423, 35] width 211 height 21
click at [1468, 48] on span "Adjustments" at bounding box center [1463, 48] width 71 height 12
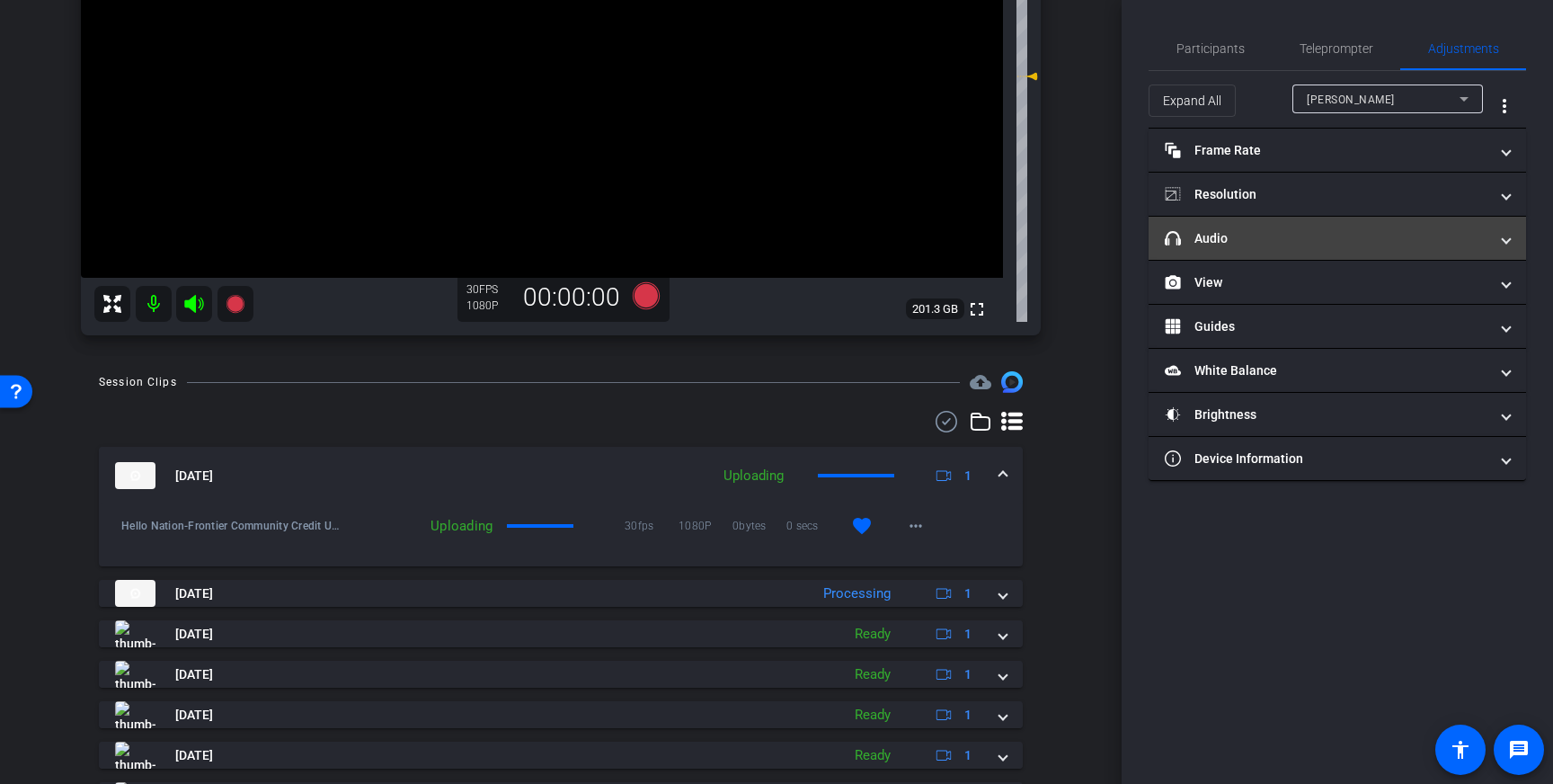
click at [1356, 239] on mat-panel-title "headphone icon Audio" at bounding box center [1326, 239] width 323 height 19
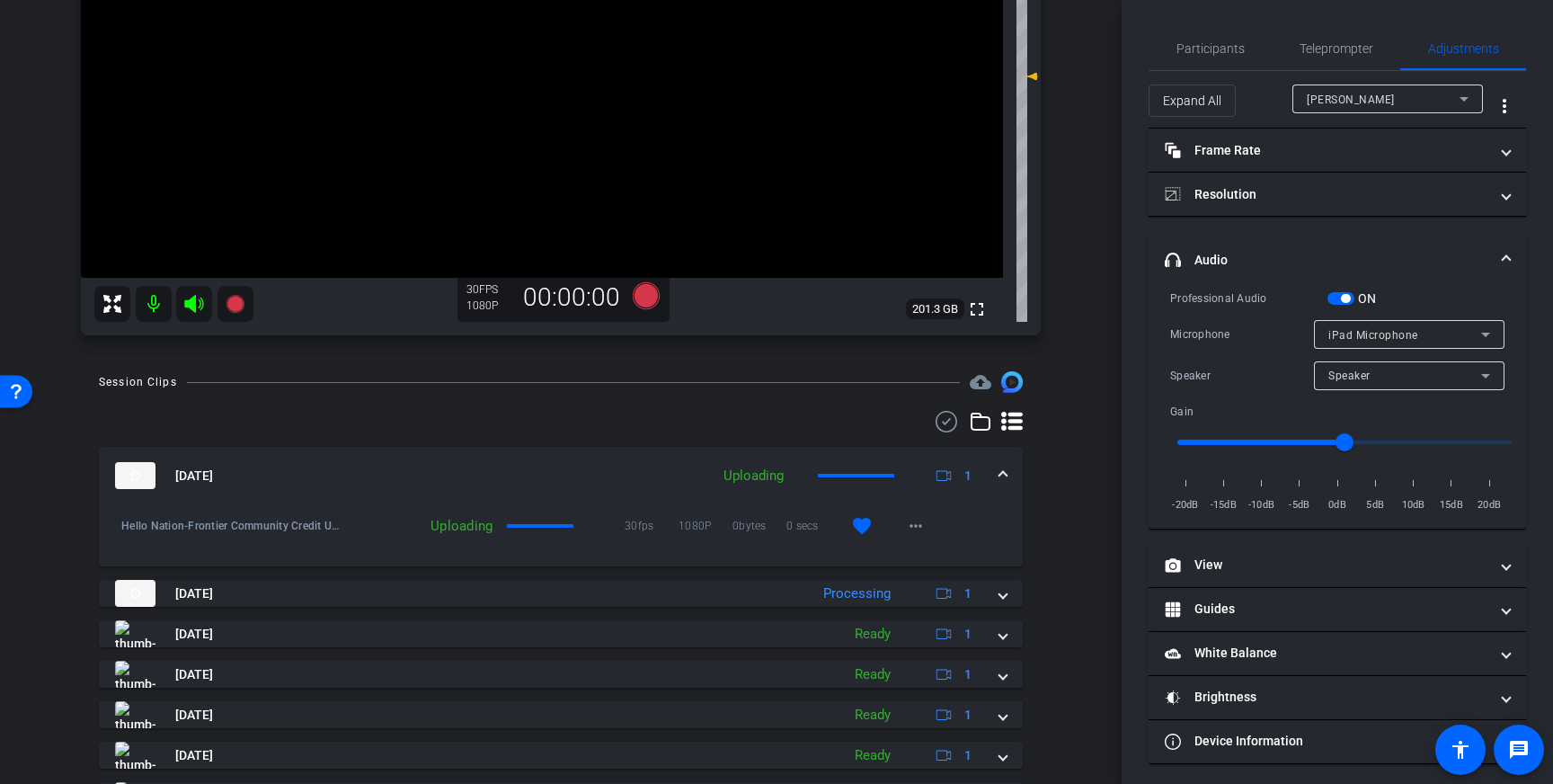
click at [1334, 302] on span "button" at bounding box center [1341, 297] width 27 height 12
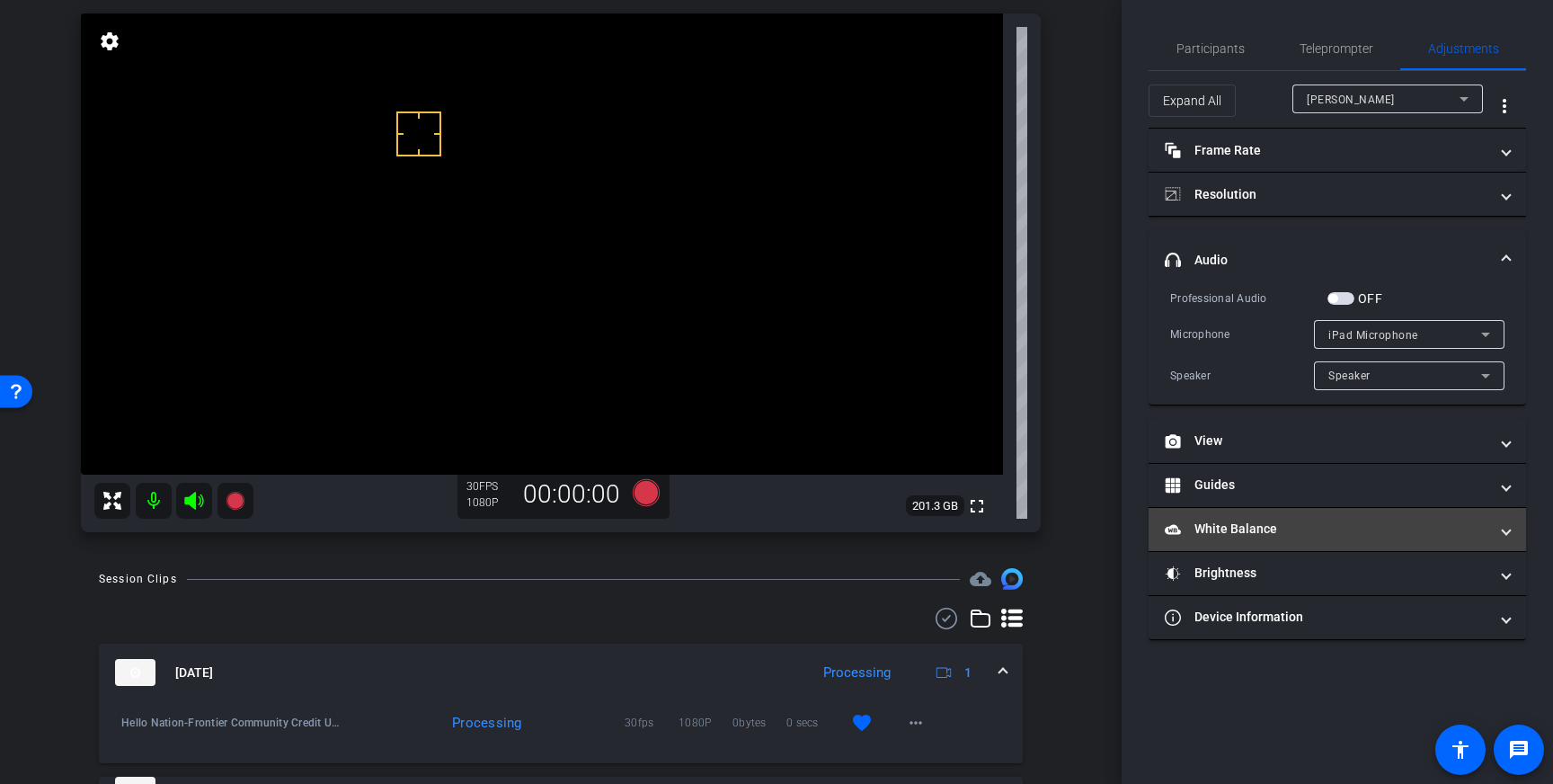
scroll to position [90, 0]
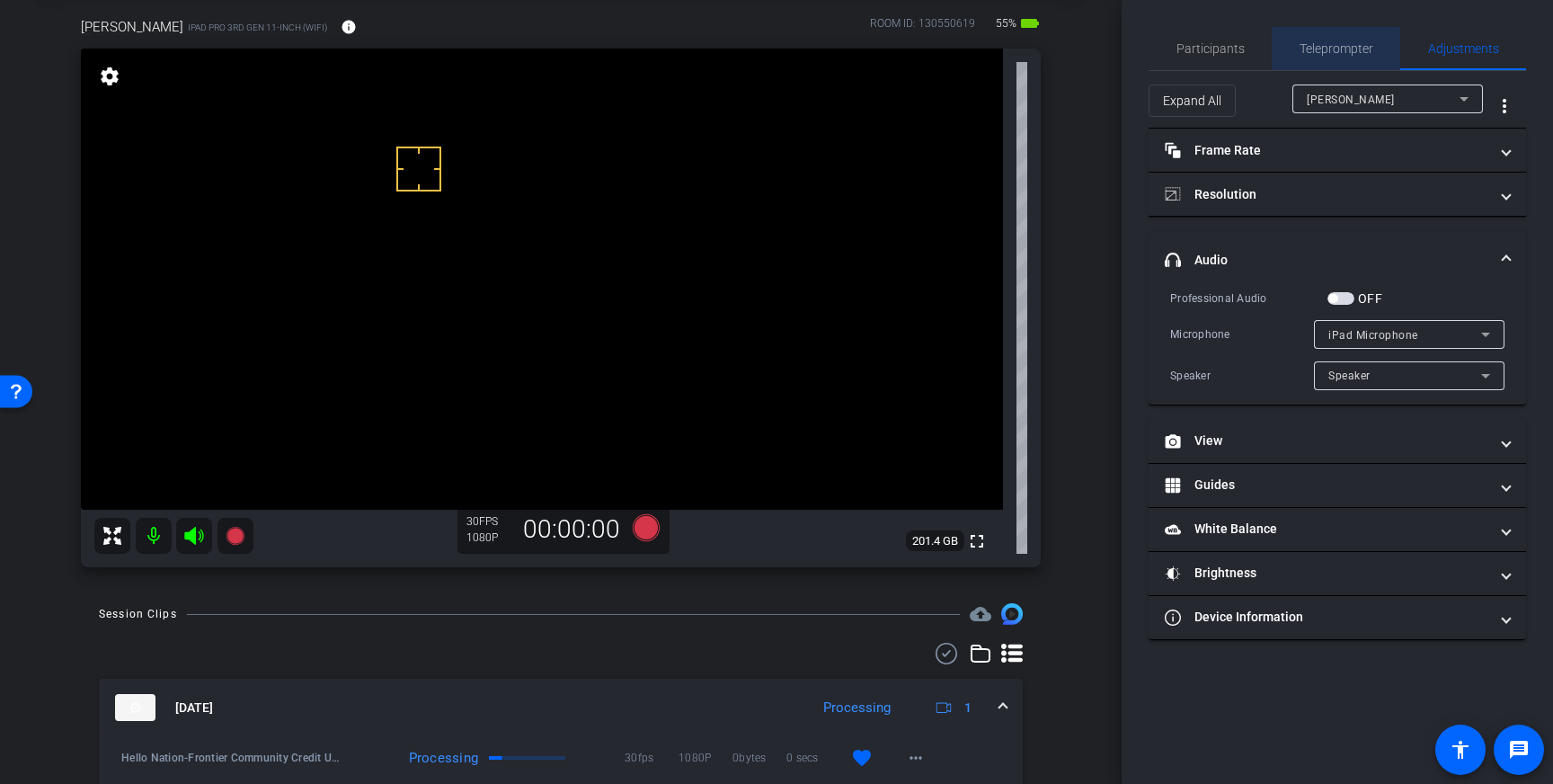
click at [1333, 54] on span "Teleprompter" at bounding box center [1336, 48] width 74 height 12
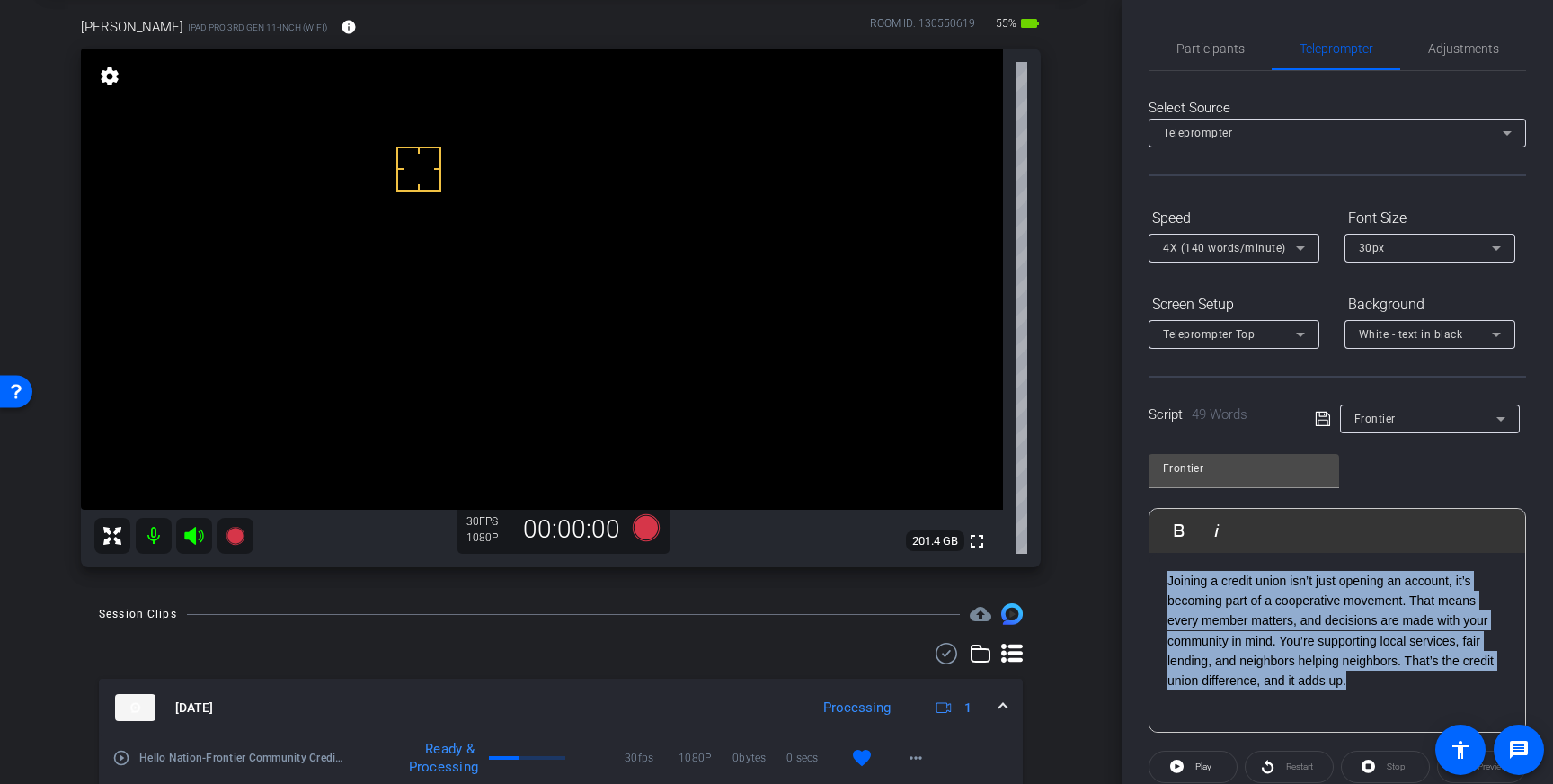
drag, startPoint x: 1359, startPoint y: 690, endPoint x: 1158, endPoint y: 567, distance: 235.6
click at [1158, 567] on div "Joining a credit union isn’t just opening an account, it’s becoming part of a c…" at bounding box center [1336, 642] width 375 height 180
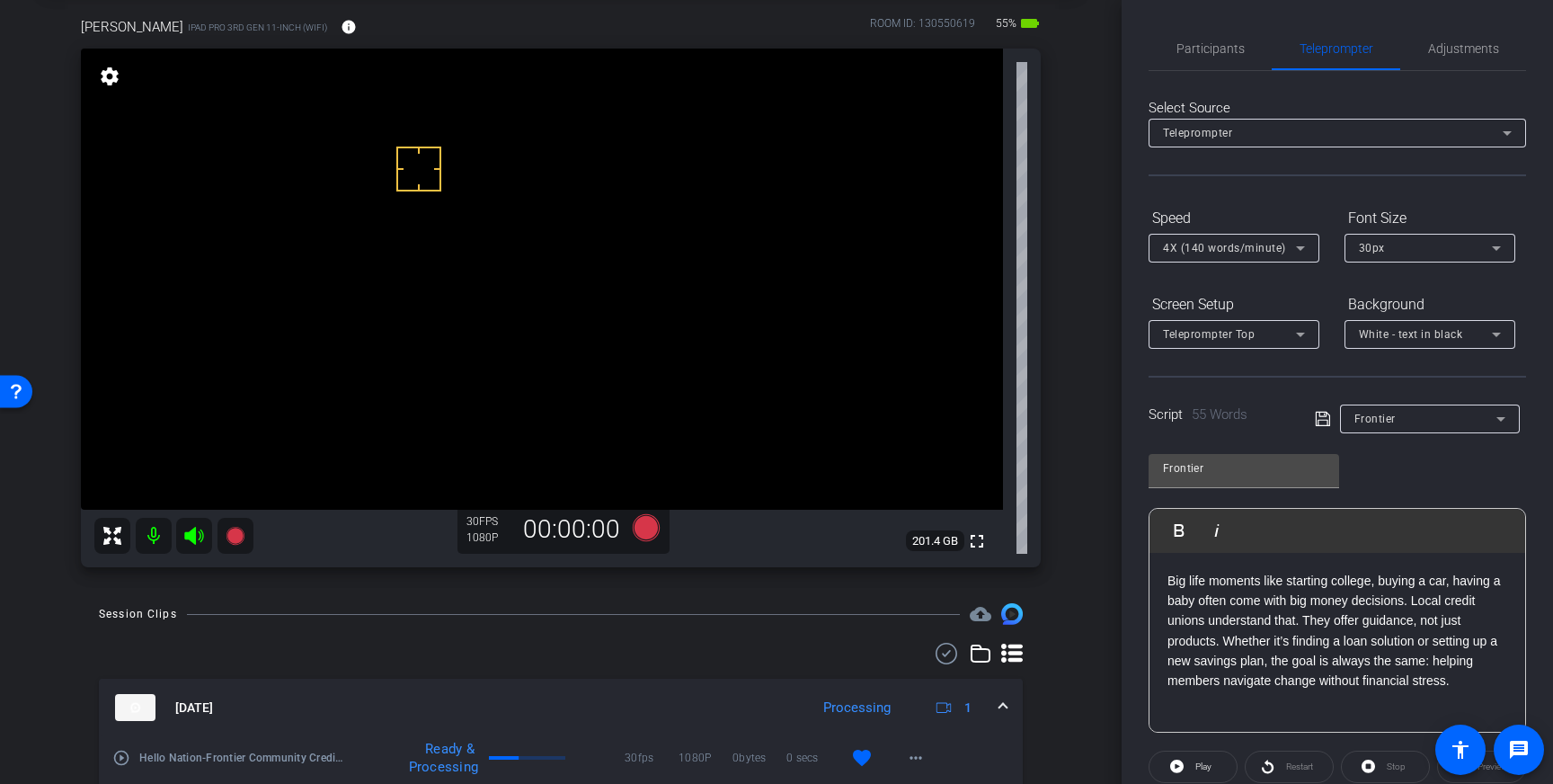
drag, startPoint x: 1316, startPoint y: 420, endPoint x: 1378, endPoint y: 471, distance: 80.3
click at [1316, 420] on icon at bounding box center [1322, 418] width 16 height 22
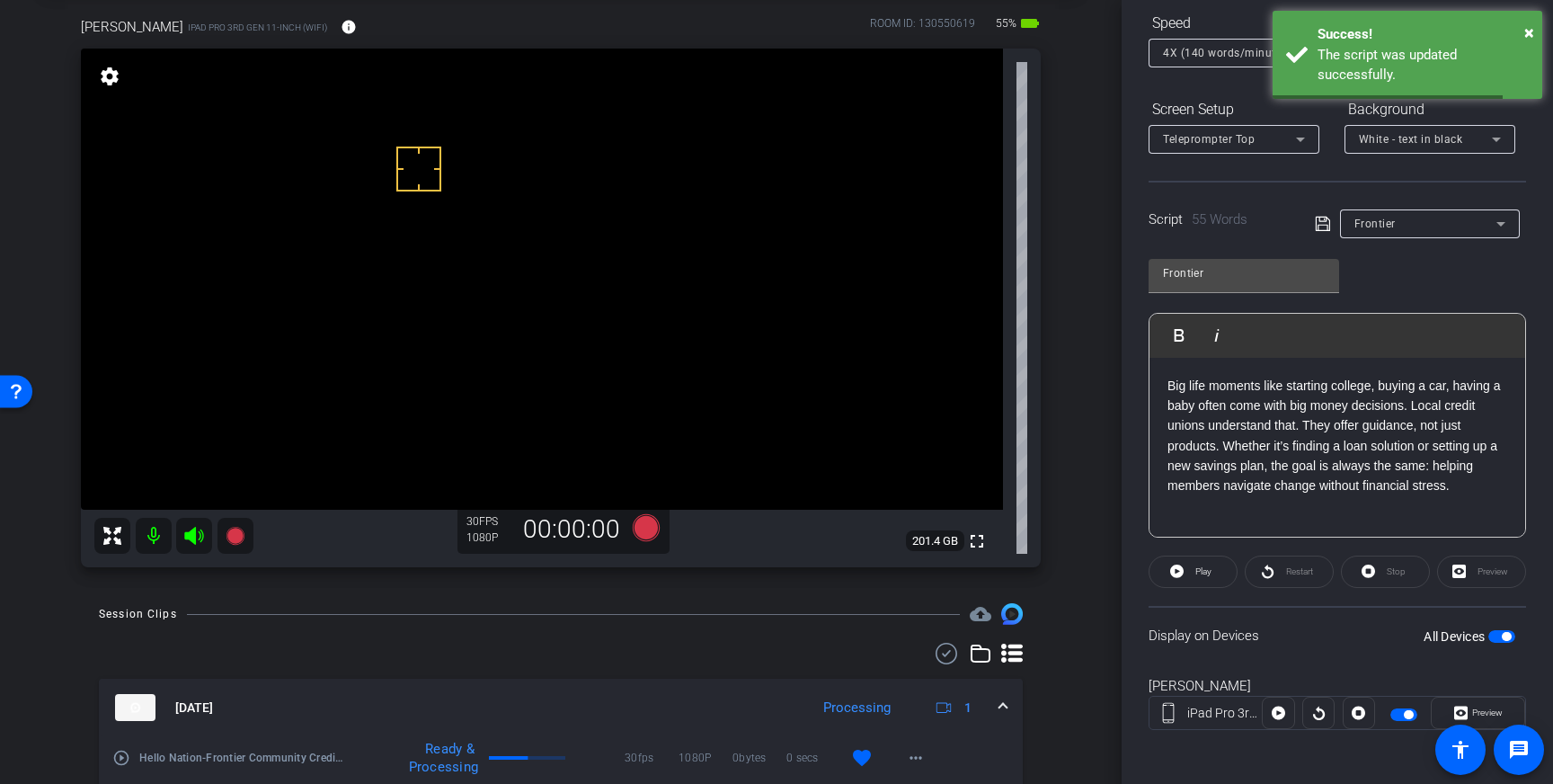
scroll to position [199, 0]
click at [1506, 636] on span "button" at bounding box center [1505, 632] width 9 height 9
click at [1505, 633] on span "button" at bounding box center [1502, 632] width 27 height 12
click at [1322, 217] on icon at bounding box center [1322, 220] width 16 height 22
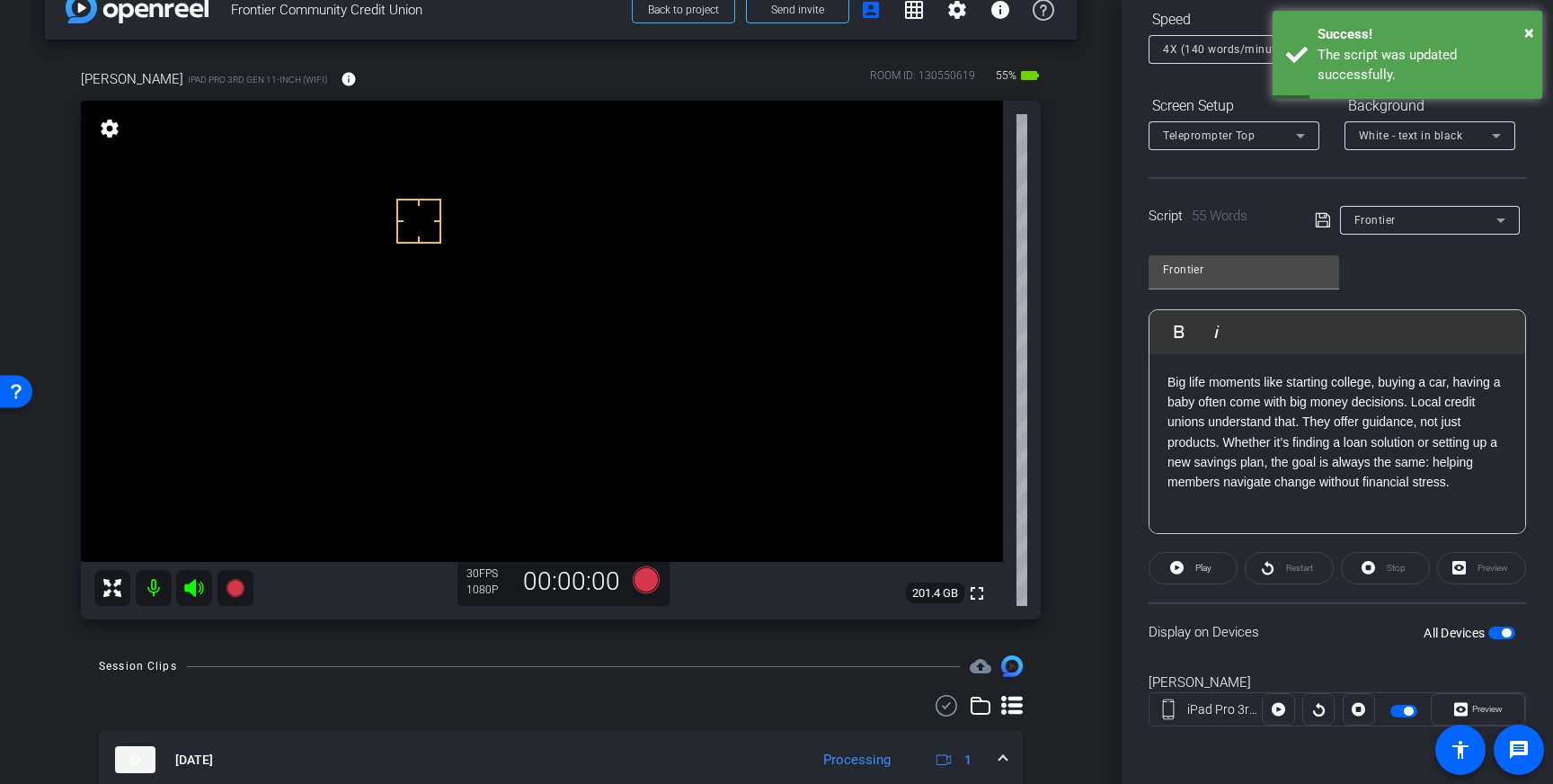
scroll to position [34, 0]
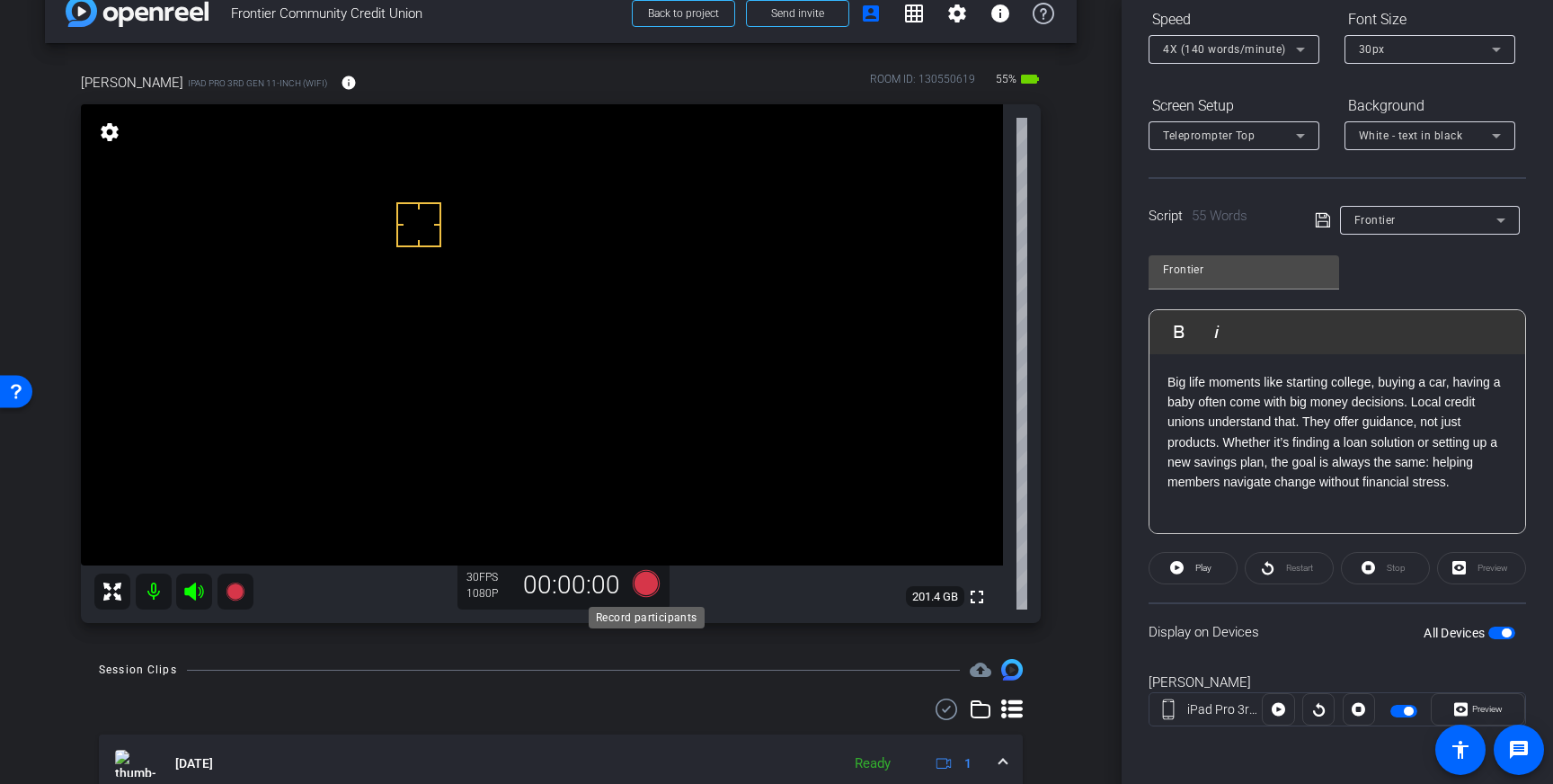
click at [638, 588] on icon at bounding box center [646, 583] width 27 height 27
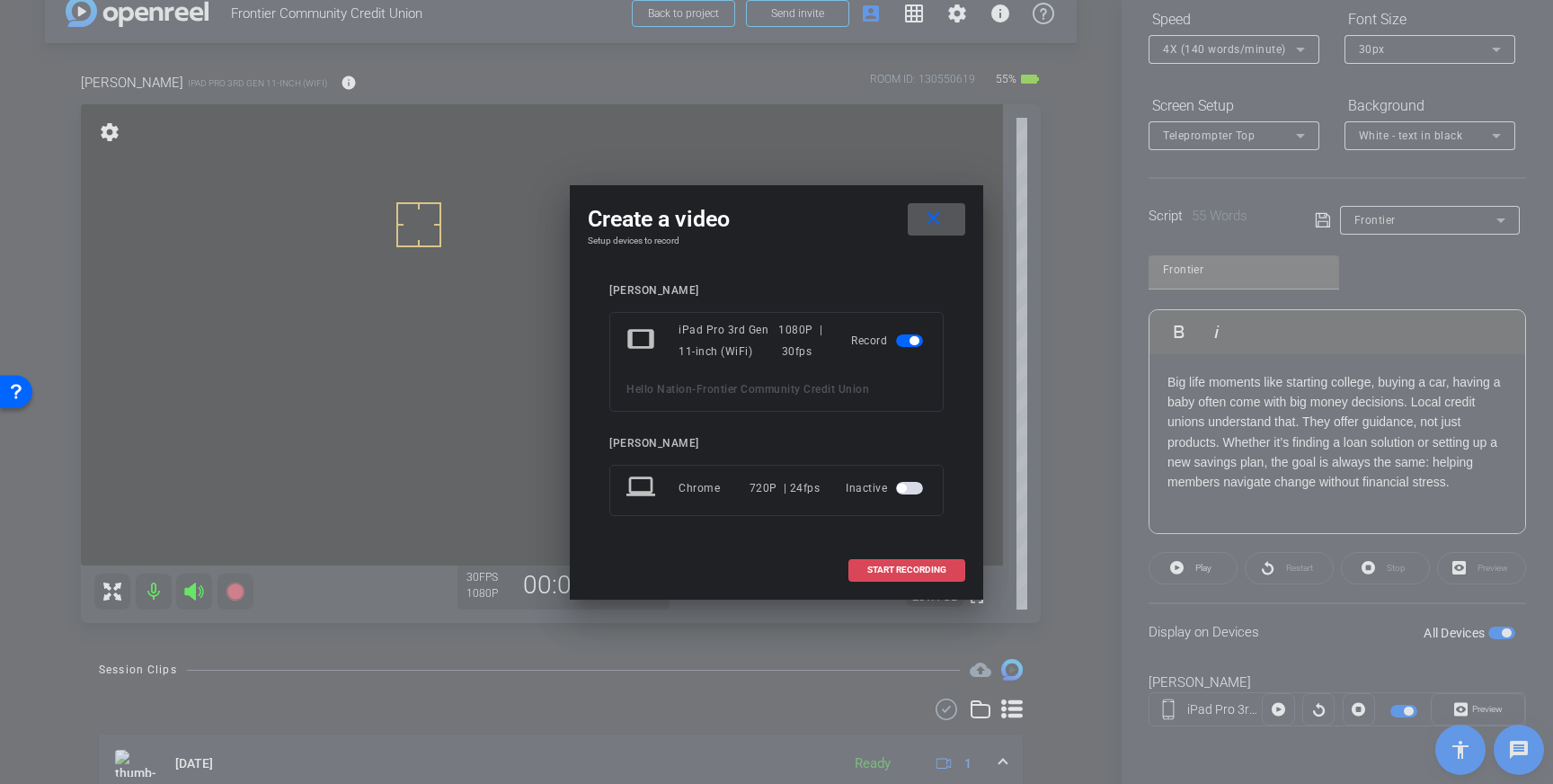
click at [894, 571] on span "START RECORDING" at bounding box center [906, 569] width 79 height 9
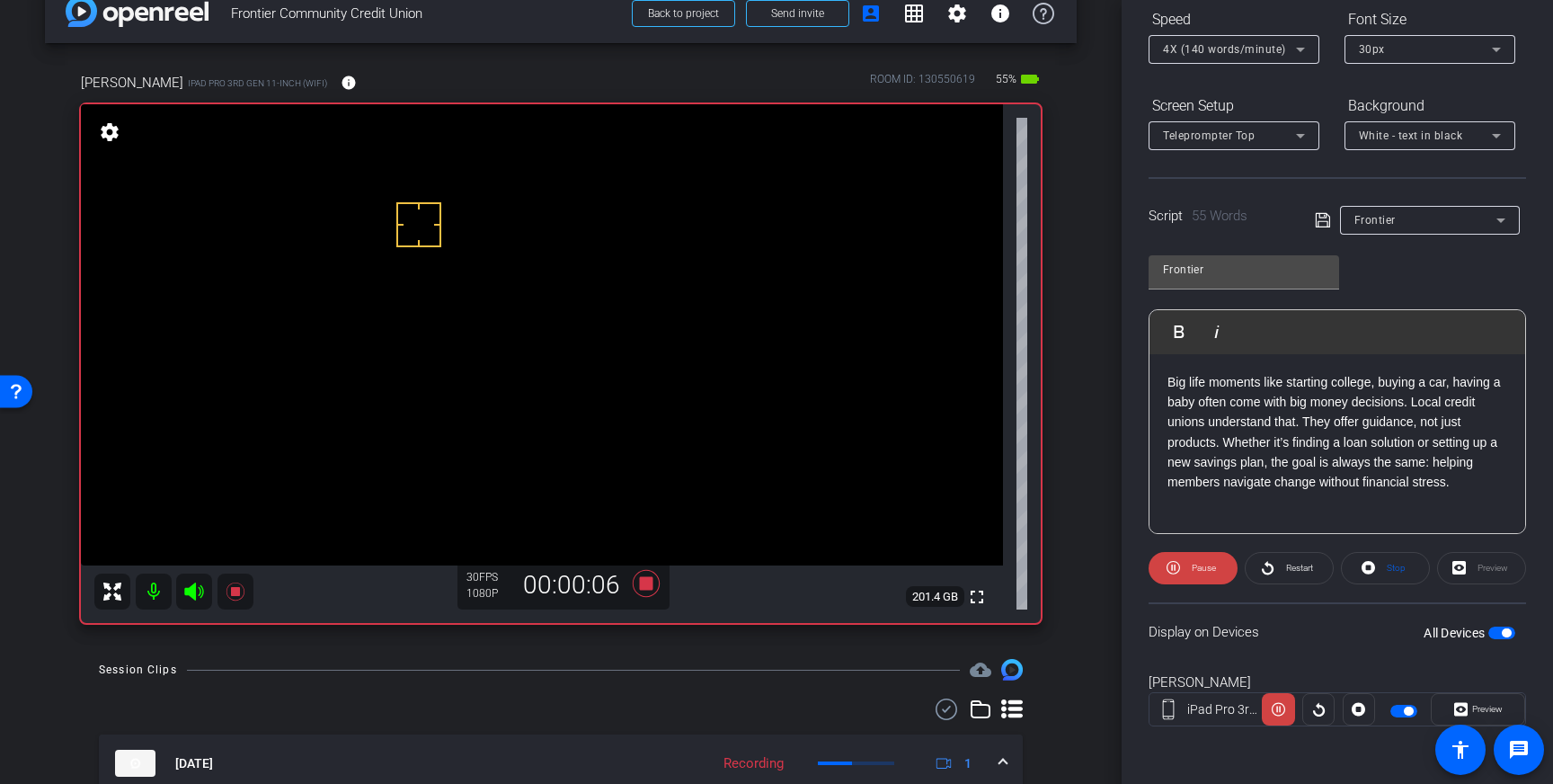
scroll to position [0, 0]
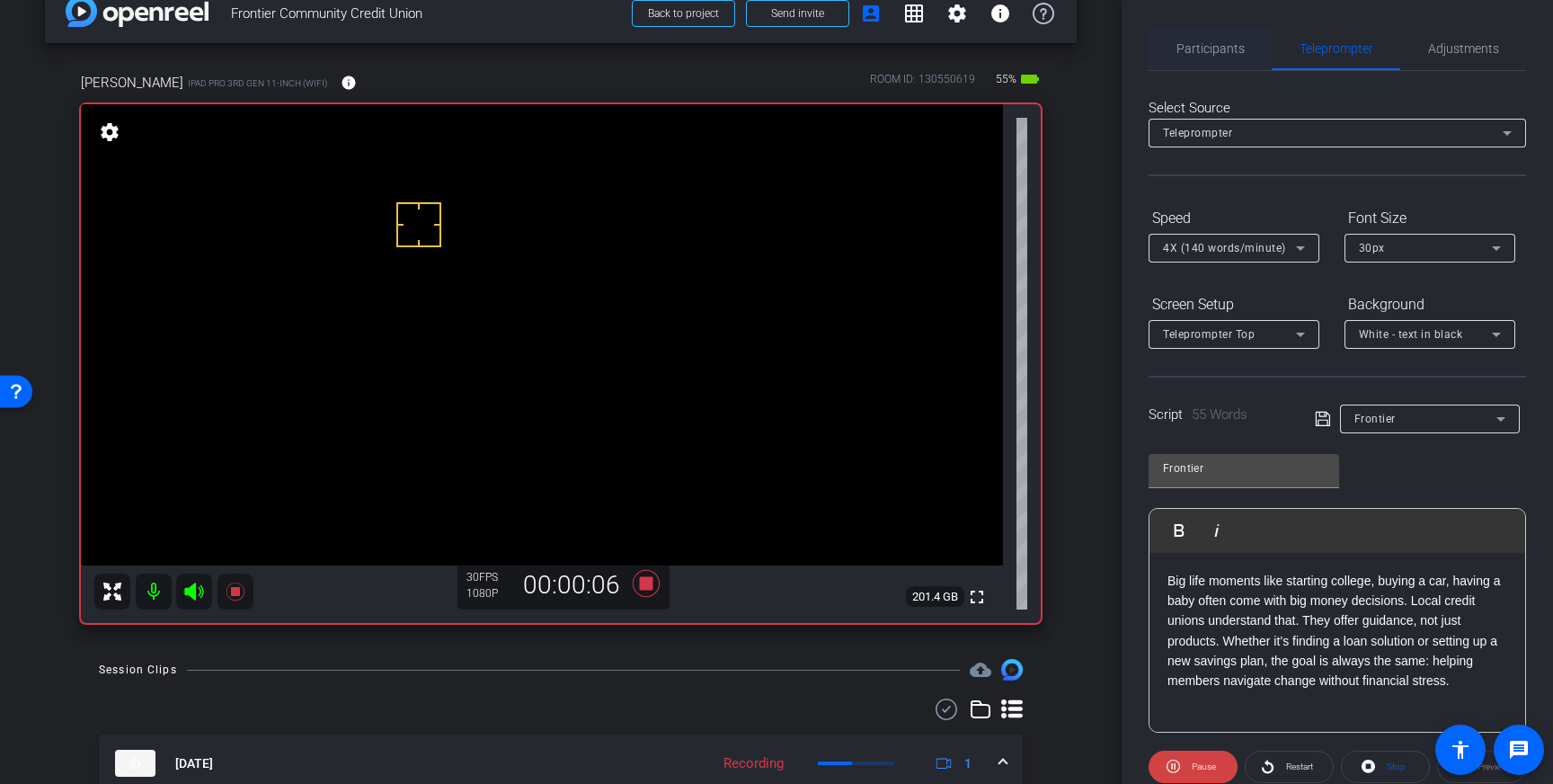
click at [1198, 56] on span "Participants" at bounding box center [1211, 48] width 68 height 43
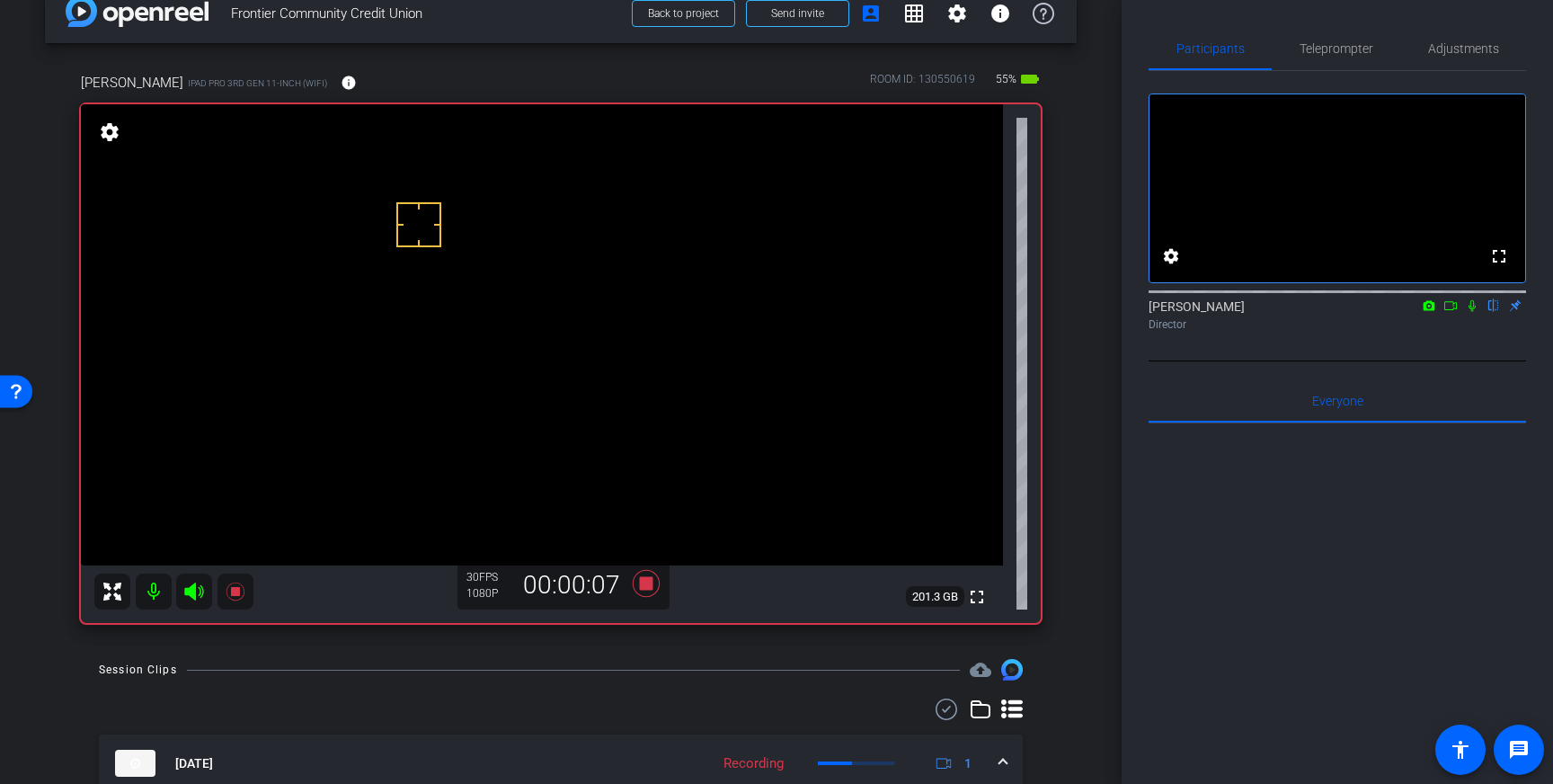
click at [1472, 312] on icon at bounding box center [1472, 306] width 8 height 11
click at [1473, 312] on icon at bounding box center [1471, 305] width 14 height 12
click at [645, 584] on icon at bounding box center [646, 583] width 27 height 27
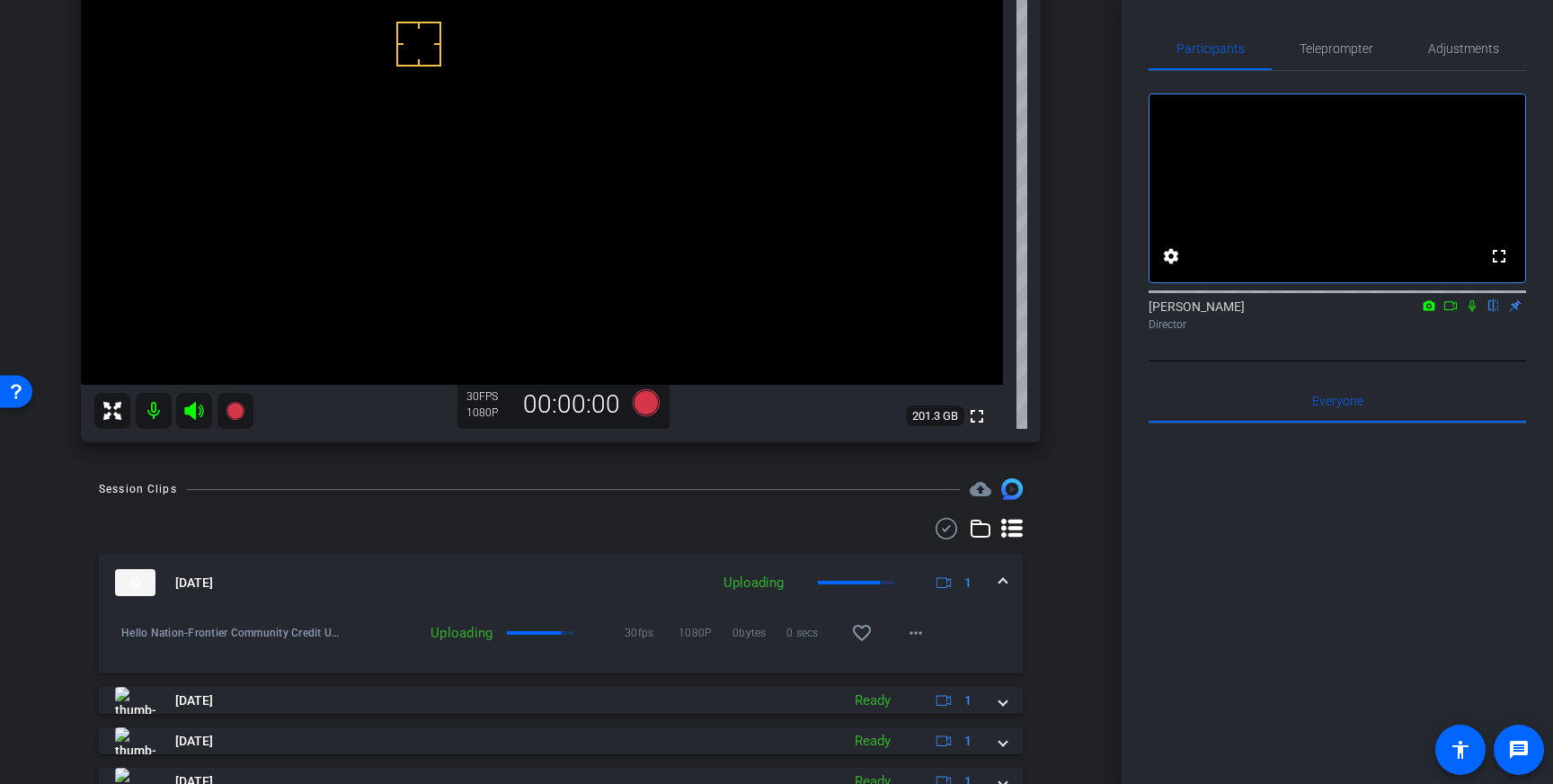
scroll to position [215, 0]
click at [872, 638] on span at bounding box center [861, 632] width 43 height 43
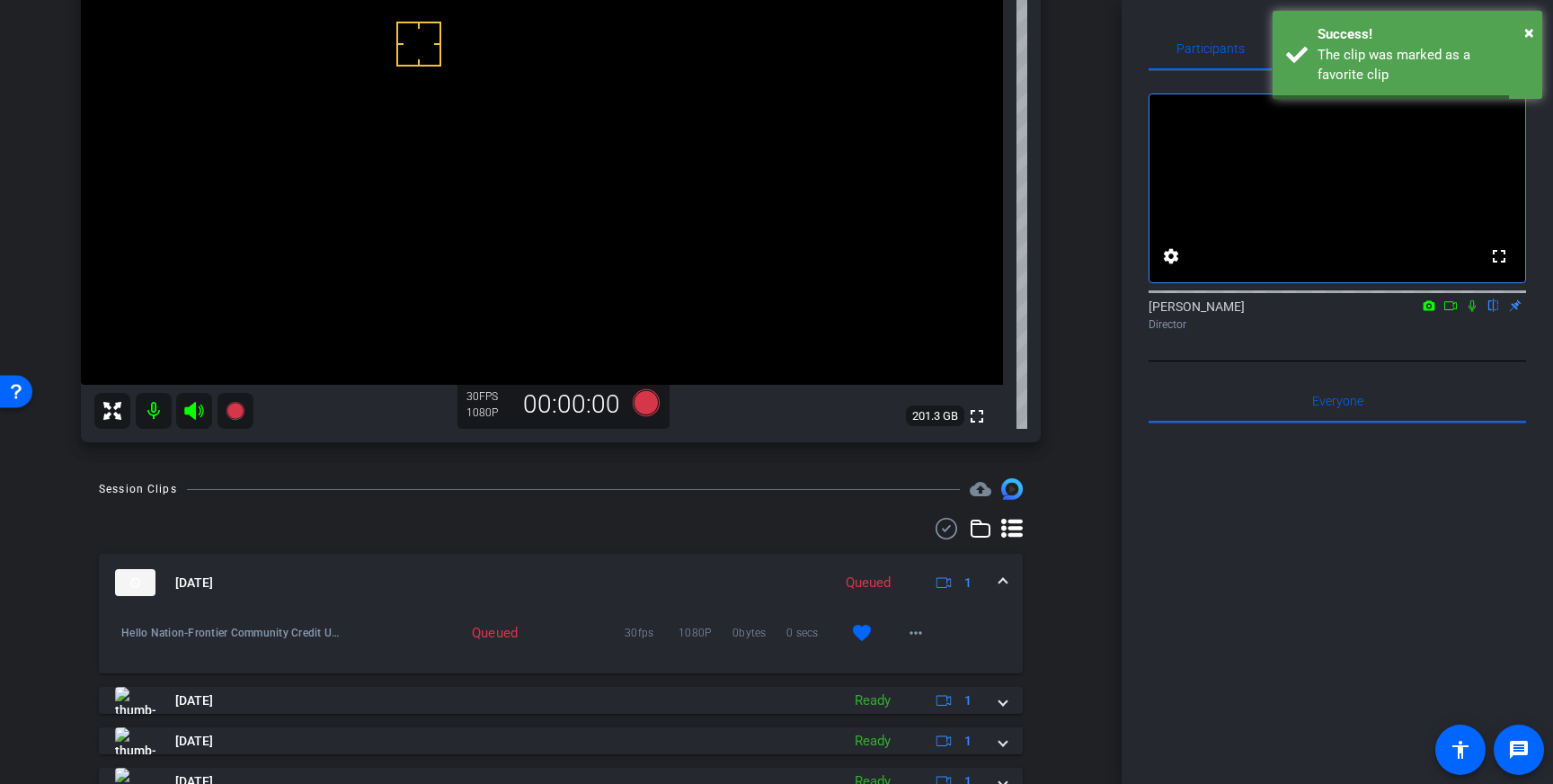
click at [995, 598] on mat-expansion-panel-header "[DATE] Queued 1" at bounding box center [561, 582] width 924 height 58
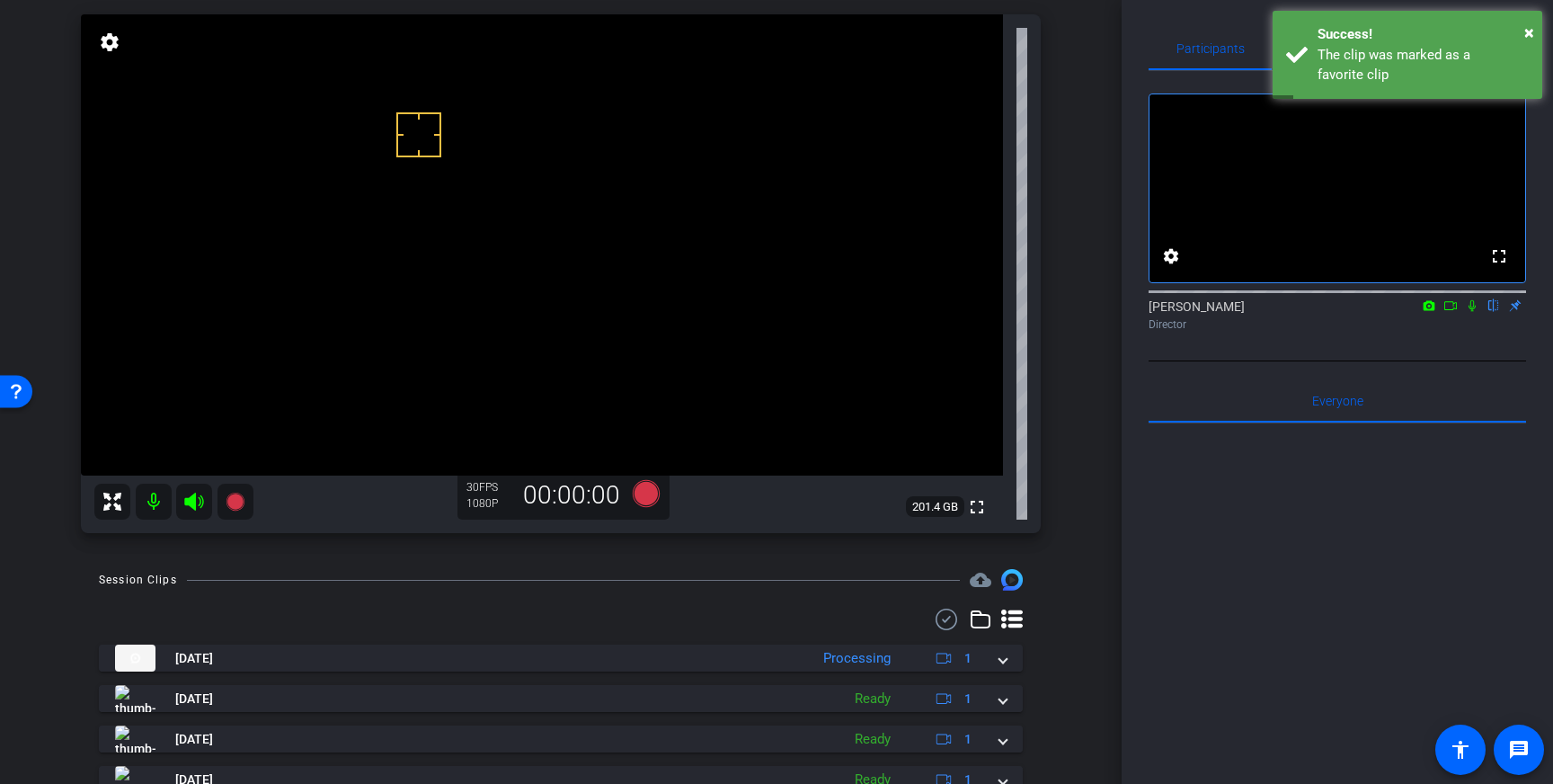
scroll to position [113, 0]
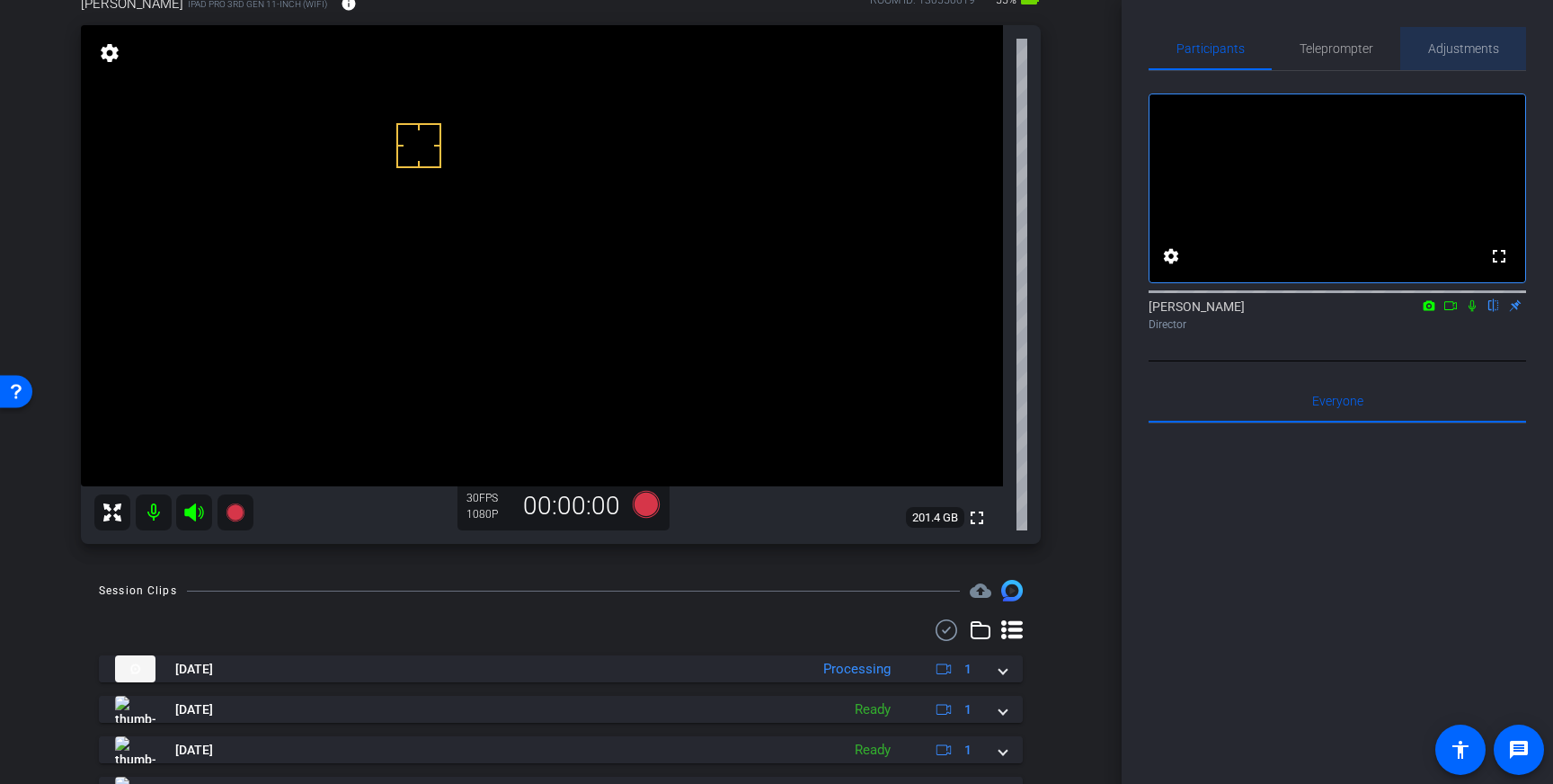
click at [1457, 50] on span "Adjustments" at bounding box center [1463, 48] width 71 height 12
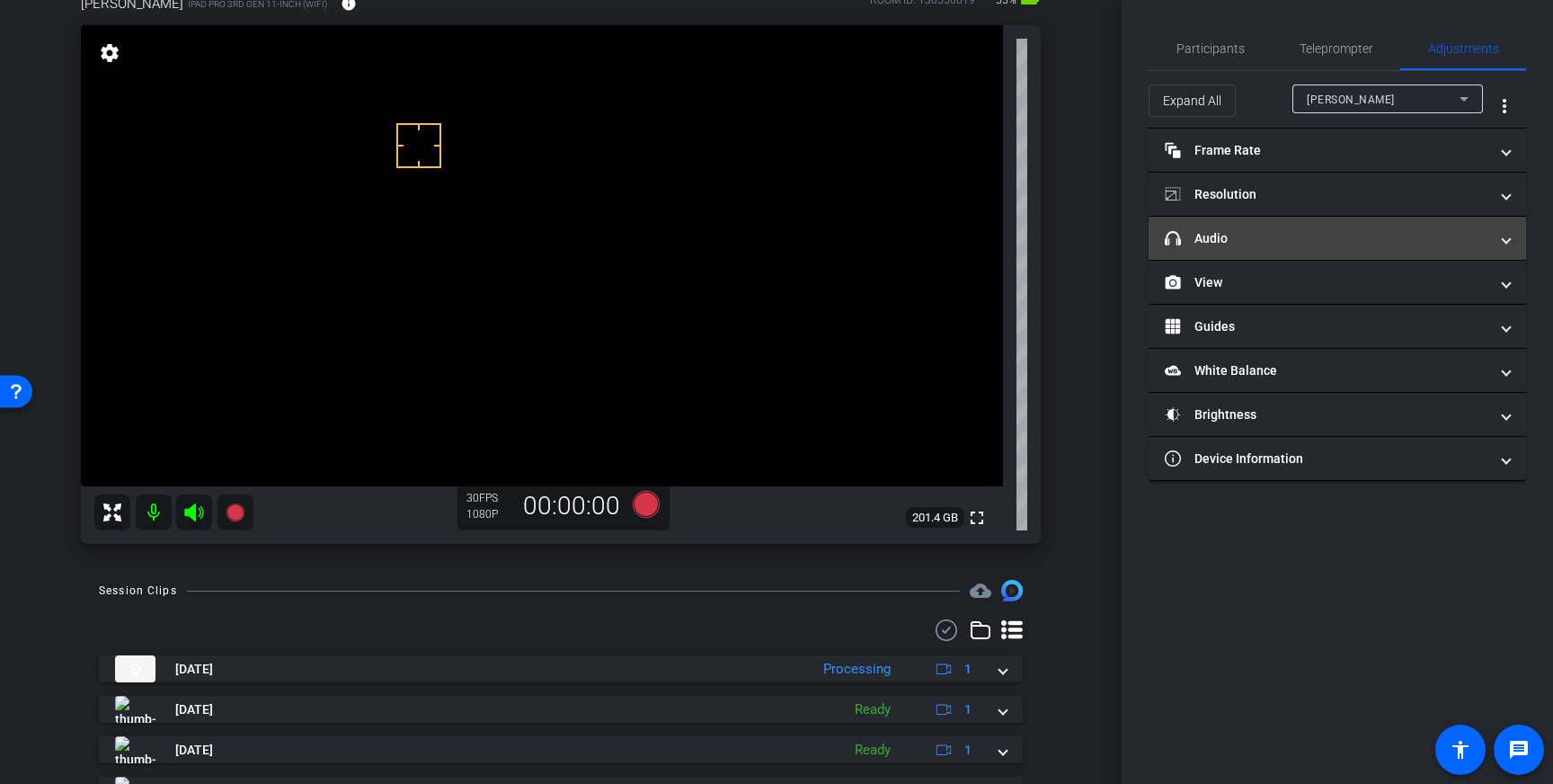
click at [1384, 242] on mat-panel-title "headphone icon Audio" at bounding box center [1326, 239] width 323 height 19
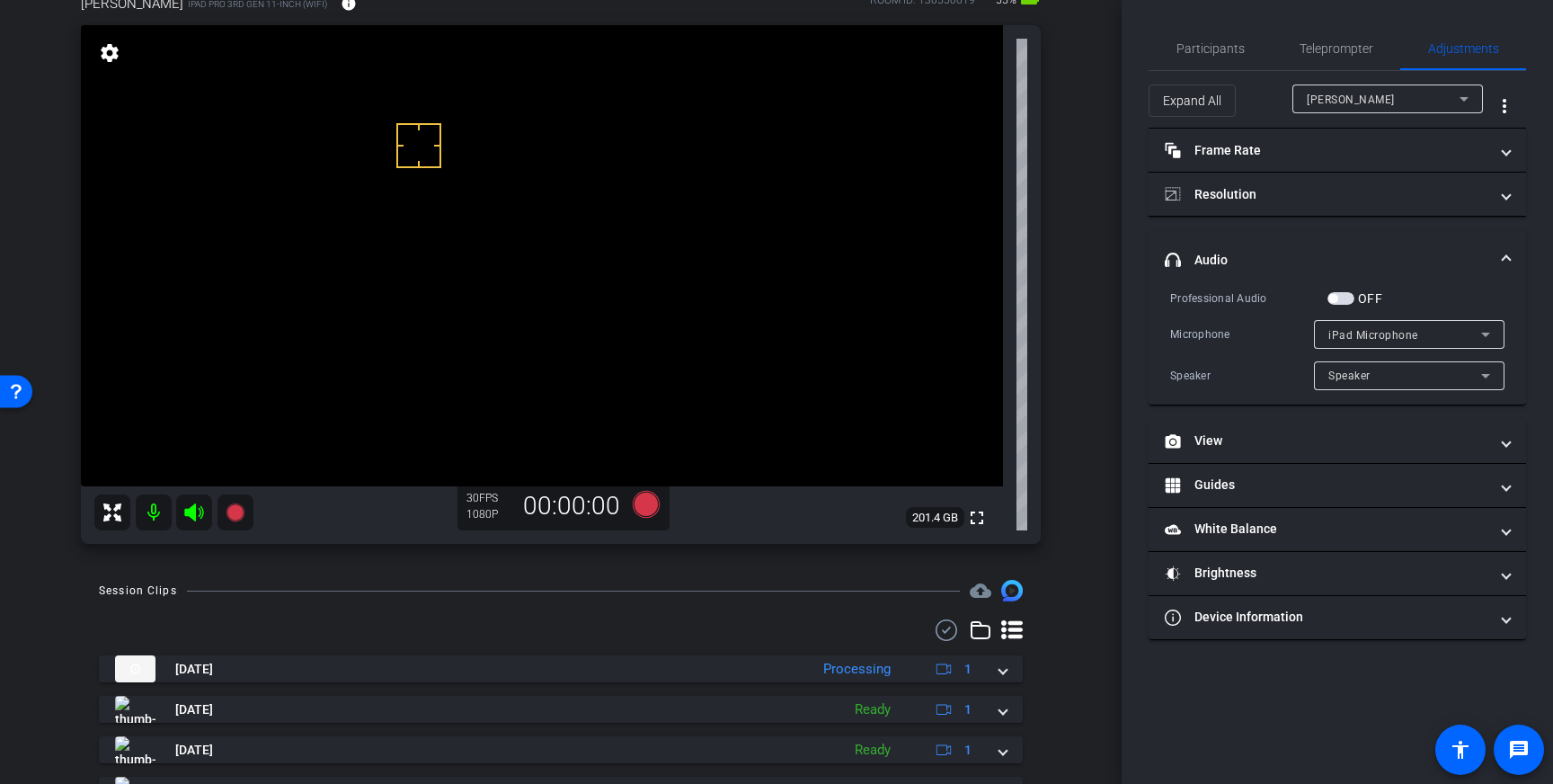
drag, startPoint x: 1342, startPoint y: 295, endPoint x: 1130, endPoint y: 364, distance: 222.9
click at [1338, 296] on span "button" at bounding box center [1341, 297] width 27 height 12
click at [643, 505] on icon at bounding box center [646, 504] width 27 height 27
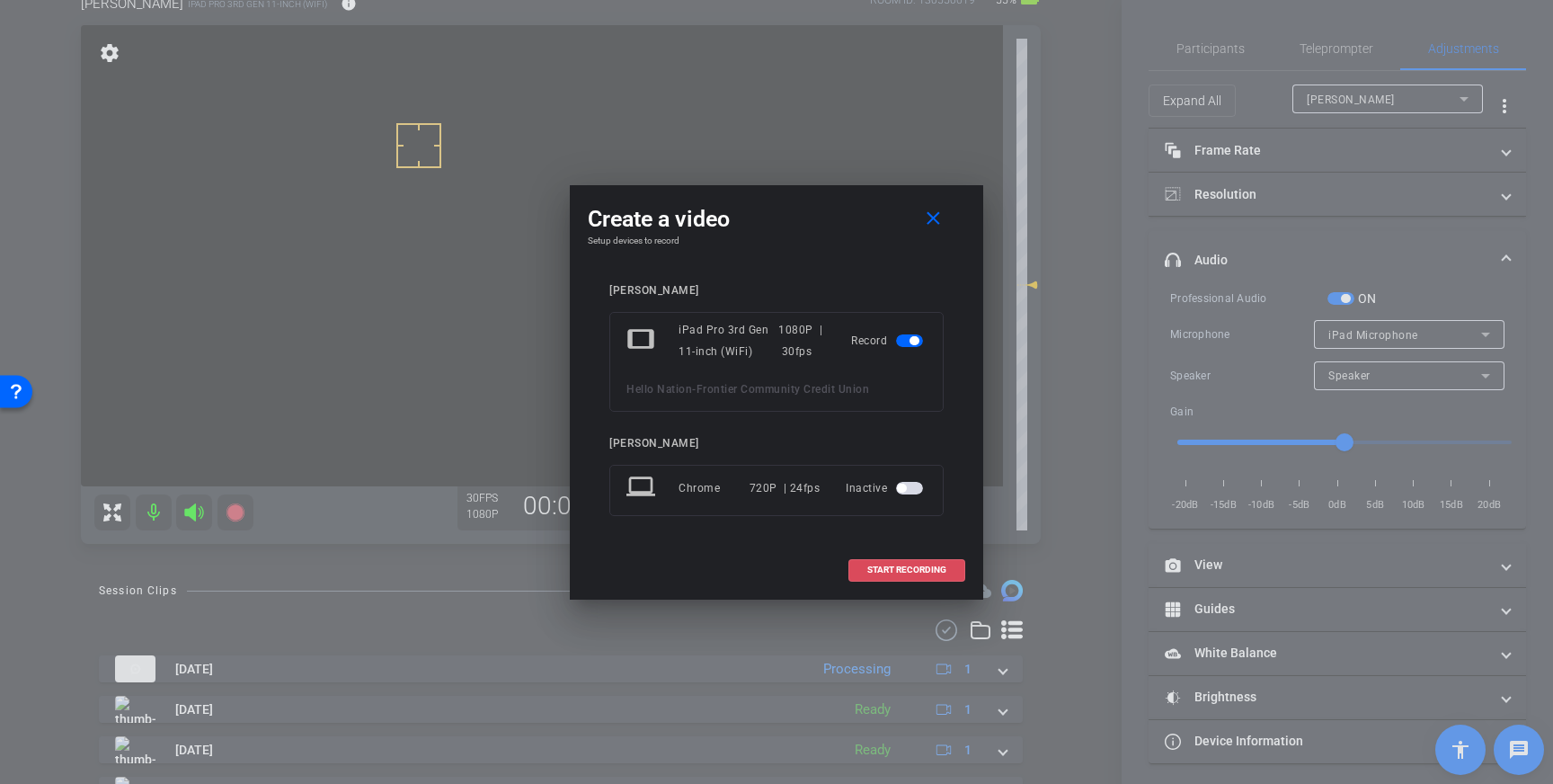
drag, startPoint x: 942, startPoint y: 568, endPoint x: 960, endPoint y: 566, distance: 18.1
click at [942, 568] on span "START RECORDING" at bounding box center [906, 569] width 79 height 9
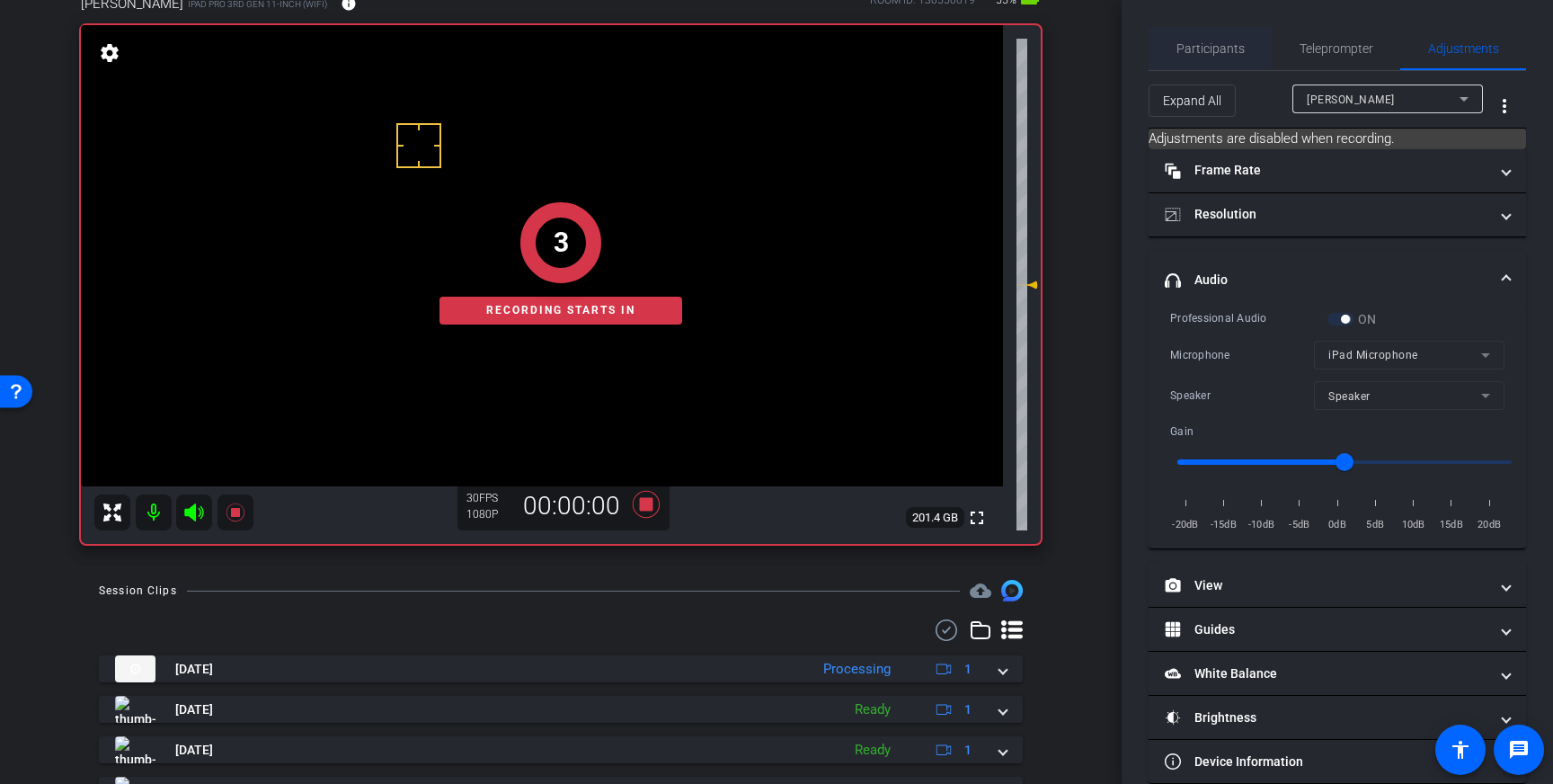
click at [1229, 58] on span "Participants" at bounding box center [1211, 48] width 68 height 43
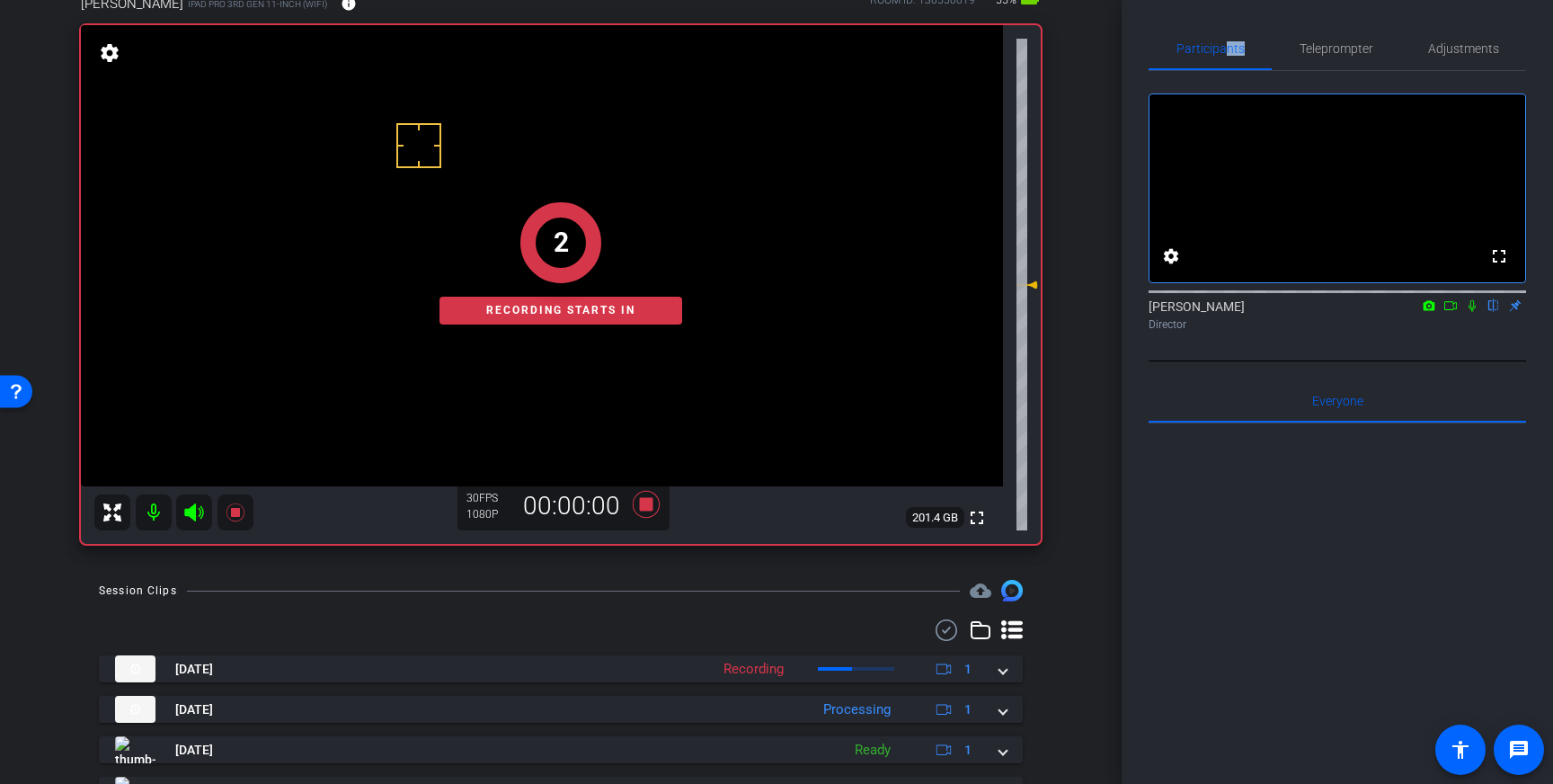
click at [1469, 312] on icon at bounding box center [1472, 306] width 8 height 11
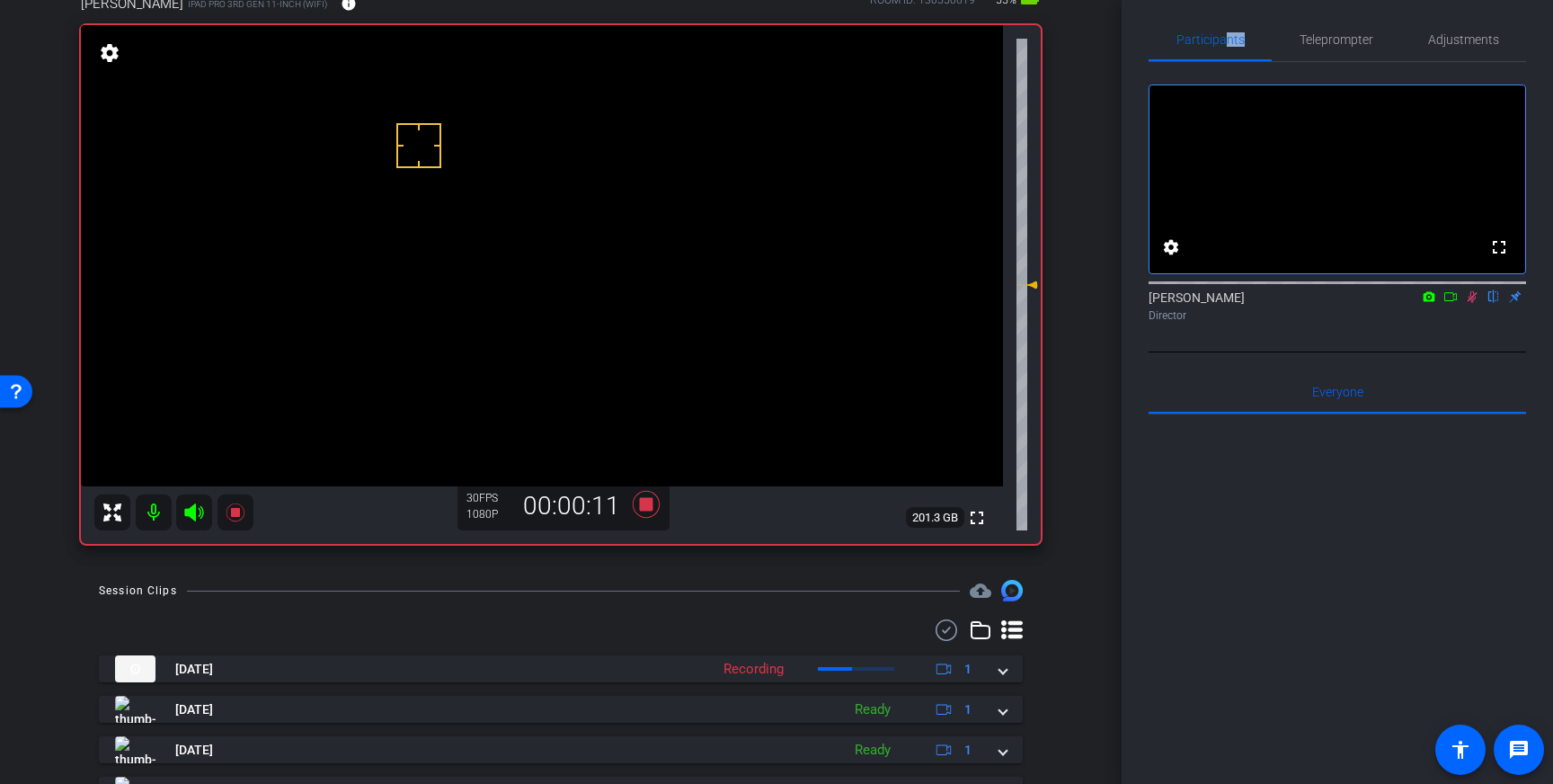
scroll to position [1, 0]
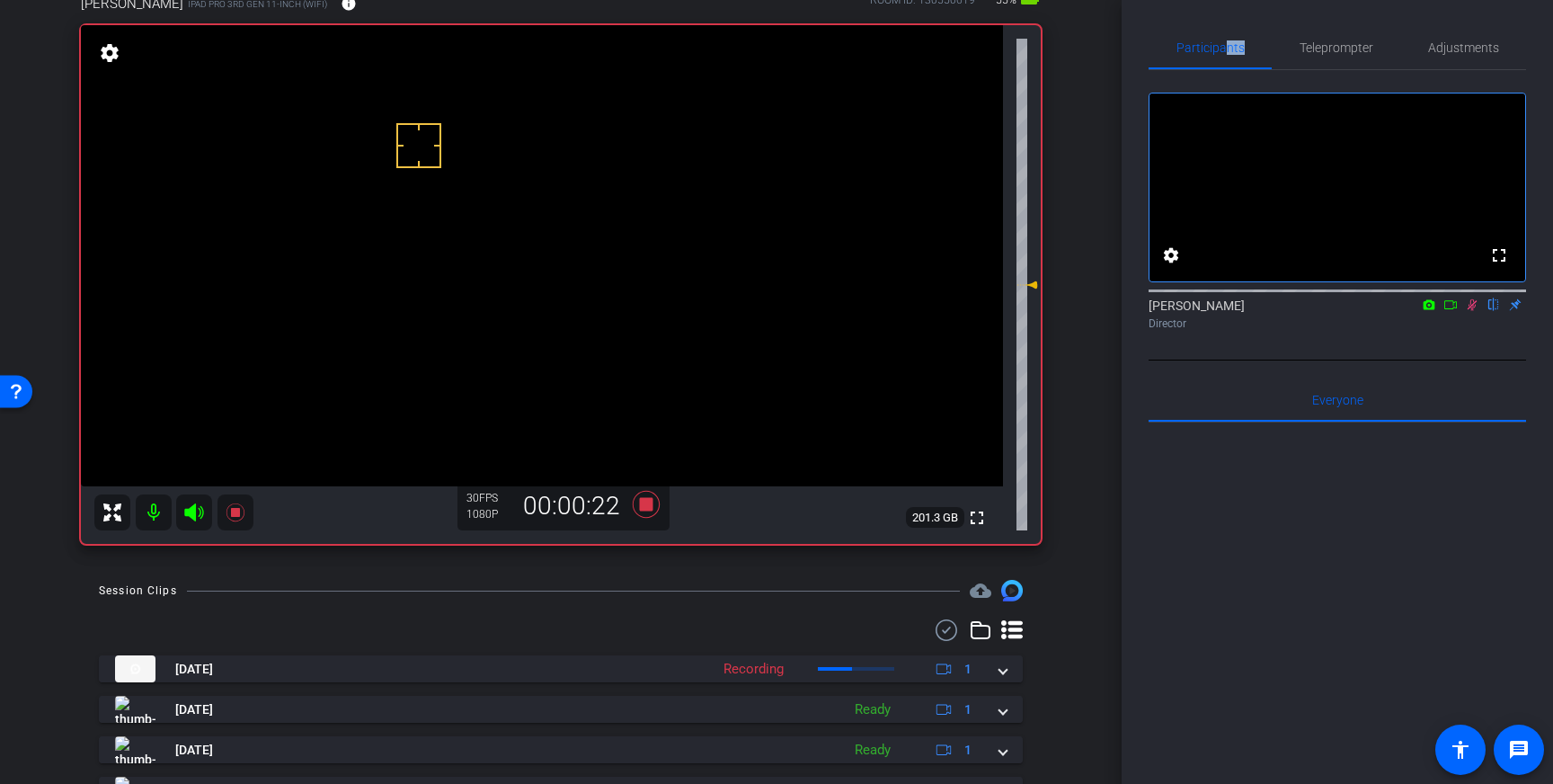
click at [1475, 311] on icon at bounding box center [1472, 305] width 10 height 11
click at [1445, 38] on span "Adjustments" at bounding box center [1463, 48] width 71 height 43
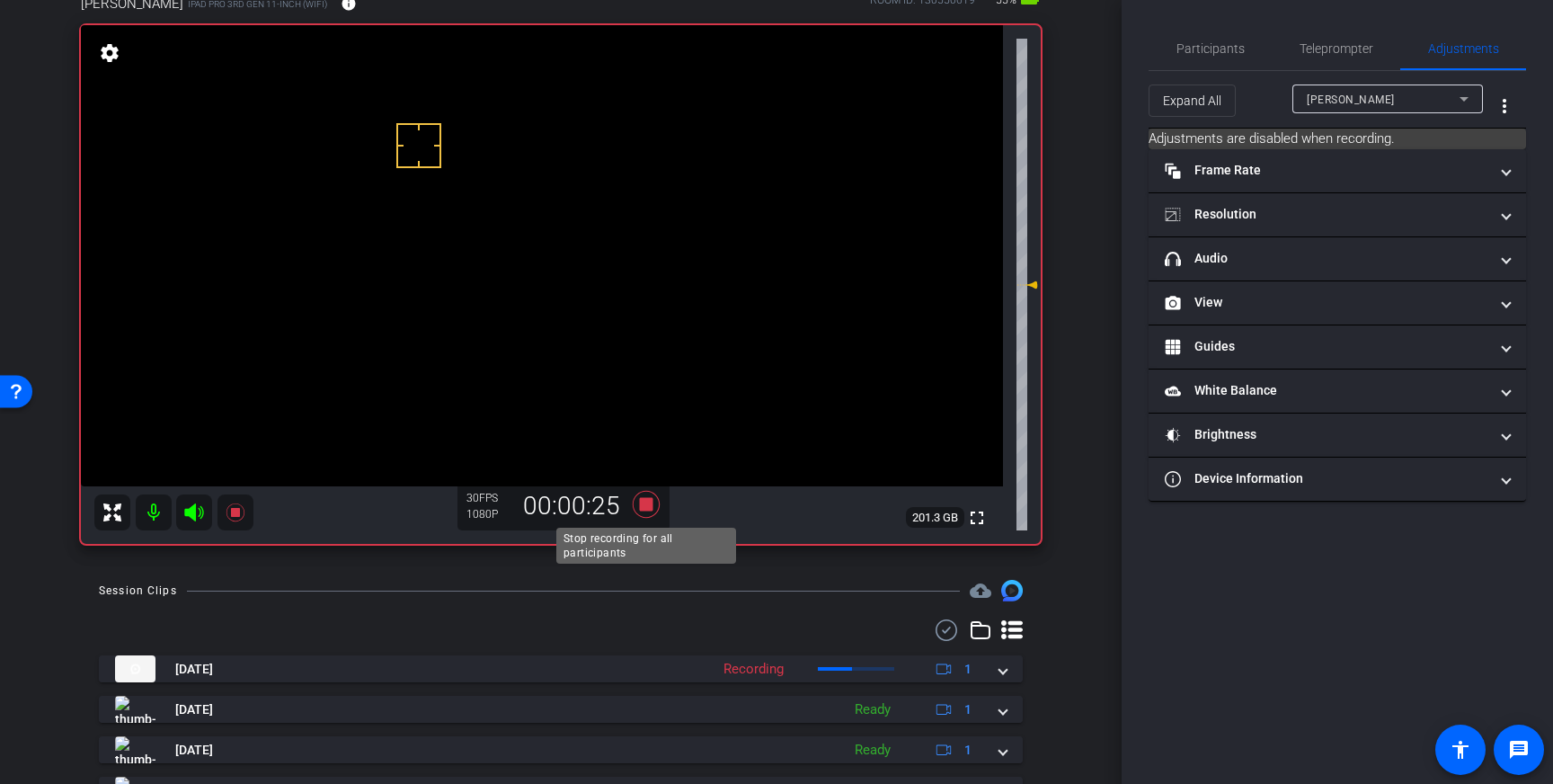
click at [650, 509] on icon at bounding box center [646, 504] width 27 height 27
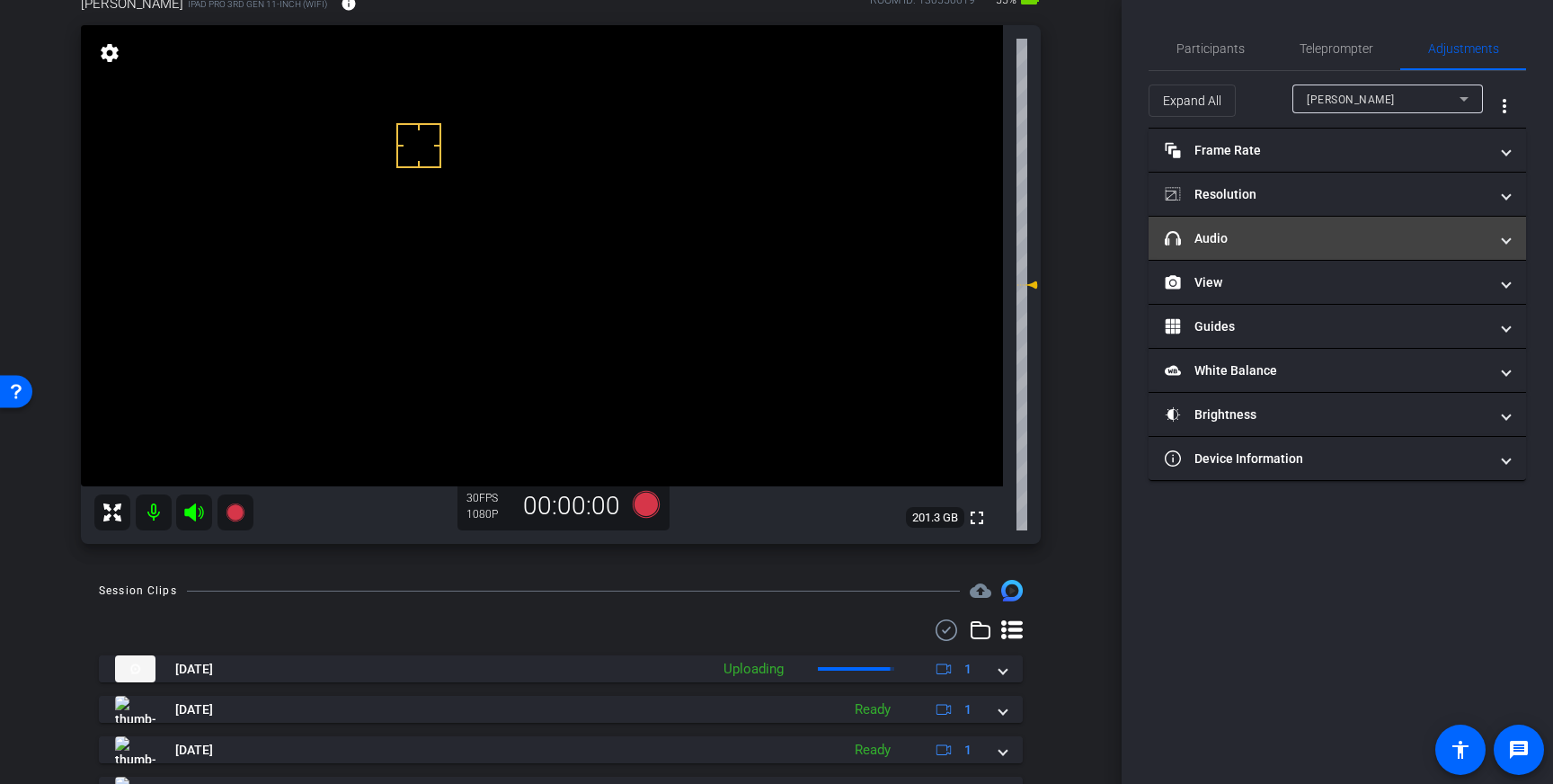
drag, startPoint x: 1365, startPoint y: 232, endPoint x: 1348, endPoint y: 237, distance: 17.7
click at [1365, 232] on mat-panel-title "headphone icon Audio" at bounding box center [1326, 239] width 323 height 19
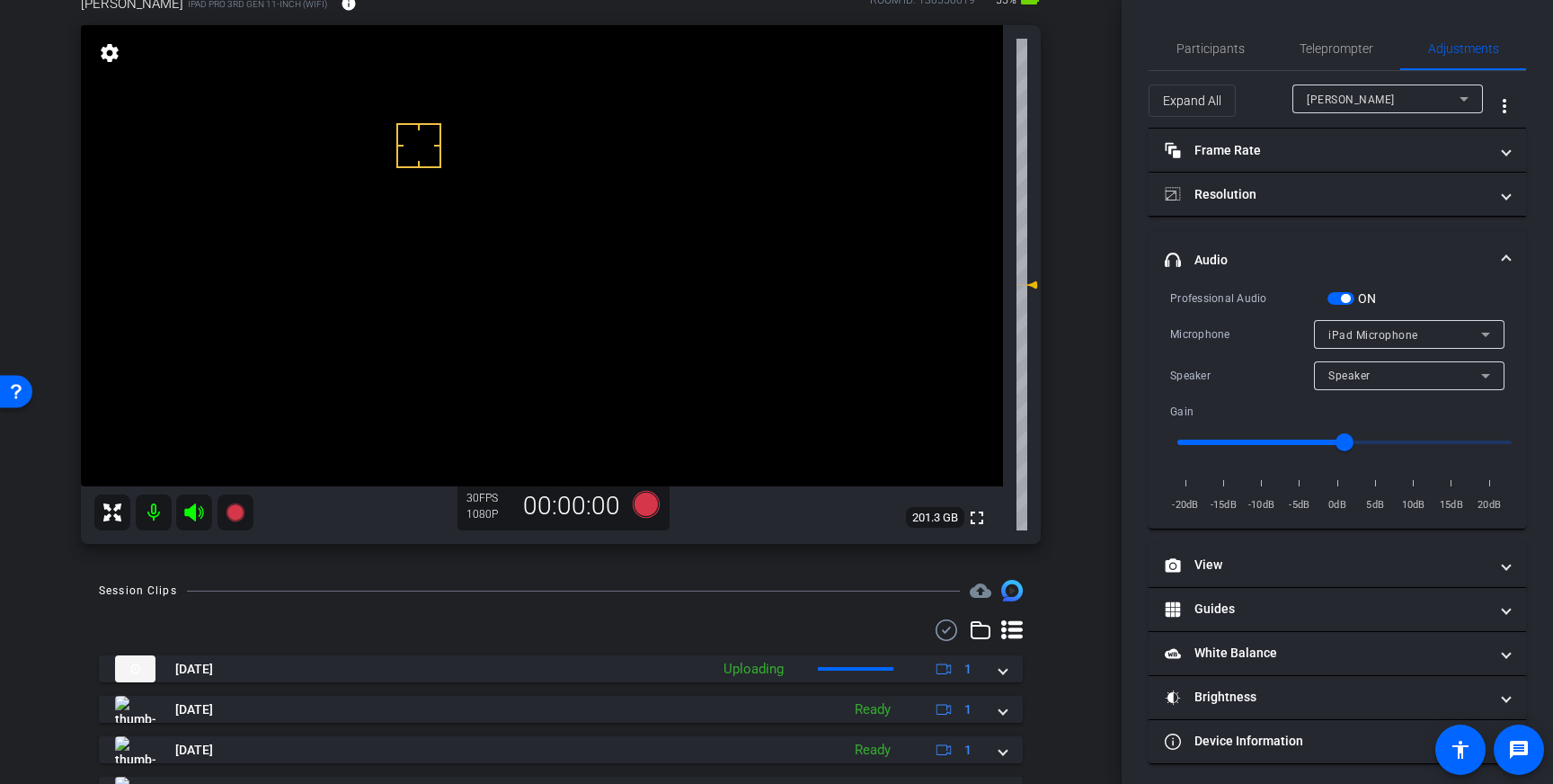
click at [1340, 292] on span "button" at bounding box center [1341, 297] width 27 height 12
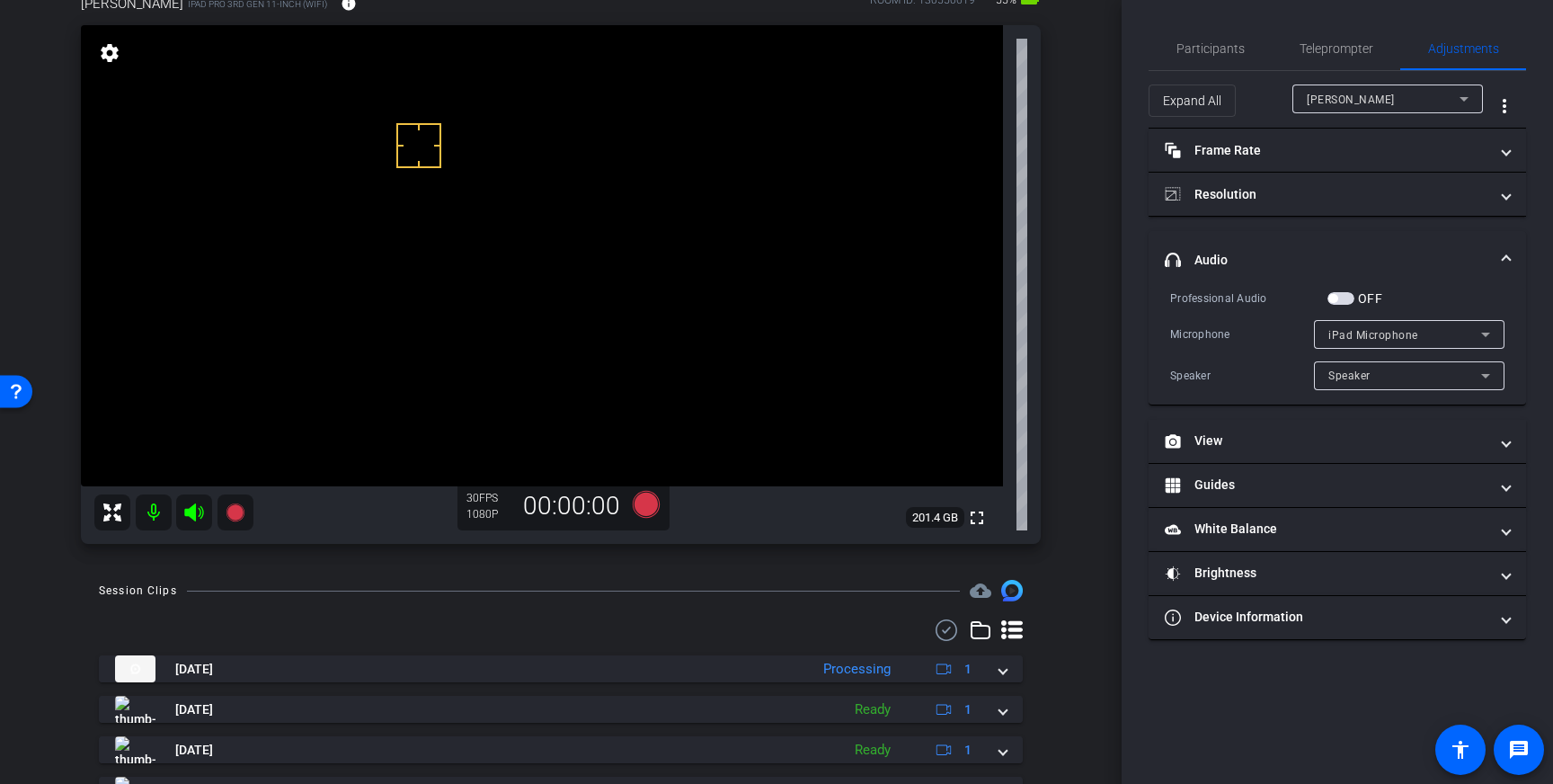
drag, startPoint x: 1504, startPoint y: 267, endPoint x: 1456, endPoint y: 275, distance: 48.7
click at [1503, 267] on span at bounding box center [1506, 260] width 8 height 19
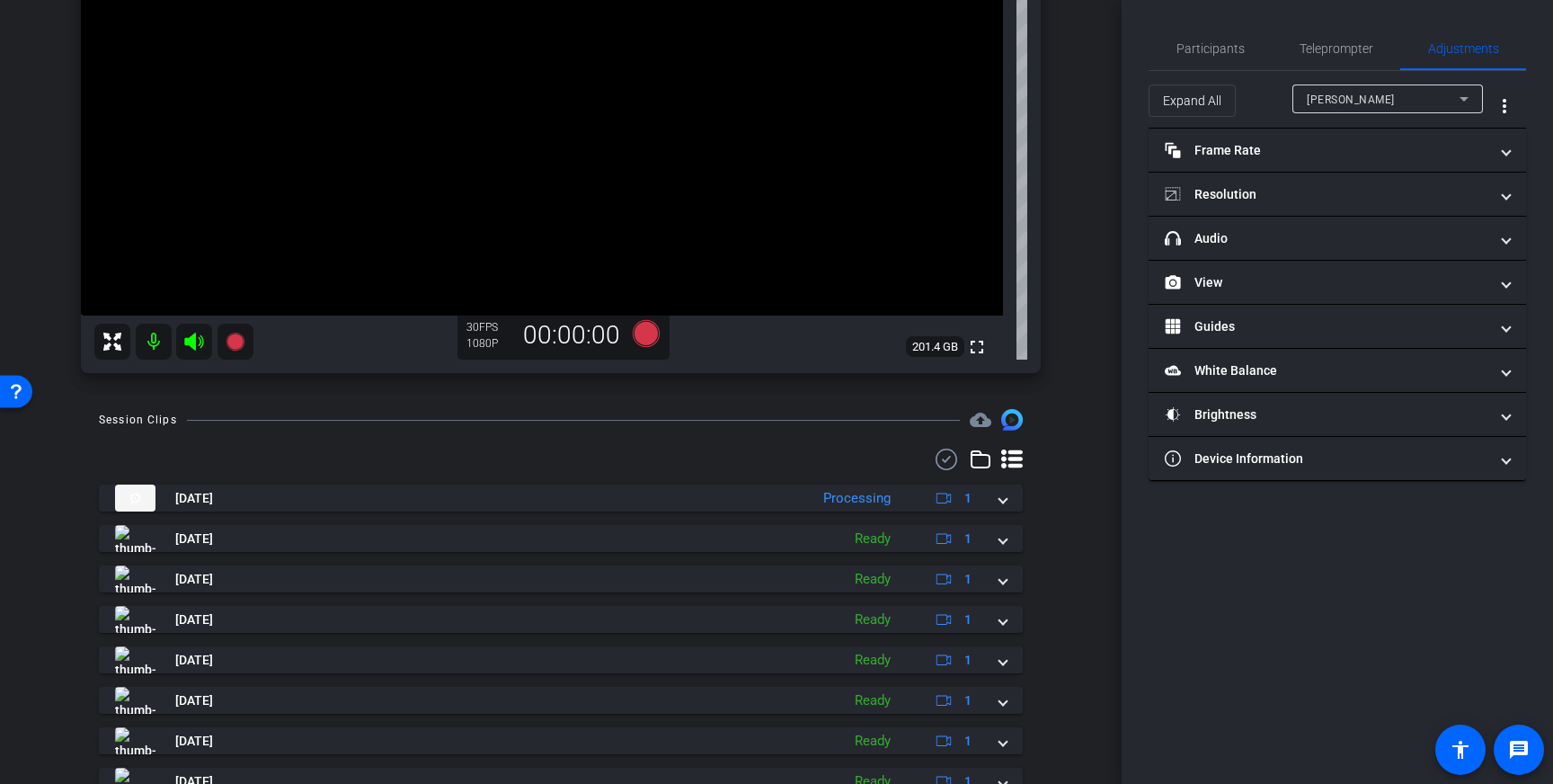
scroll to position [285, 0]
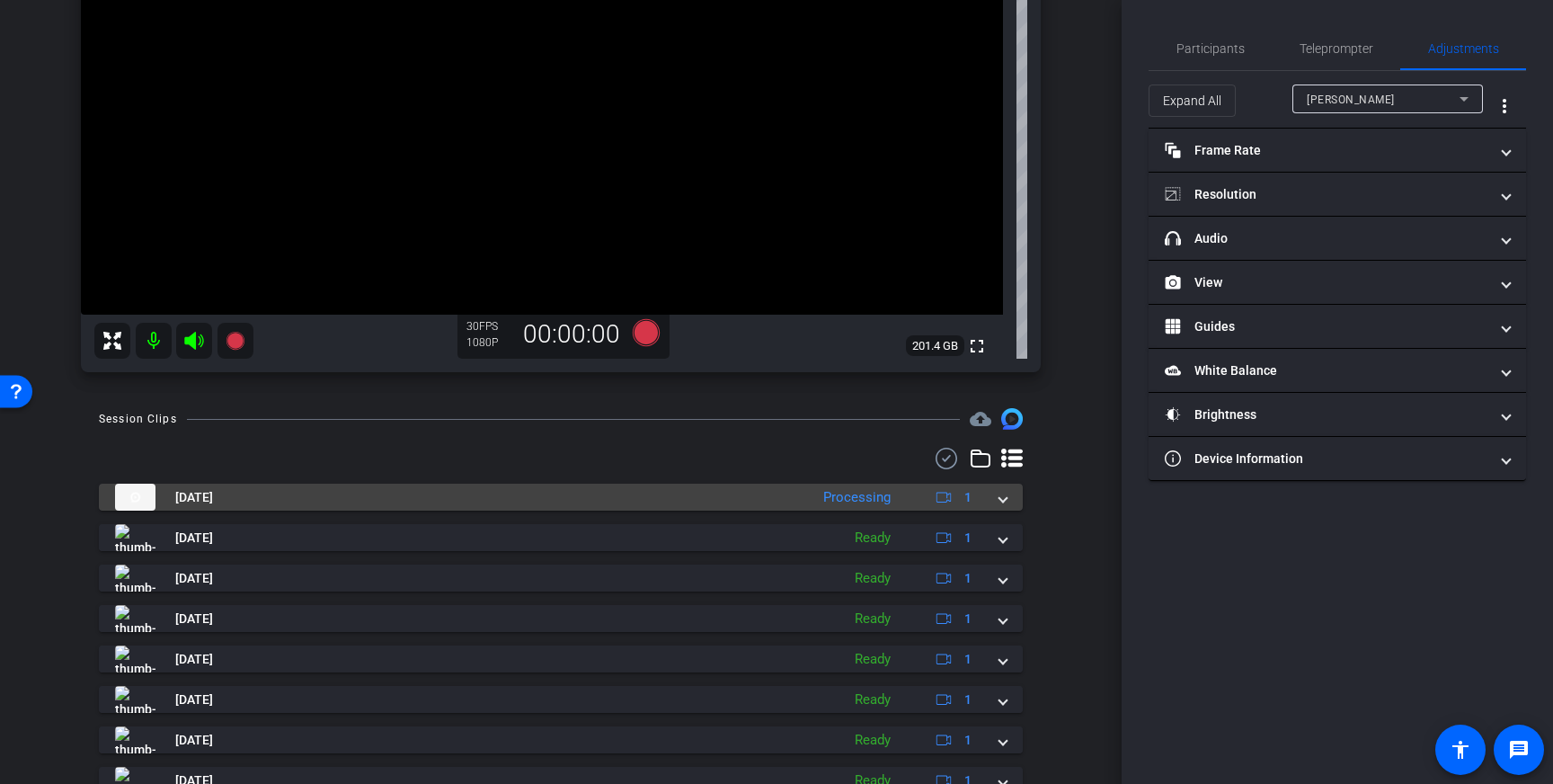
click at [991, 504] on div "[DATE] Processing 1" at bounding box center [557, 497] width 884 height 27
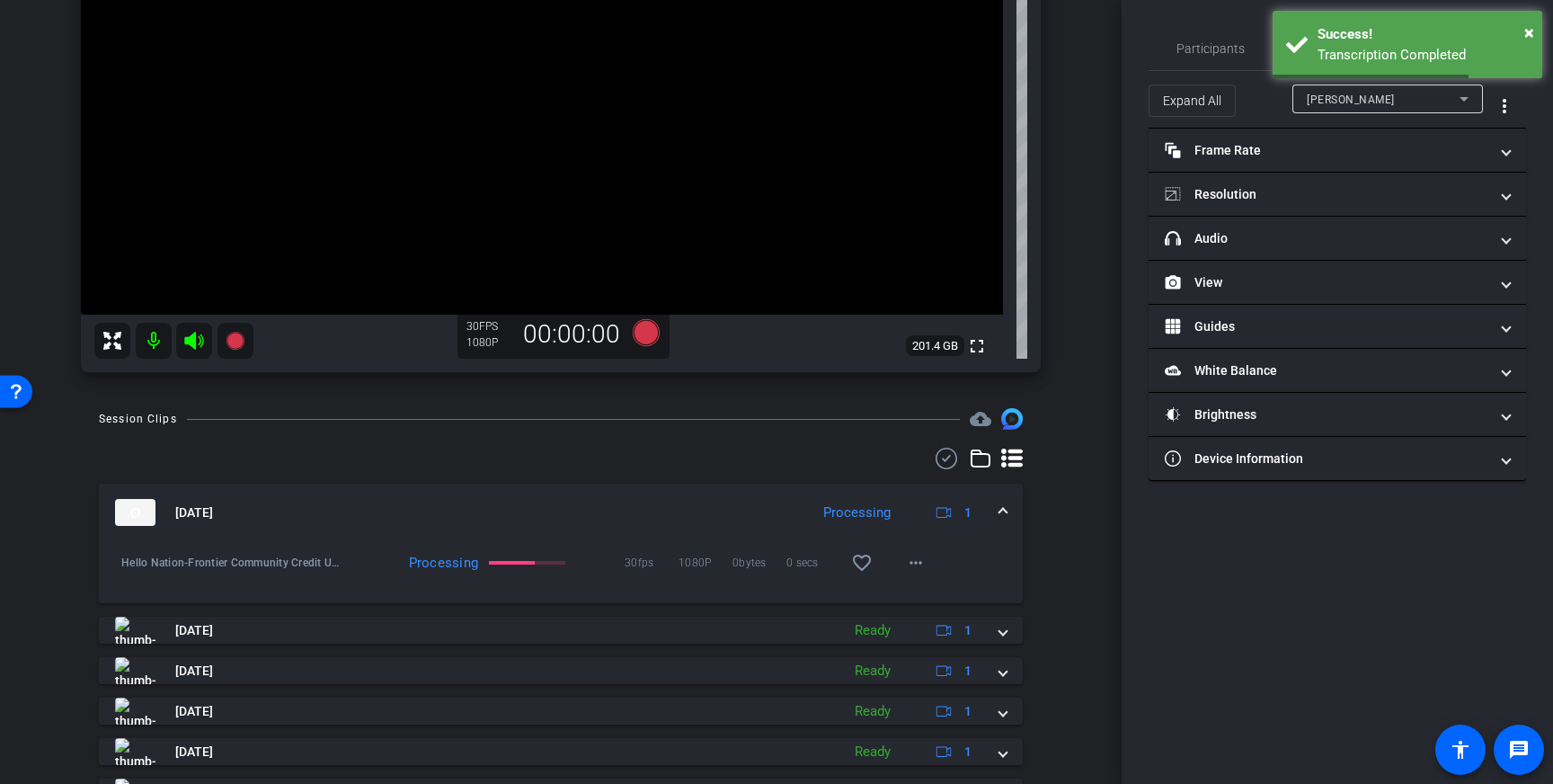
click at [1006, 509] on span at bounding box center [1003, 513] width 8 height 19
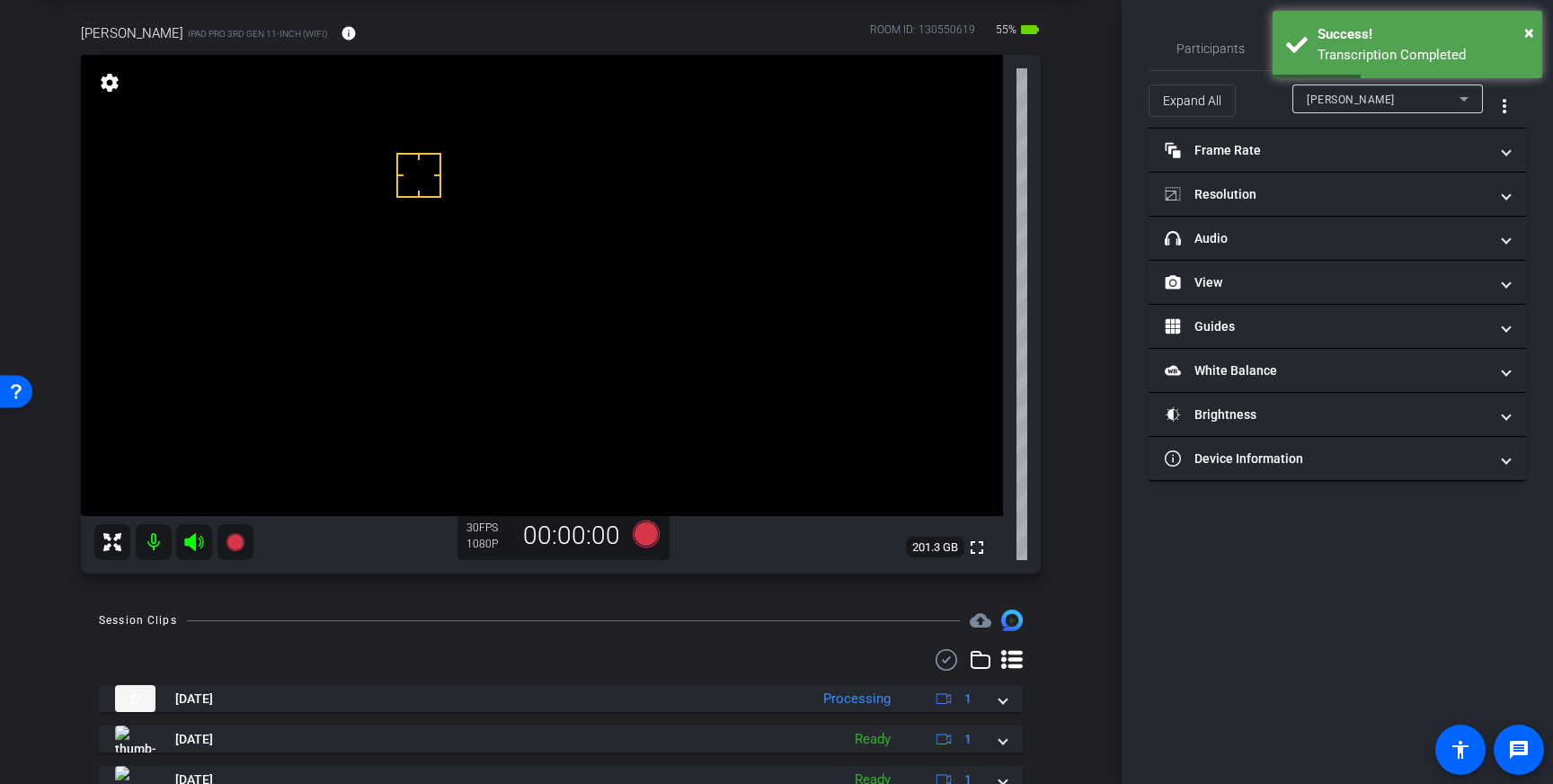
scroll to position [76, 0]
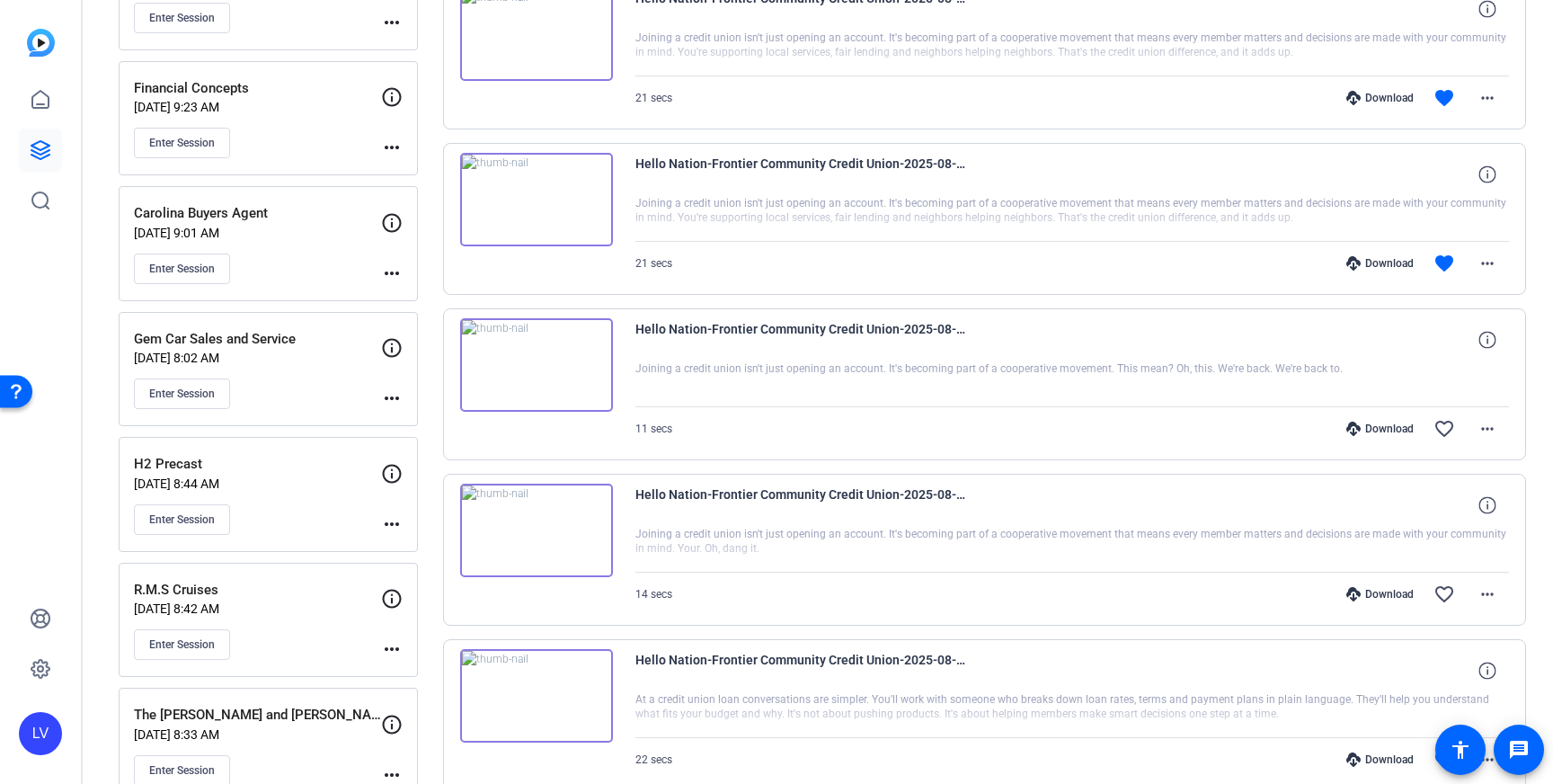
scroll to position [608, 0]
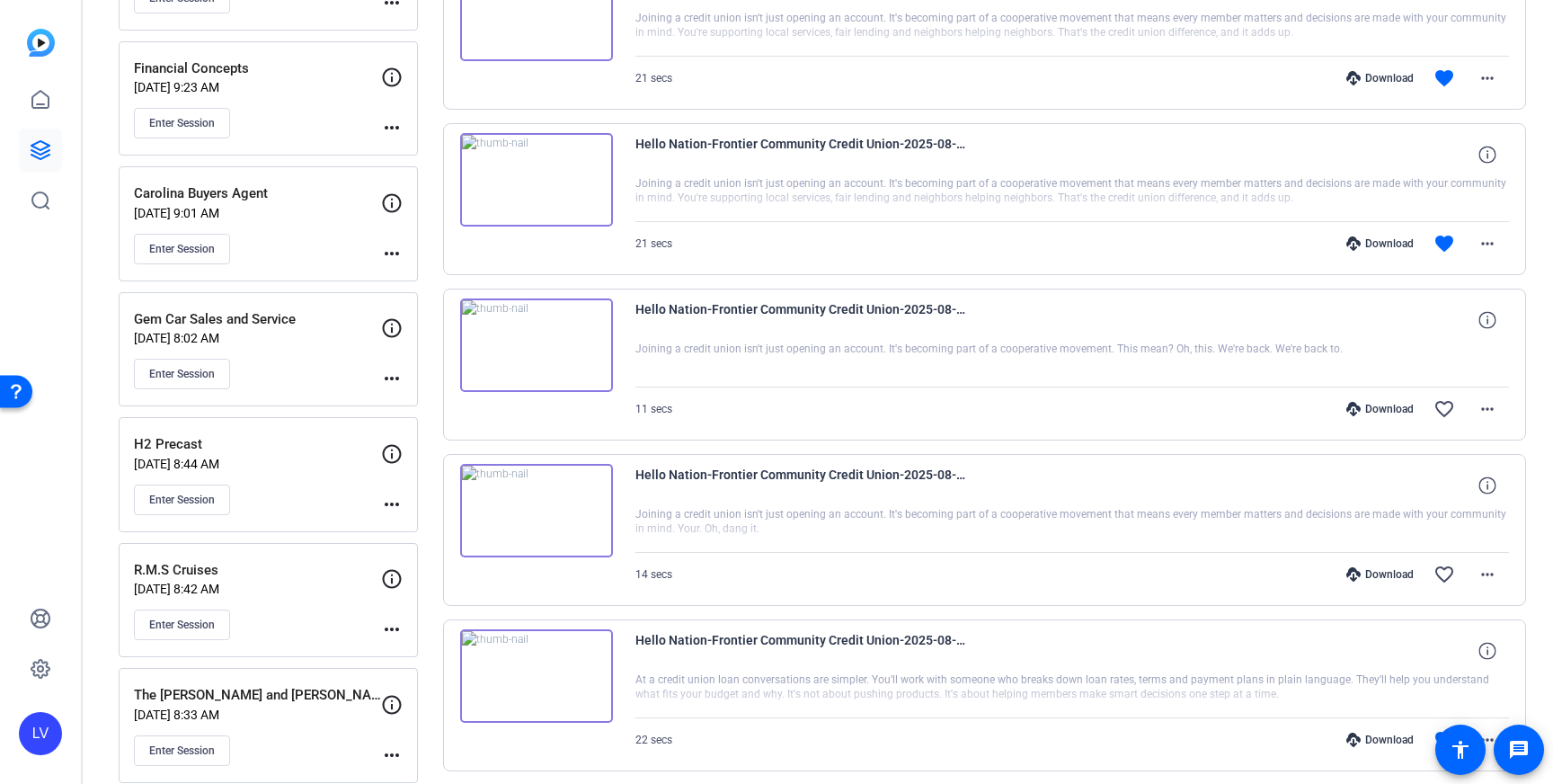
click at [312, 476] on div "H2 Precast Aug 21, 2025 @ 8:44 AM Enter Session" at bounding box center [258, 474] width 247 height 81
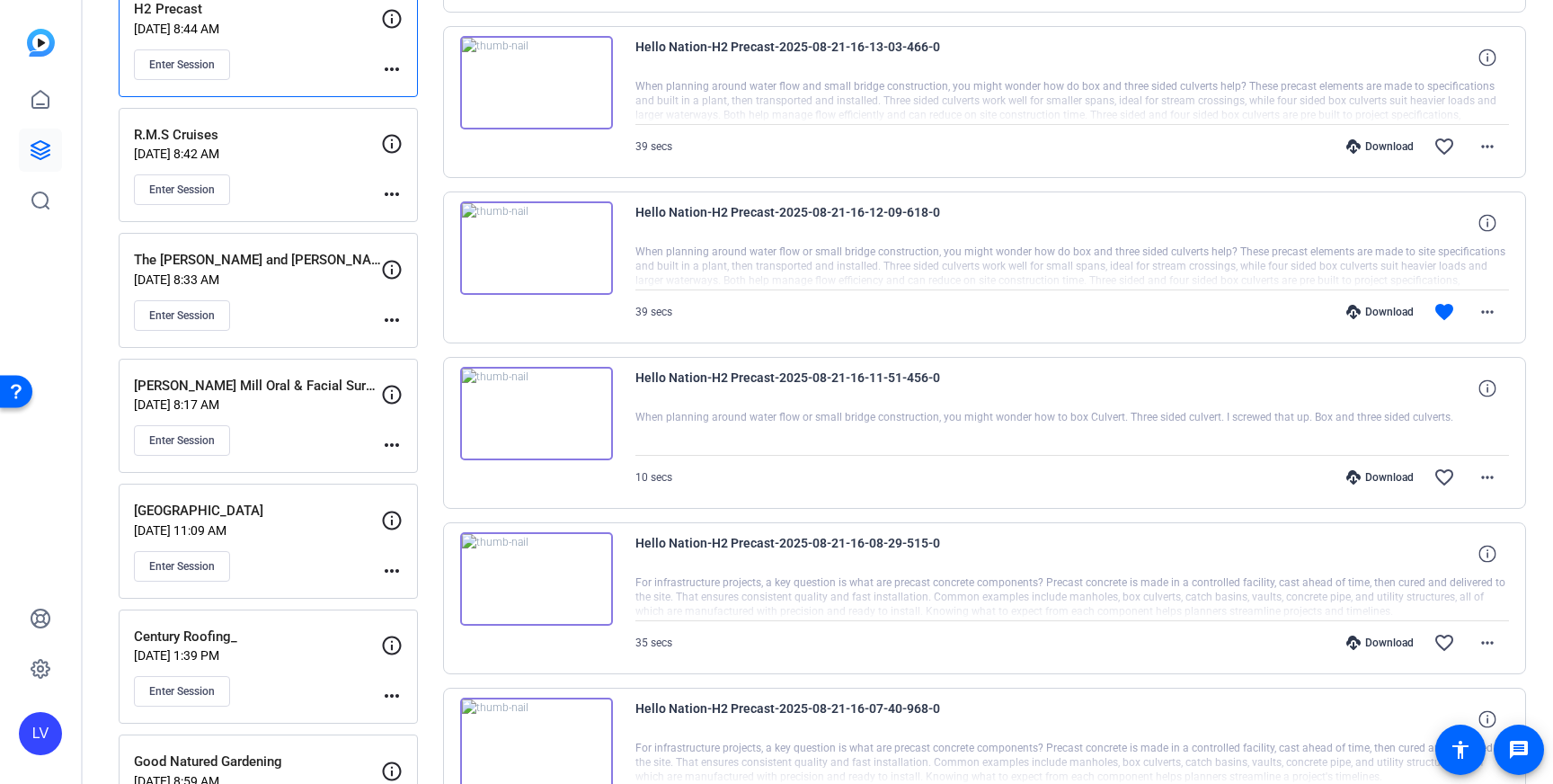
scroll to position [1180, 0]
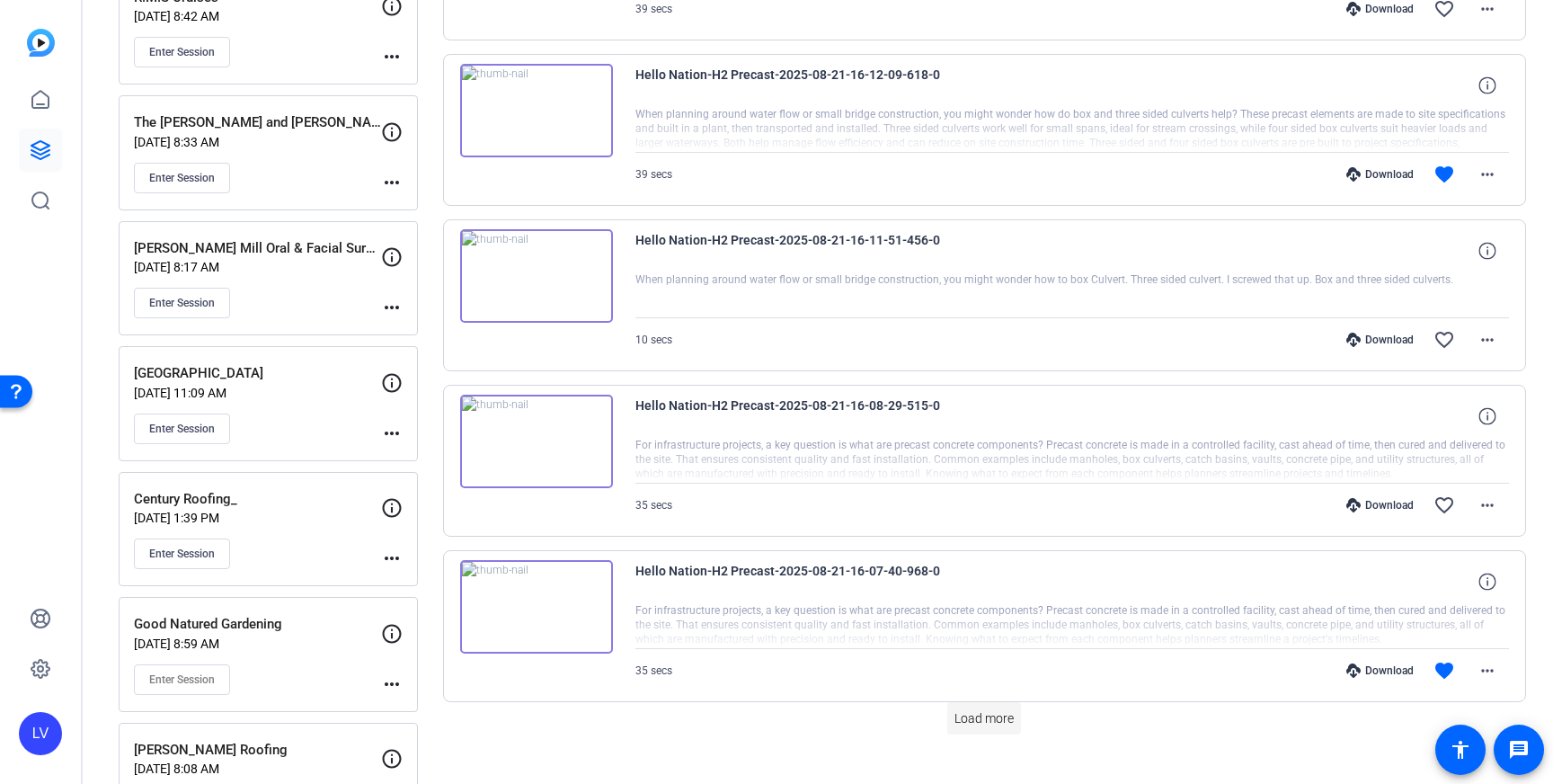
click at [1002, 717] on span "Load more" at bounding box center [984, 718] width 59 height 19
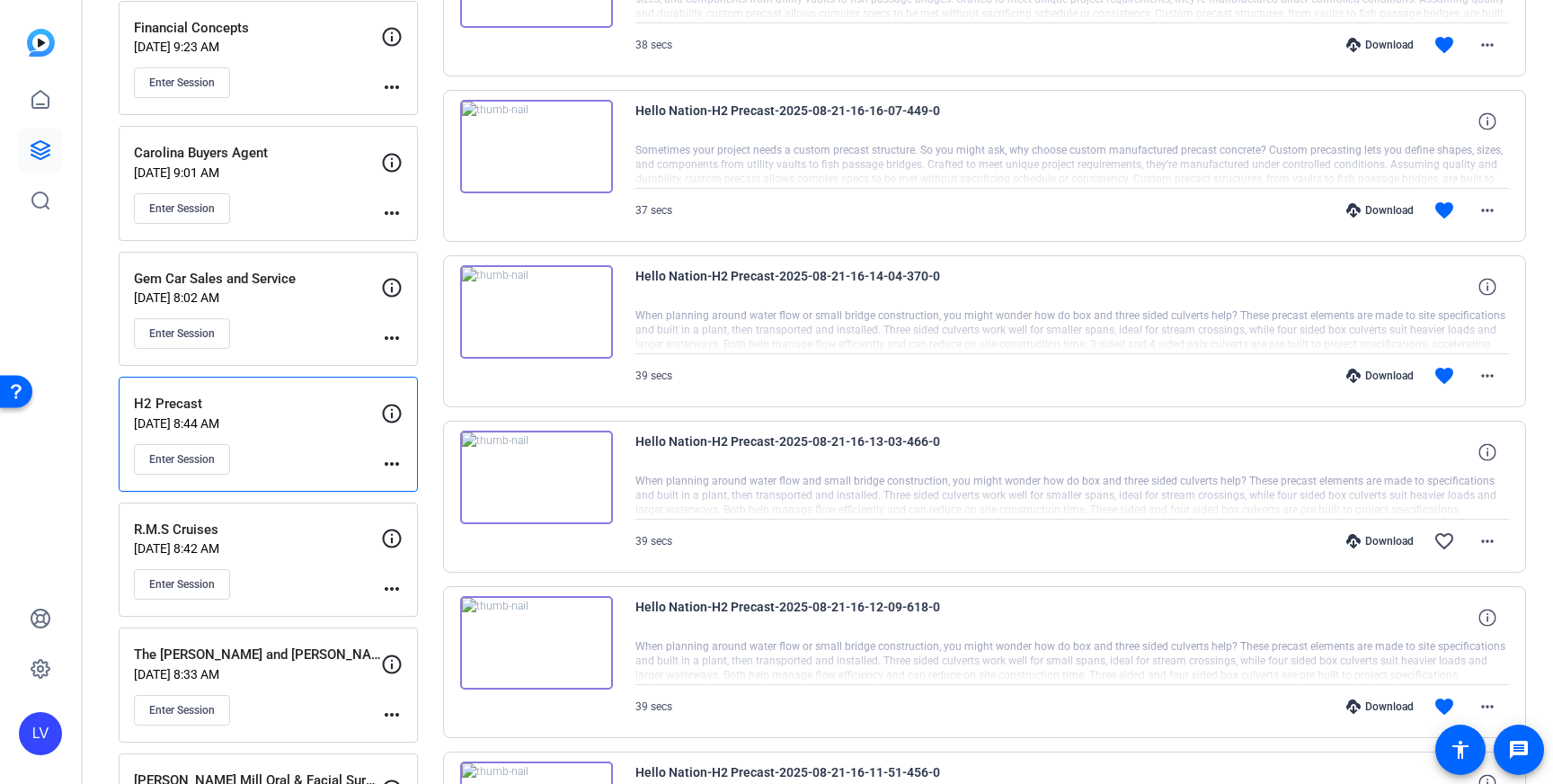
scroll to position [645, 0]
